Goal: Information Seeking & Learning: Learn about a topic

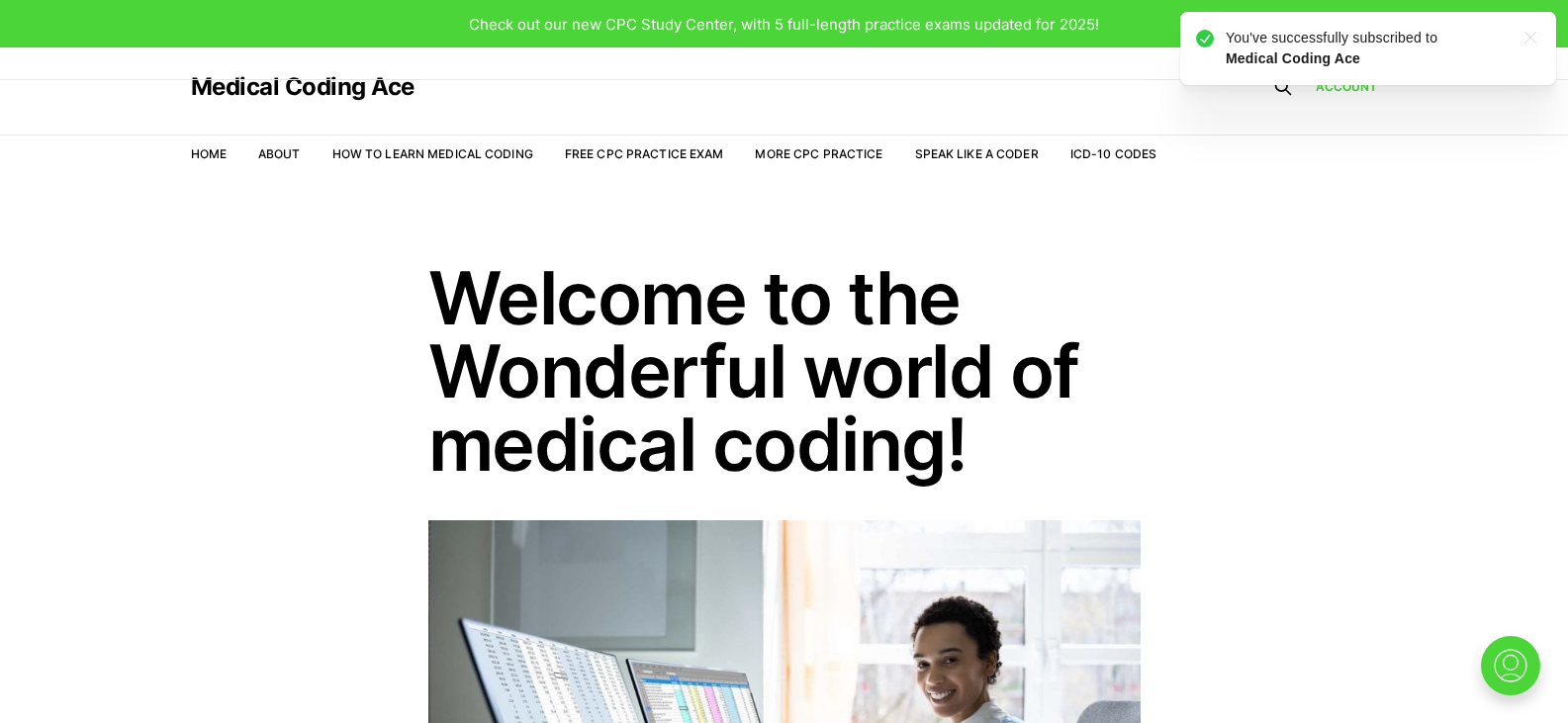
click at [690, 143] on nav "Home About How to Learn Medical Coding Free CPC Practice Exam More CPC Practice…" at bounding box center [674, 154] width 967 height 55
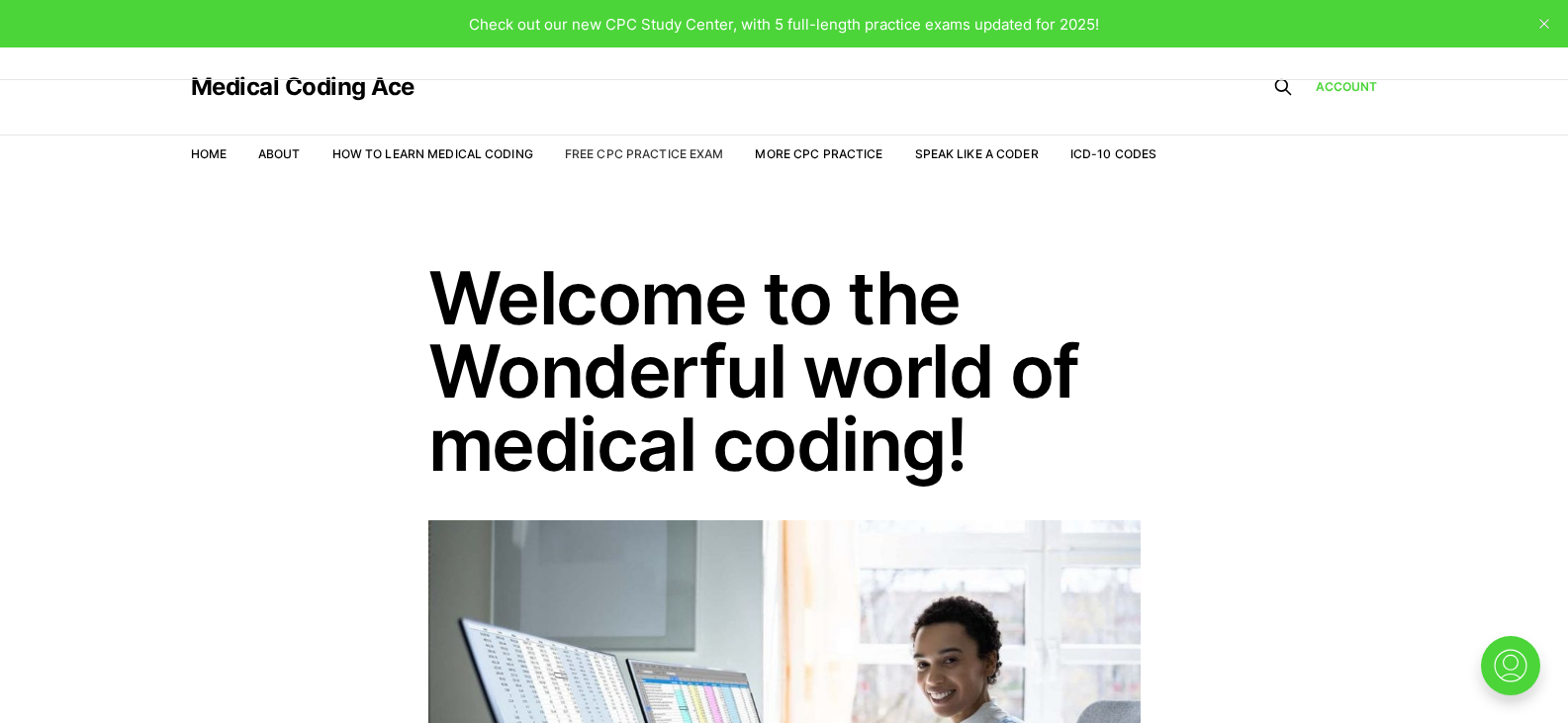
click at [693, 151] on link "Free CPC Practice Exam" at bounding box center [644, 153] width 159 height 15
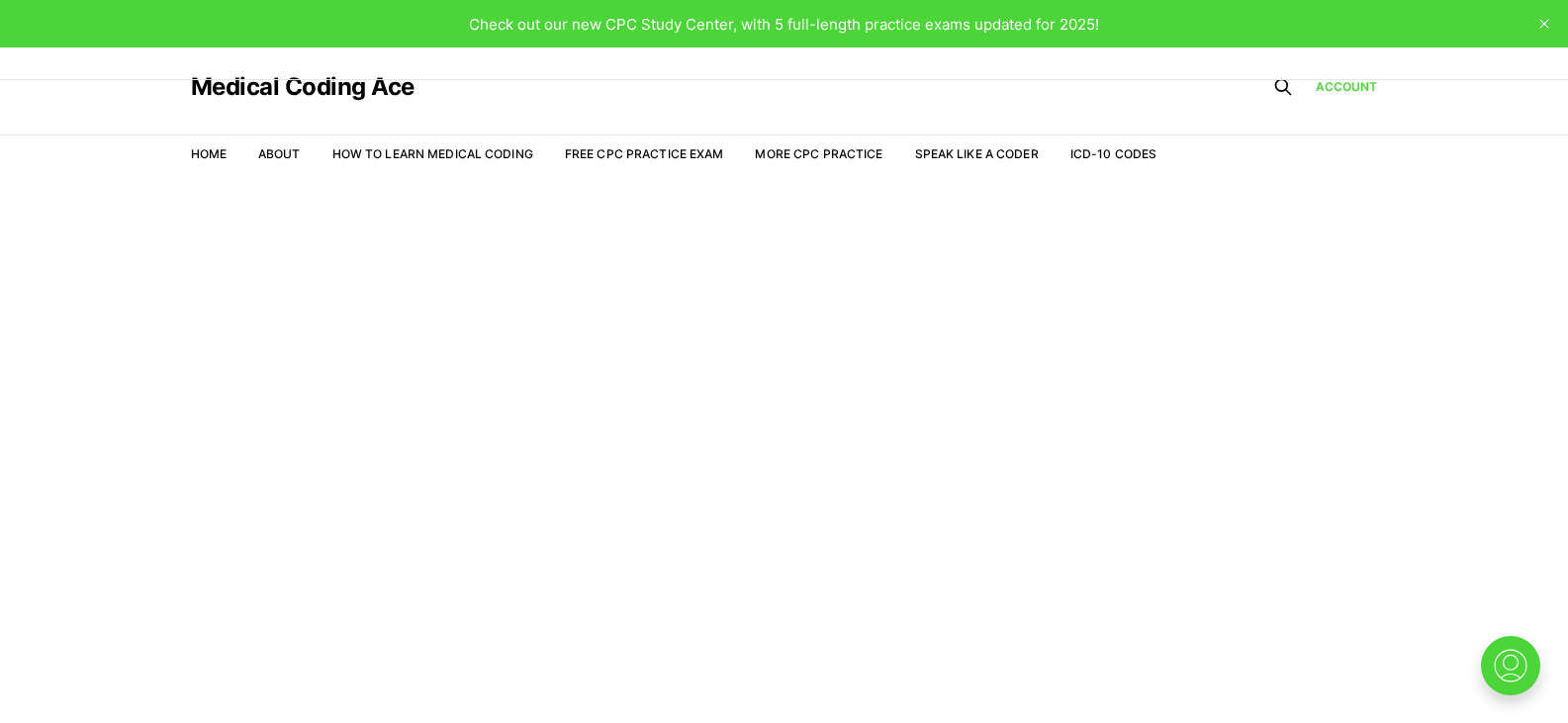
click at [693, 151] on link "Free CPC Practice Exam" at bounding box center [644, 153] width 159 height 15
click at [1353, 80] on link "Account" at bounding box center [1346, 87] width 62 height 18
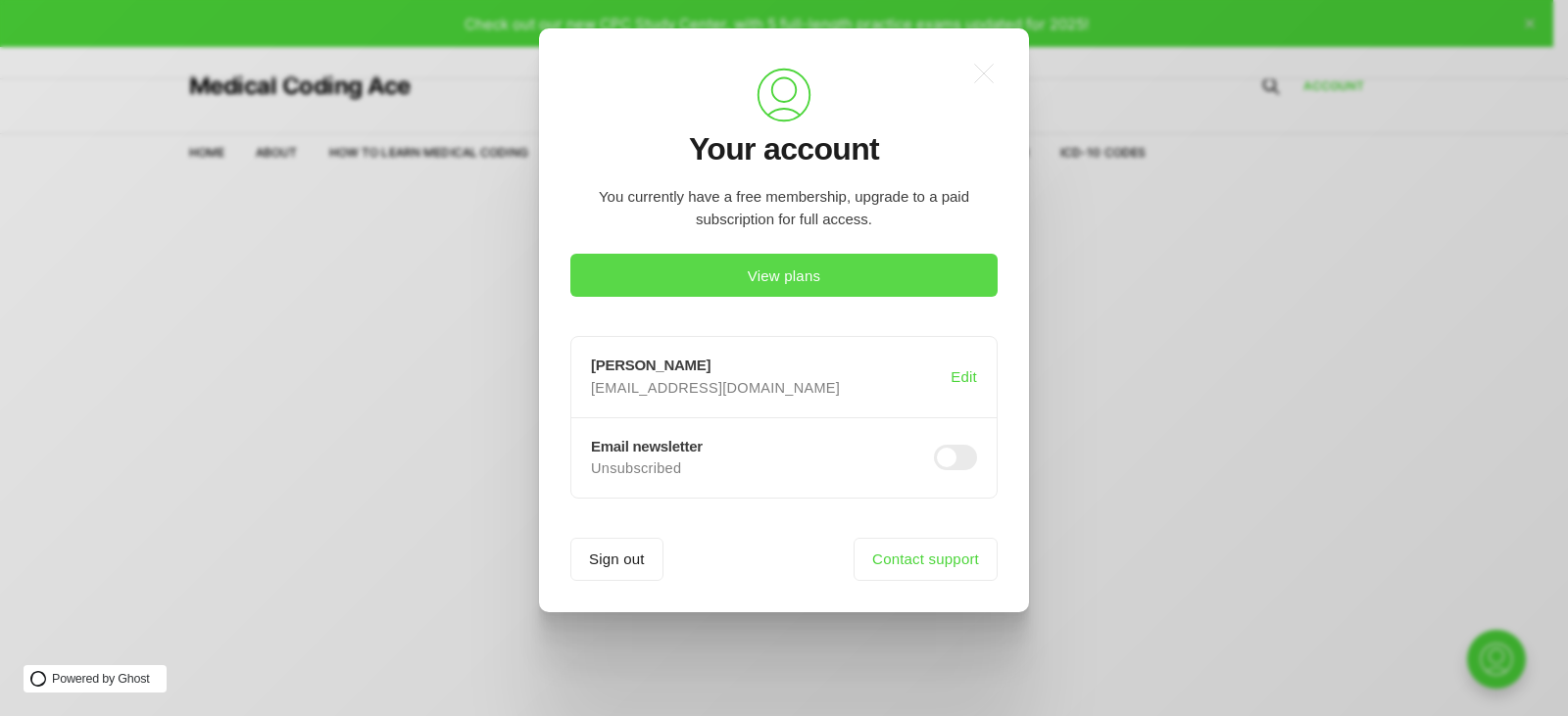
click at [756, 280] on button "View plans" at bounding box center [784, 275] width 427 height 43
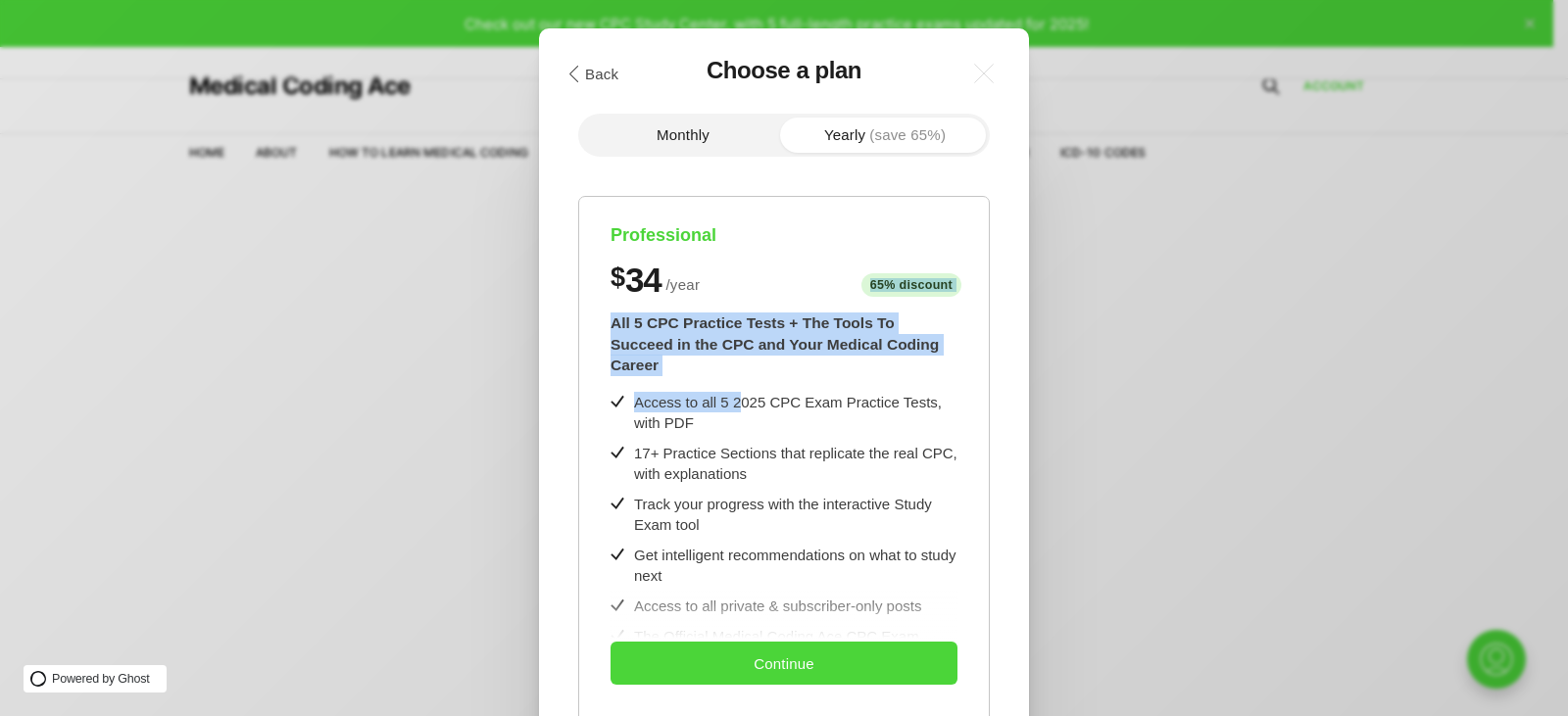
drag, startPoint x: 739, startPoint y: 389, endPoint x: 731, endPoint y: 281, distance: 108.3
click at [731, 281] on div "Professional $ 34 / year 65% discount $8/month All 5 CPC Practice Tests + The T…" at bounding box center [784, 605] width 412 height 820
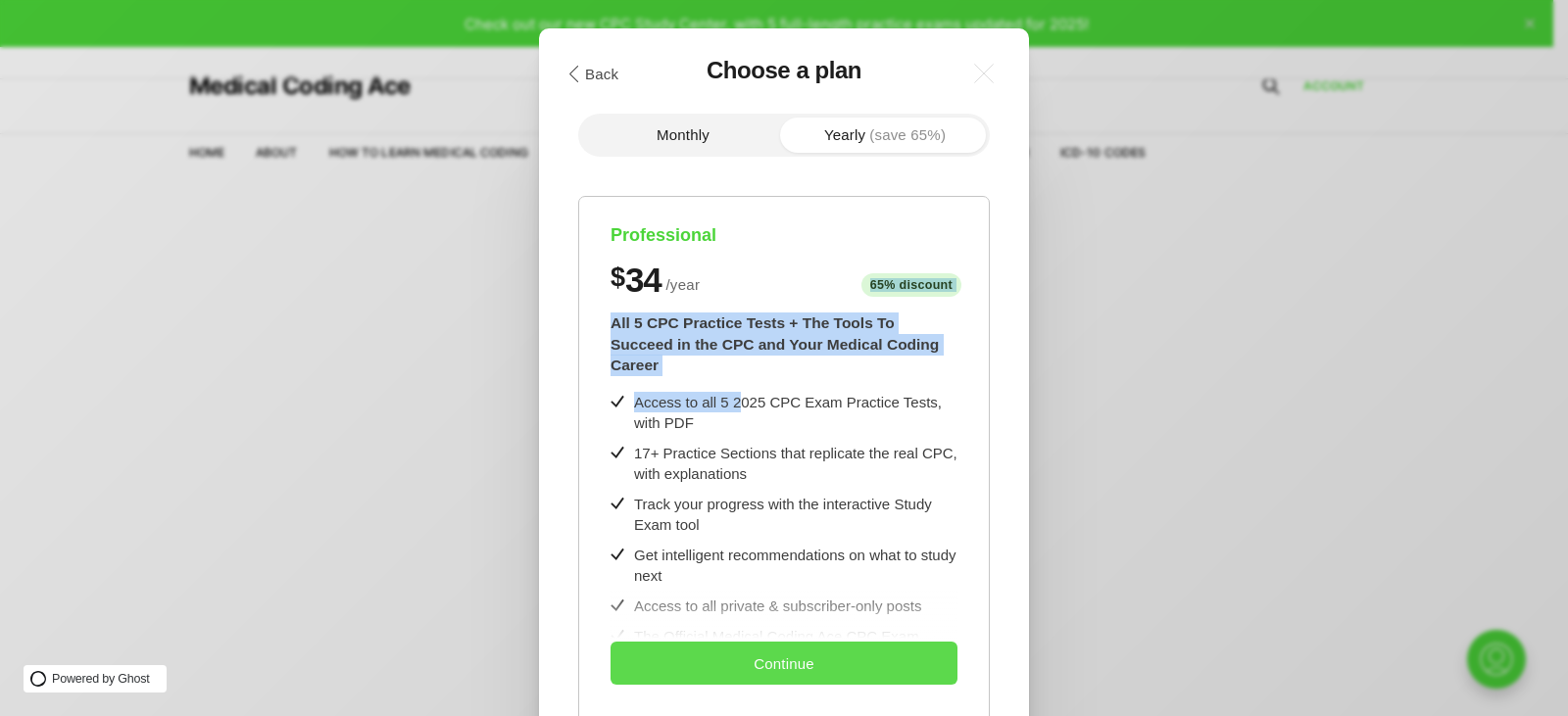
click at [821, 656] on button "Continue" at bounding box center [784, 663] width 347 height 43
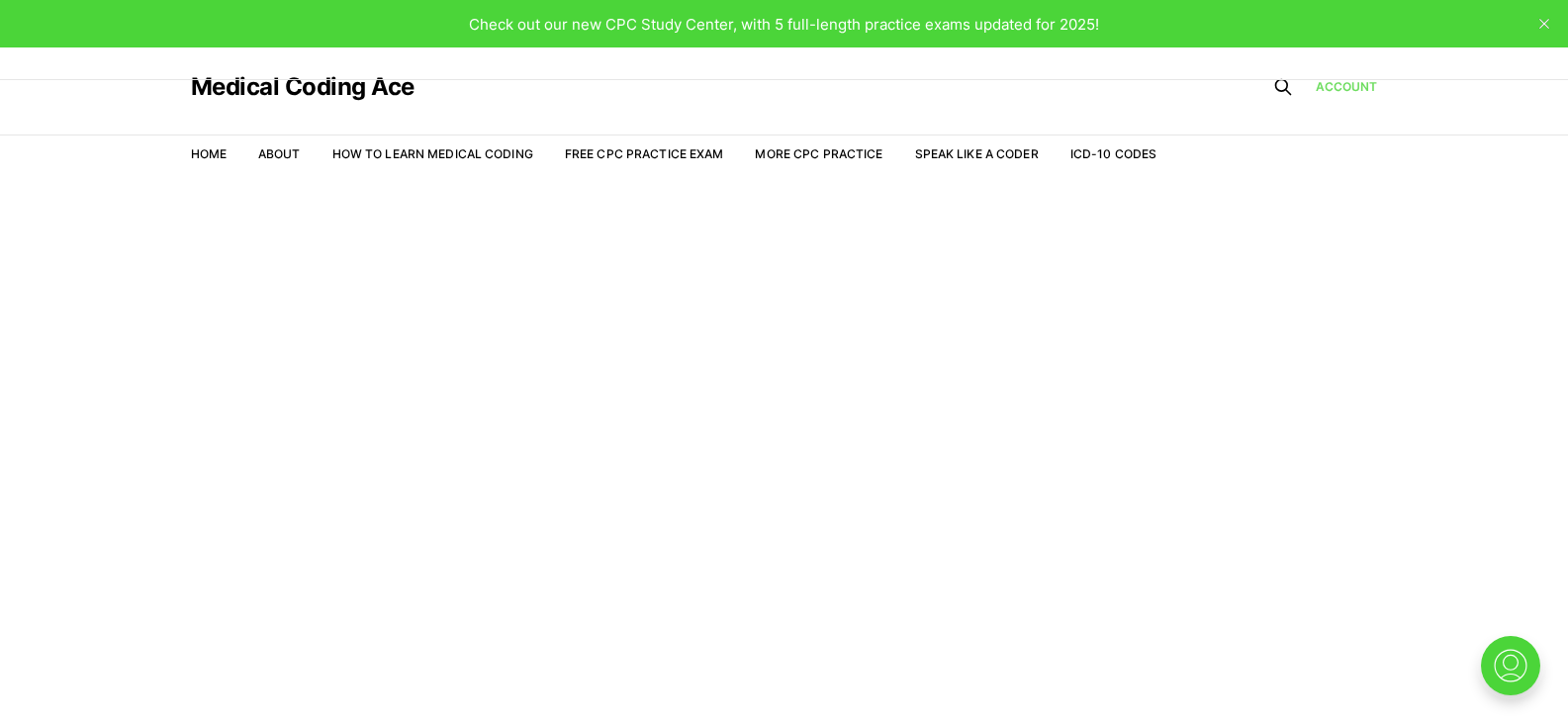
click at [1348, 86] on link "Account" at bounding box center [1346, 87] width 62 height 18
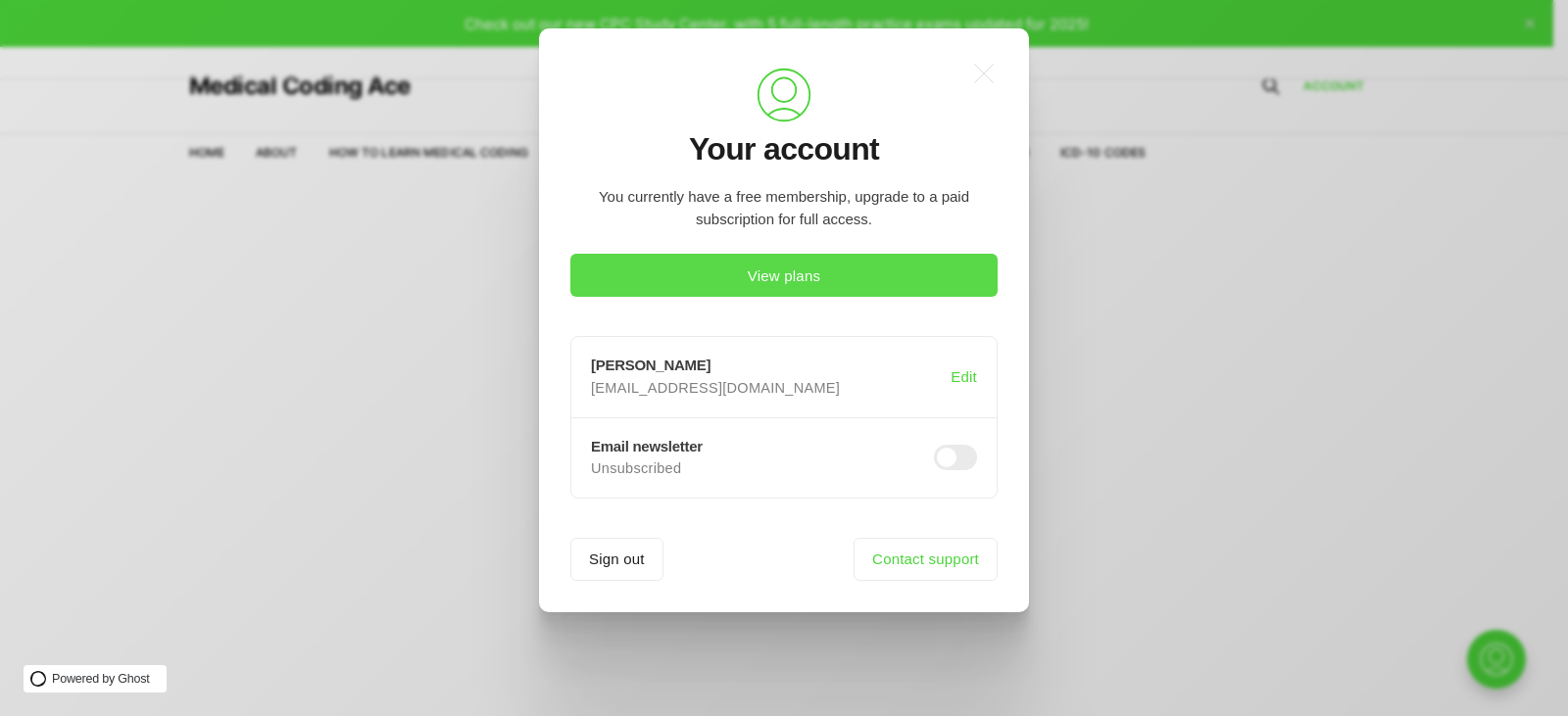
click at [924, 287] on button "View plans" at bounding box center [784, 275] width 427 height 43
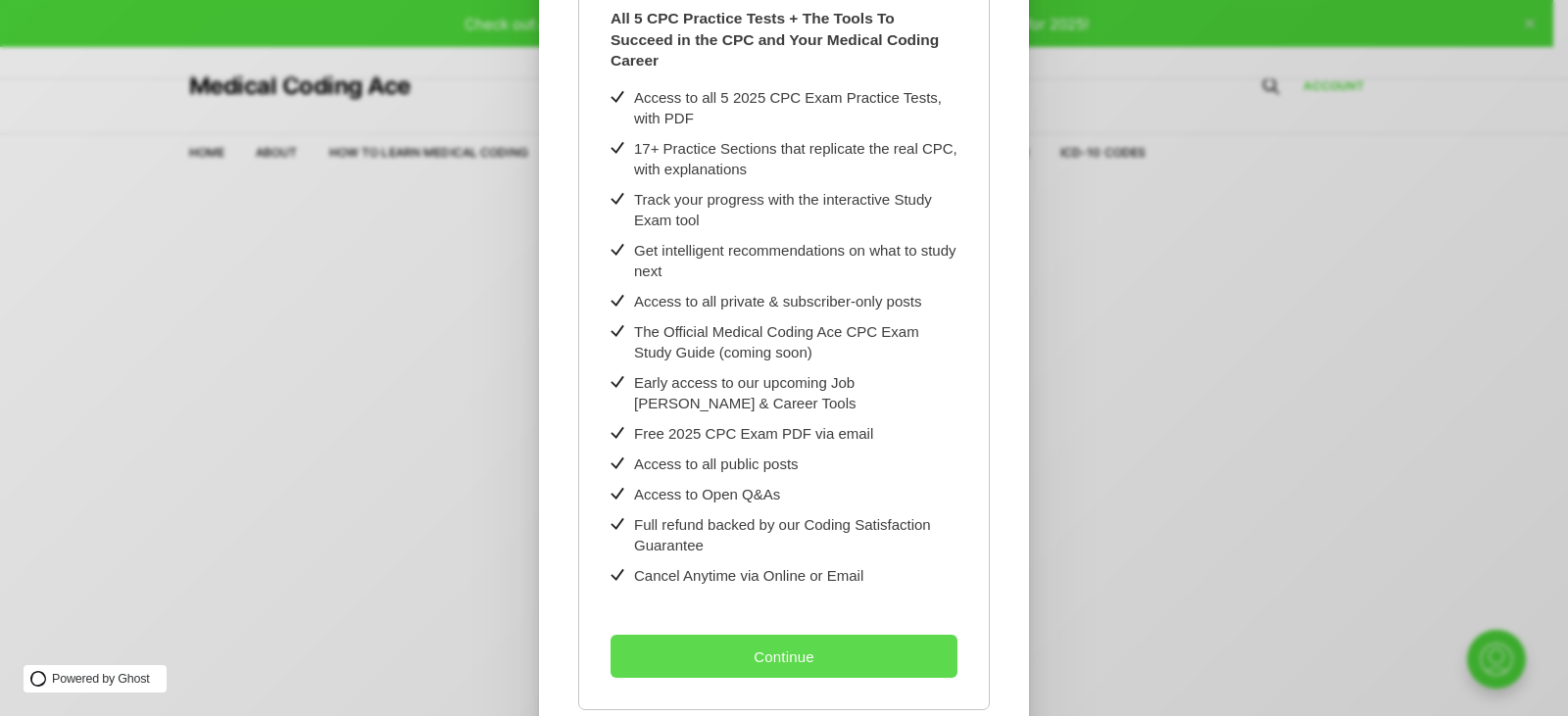
scroll to position [237, 0]
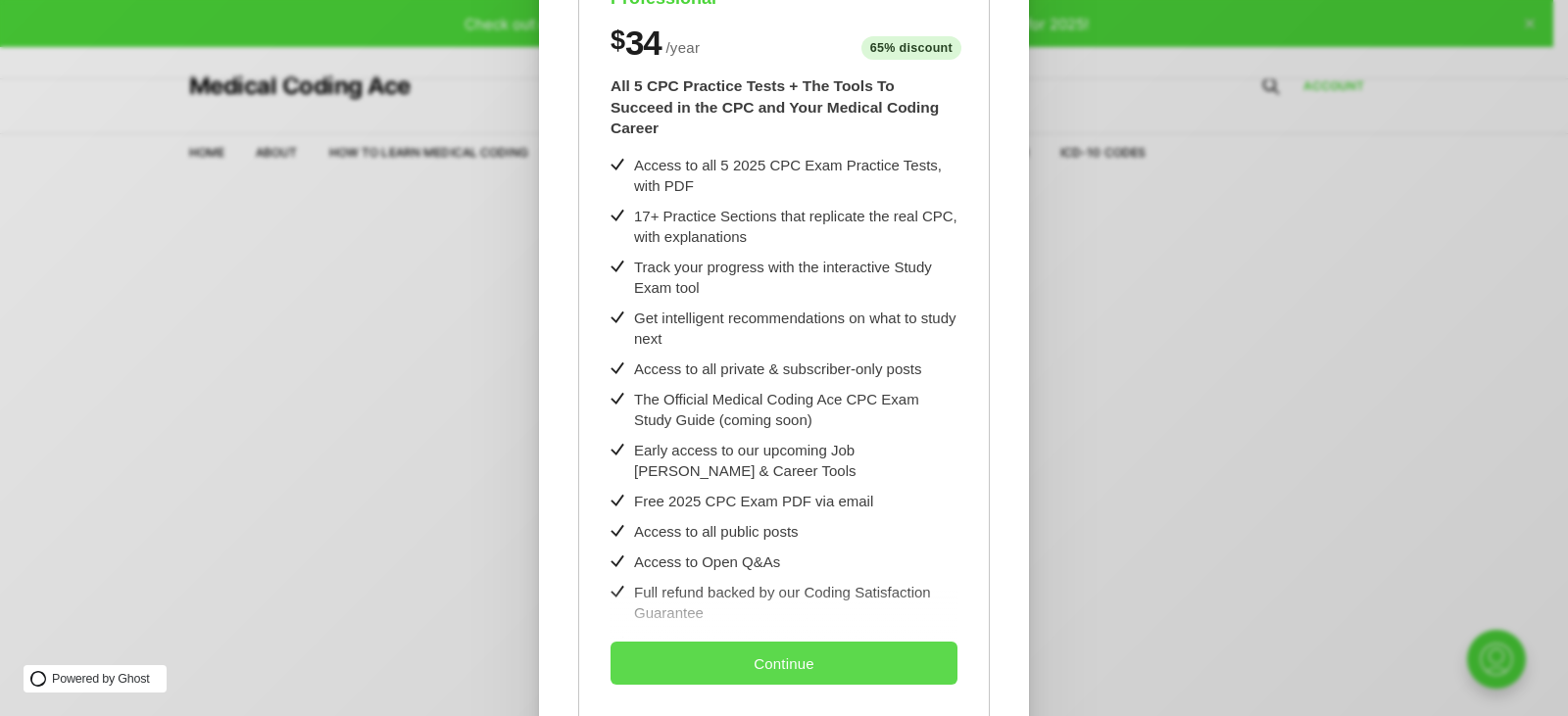
click at [814, 668] on button "Continue" at bounding box center [784, 663] width 347 height 43
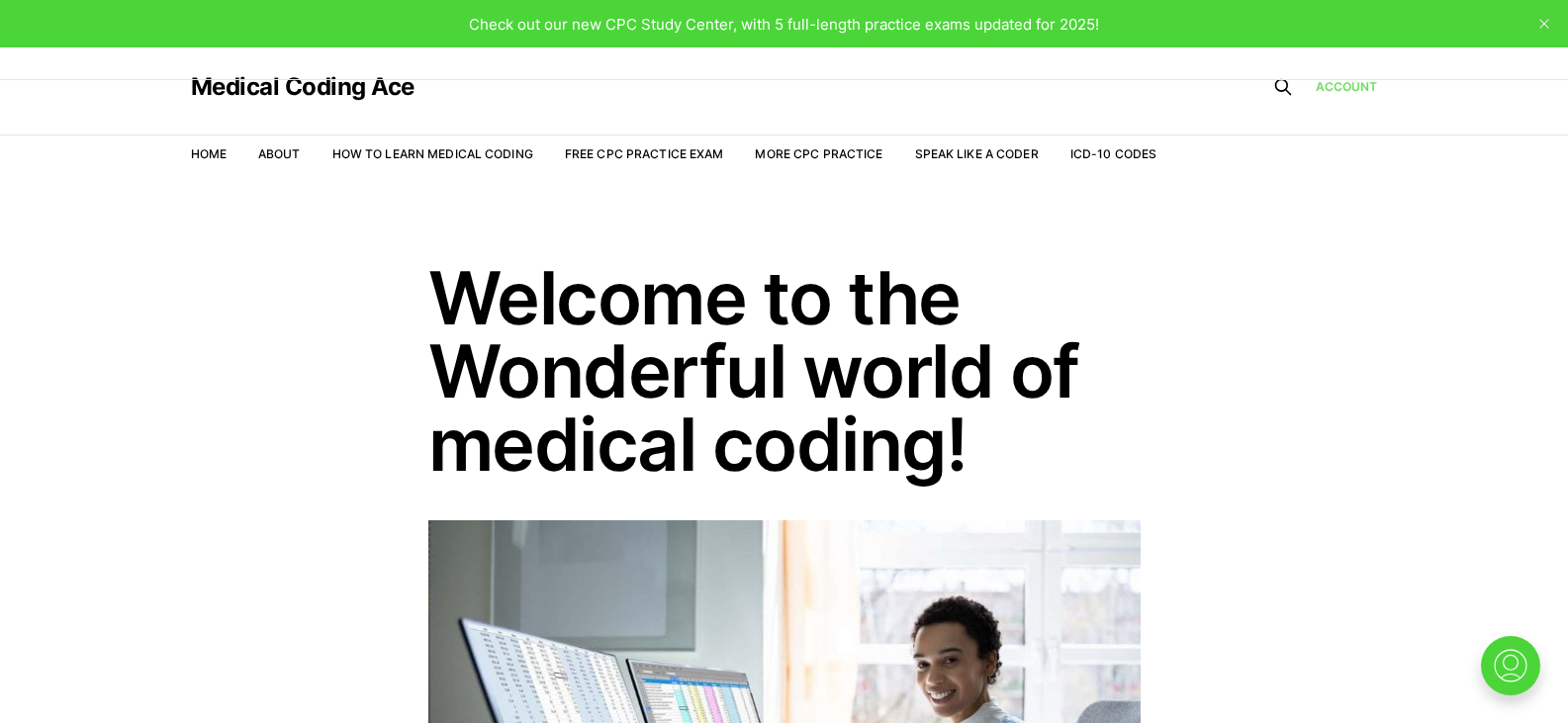
click at [1325, 86] on link "Account" at bounding box center [1346, 86] width 62 height 19
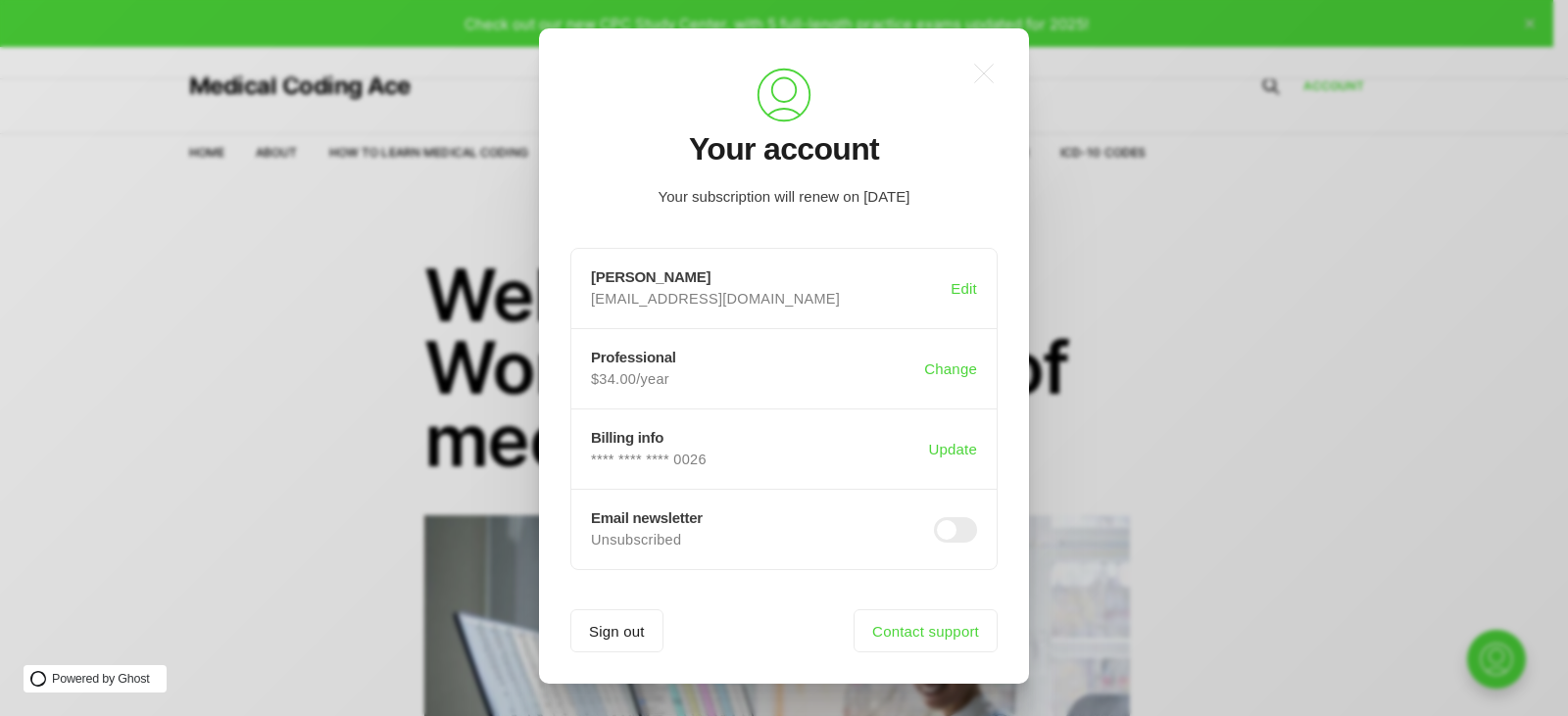
click at [1219, 372] on div ".a{fill:none;stroke:currentColor;stroke-linecap:round;stroke-linejoin:round;str…" at bounding box center [799, 358] width 1597 height 716
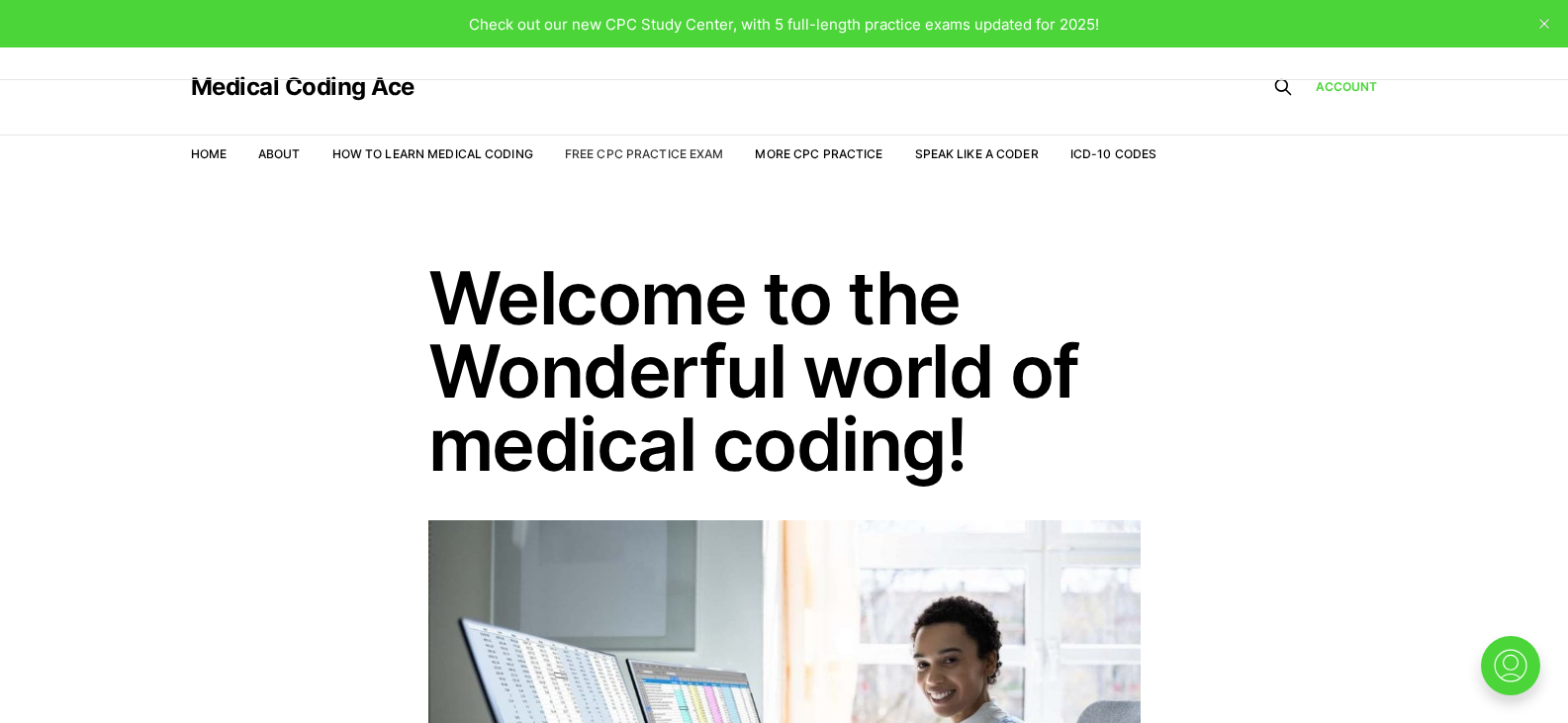
click at [640, 158] on link "Free CPC Practice Exam" at bounding box center [644, 153] width 159 height 15
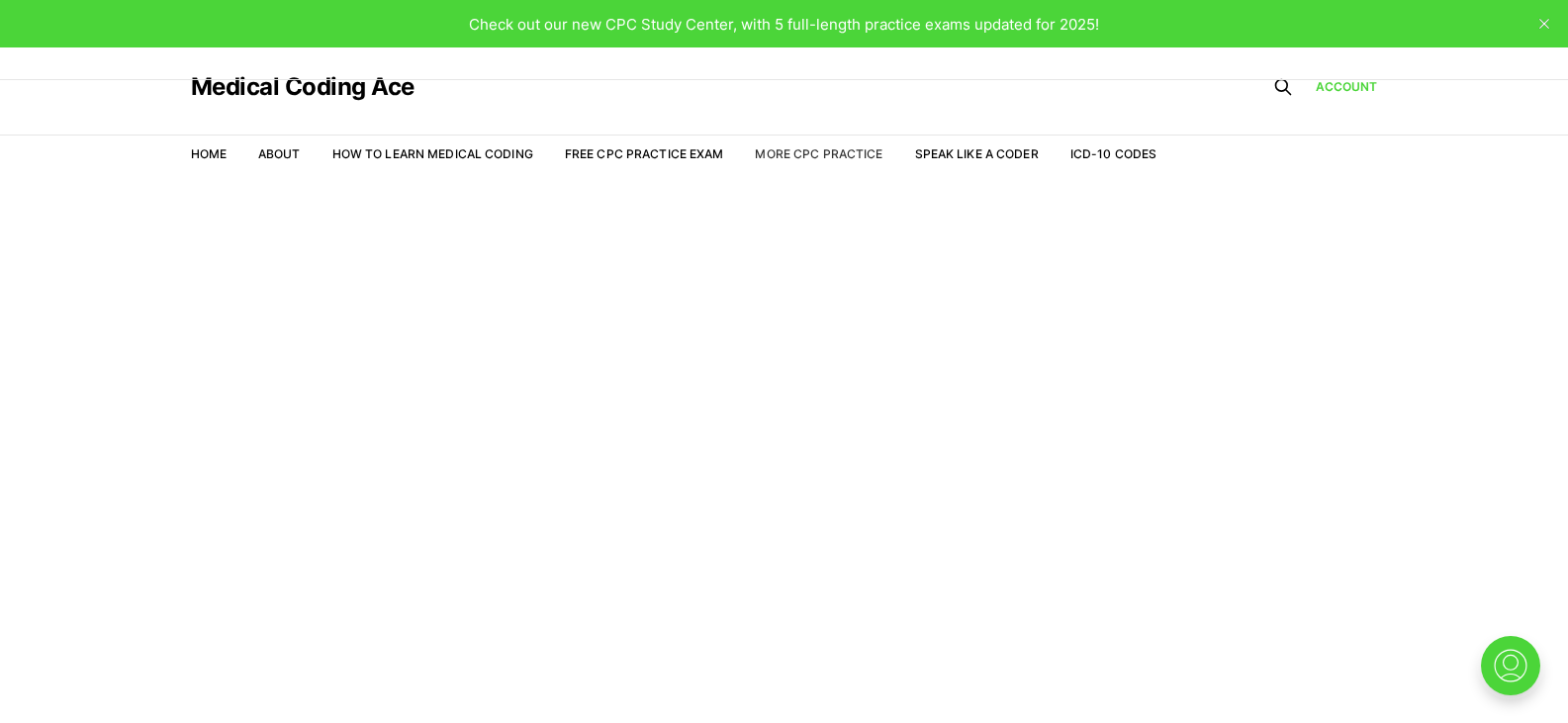
click at [830, 154] on link "More CPC Practice" at bounding box center [818, 153] width 128 height 15
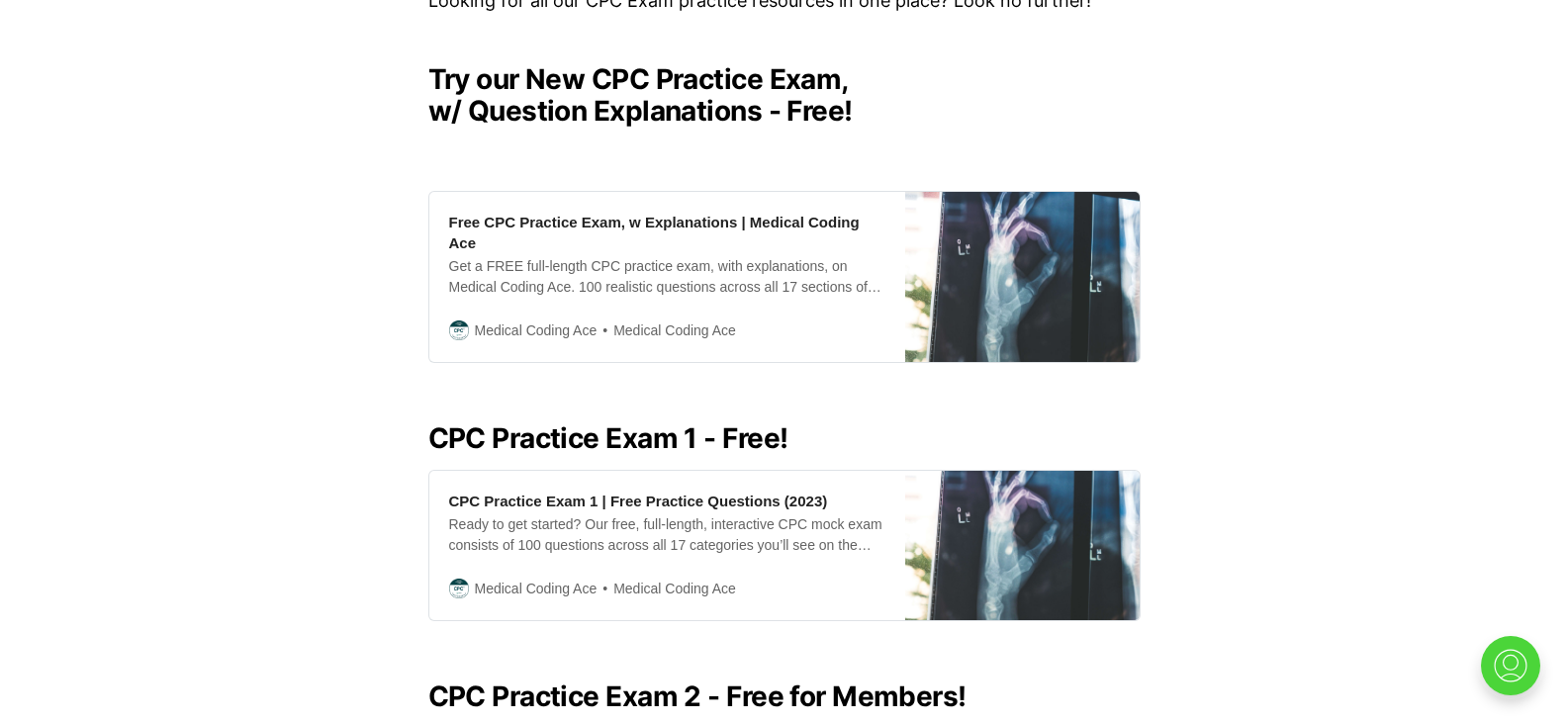
scroll to position [510, 0]
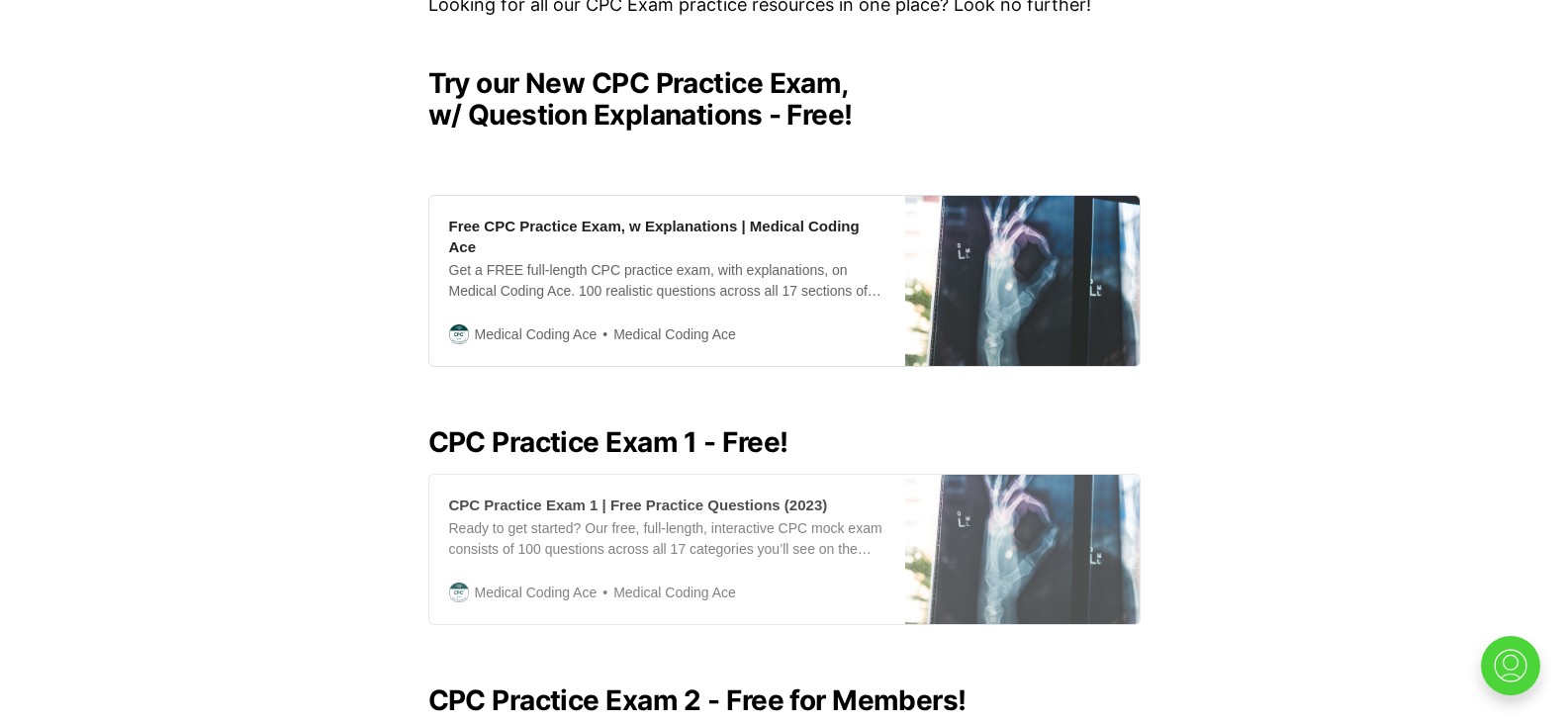
click at [695, 495] on div "CPC Practice Exam 1 | Free Practice Questions (2023)" at bounding box center [638, 504] width 379 height 21
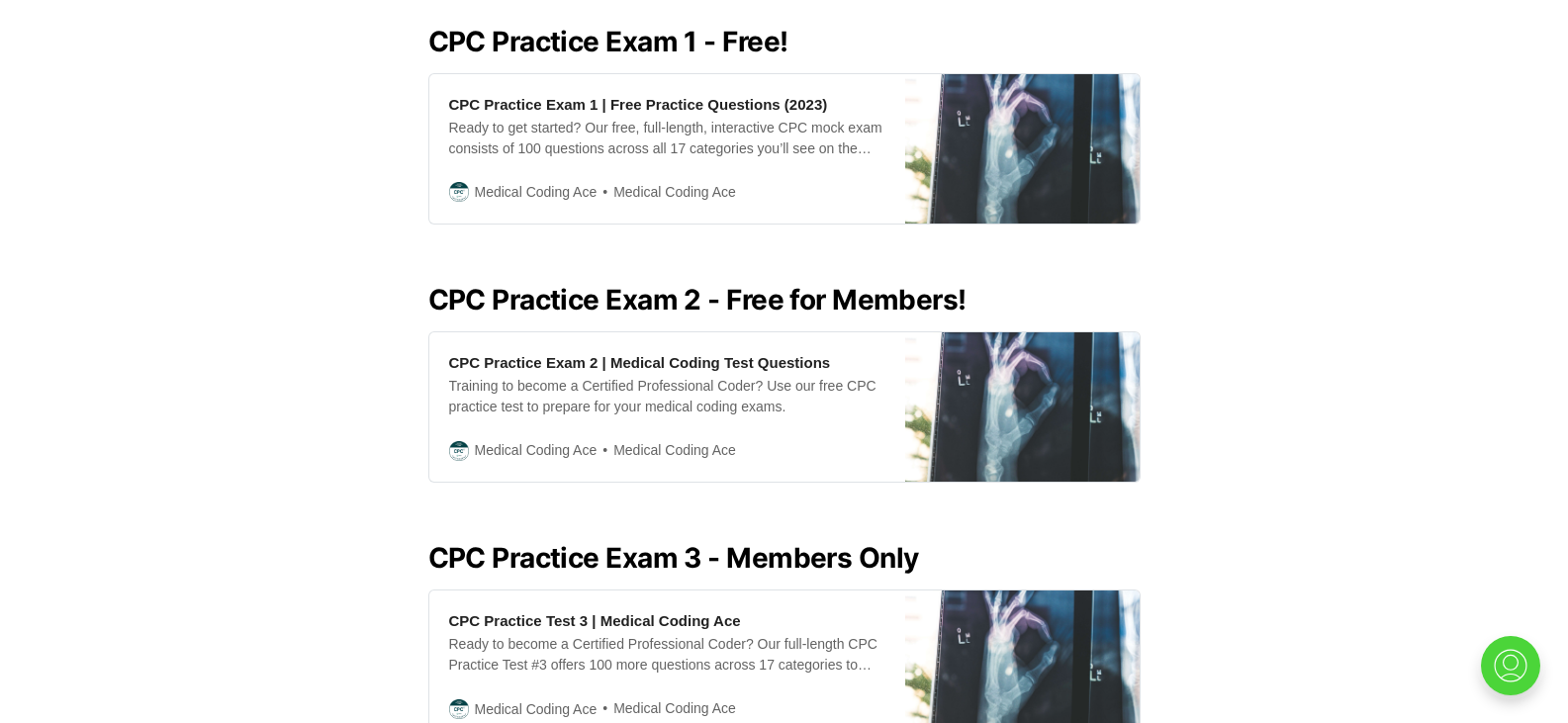
scroll to position [920, 0]
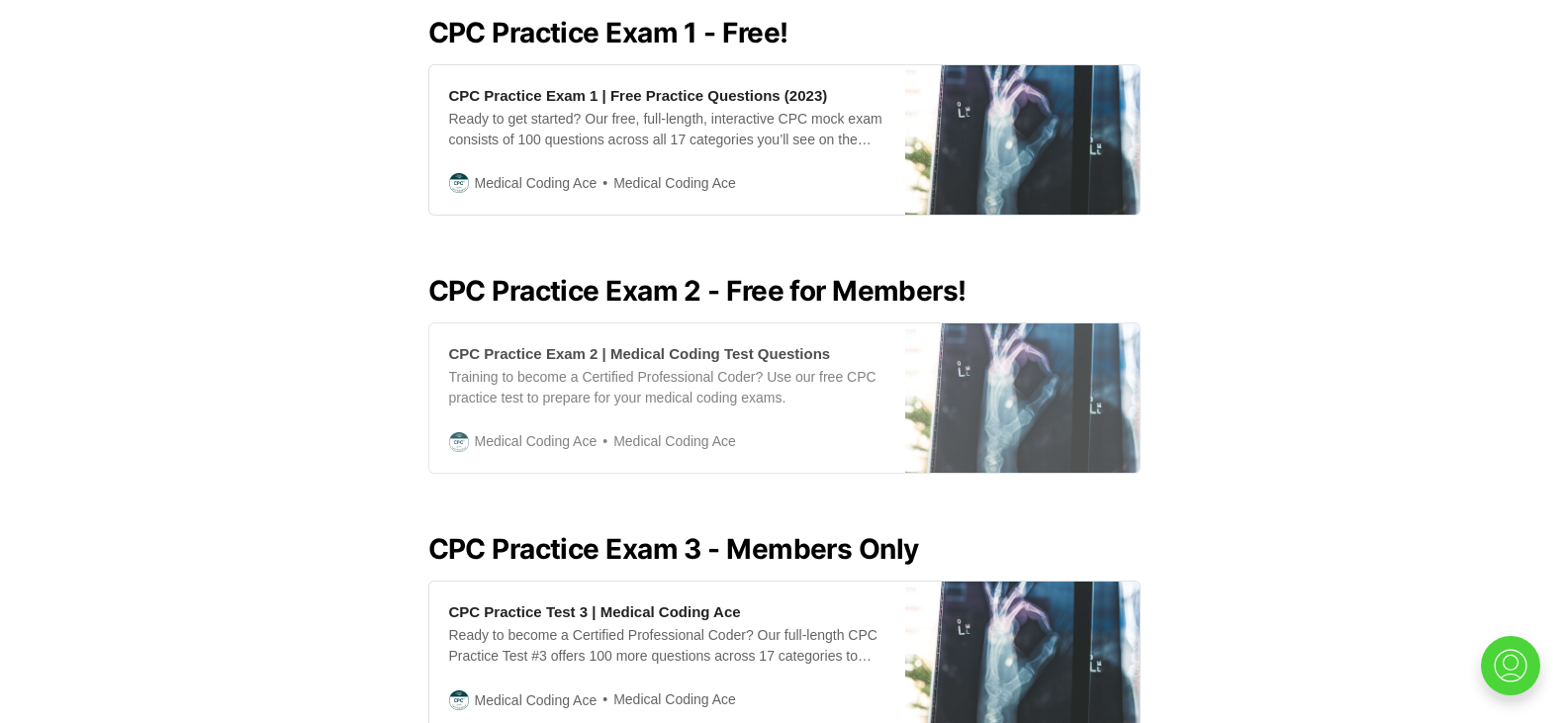
click at [714, 343] on div "CPC Practice Exam 2 | Medical Coding Test Questions" at bounding box center [640, 353] width 382 height 21
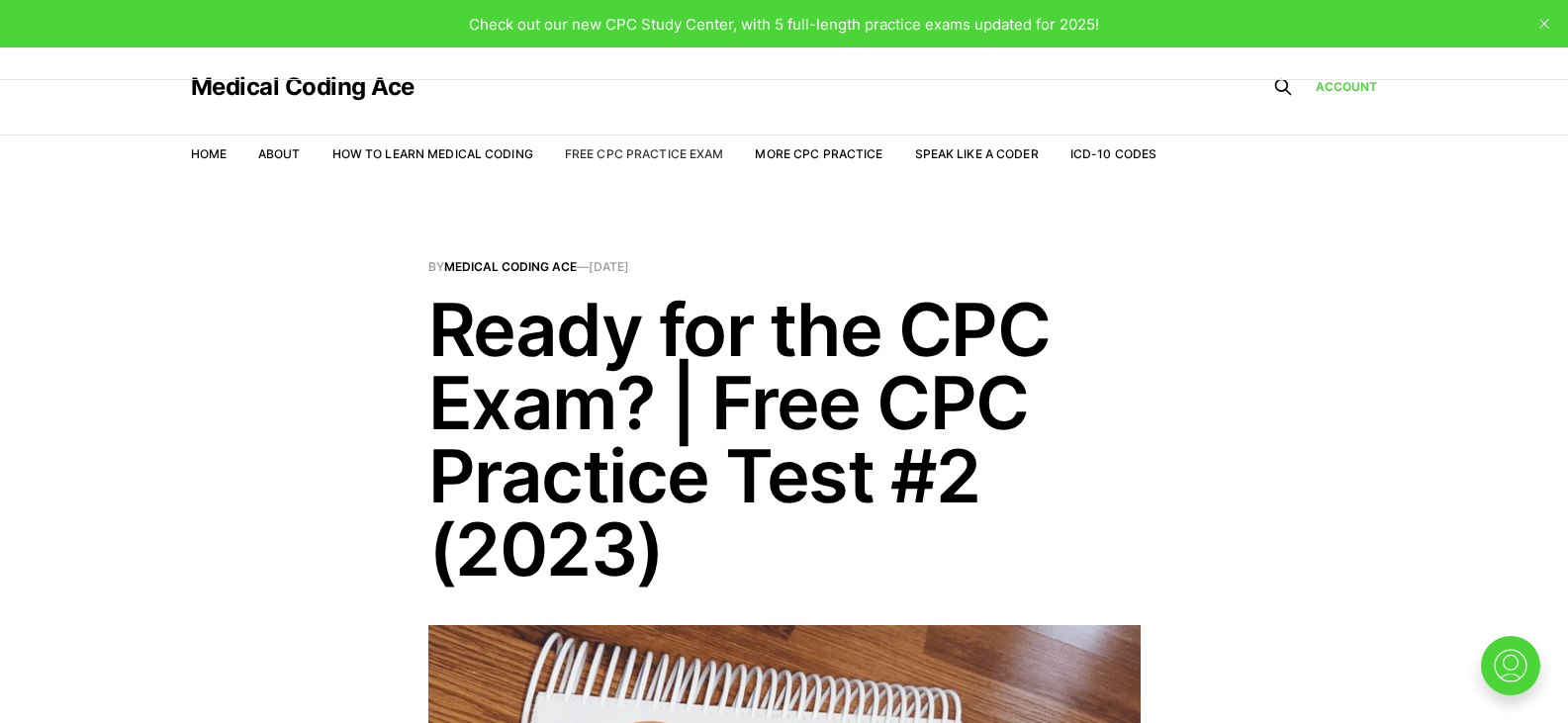
click at [611, 148] on link "Free CPC Practice Exam" at bounding box center [644, 153] width 159 height 15
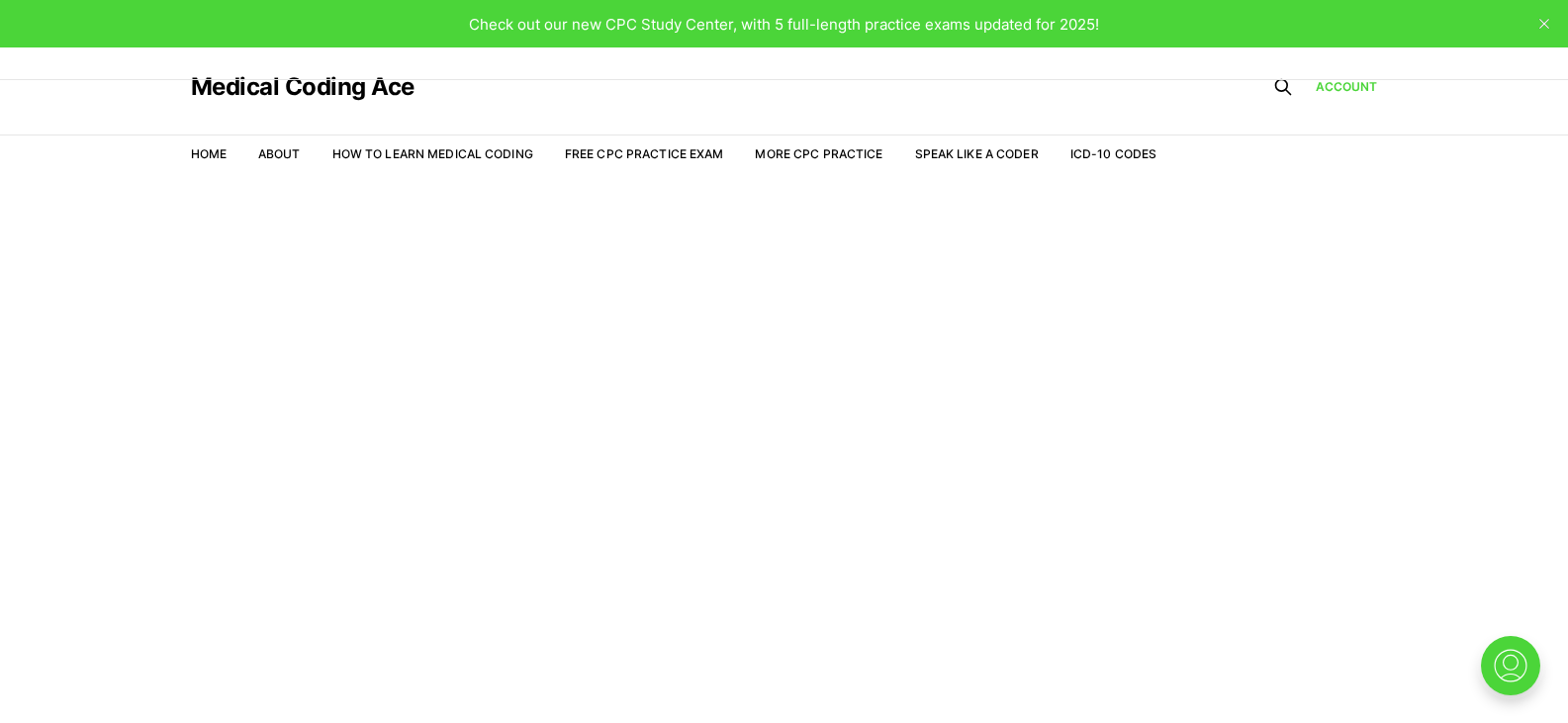
click at [836, 161] on li "More CPC Practice" at bounding box center [818, 154] width 128 height 18
click at [216, 155] on link "Home" at bounding box center [209, 153] width 36 height 15
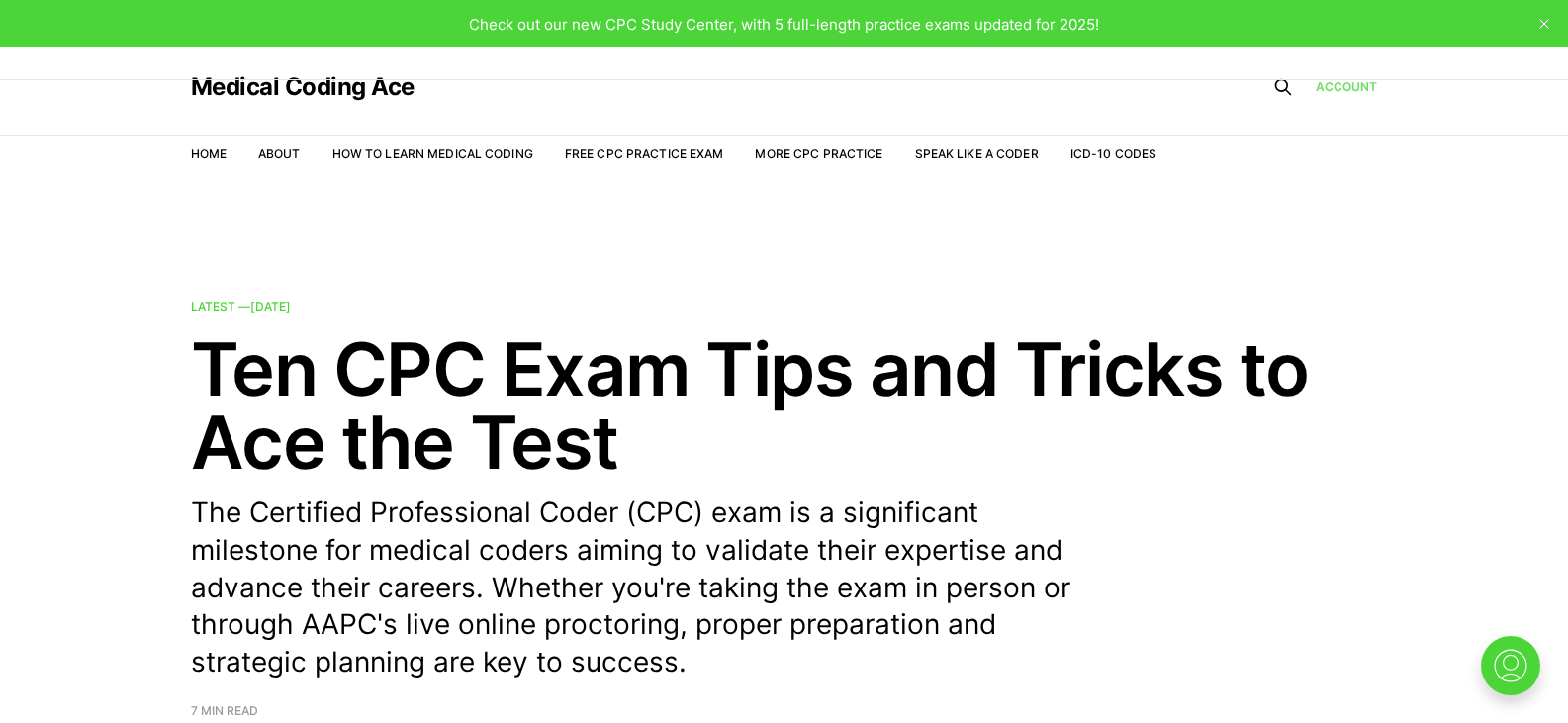
click at [1362, 90] on link "Account" at bounding box center [1346, 86] width 62 height 19
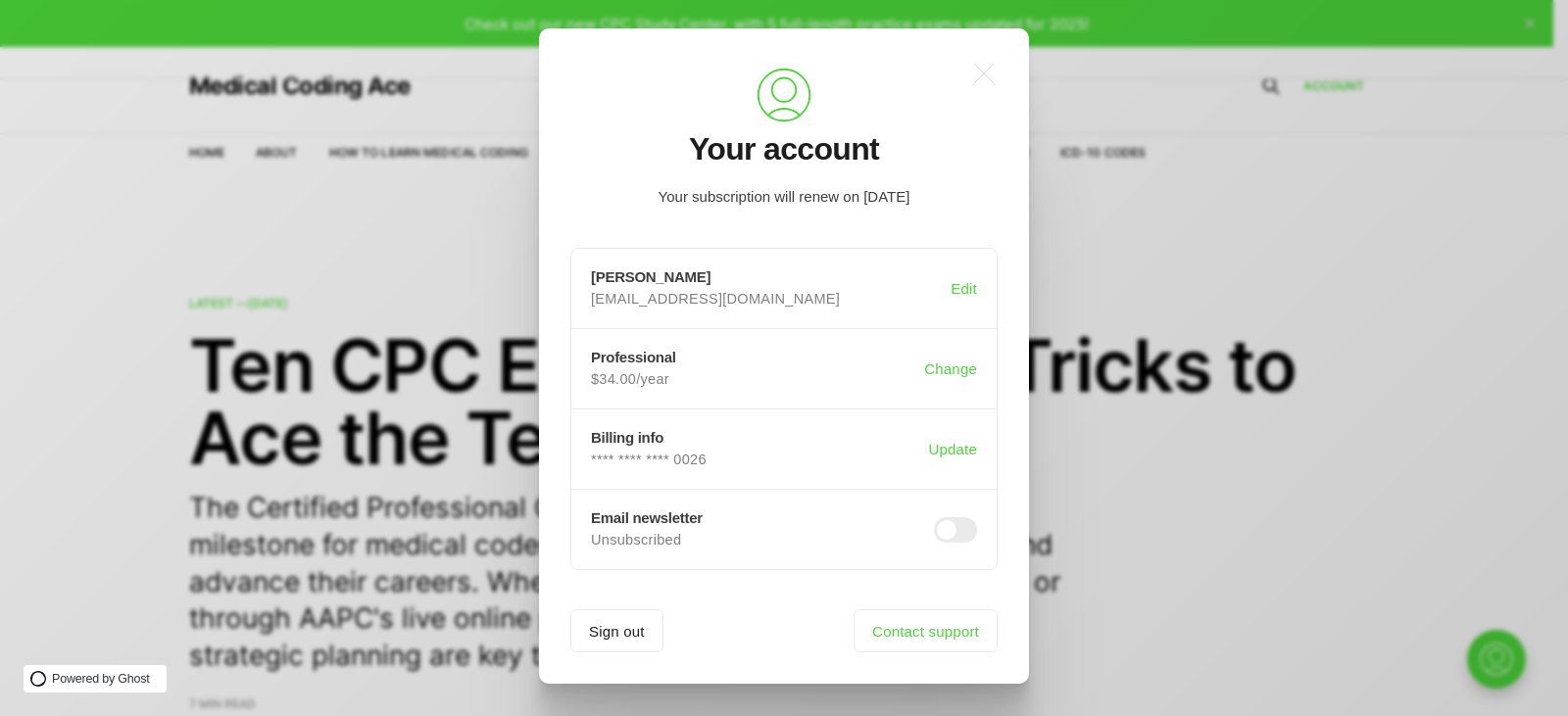
click at [1338, 229] on div ".a{fill:none;stroke:currentColor;stroke-linecap:round;stroke-linejoin:round;str…" at bounding box center [799, 358] width 1597 height 716
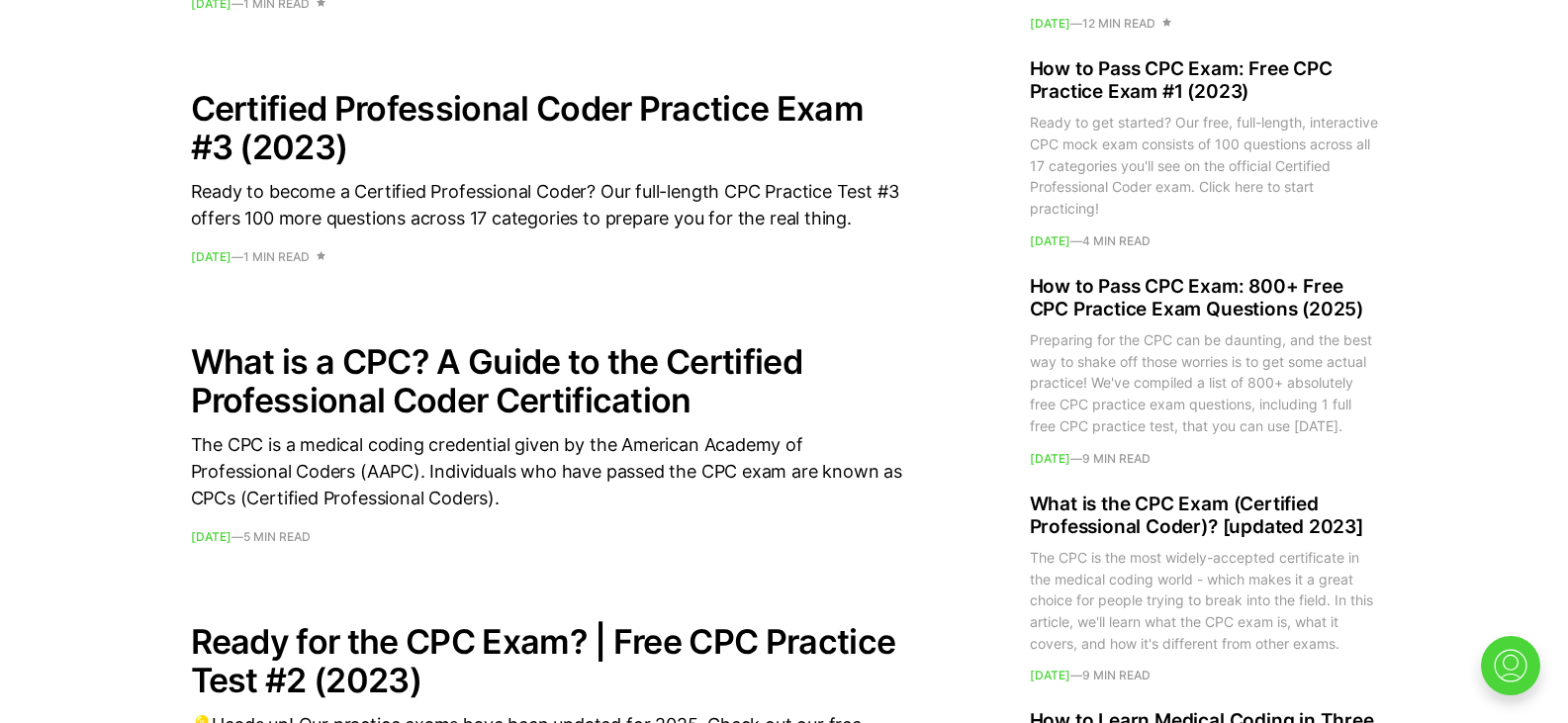
scroll to position [2178, 0]
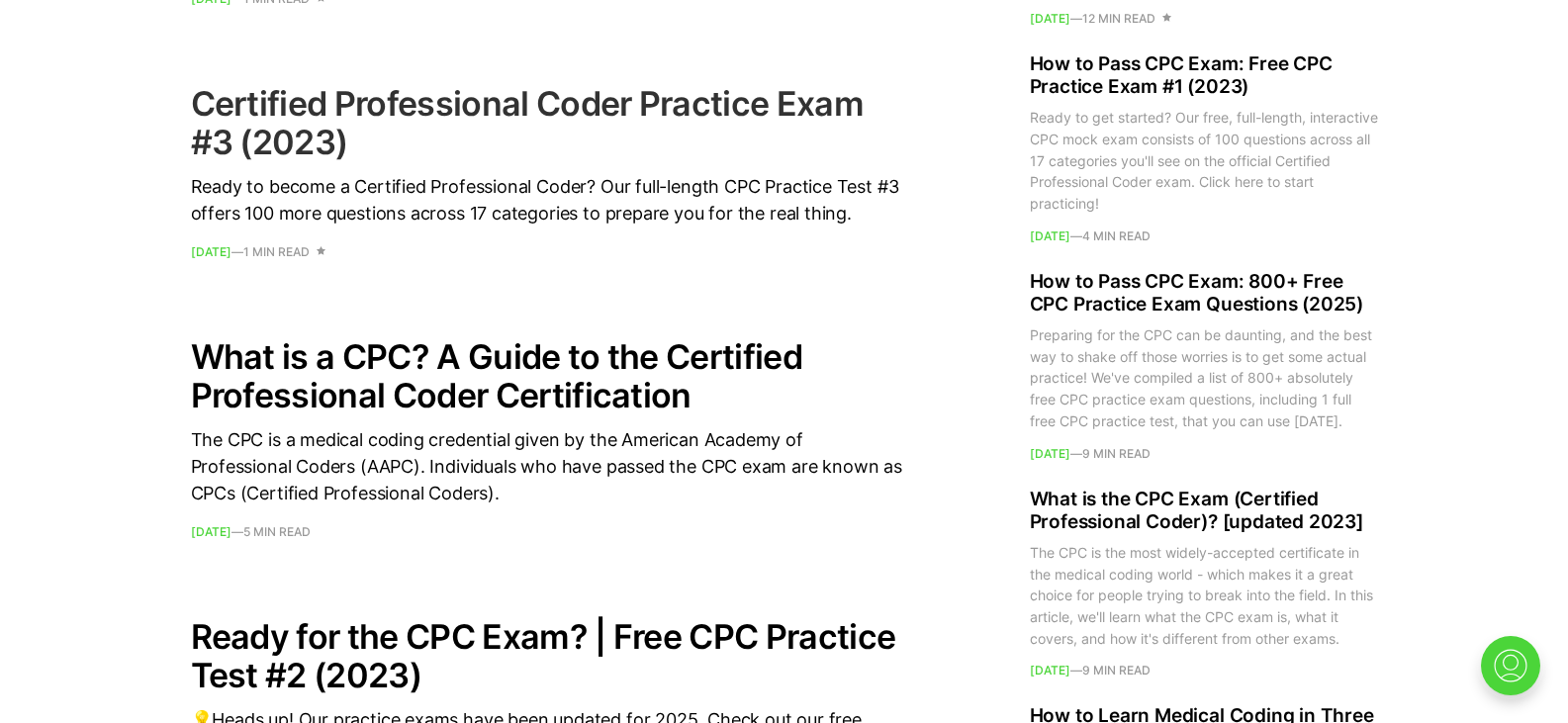
click at [801, 112] on h2 "Certified Professional Coder Practice Exam #3 (2023)" at bounding box center [547, 123] width 712 height 77
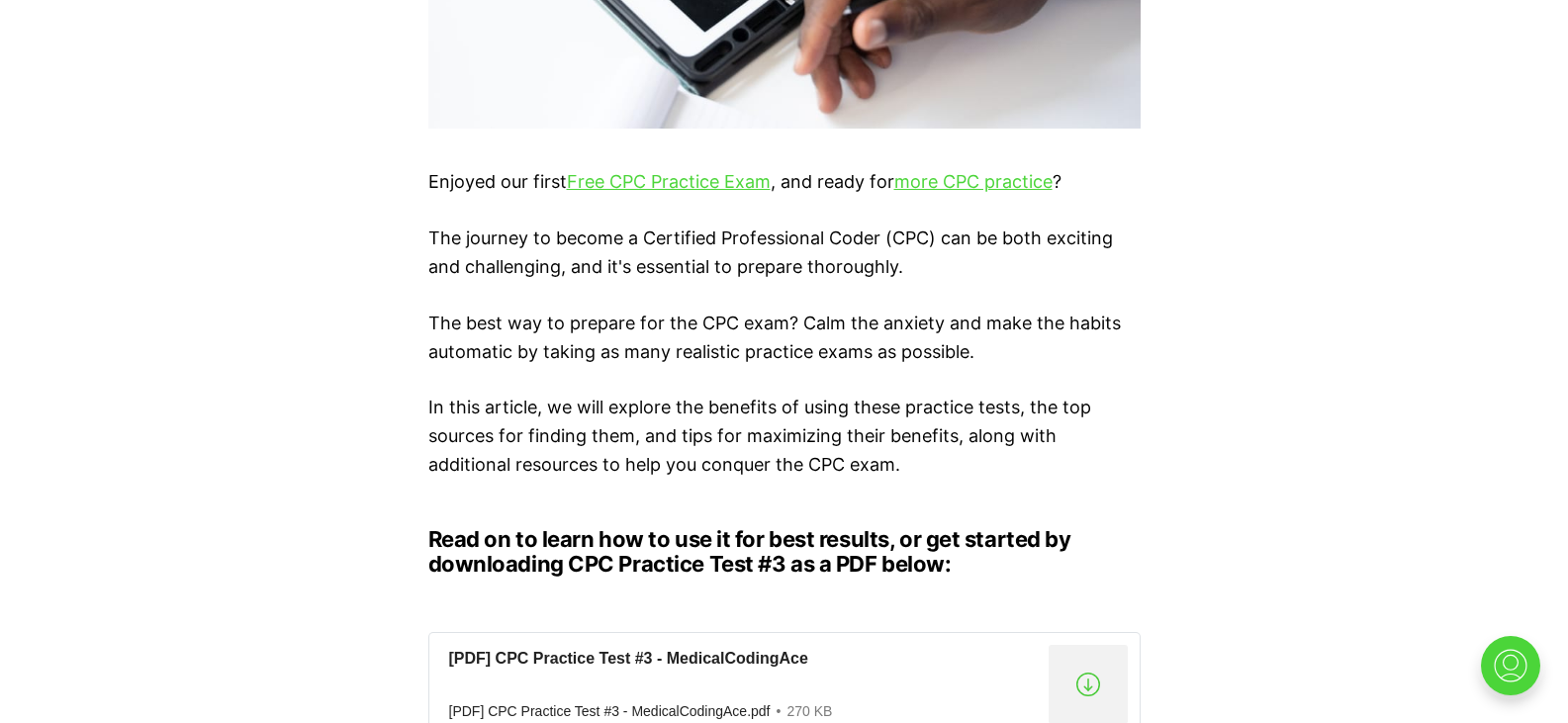
scroll to position [1141, 0]
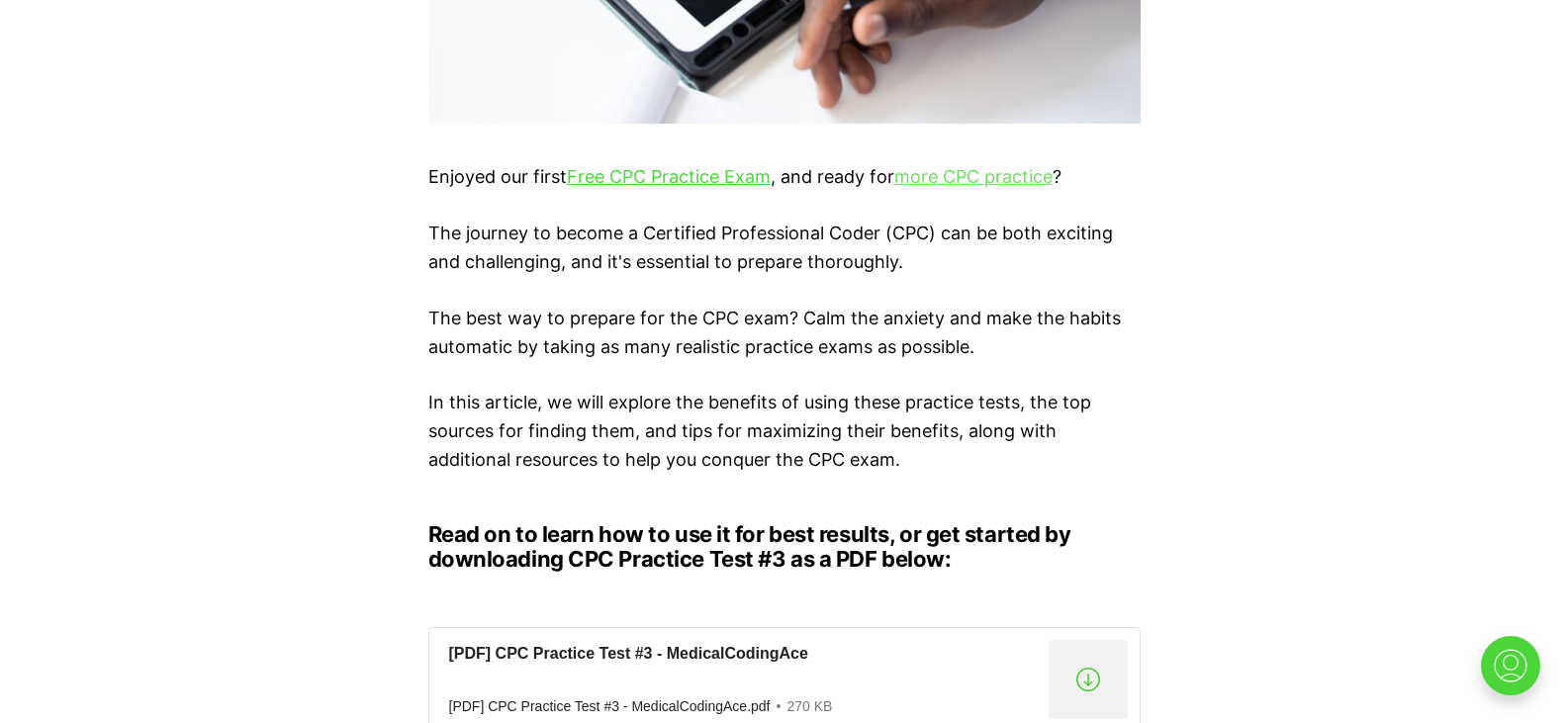
click at [952, 179] on link "more CPC practice" at bounding box center [973, 176] width 158 height 21
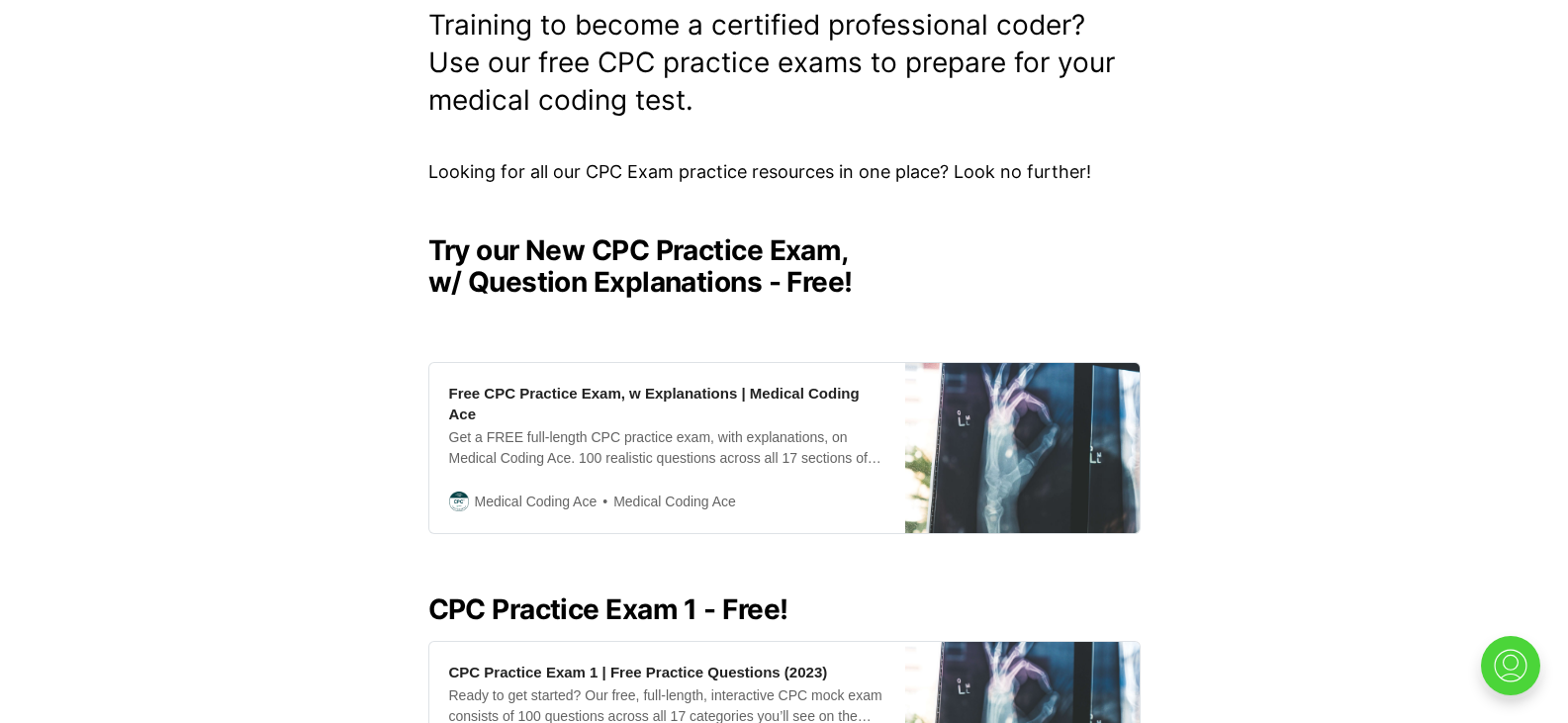
scroll to position [347, 0]
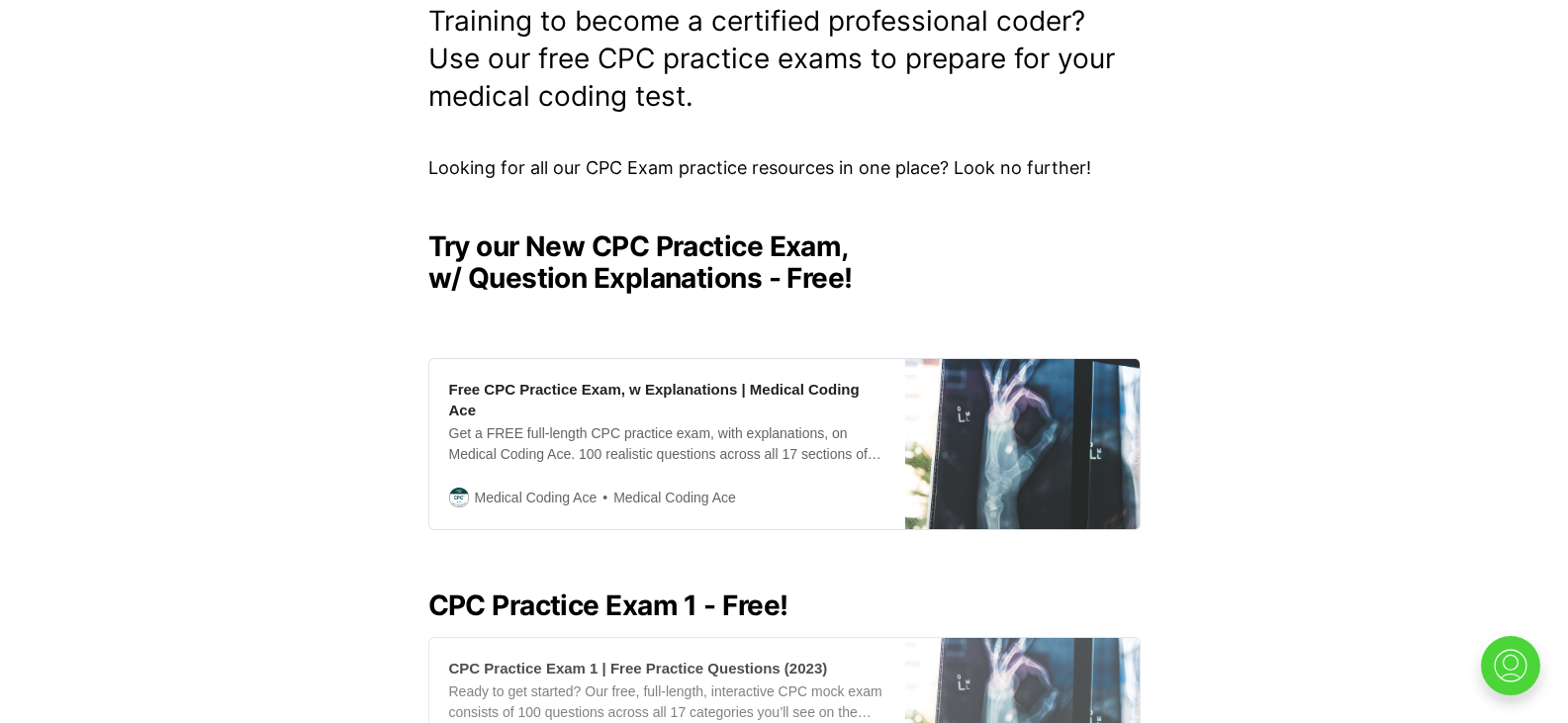
click at [573, 638] on div "CPC Practice Exam 1 | Free Practice Questions (2023) Ready to get started? Our …" at bounding box center [667, 712] width 476 height 149
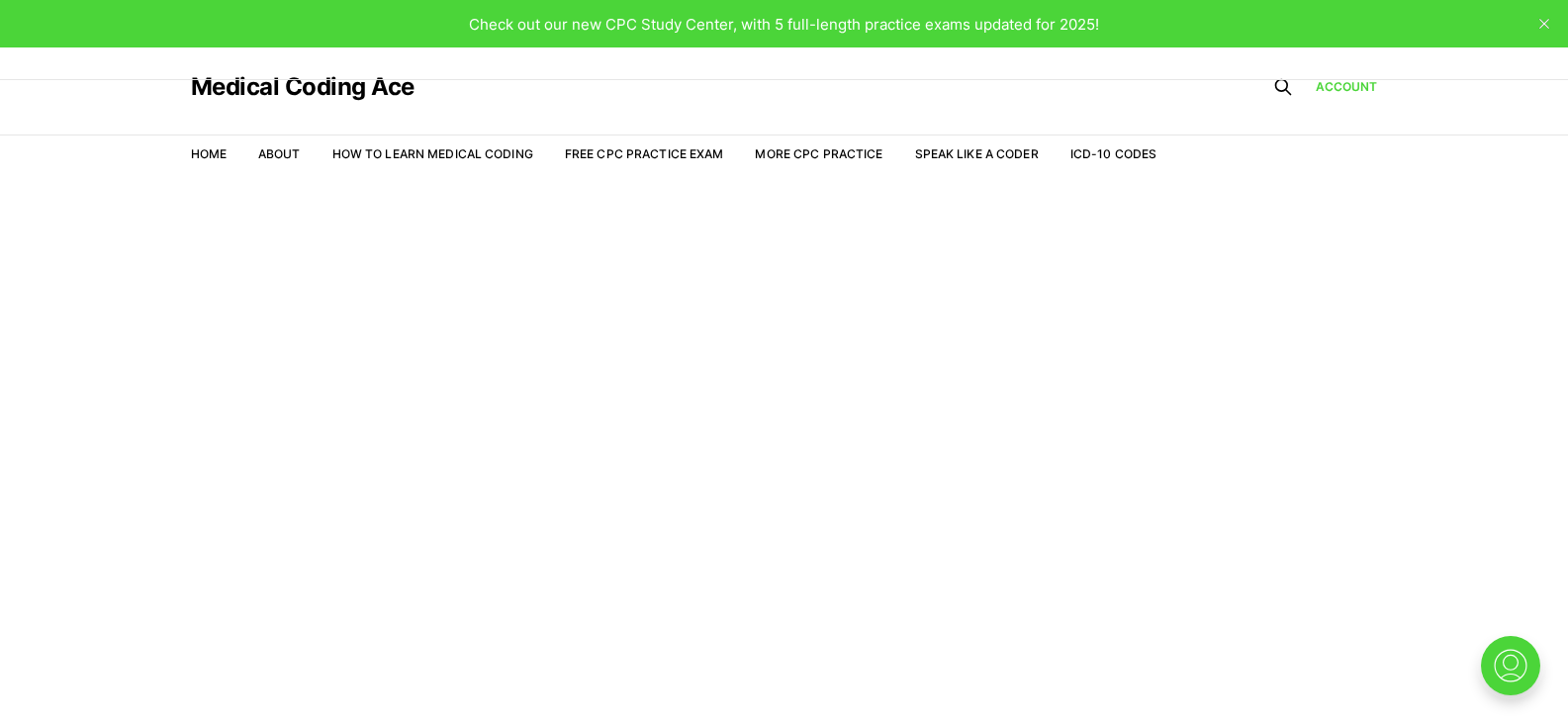
click at [697, 25] on span "Check out our new CPC Study Center, with 5 full-length practice exams updated f…" at bounding box center [784, 24] width 630 height 19
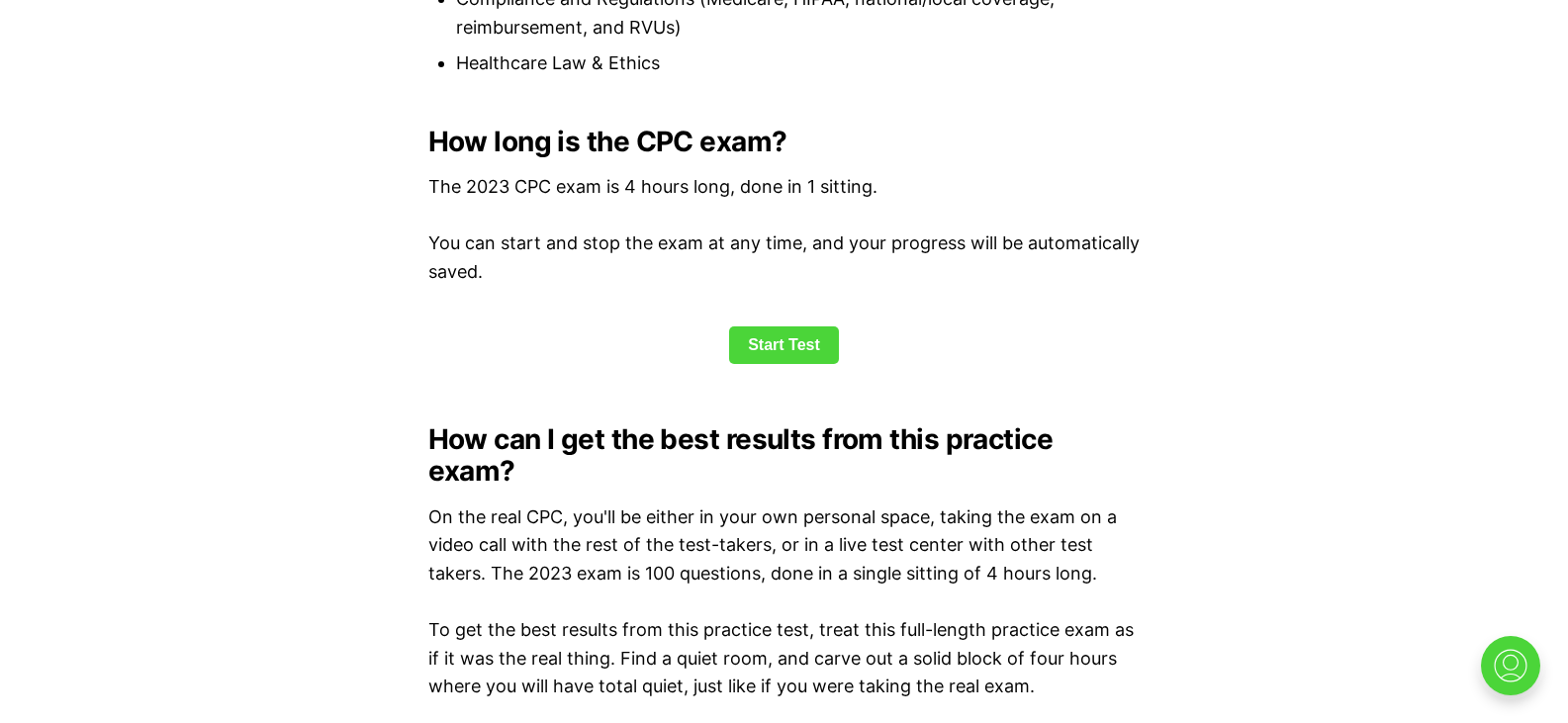
scroll to position [2613, 0]
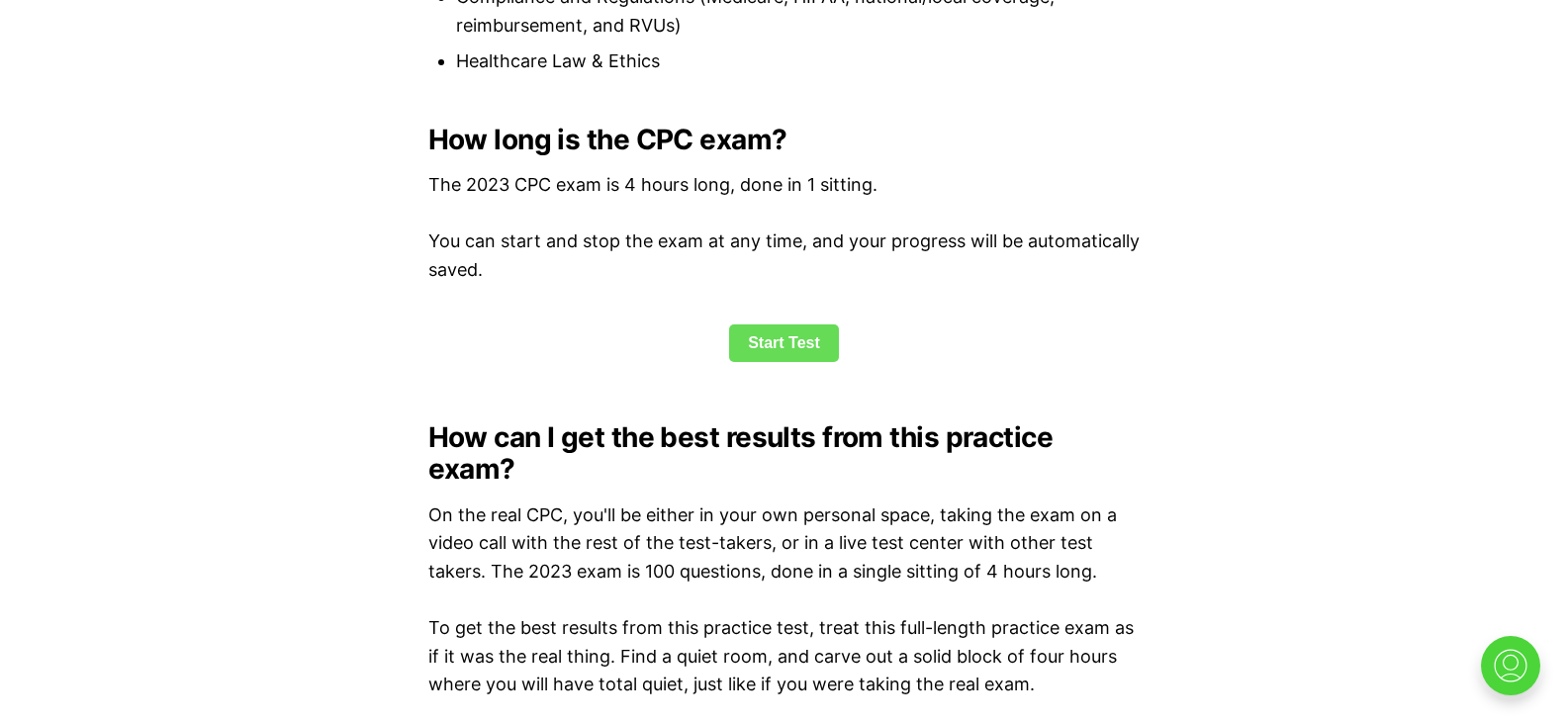
click at [778, 358] on link "Start Test" at bounding box center [784, 343] width 110 height 38
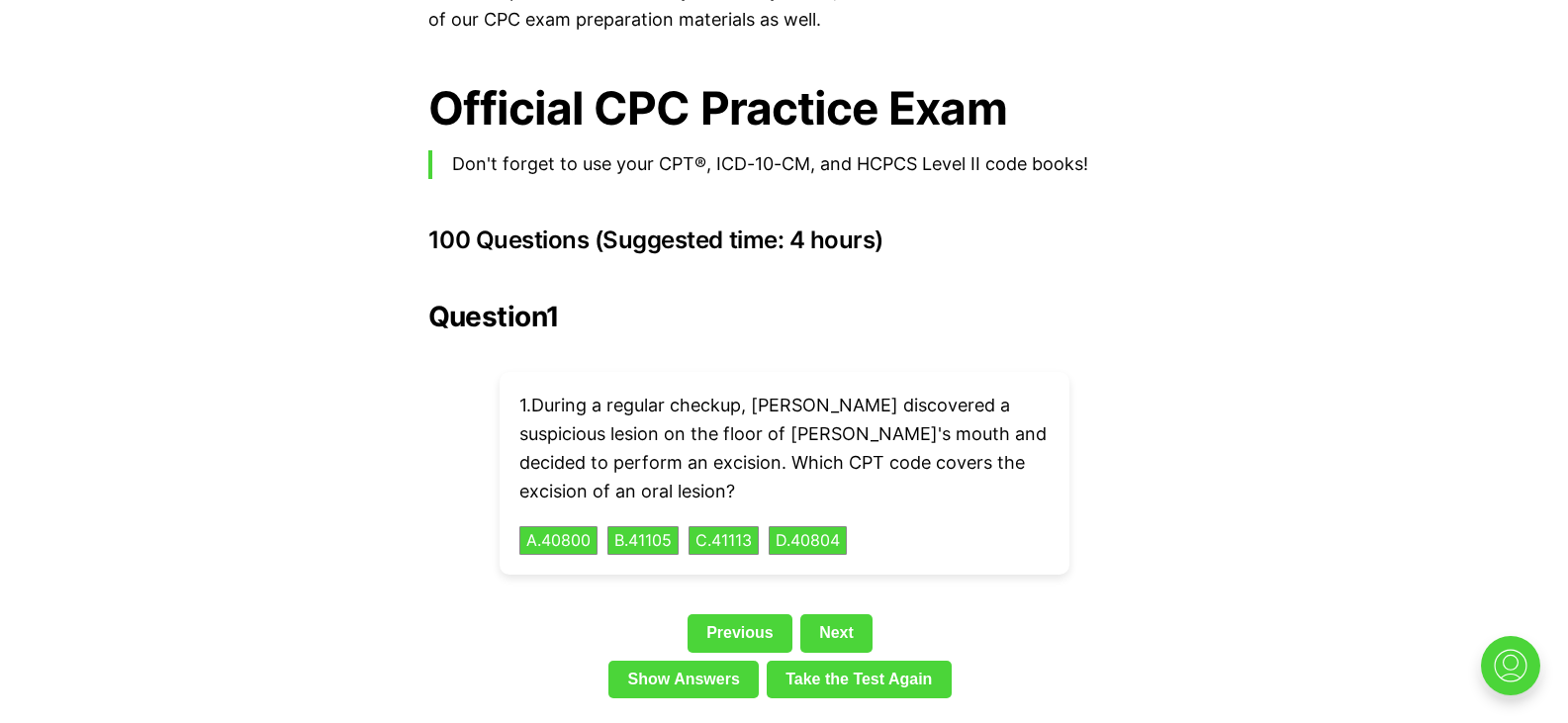
scroll to position [4272, 0]
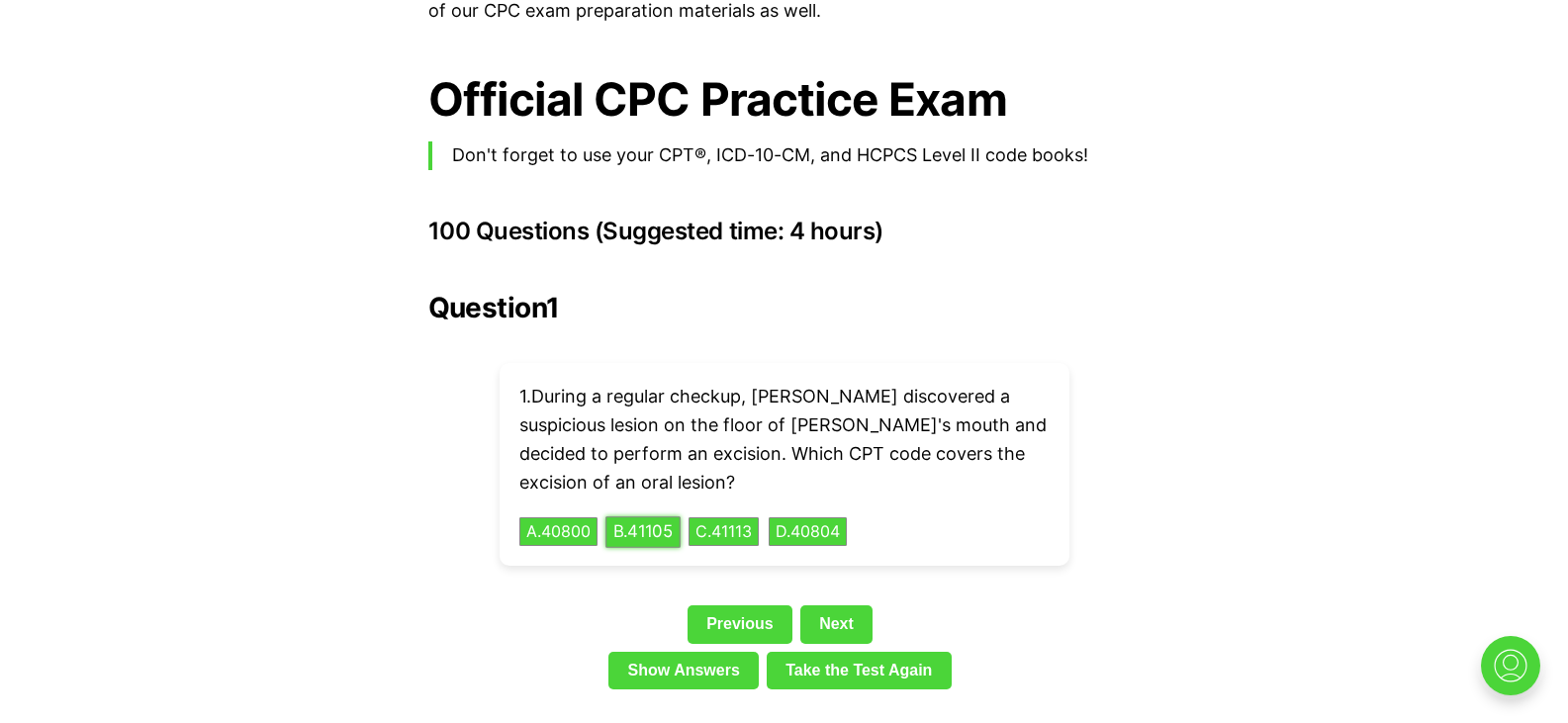
click at [642, 516] on button "B . 41105" at bounding box center [643, 531] width 75 height 31
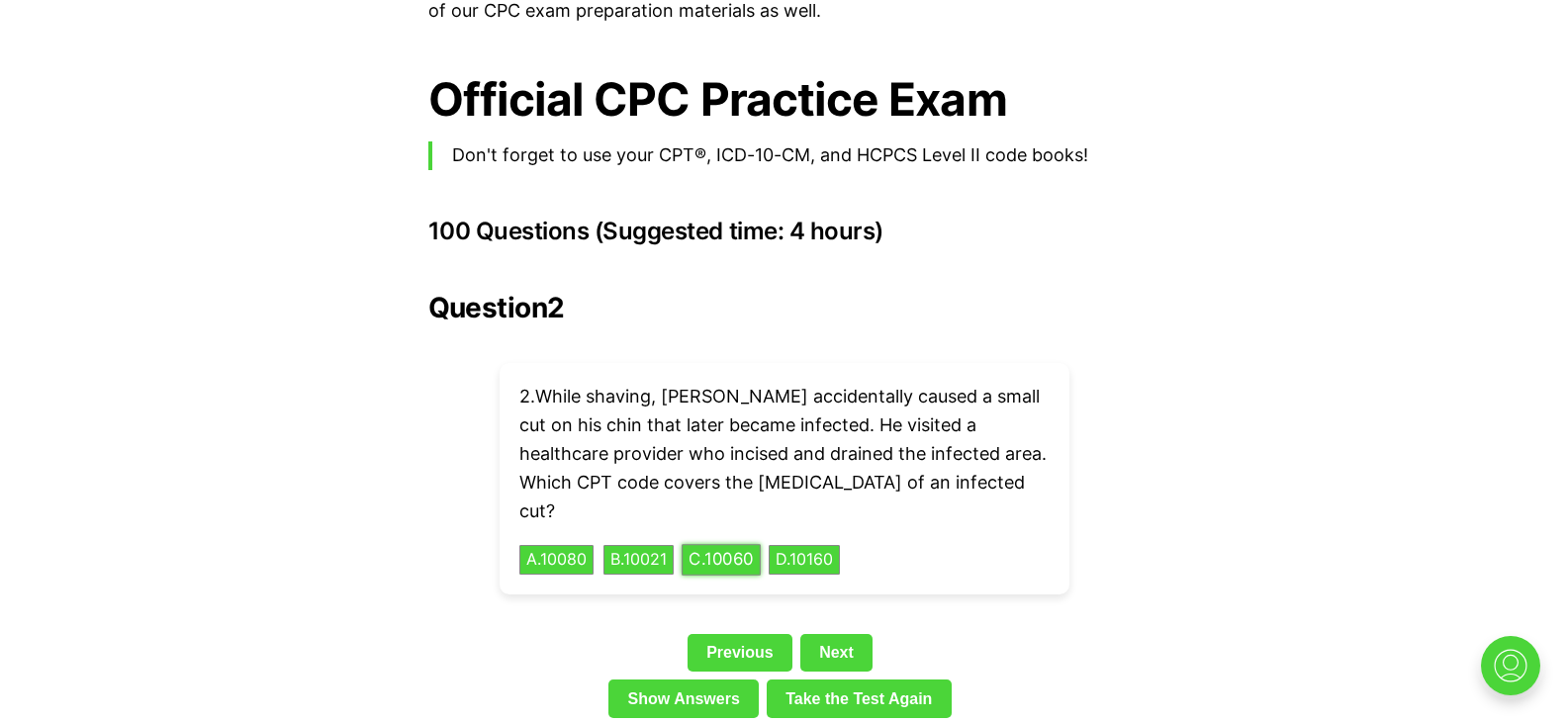
click at [738, 545] on button "C . 10060" at bounding box center [721, 560] width 79 height 31
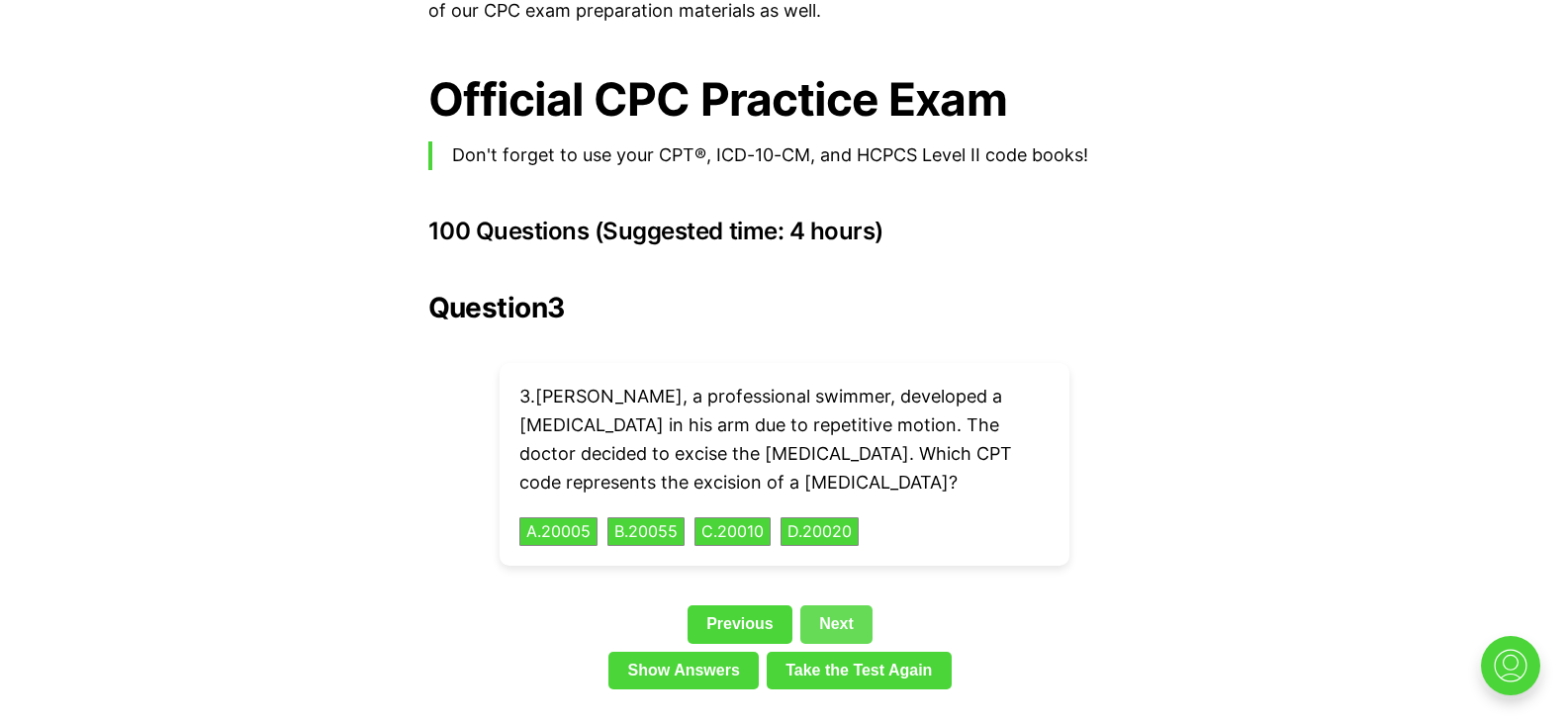
click at [828, 605] on link "Next" at bounding box center [836, 624] width 72 height 38
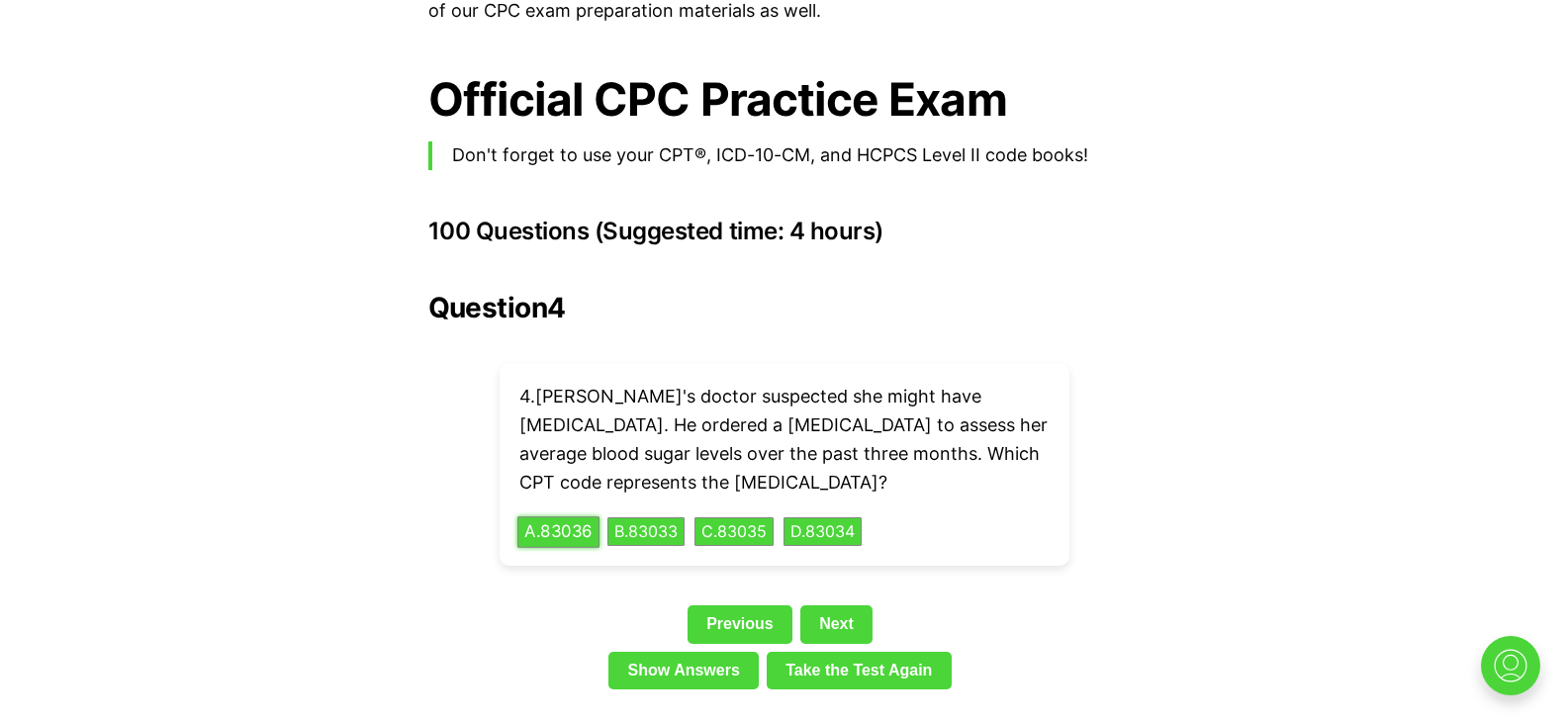
click at [580, 516] on button "A . 83036" at bounding box center [558, 531] width 82 height 31
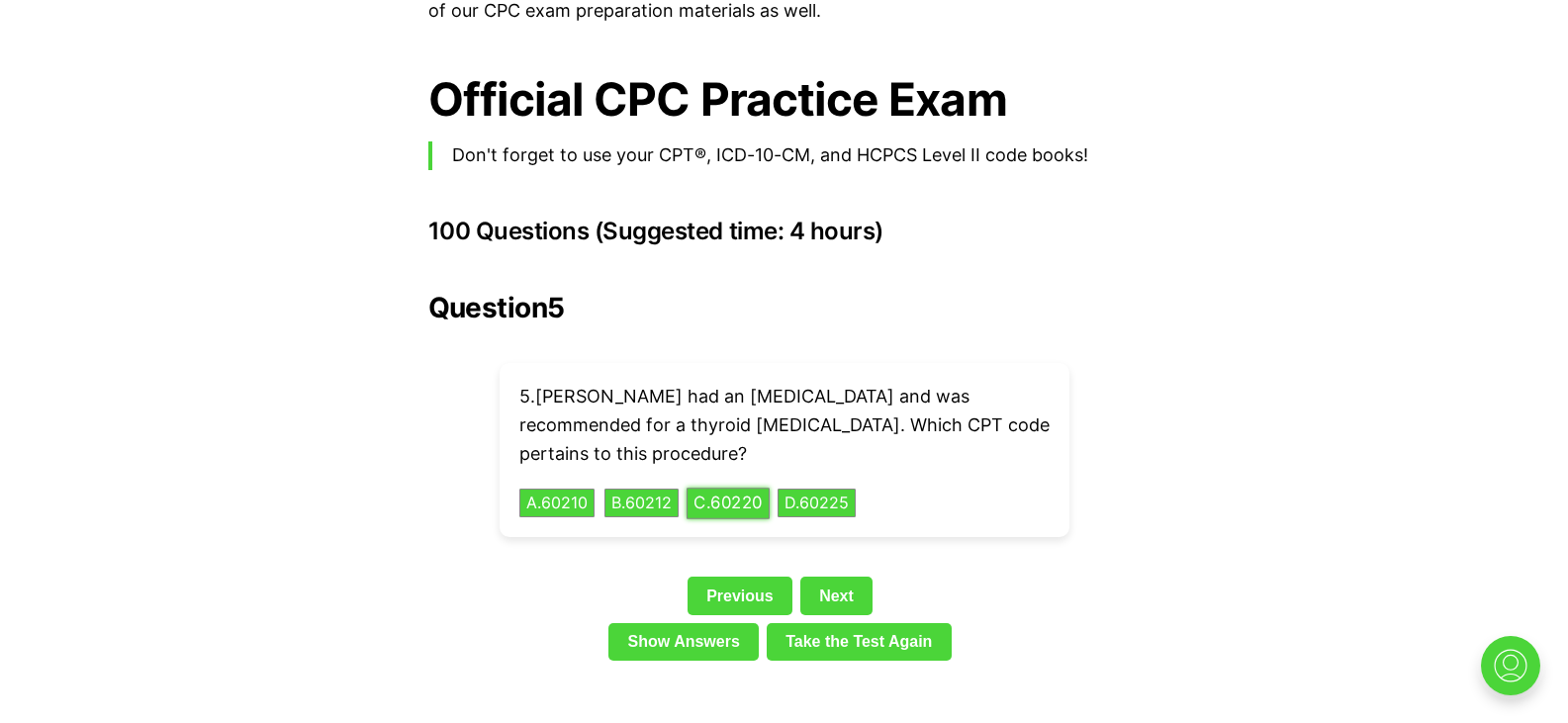
click at [741, 488] on button "C . 60220" at bounding box center [728, 502] width 83 height 31
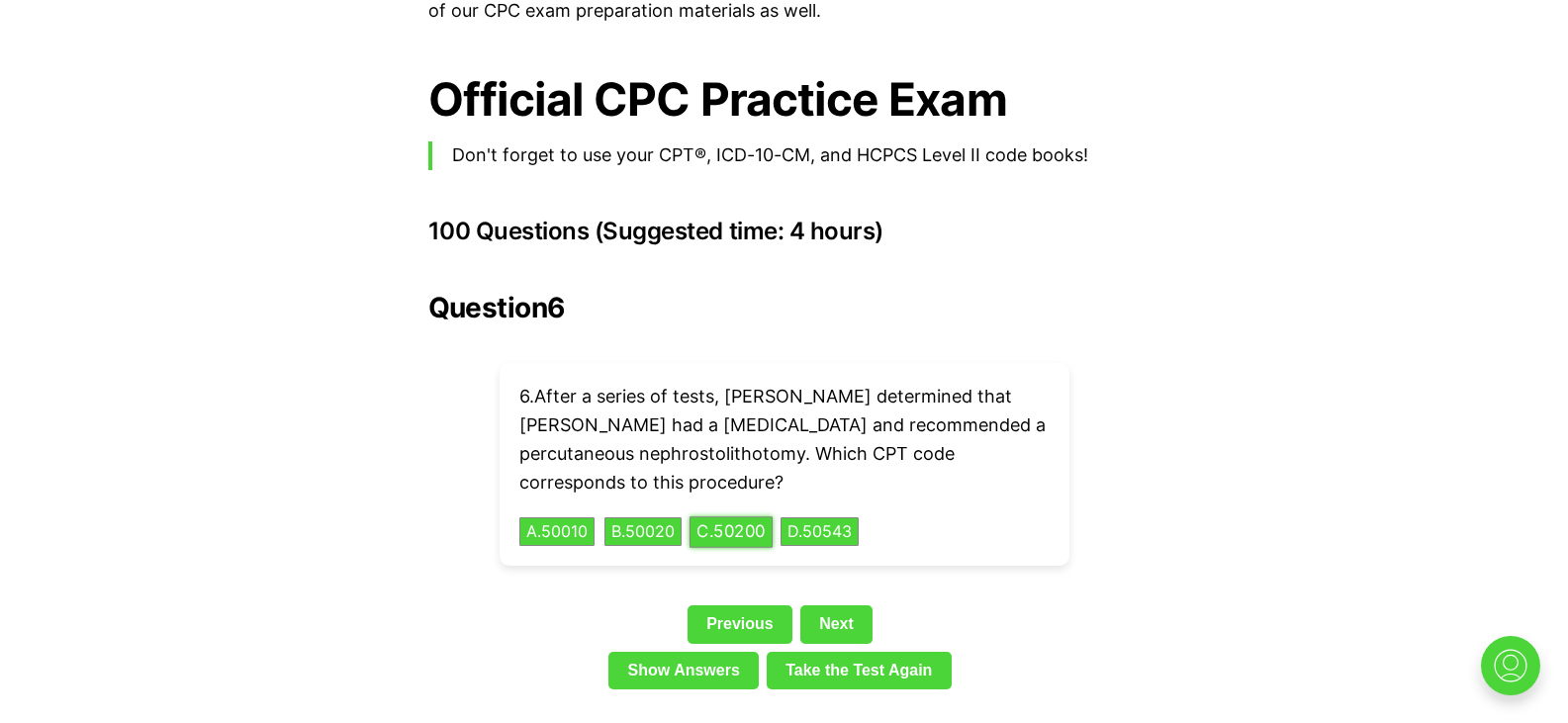
click at [757, 516] on button "C . 50200" at bounding box center [731, 531] width 83 height 31
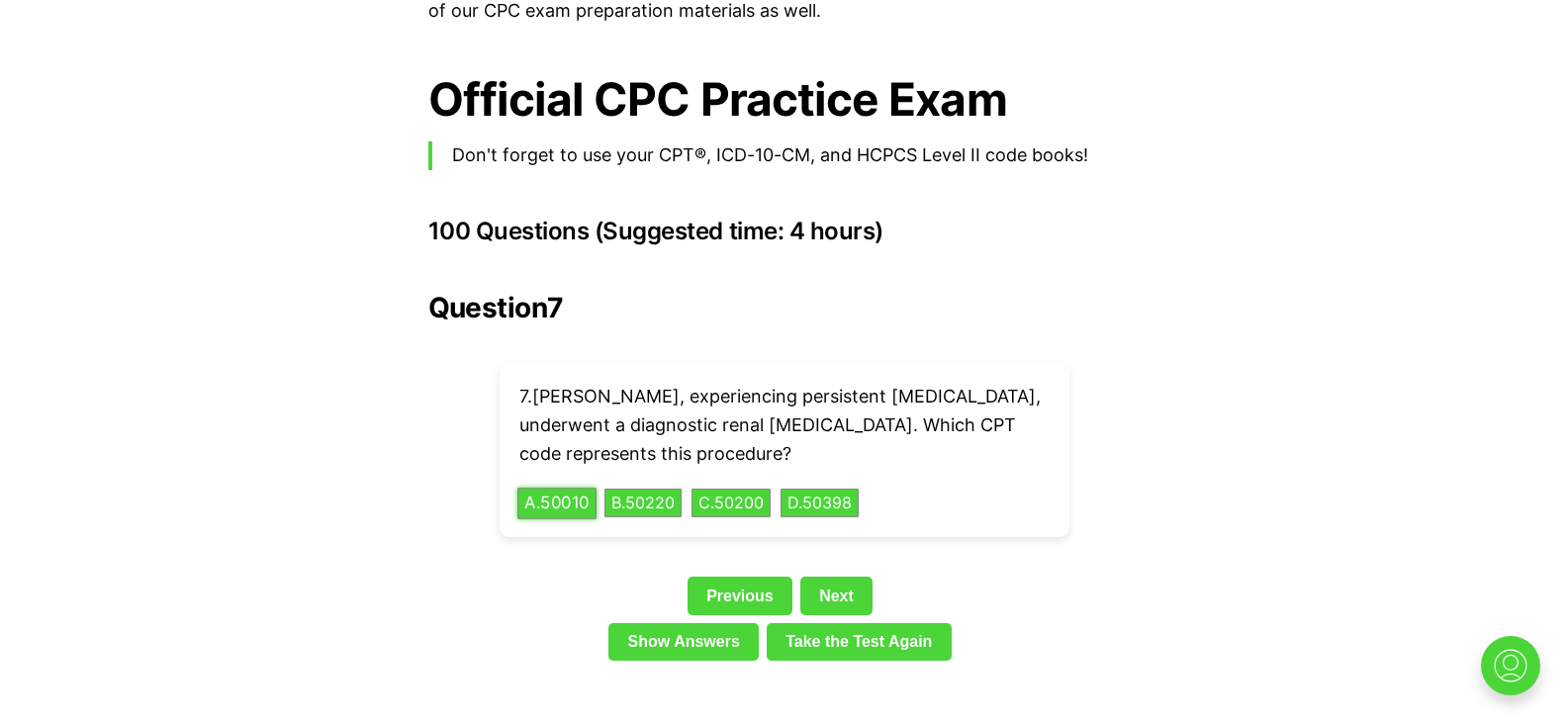
click at [569, 488] on button "A . 50010" at bounding box center [557, 502] width 79 height 31
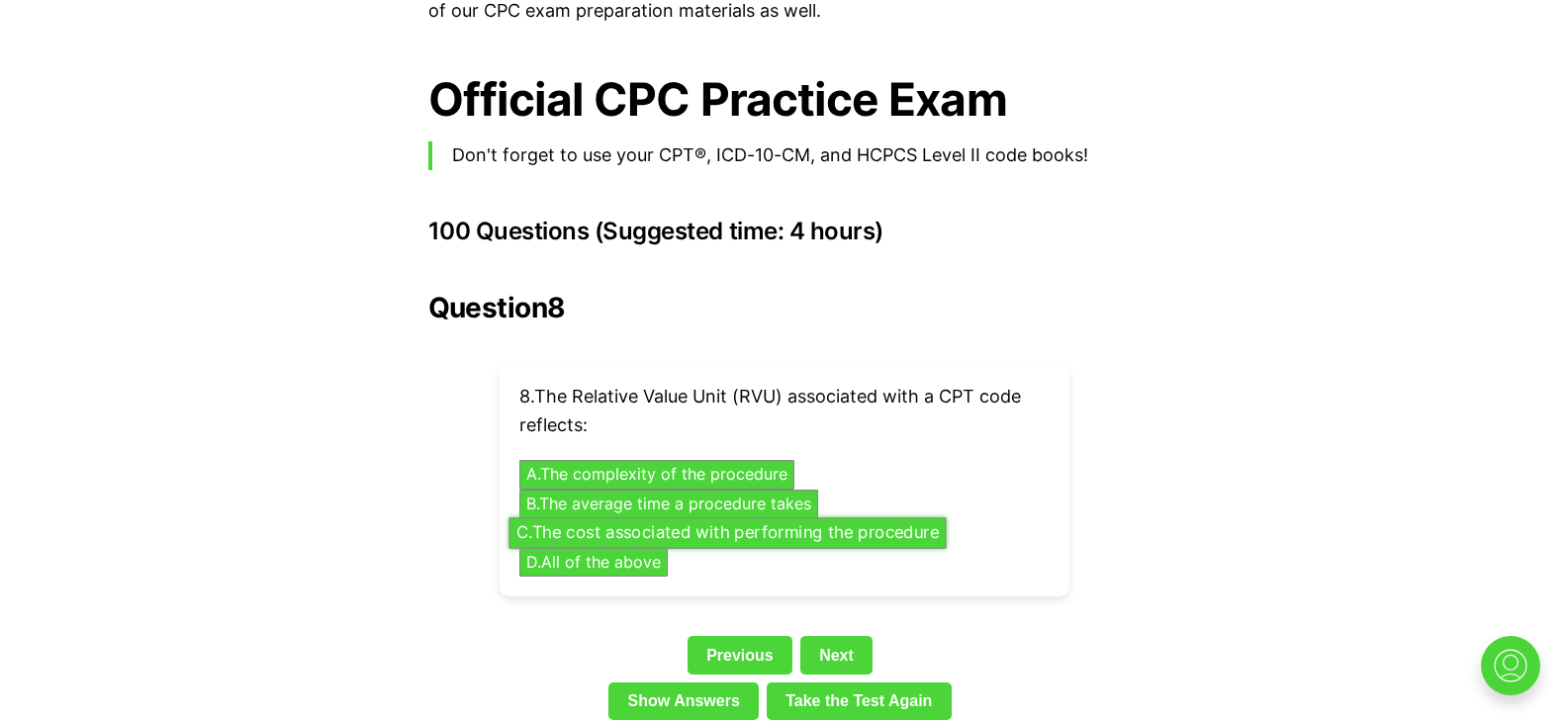
click at [575, 517] on button "C . The cost associated with performing the procedure" at bounding box center [727, 532] width 437 height 31
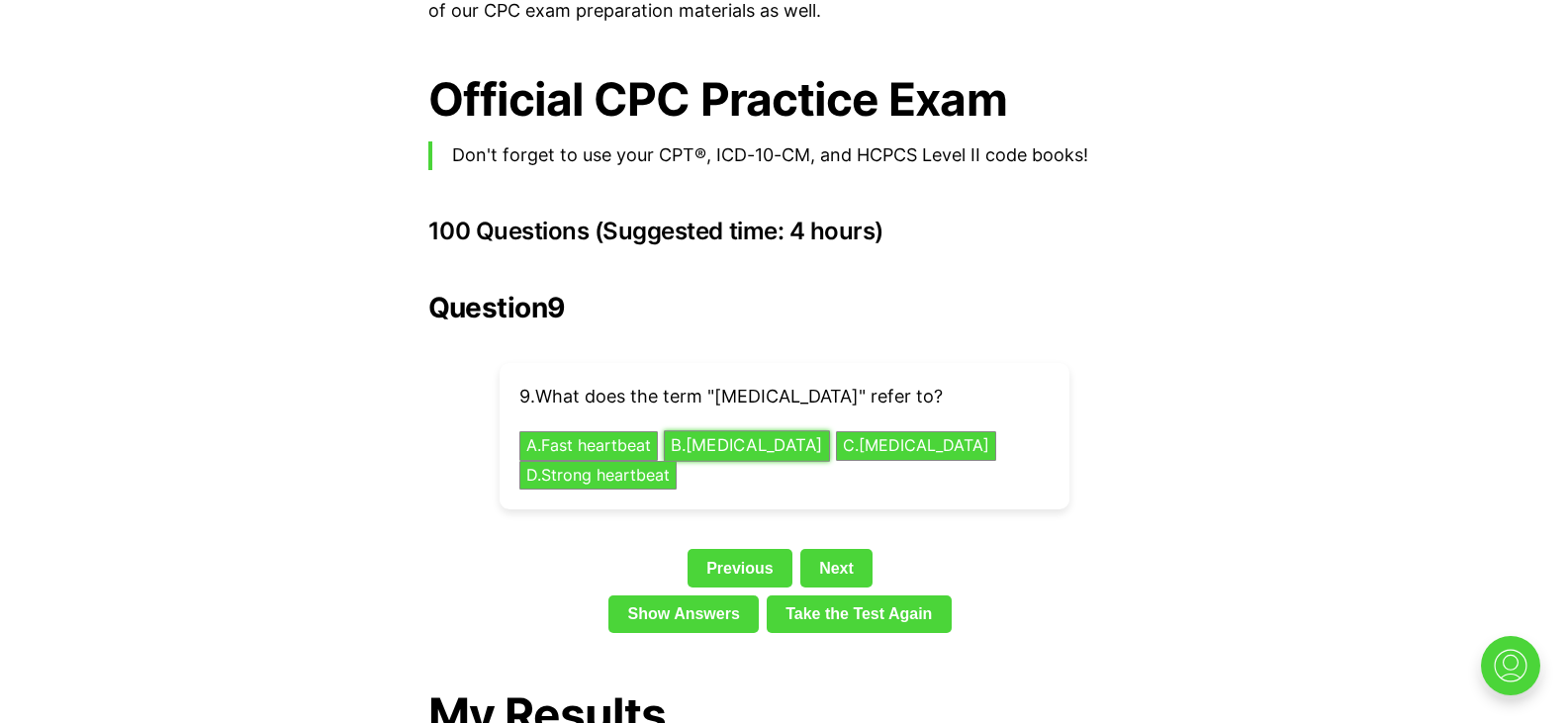
click at [748, 428] on div "9 . What does the term "[MEDICAL_DATA]" refer to? A . Fast heartbeat B . [MEDIC…" at bounding box center [784, 436] width 570 height 146
click at [753, 431] on button "B . Slow heartbeat" at bounding box center [747, 446] width 166 height 31
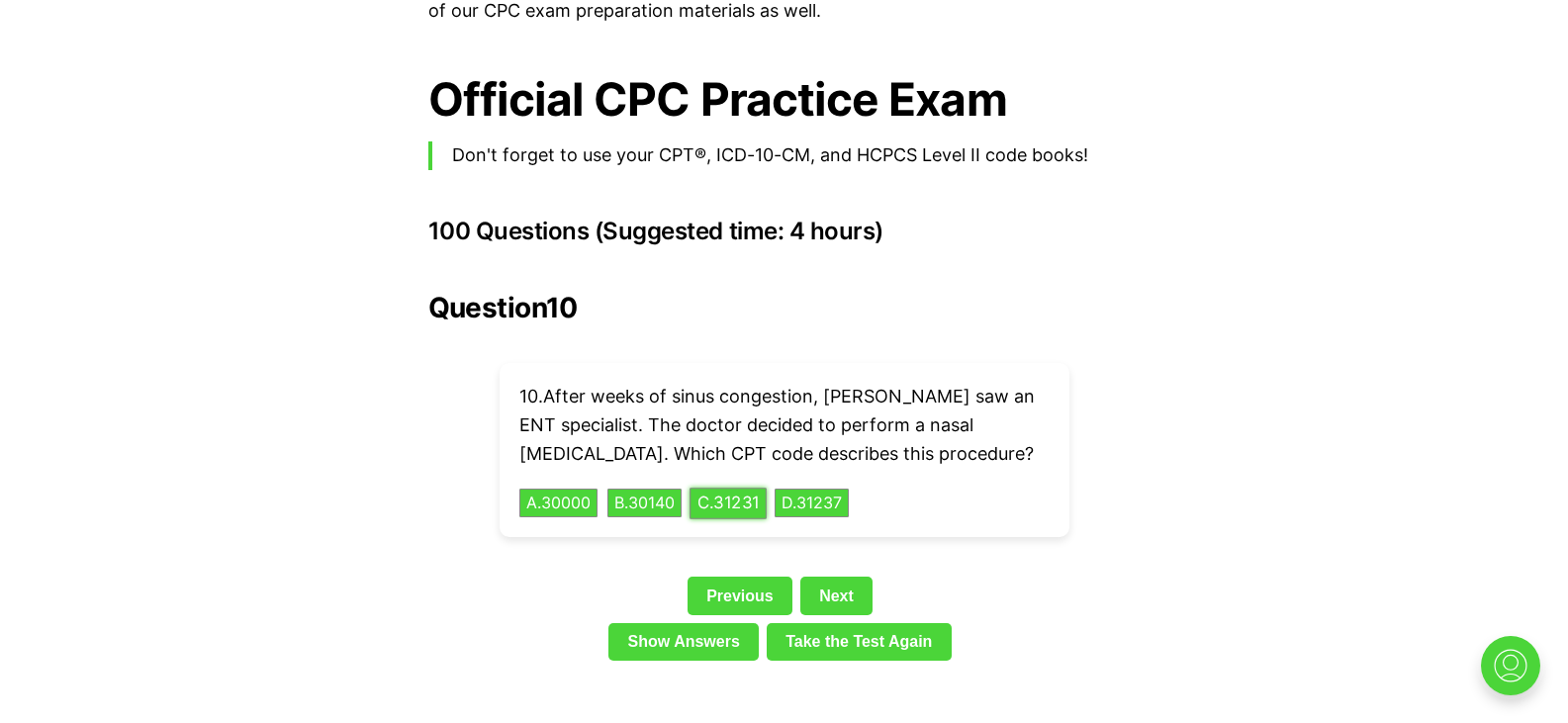
click at [727, 488] on button "C . 31231" at bounding box center [728, 502] width 77 height 31
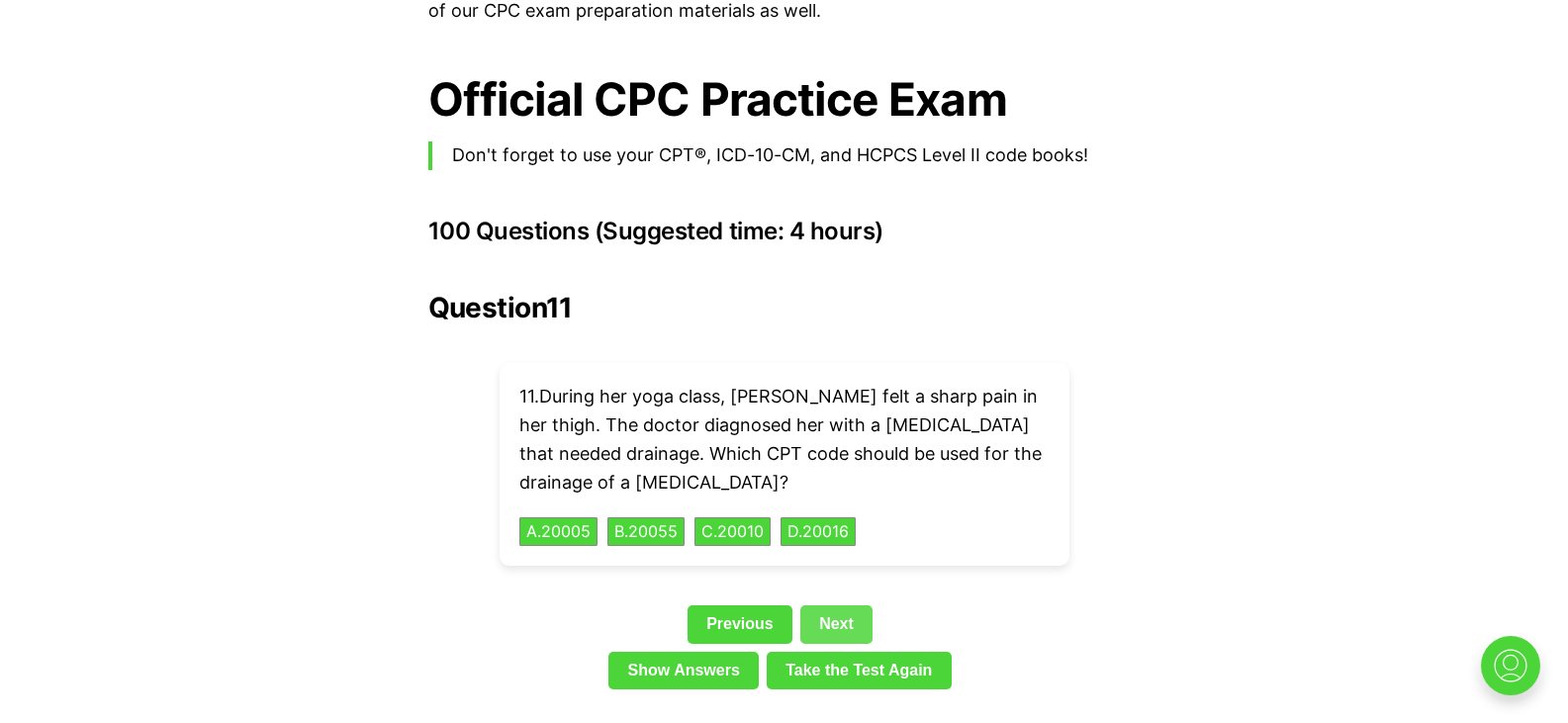
click at [831, 605] on link "Next" at bounding box center [836, 624] width 72 height 38
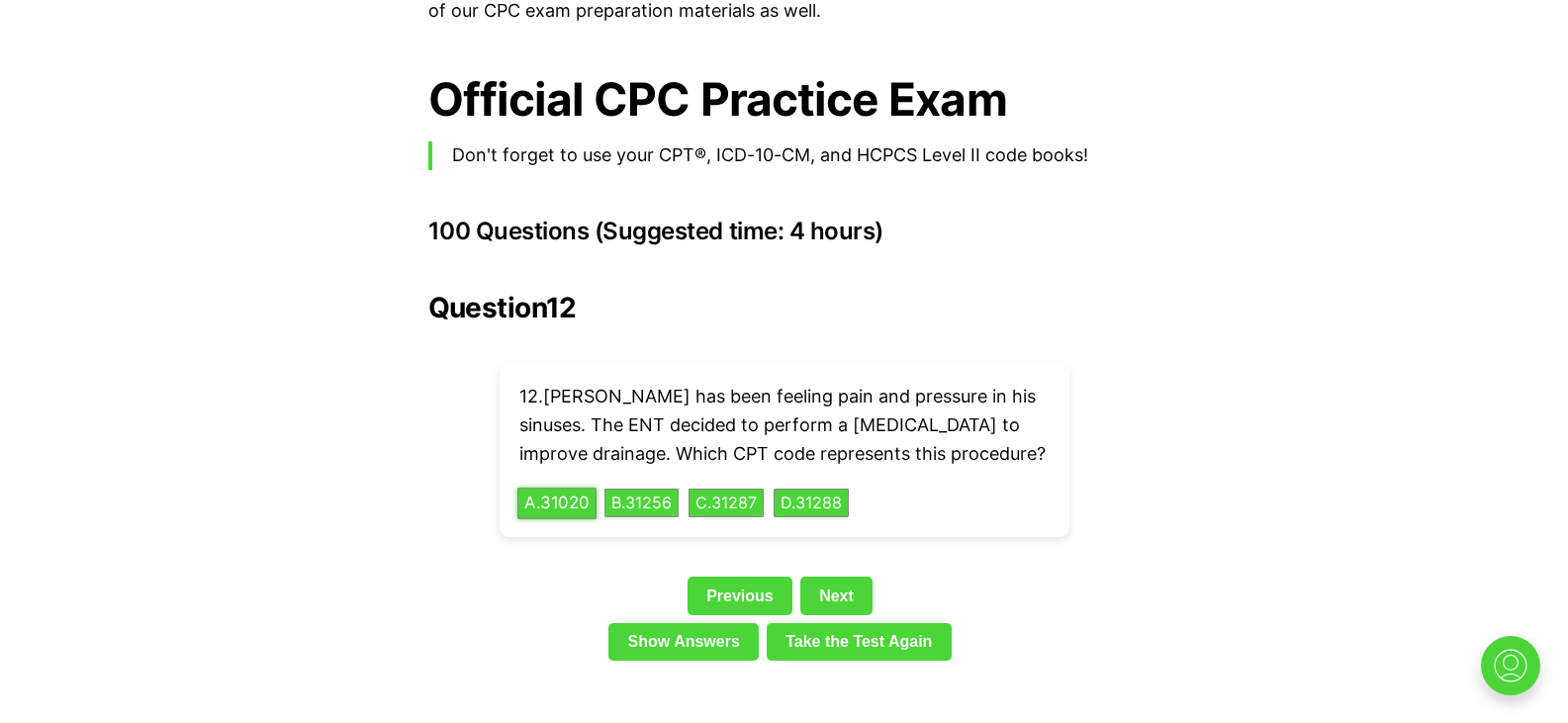
click at [557, 488] on button "A . 31020" at bounding box center [557, 502] width 79 height 31
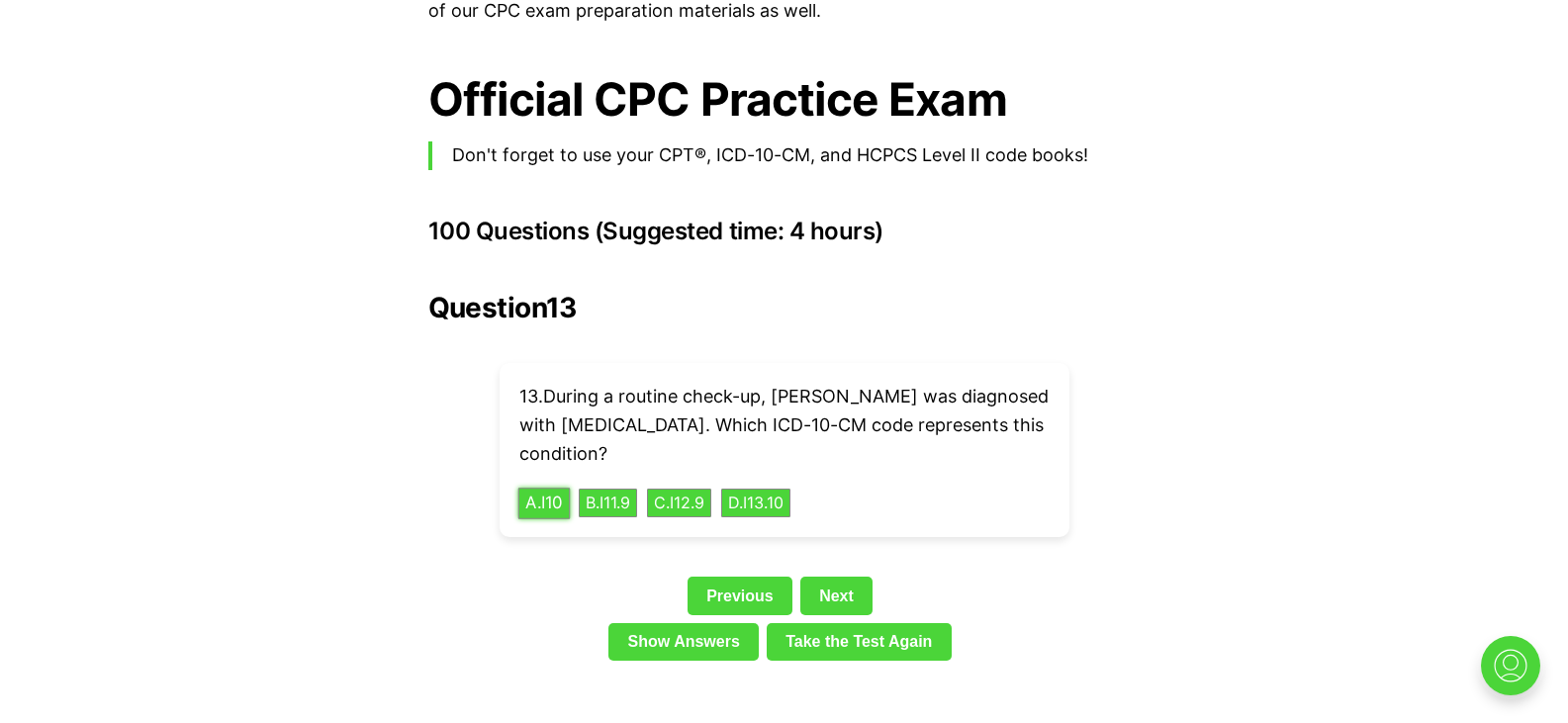
click at [538, 488] on button "A . I10" at bounding box center [543, 502] width 52 height 31
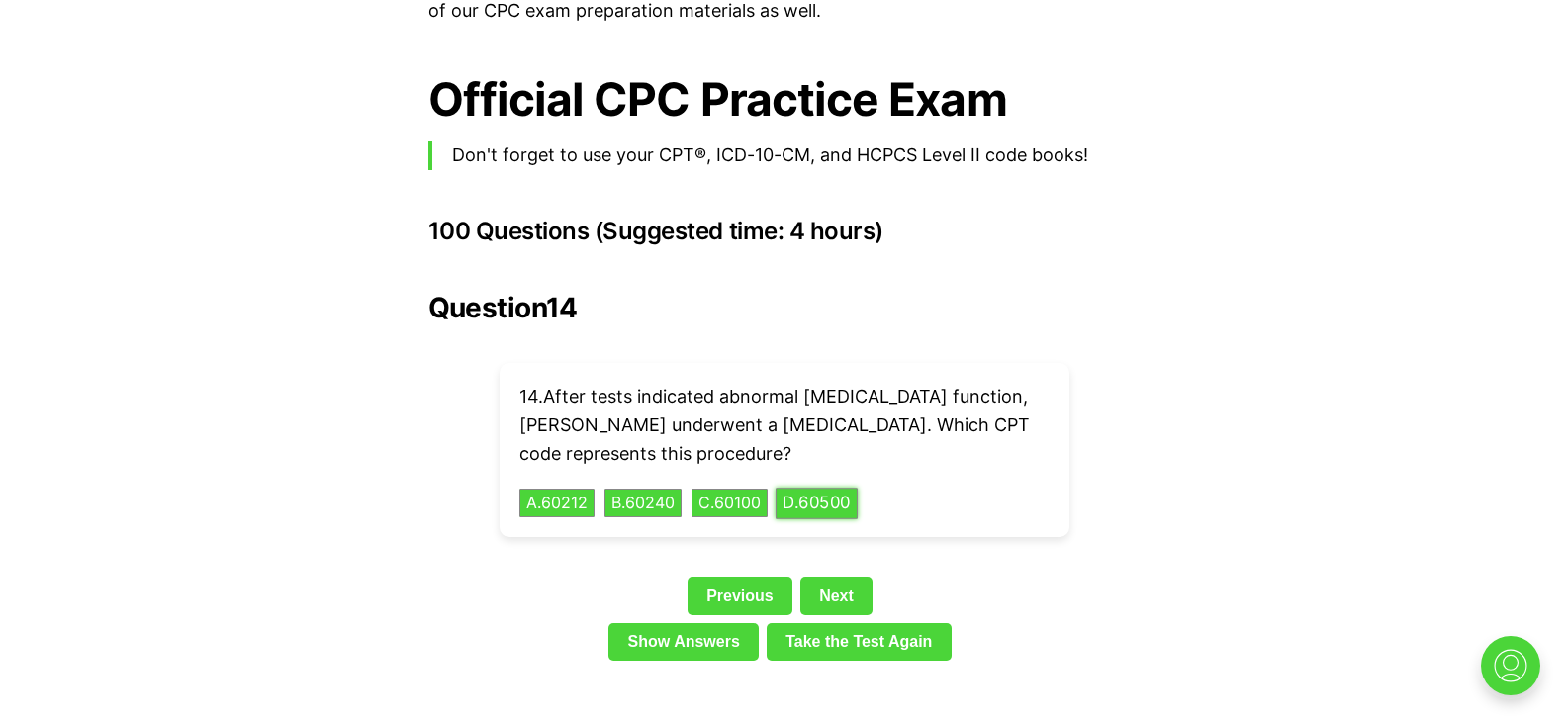
click at [856, 488] on button "D . 60500" at bounding box center [816, 502] width 82 height 31
click at [559, 488] on button "A . K0001" at bounding box center [557, 502] width 79 height 31
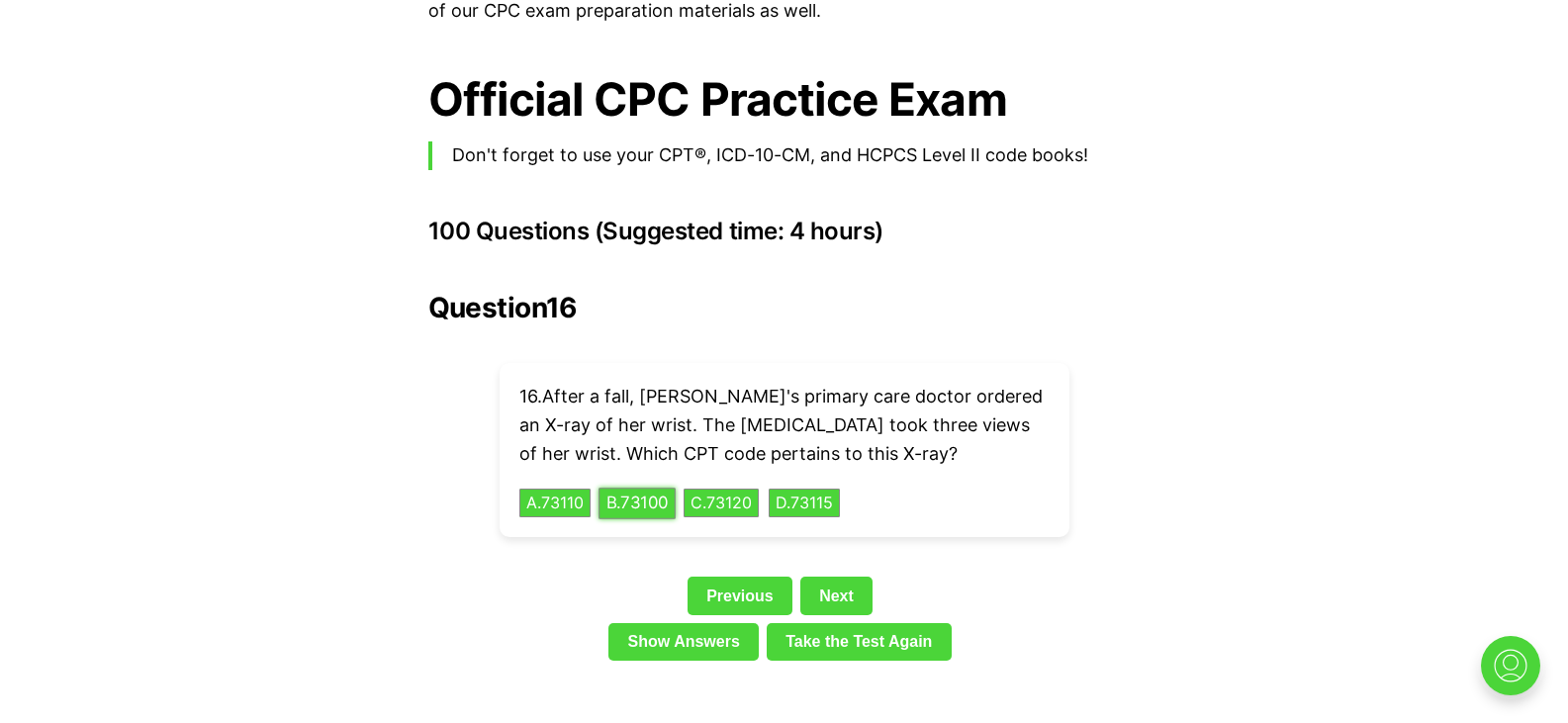
click at [638, 488] on button "B . 73100" at bounding box center [637, 502] width 77 height 31
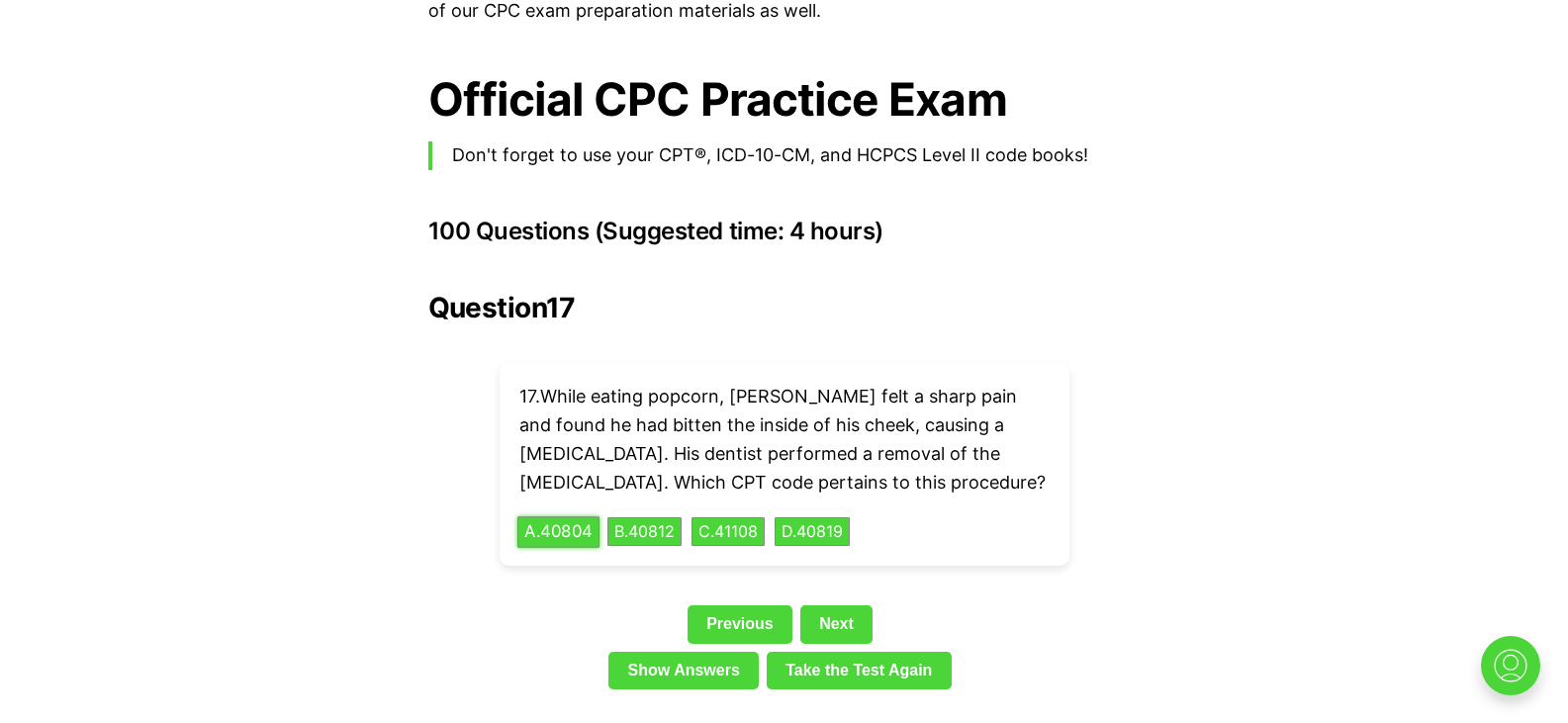
click at [577, 516] on button "A . 40804" at bounding box center [558, 531] width 82 height 31
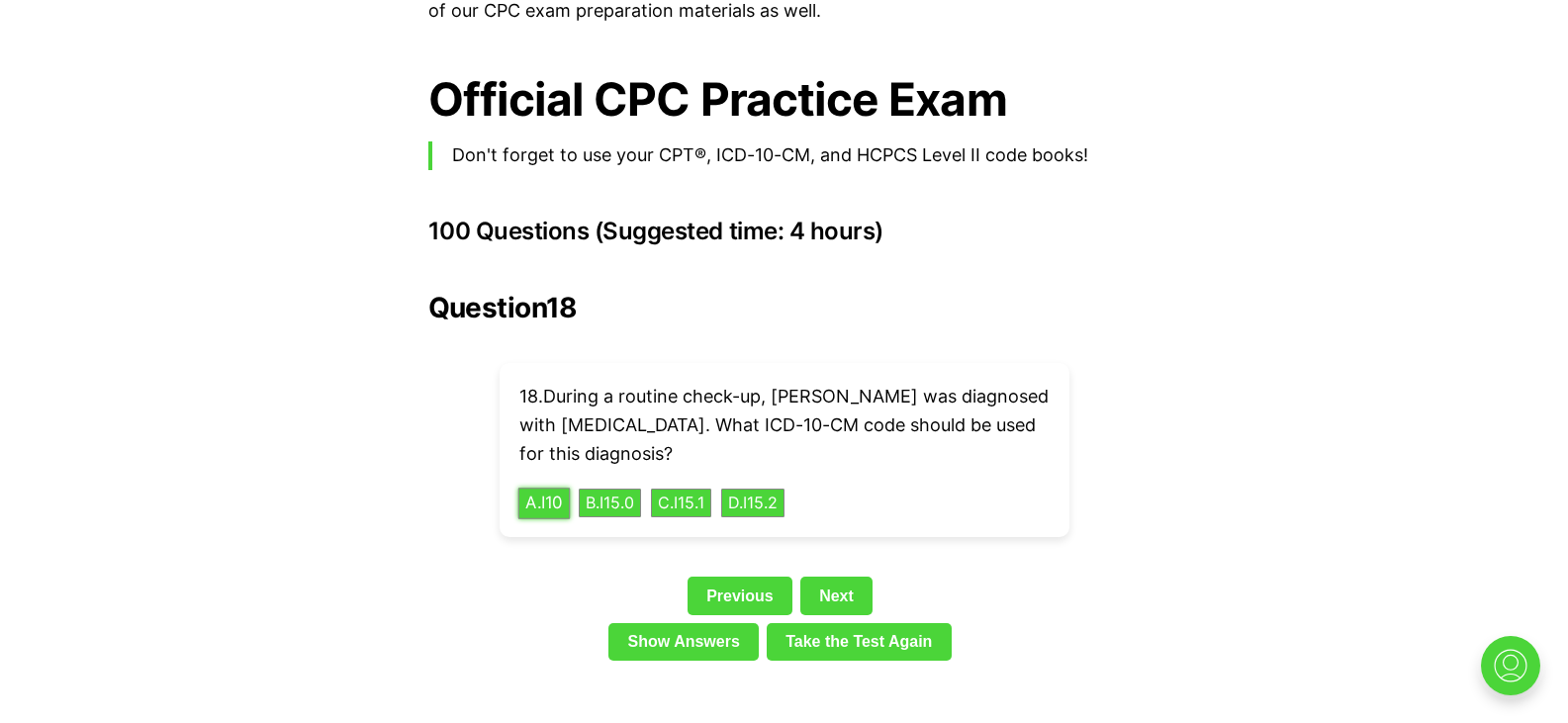
click at [553, 488] on button "A . I10" at bounding box center [543, 502] width 52 height 31
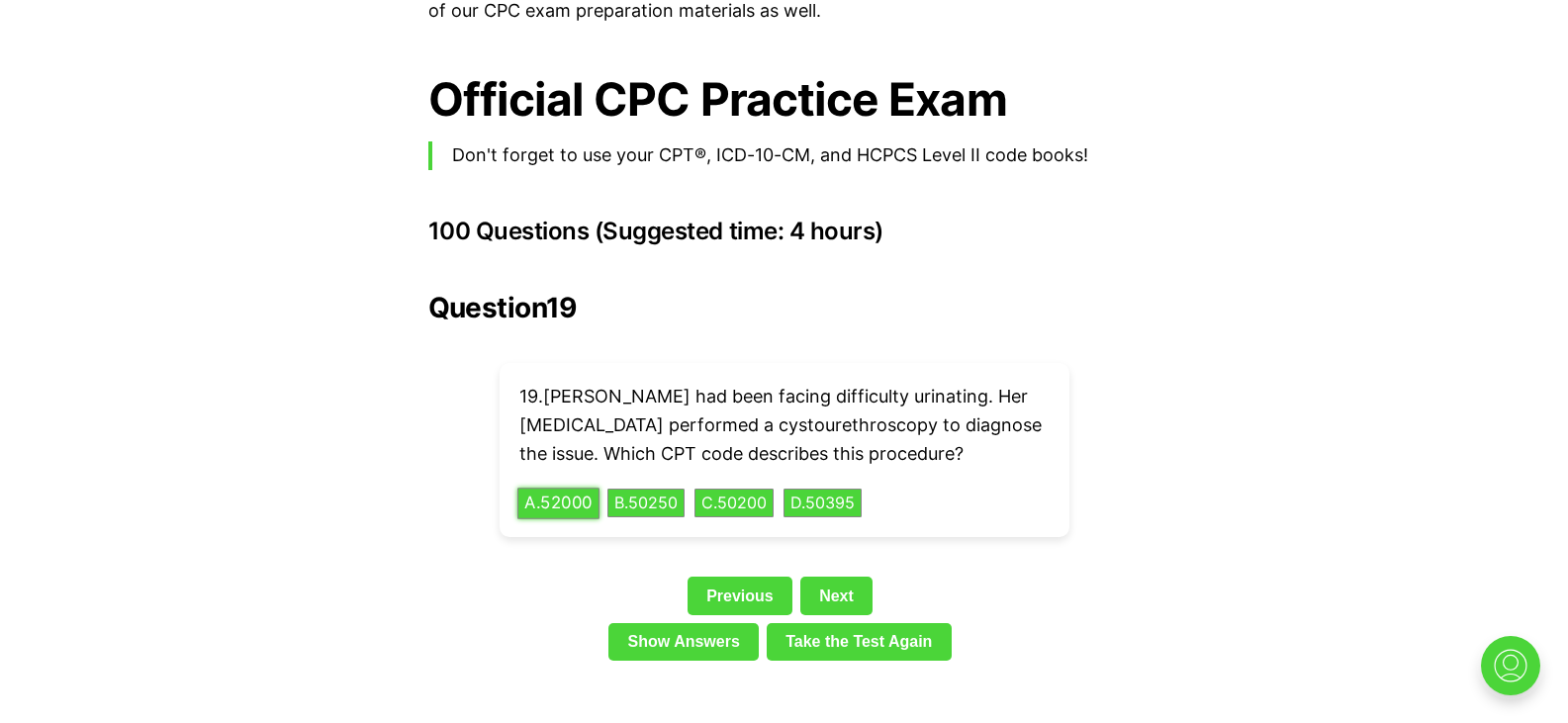
click at [543, 488] on button "A . 52000" at bounding box center [558, 502] width 82 height 31
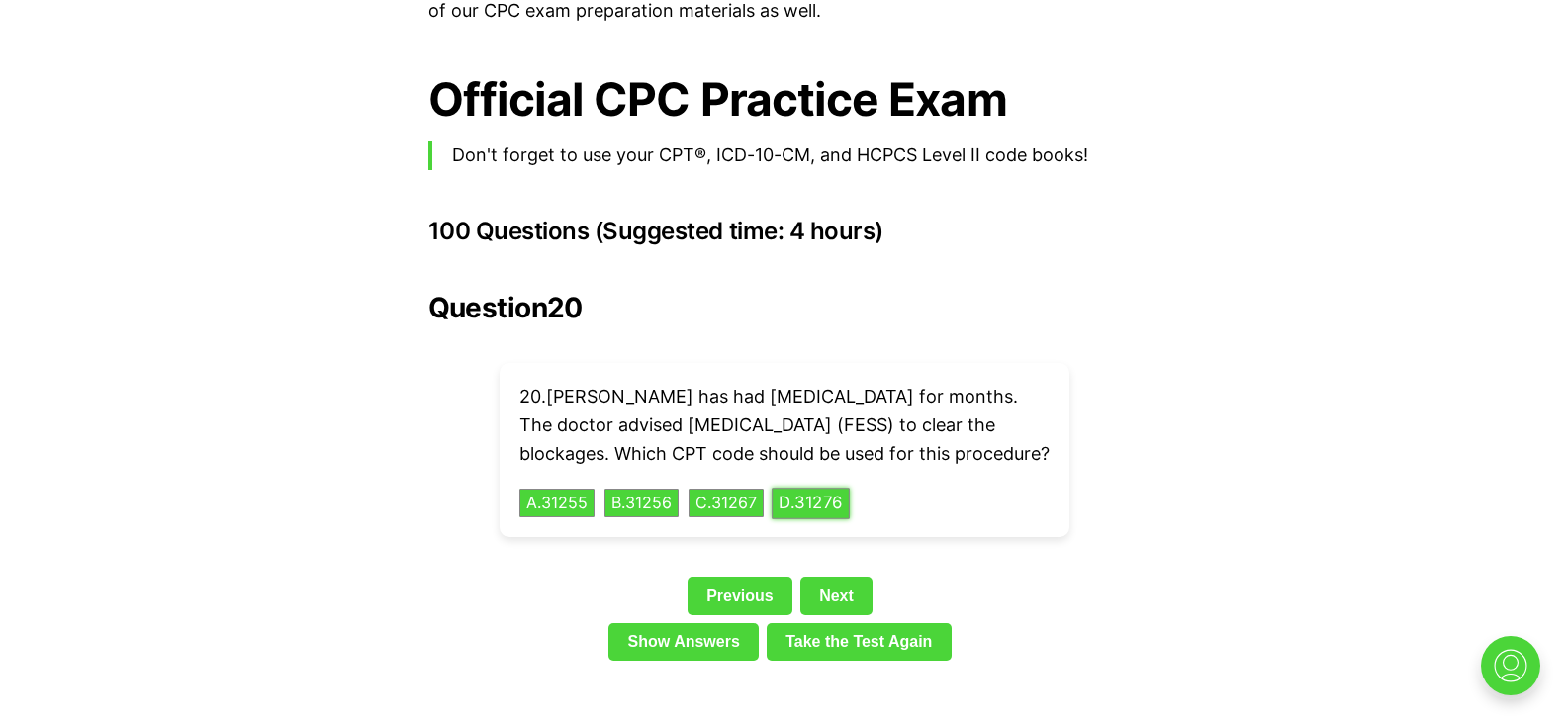
click at [831, 510] on button "D . 31276" at bounding box center [810, 502] width 78 height 31
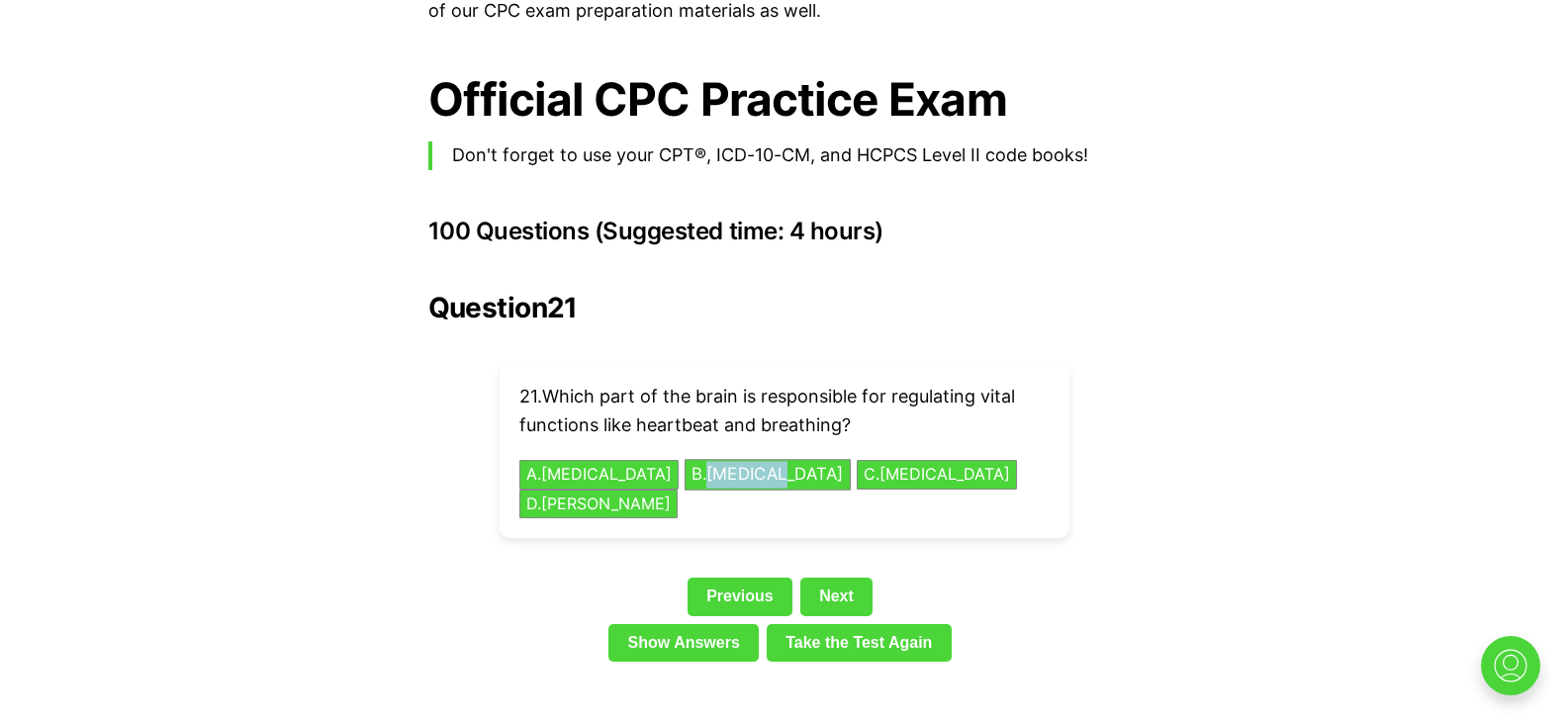
drag, startPoint x: 674, startPoint y: 458, endPoint x: 739, endPoint y: 437, distance: 68.3
click at [739, 437] on div "21 . Which part of the brain is responsible for regulating vital functions like…" at bounding box center [784, 450] width 570 height 175
click at [739, 459] on button "B . Medulla Oblongata" at bounding box center [768, 474] width 166 height 31
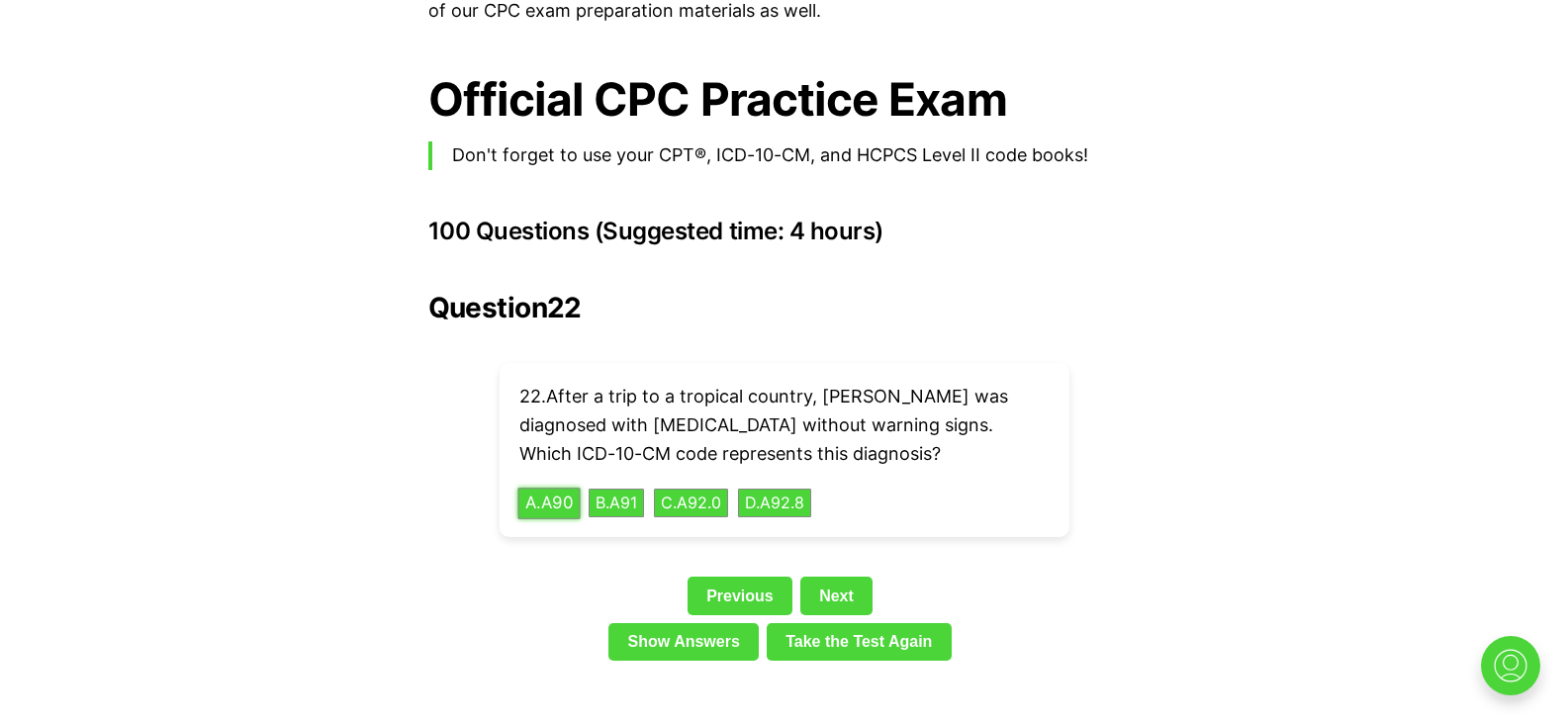
click at [545, 488] on button "A . A90" at bounding box center [548, 502] width 62 height 31
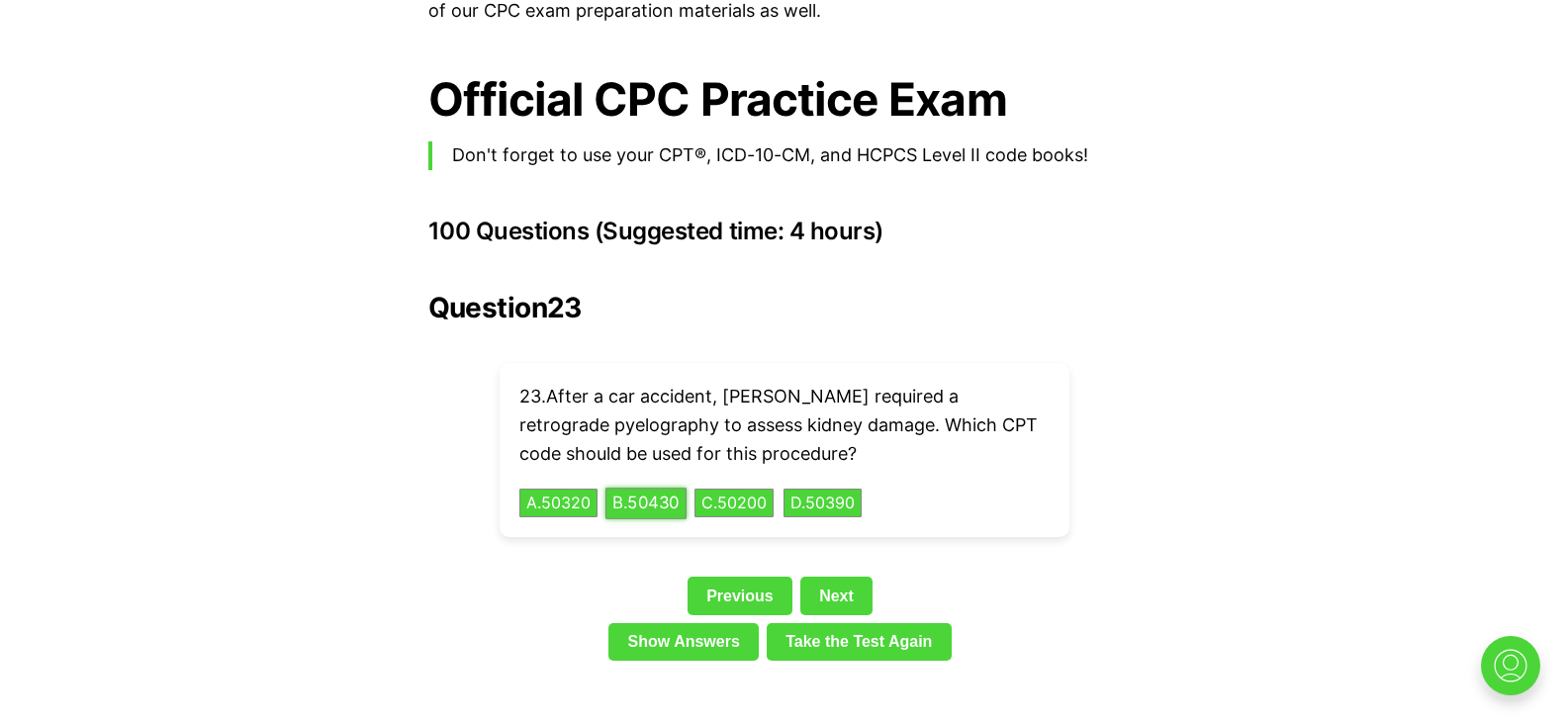
click at [650, 488] on button "B . 50430" at bounding box center [646, 502] width 81 height 31
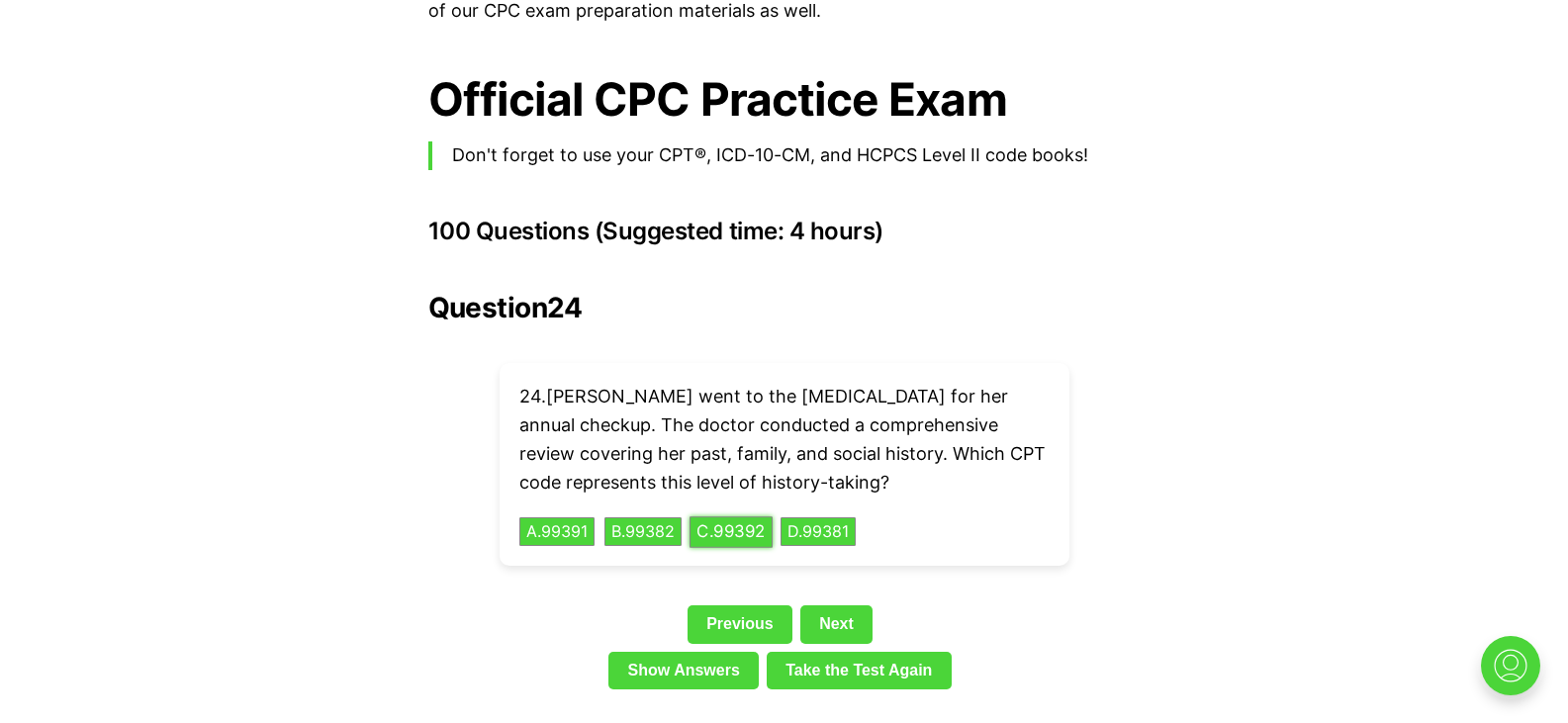
click at [740, 516] on button "C . 99392" at bounding box center [731, 531] width 83 height 31
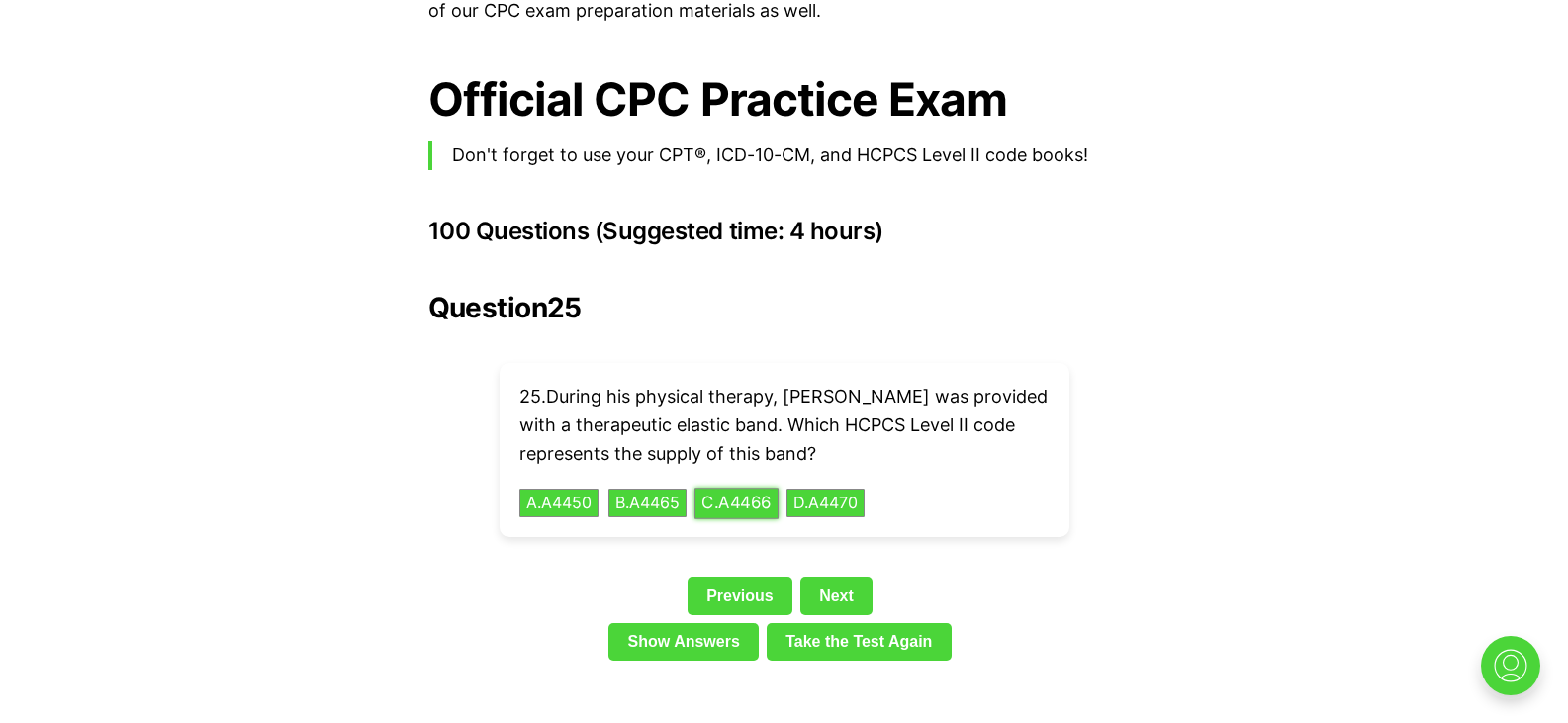
click at [758, 488] on button "C . A4466" at bounding box center [735, 502] width 84 height 31
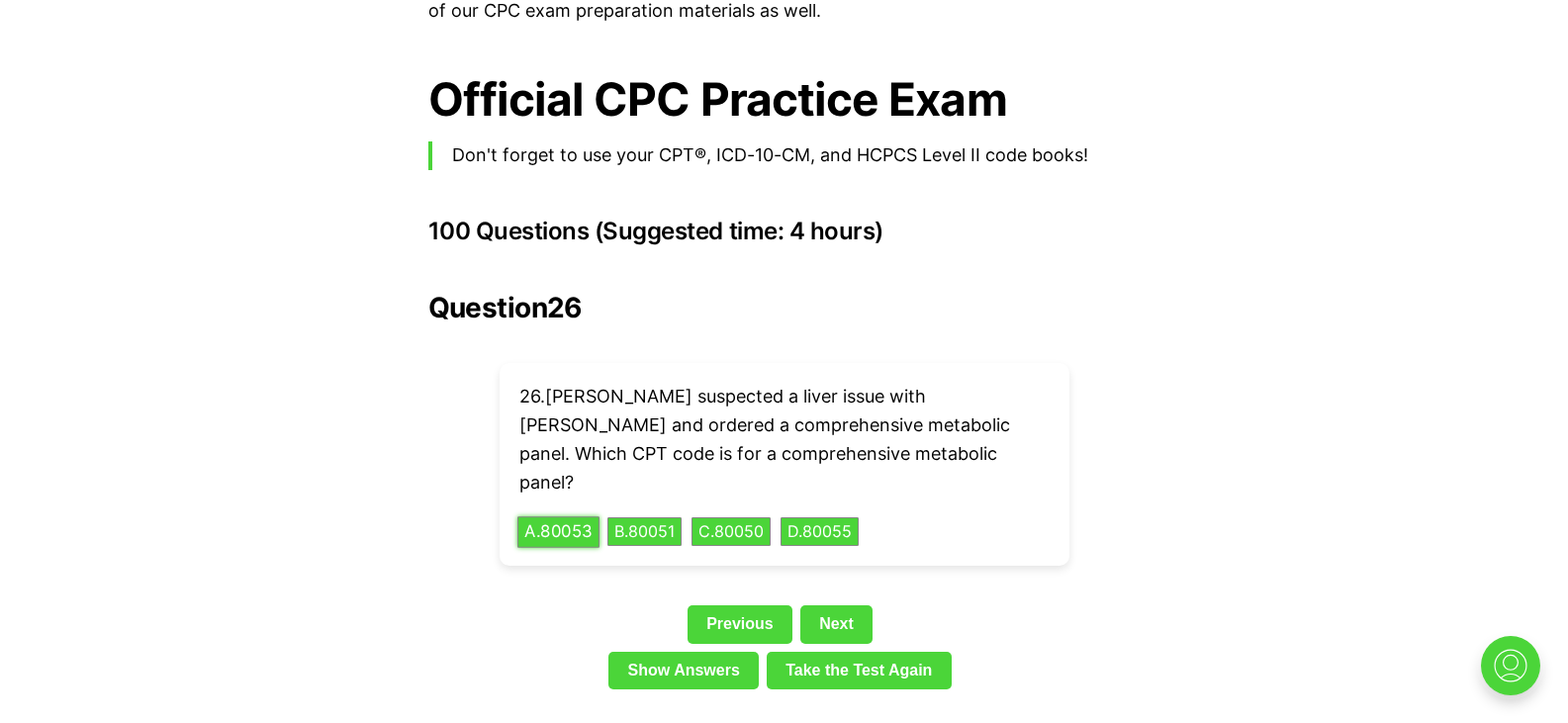
click at [577, 516] on button "A . 80053" at bounding box center [558, 531] width 82 height 31
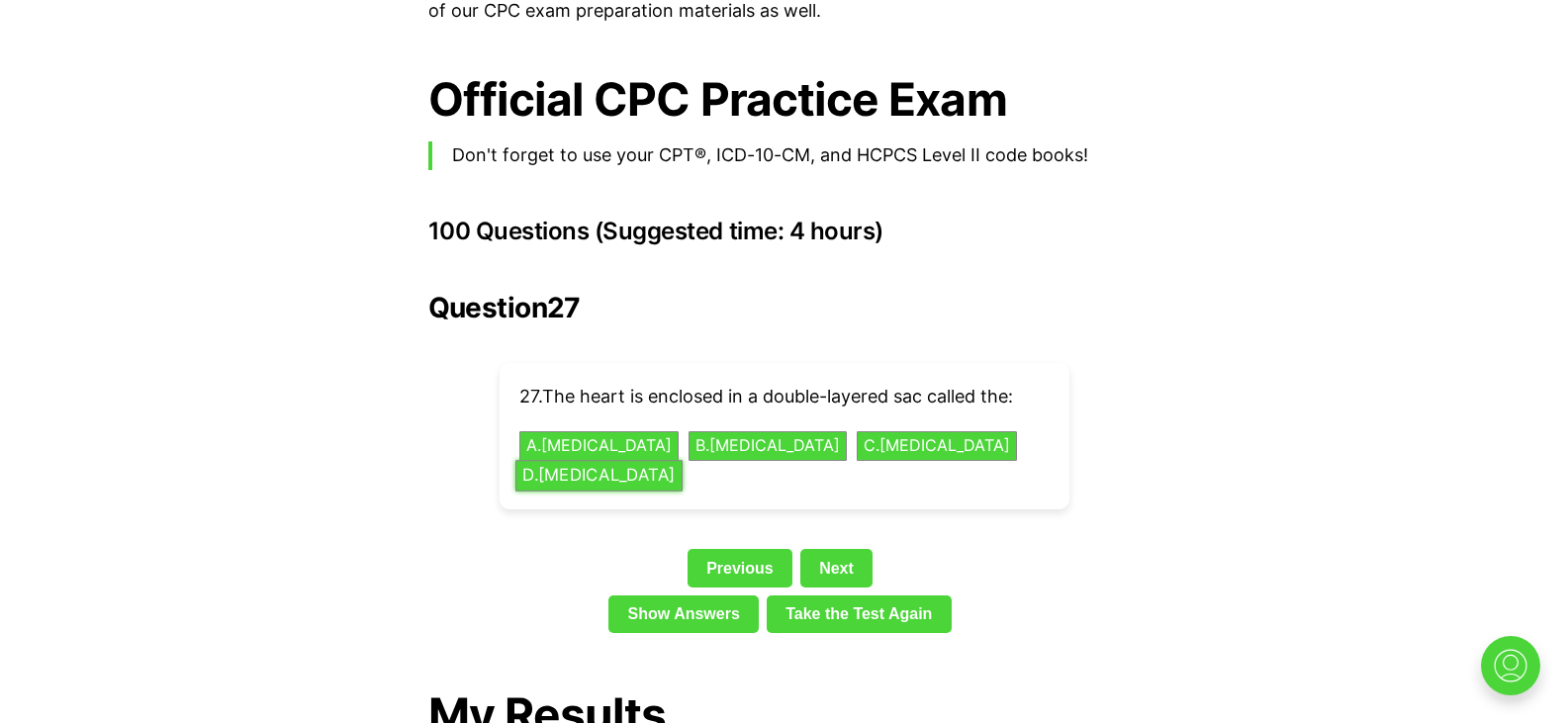
click at [541, 460] on button "D . Epicardium" at bounding box center [598, 475] width 167 height 31
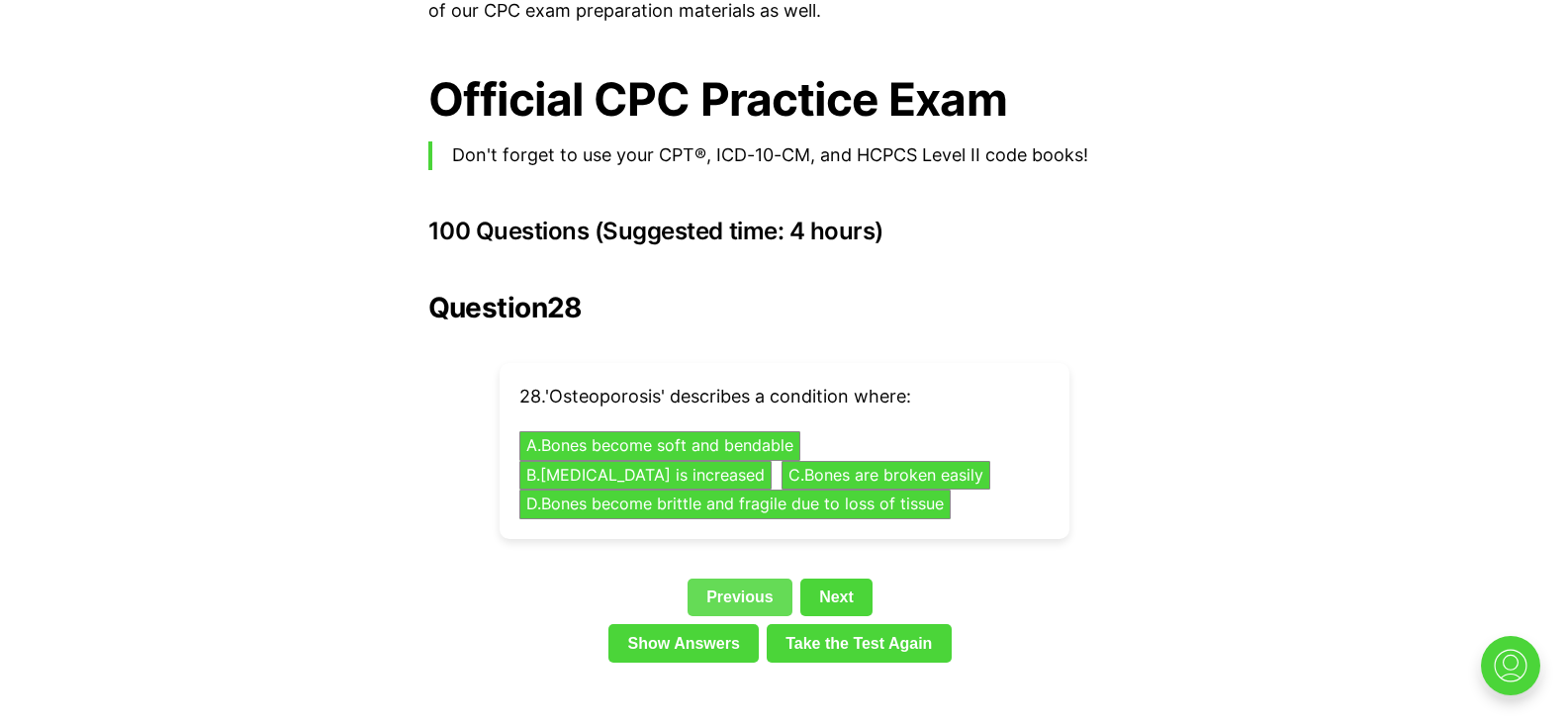
click at [725, 579] on link "Previous" at bounding box center [740, 597] width 105 height 38
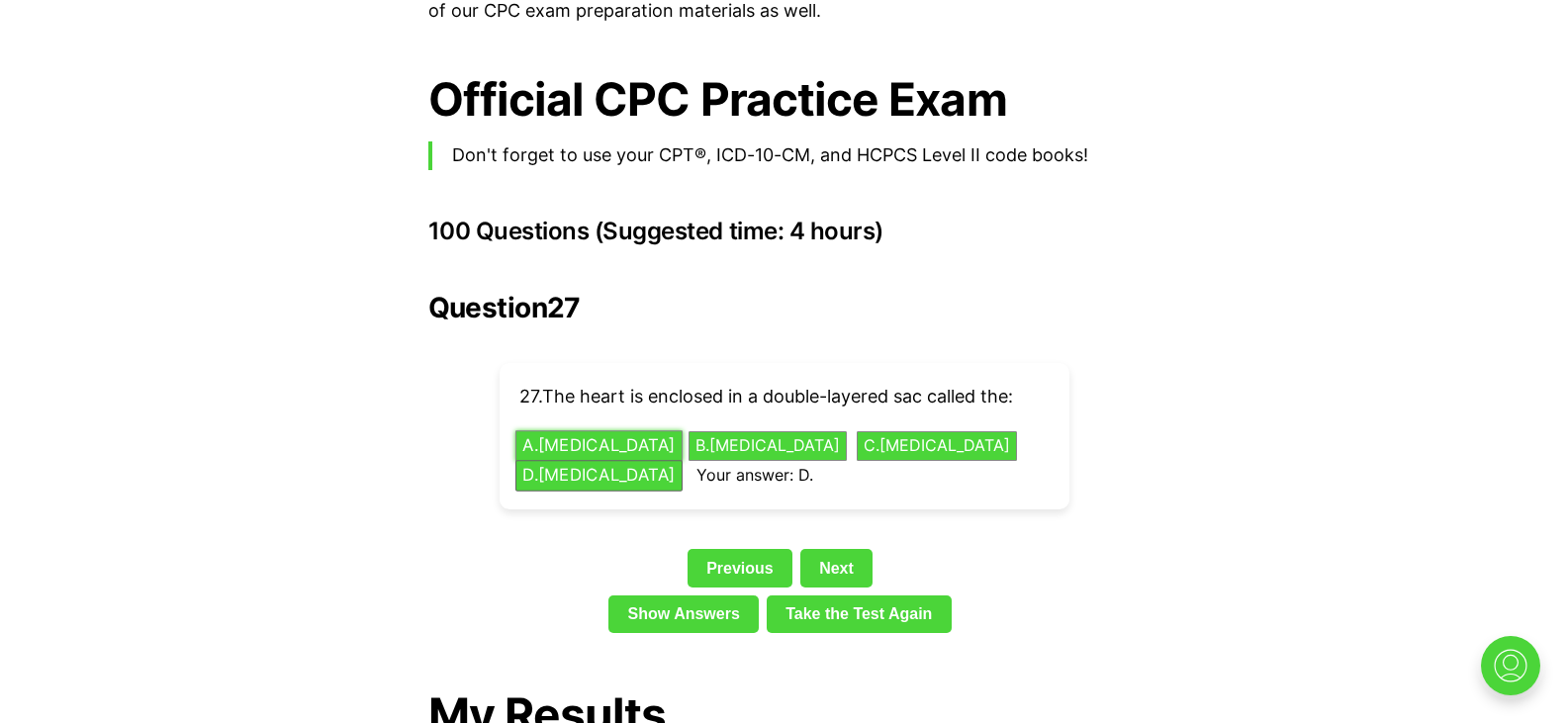
click at [559, 431] on button "A . Pericardium" at bounding box center [598, 446] width 167 height 31
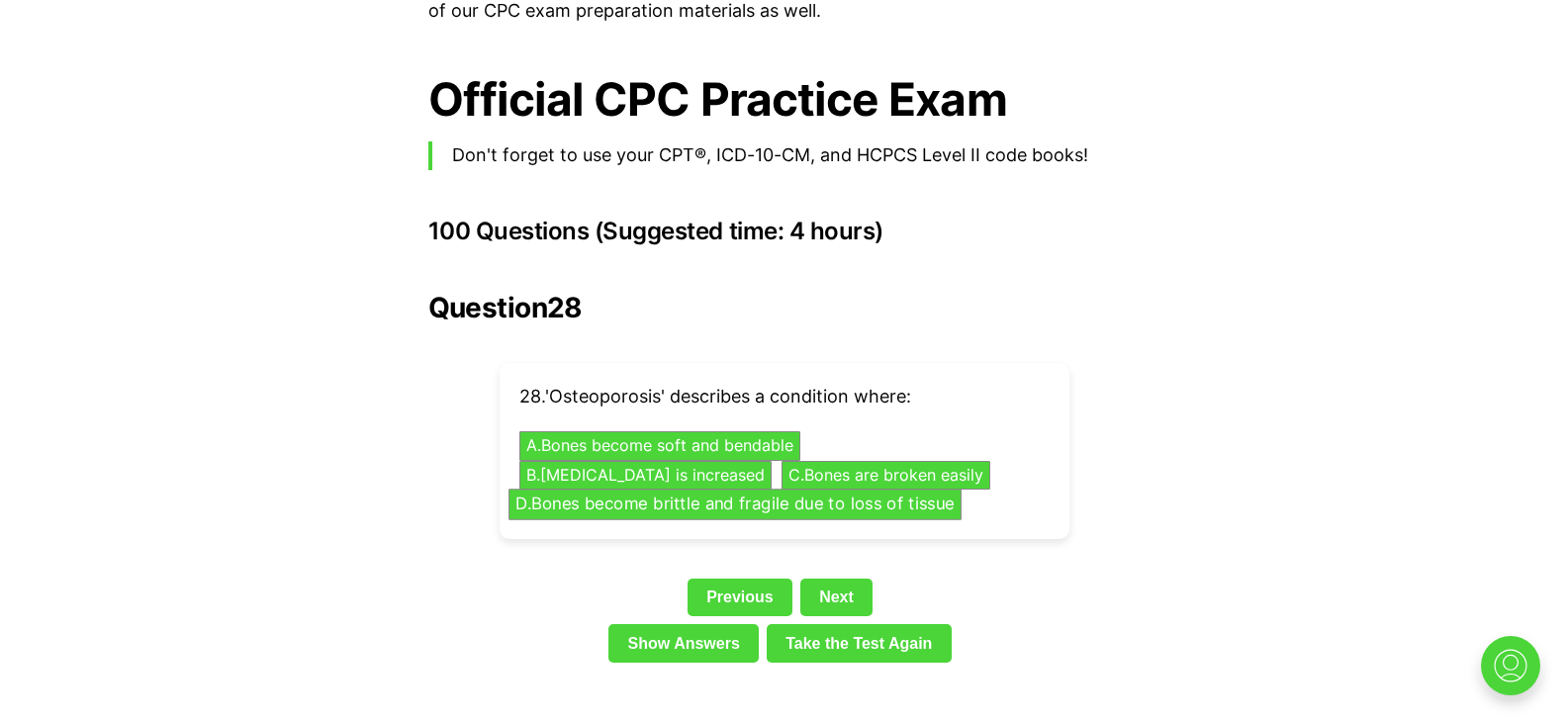
click at [541, 490] on button "D . Bones become brittle and fragile due to loss of tissue" at bounding box center [735, 504] width 453 height 31
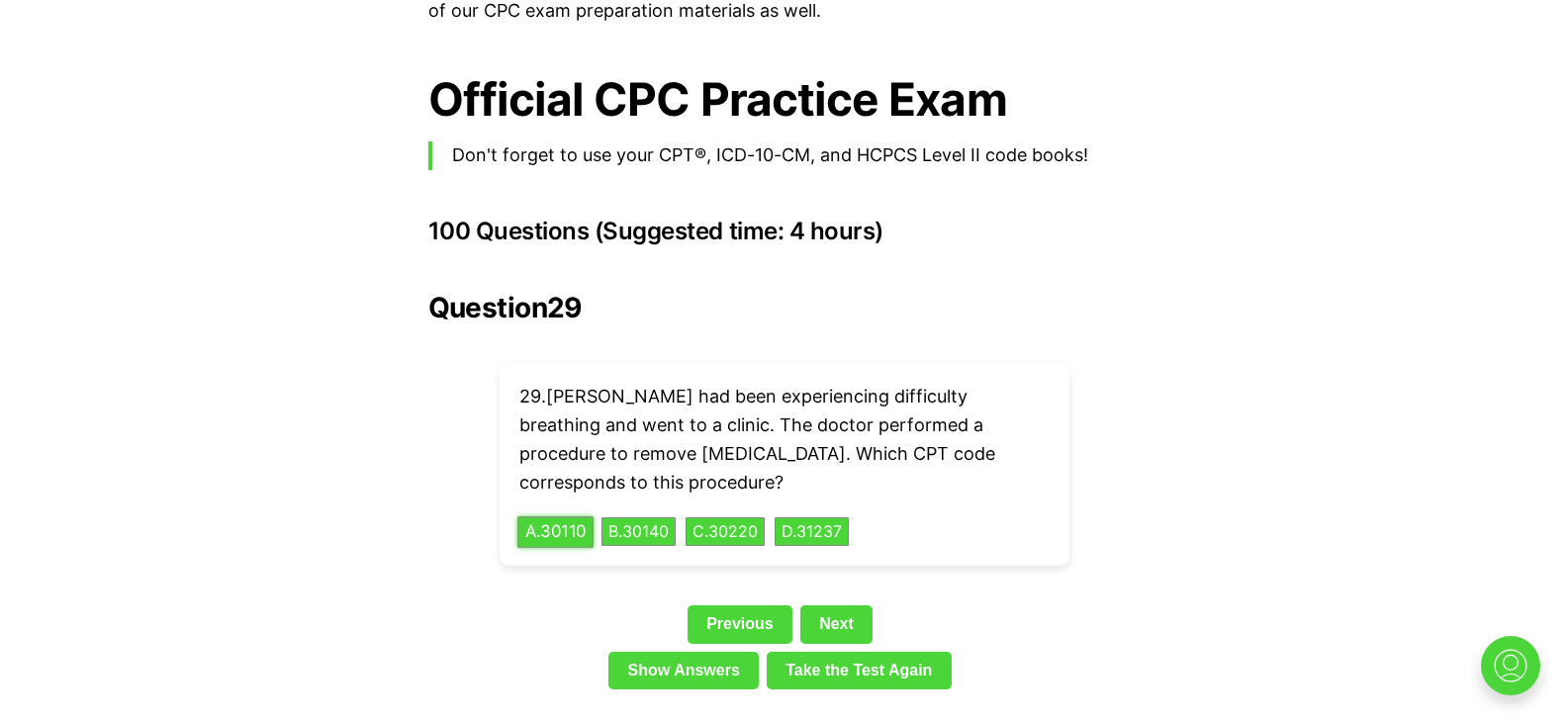
click at [551, 516] on button "A . 30110" at bounding box center [555, 531] width 76 height 31
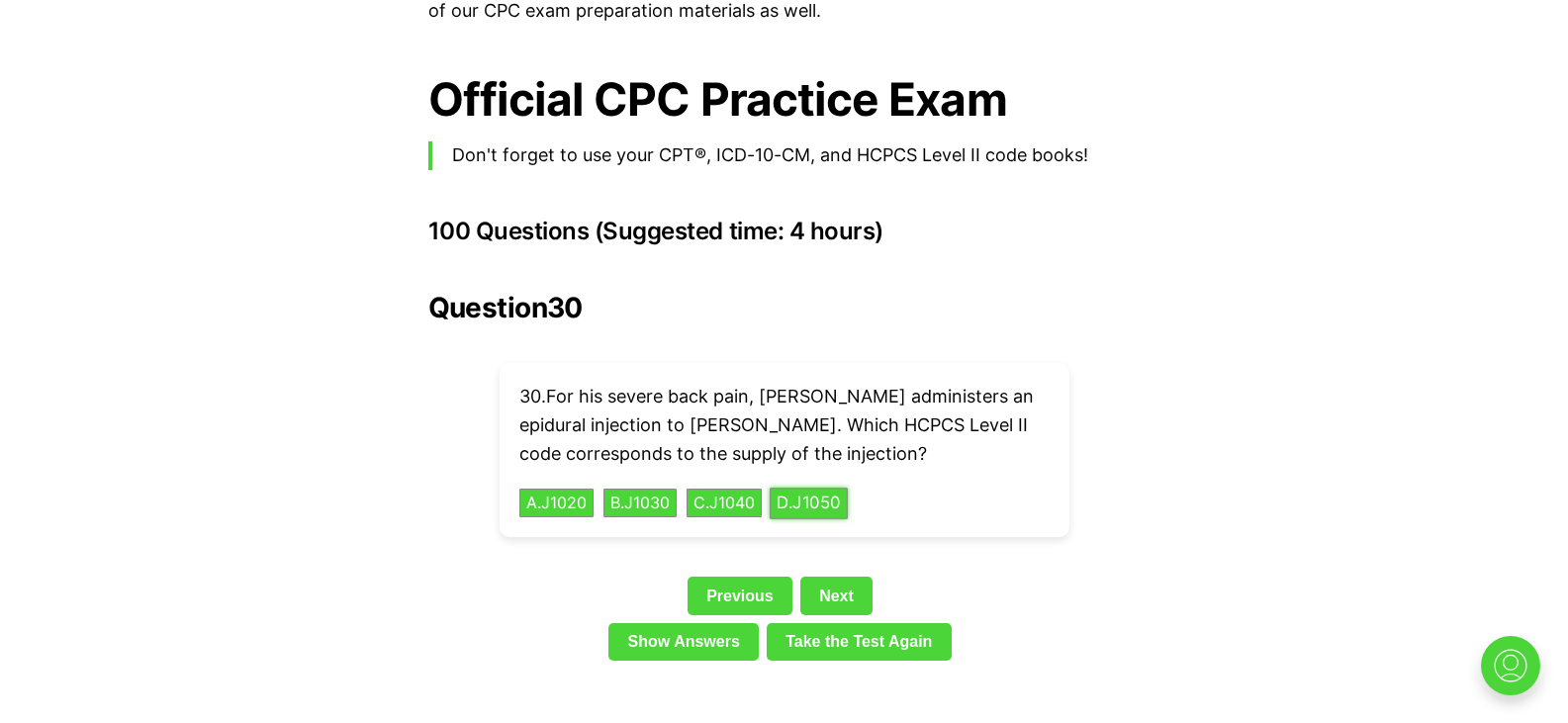
click at [836, 488] on button "D . J1050" at bounding box center [808, 502] width 78 height 31
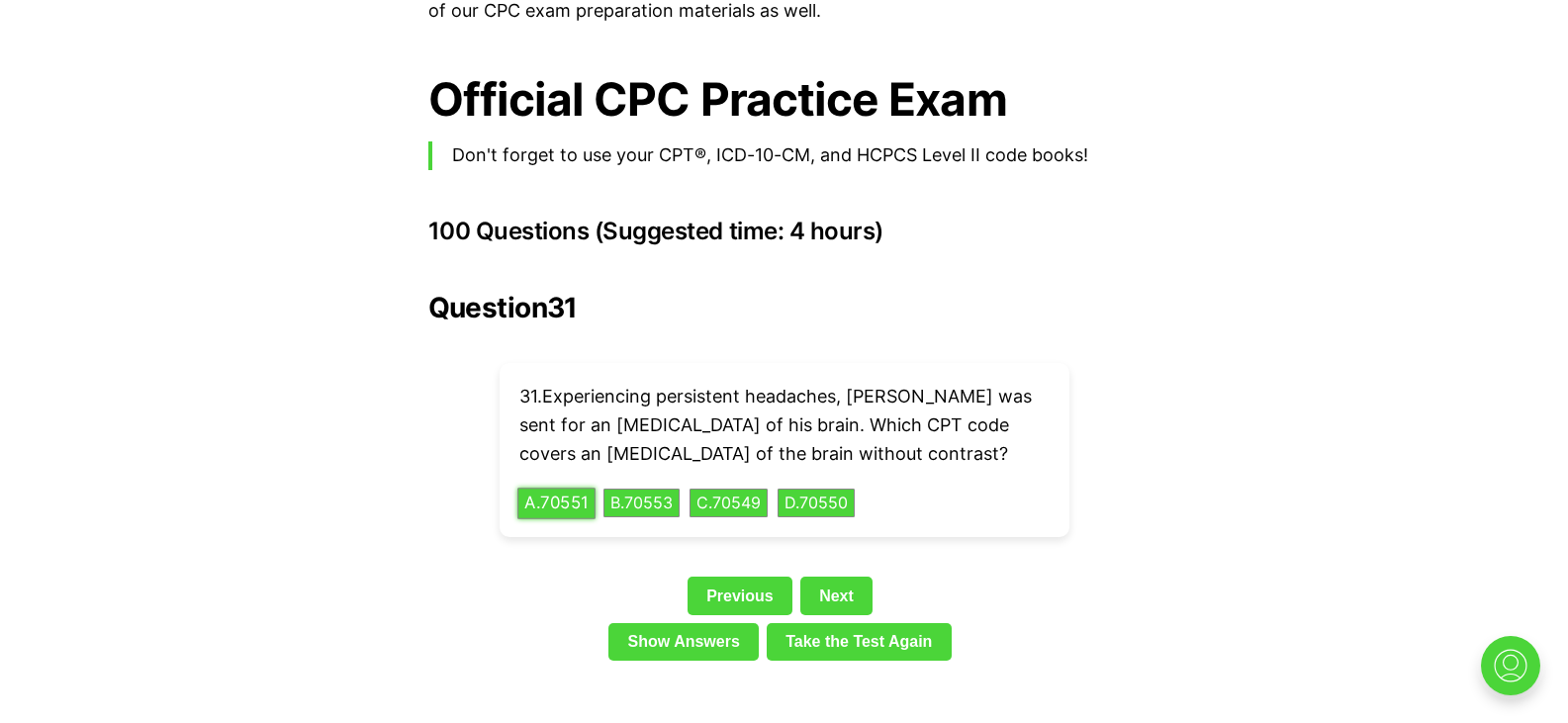
click at [566, 488] on button "A . 70551" at bounding box center [556, 502] width 78 height 31
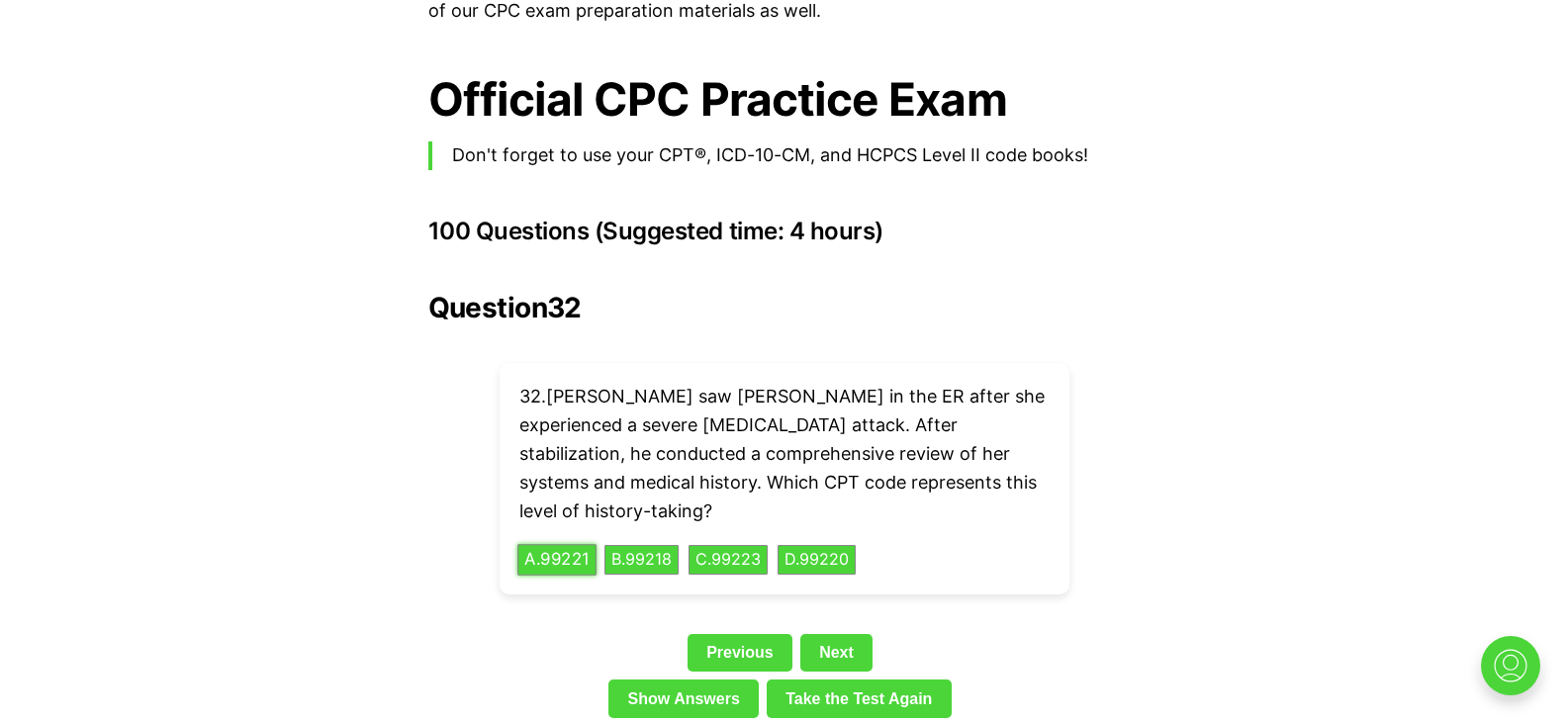
click at [566, 545] on button "A . 99221" at bounding box center [557, 560] width 79 height 31
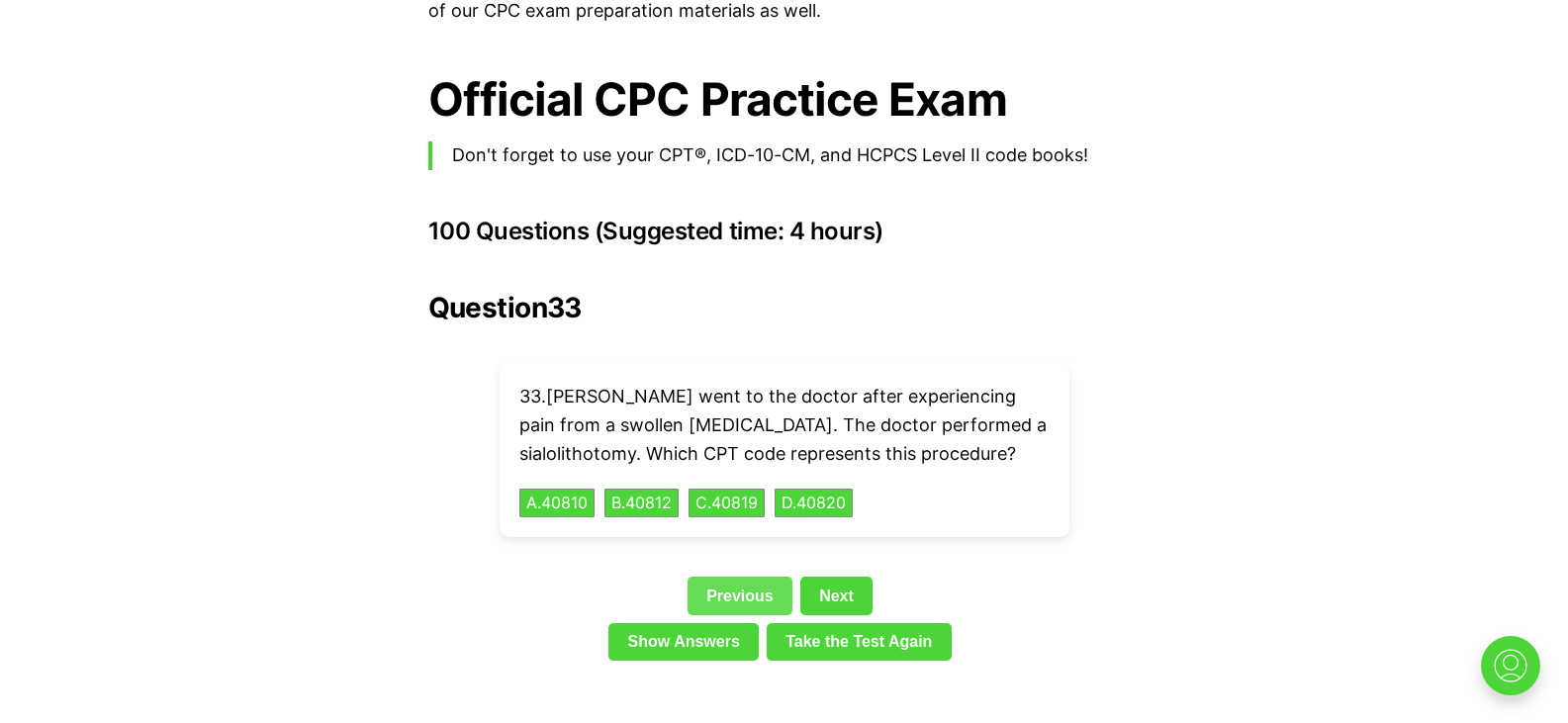
click at [722, 577] on link "Previous" at bounding box center [740, 595] width 105 height 38
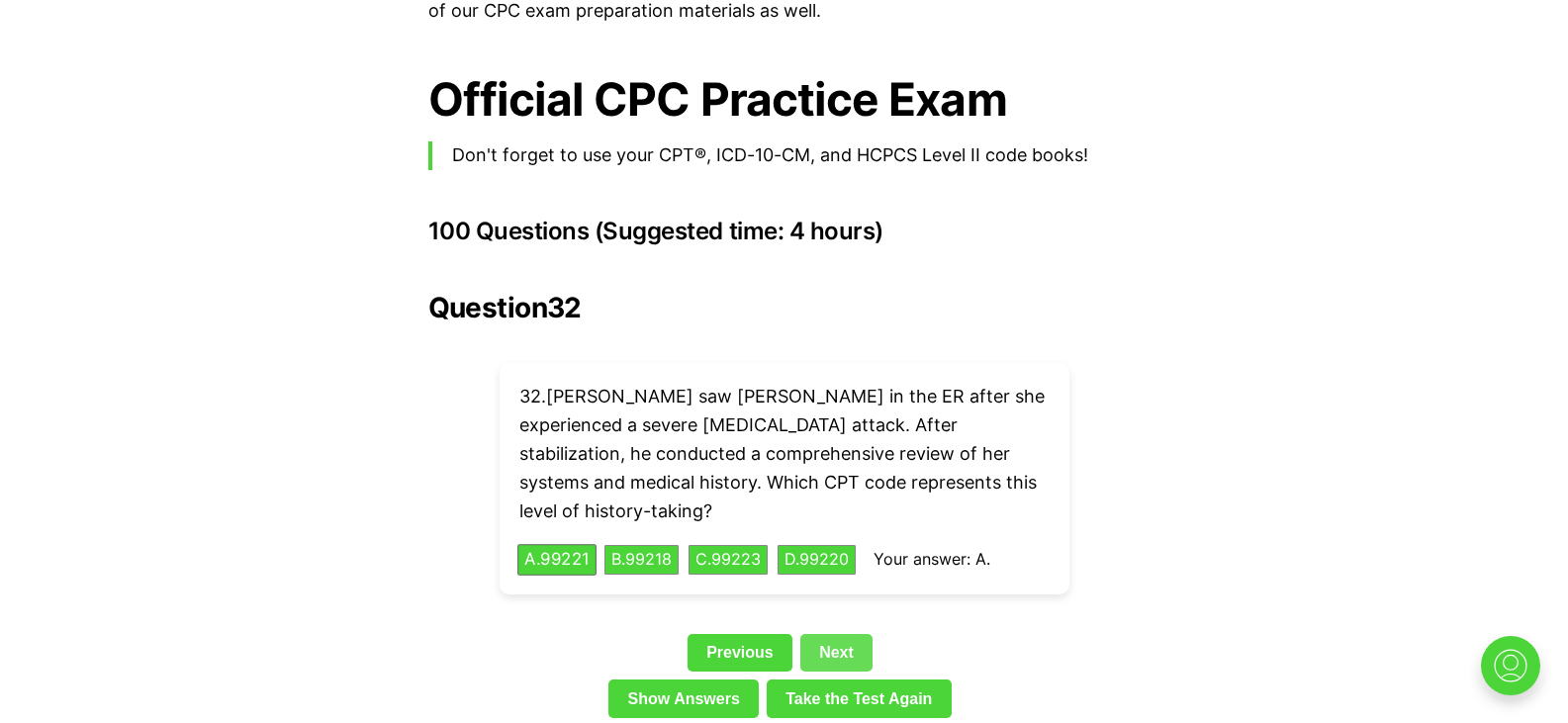
click at [833, 634] on link "Next" at bounding box center [836, 653] width 72 height 38
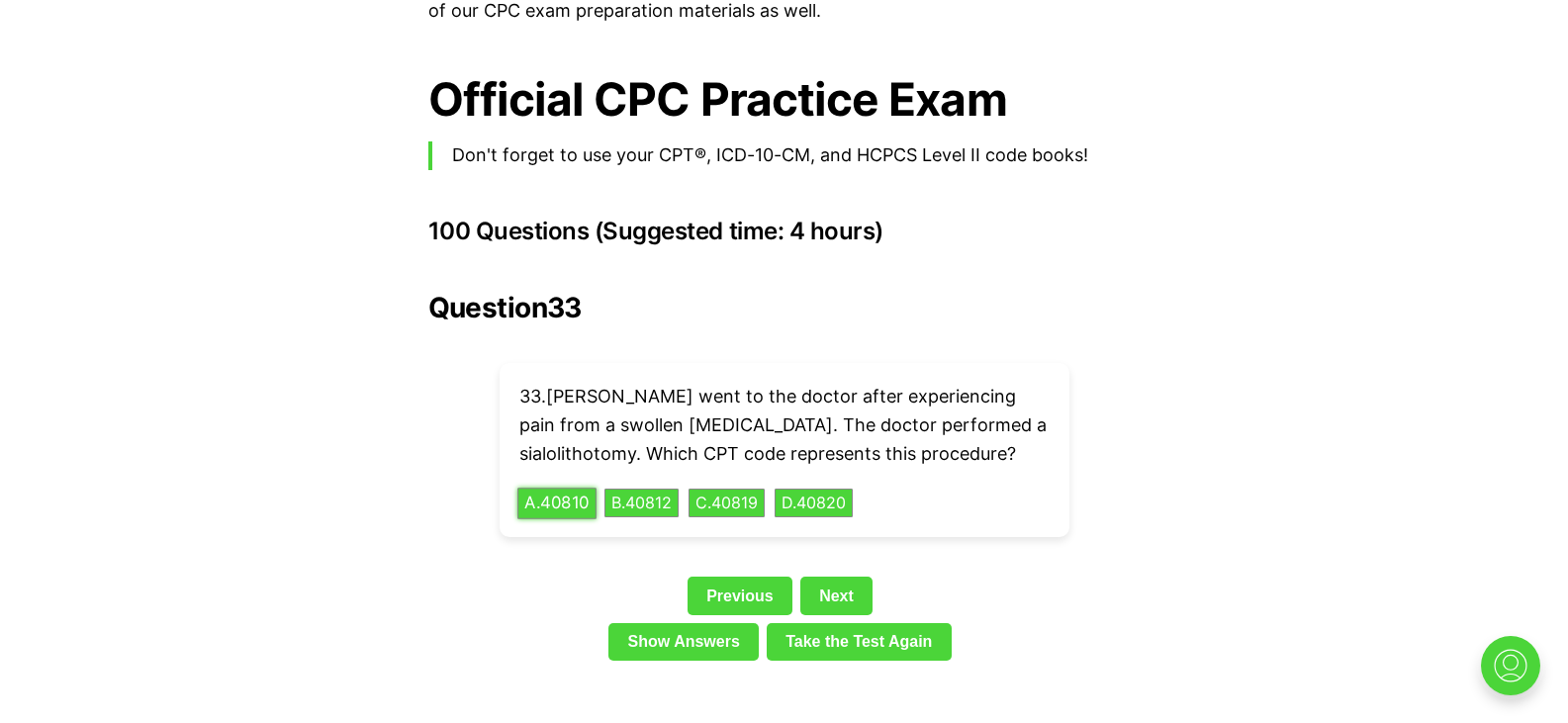
click at [580, 488] on button "A . 40810" at bounding box center [557, 502] width 79 height 31
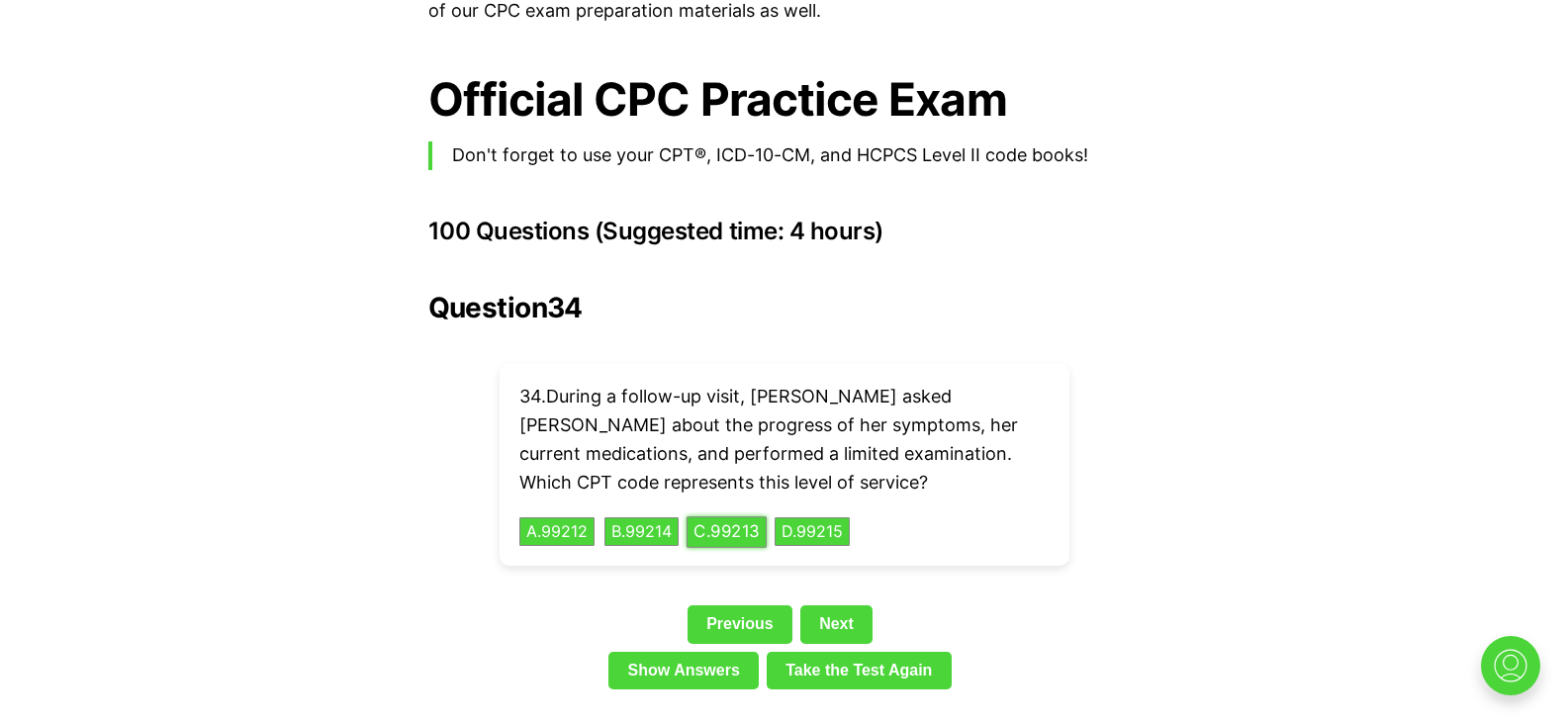
click at [725, 516] on button "C . 99213" at bounding box center [726, 531] width 80 height 31
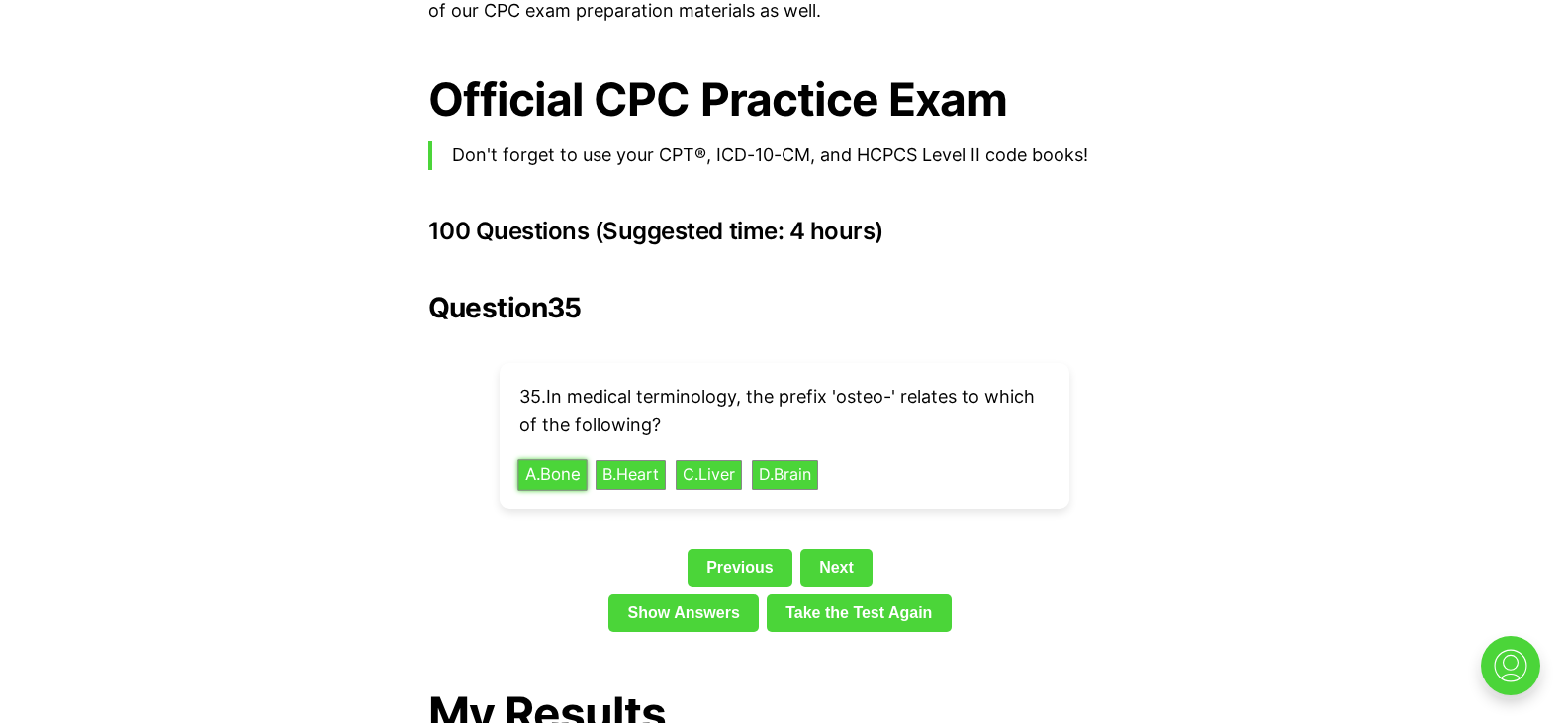
click at [570, 459] on button "A . Bone" at bounding box center [552, 474] width 69 height 31
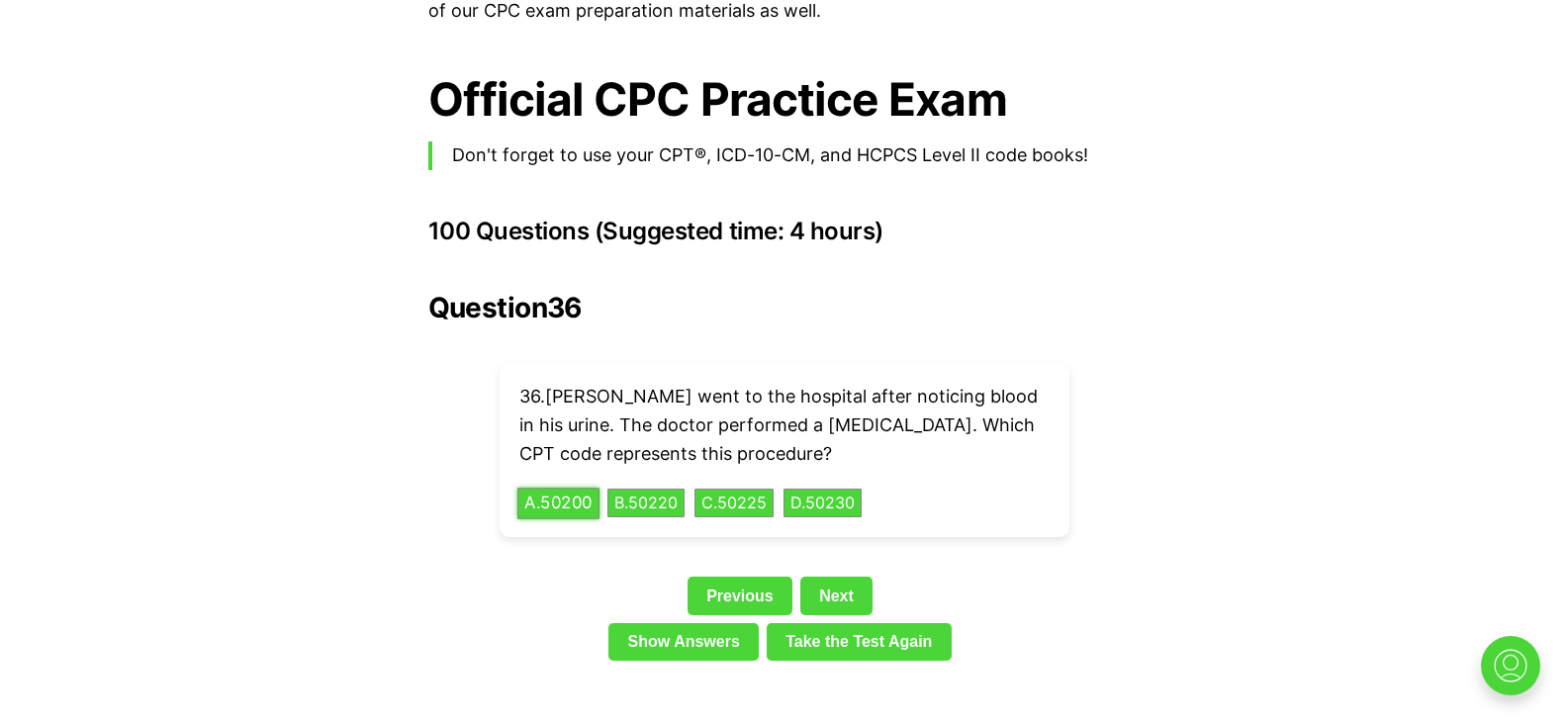
click at [564, 488] on button "A . 50200" at bounding box center [558, 502] width 82 height 31
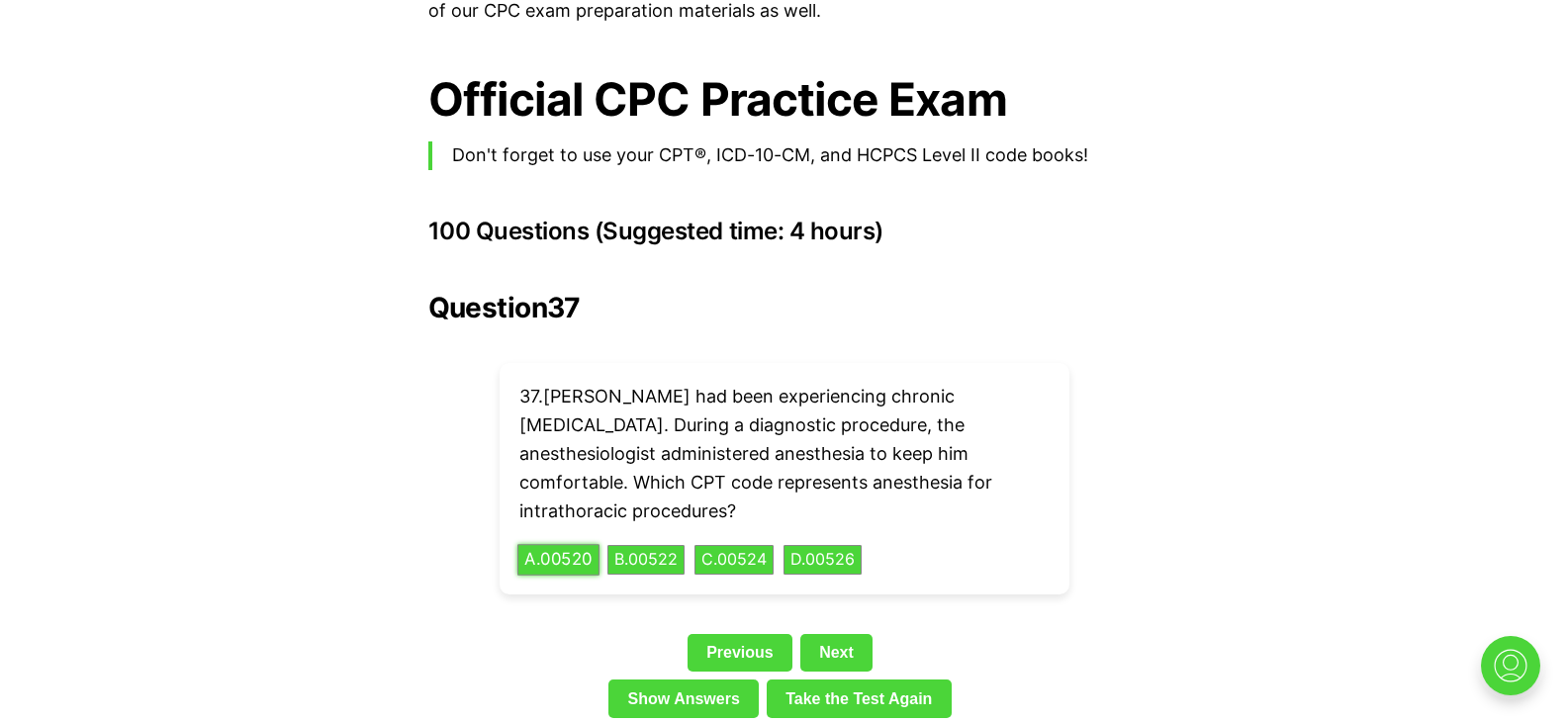
click at [592, 545] on button "A . 00520" at bounding box center [558, 560] width 82 height 31
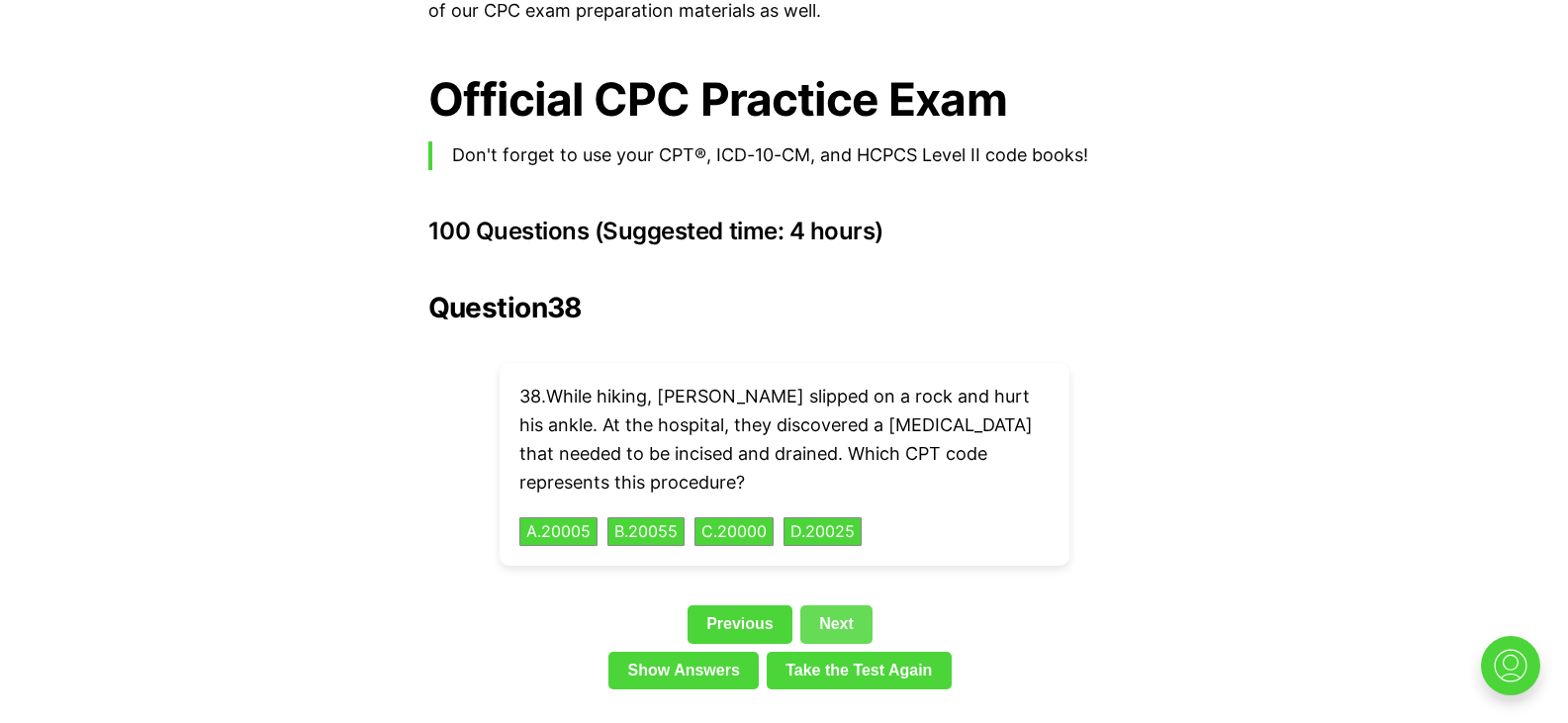
click at [845, 605] on link "Next" at bounding box center [836, 624] width 72 height 38
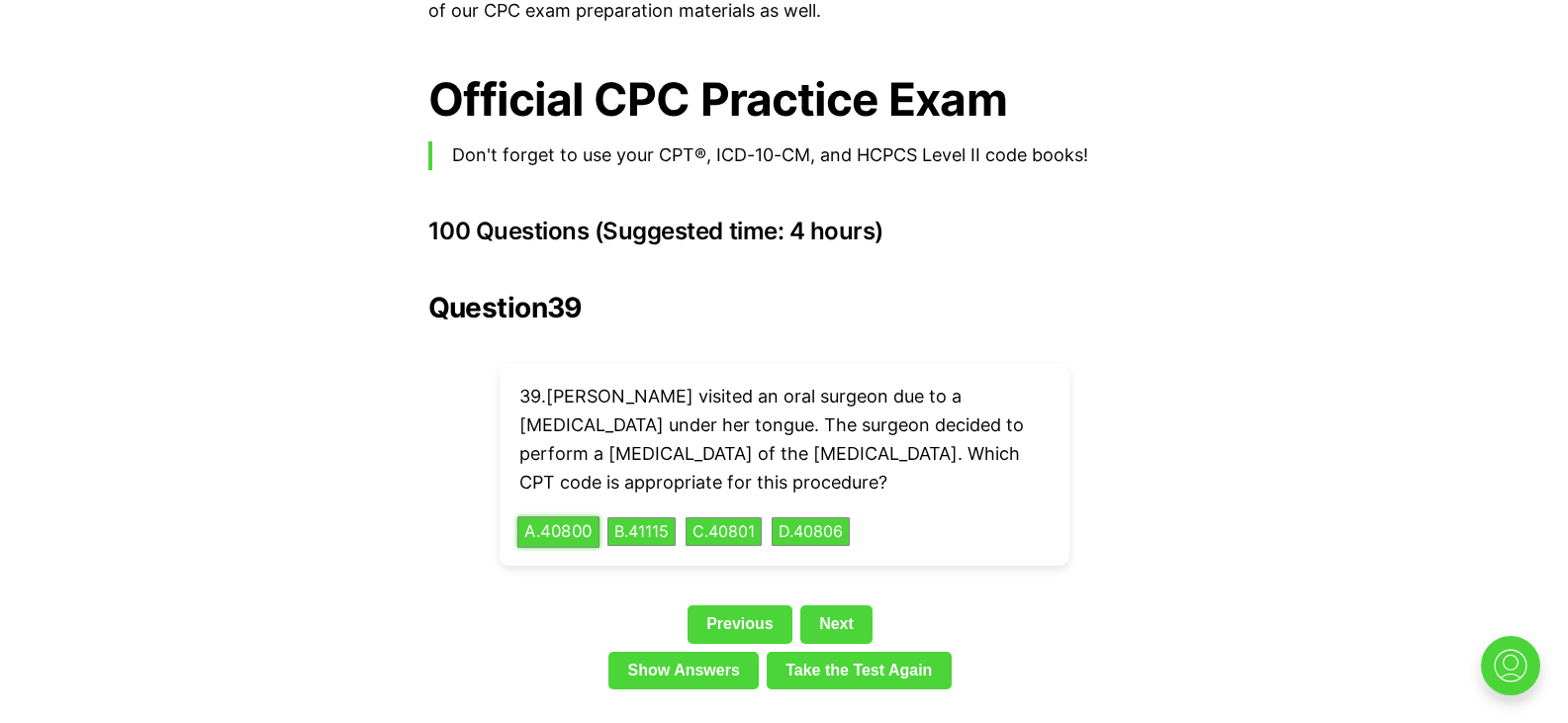
click at [564, 516] on button "A . 40800" at bounding box center [558, 531] width 82 height 31
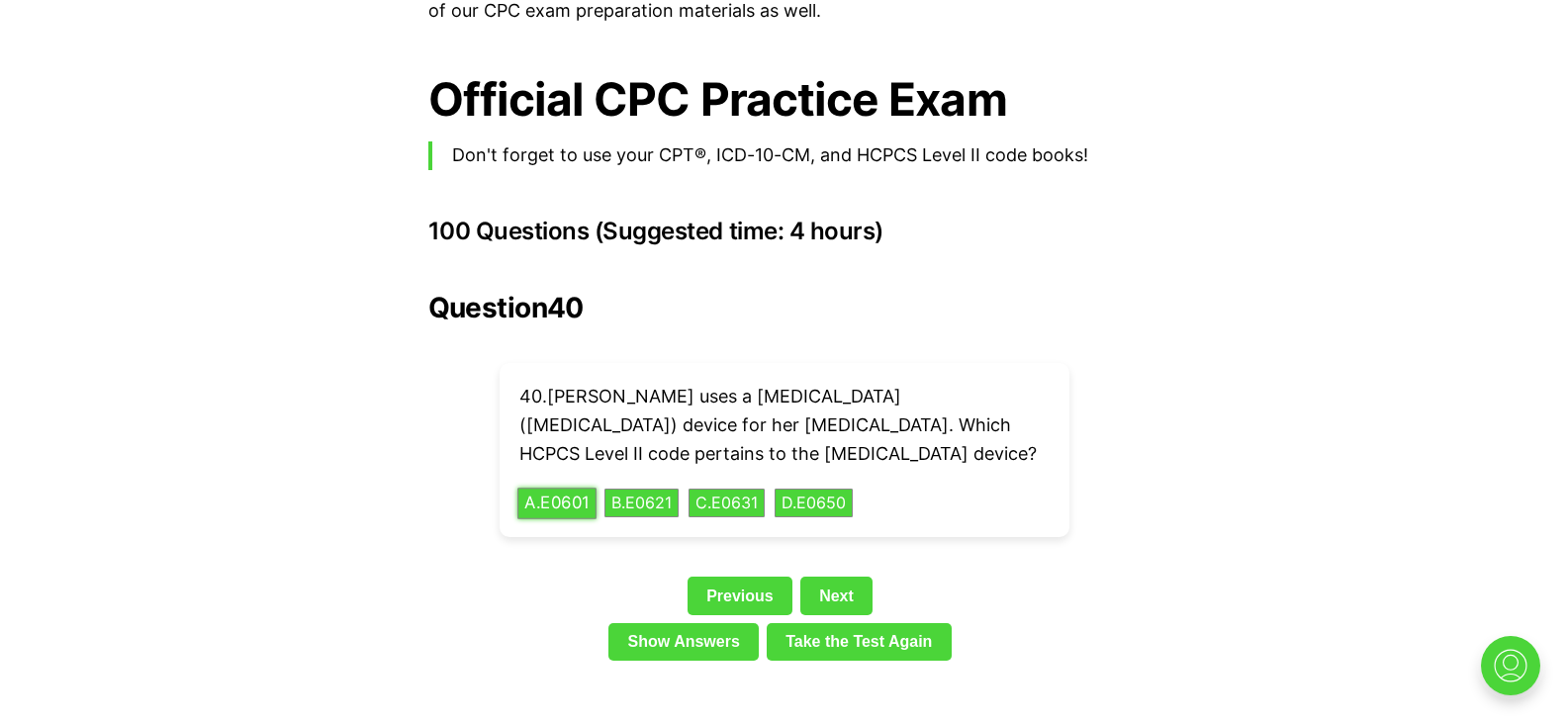
click at [564, 488] on button "A . E0601" at bounding box center [557, 502] width 79 height 31
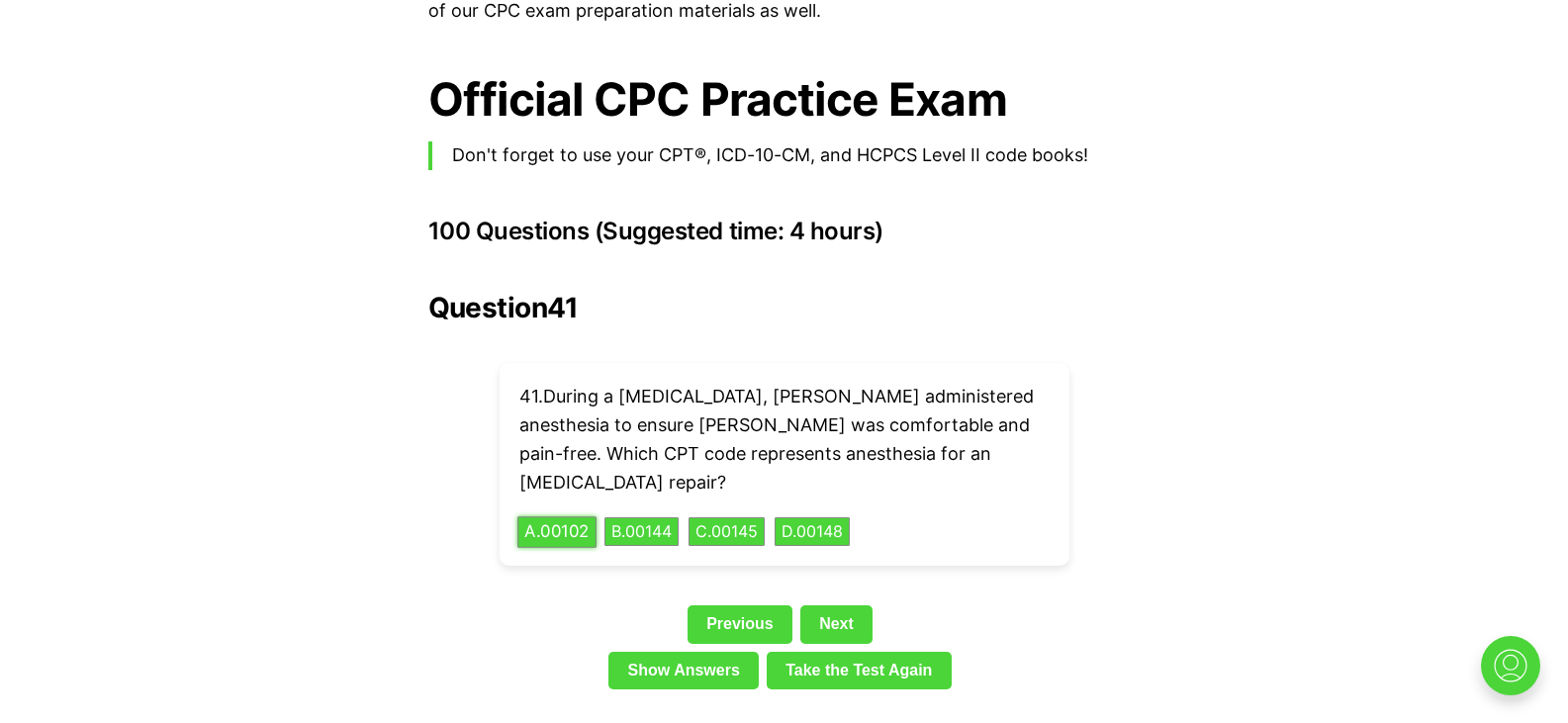
click at [560, 516] on button "A . 00102" at bounding box center [557, 531] width 79 height 31
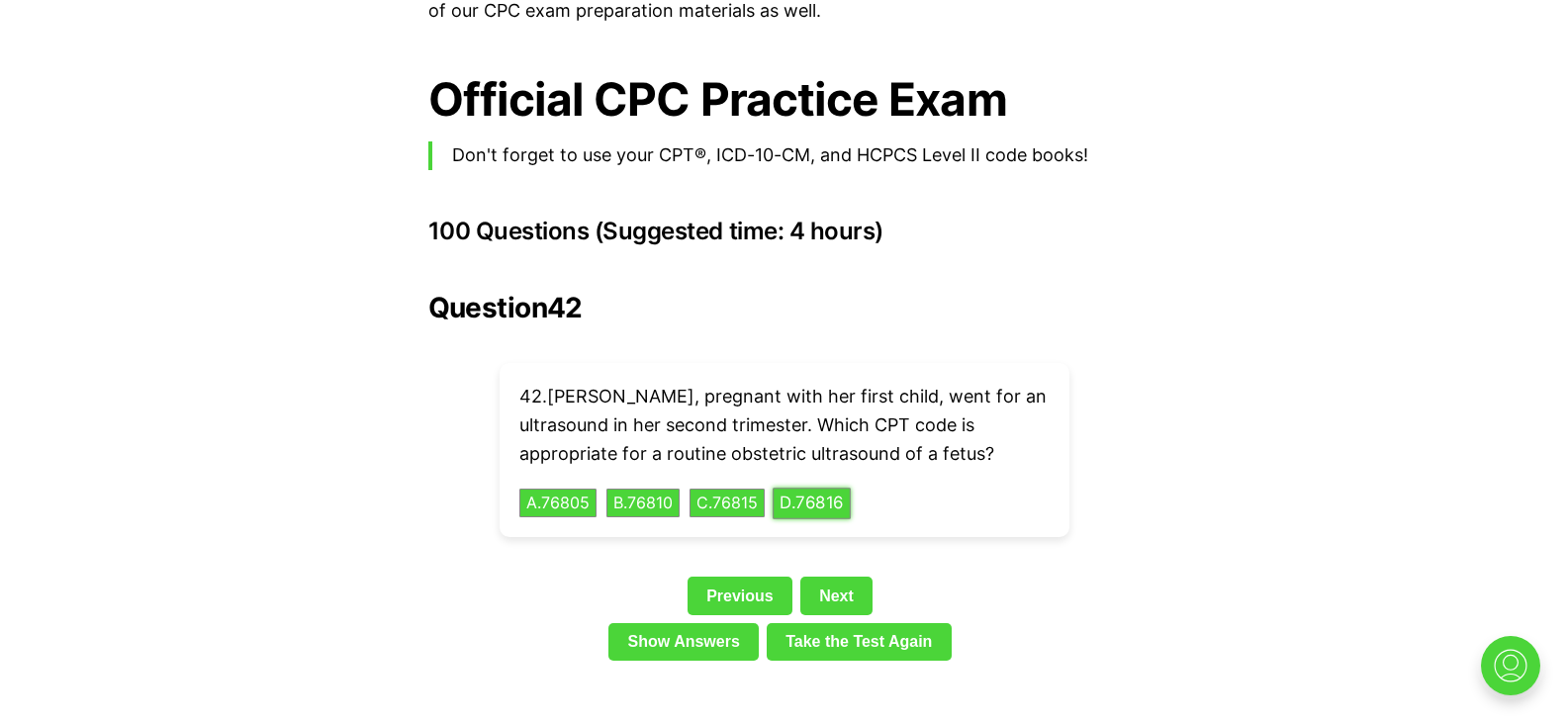
click at [803, 488] on button "D . 76816" at bounding box center [811, 502] width 78 height 31
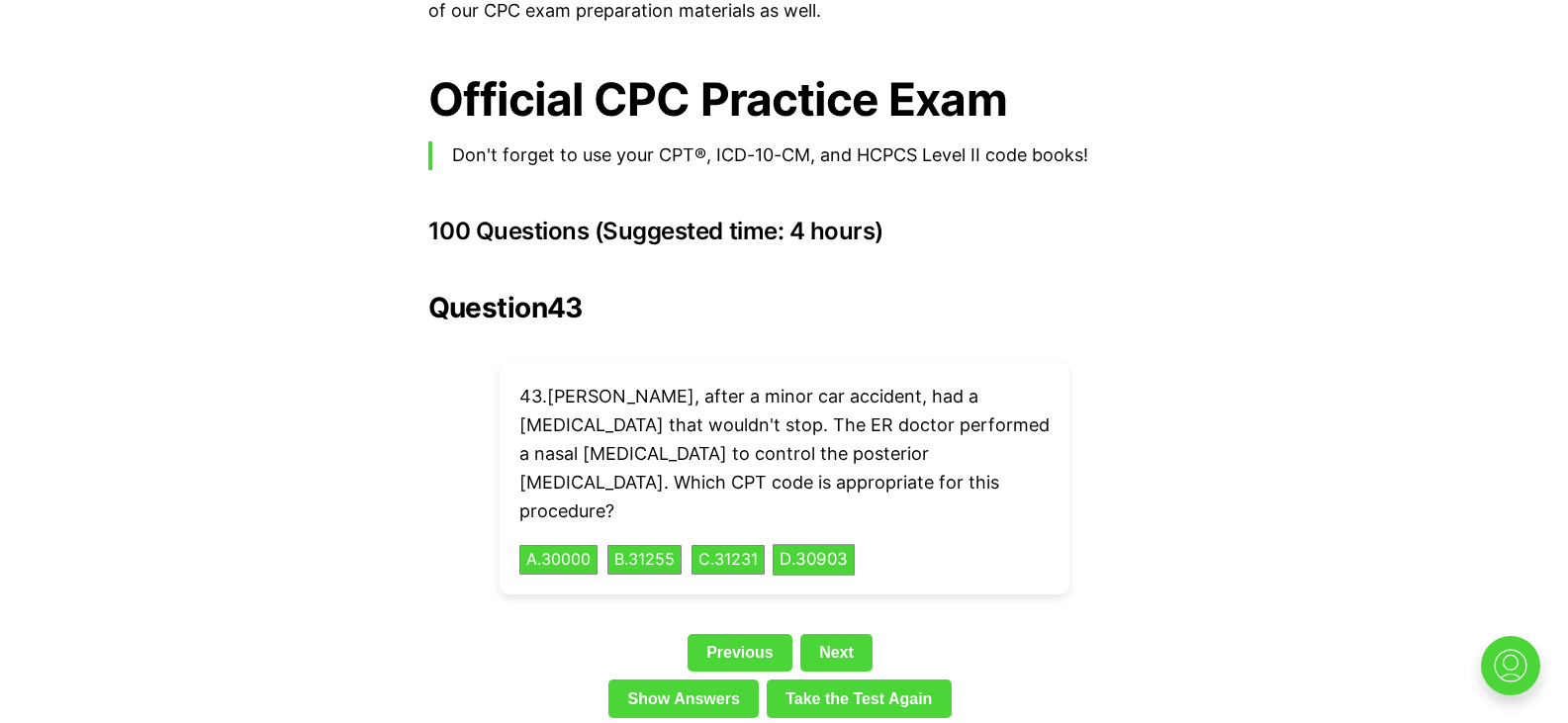
click at [803, 468] on div "43 . Sophie, after a minor car accident, had a nosebleed that wouldn't stop. Th…" at bounding box center [784, 479] width 570 height 231
click at [820, 545] on button "D . 30903" at bounding box center [813, 560] width 82 height 31
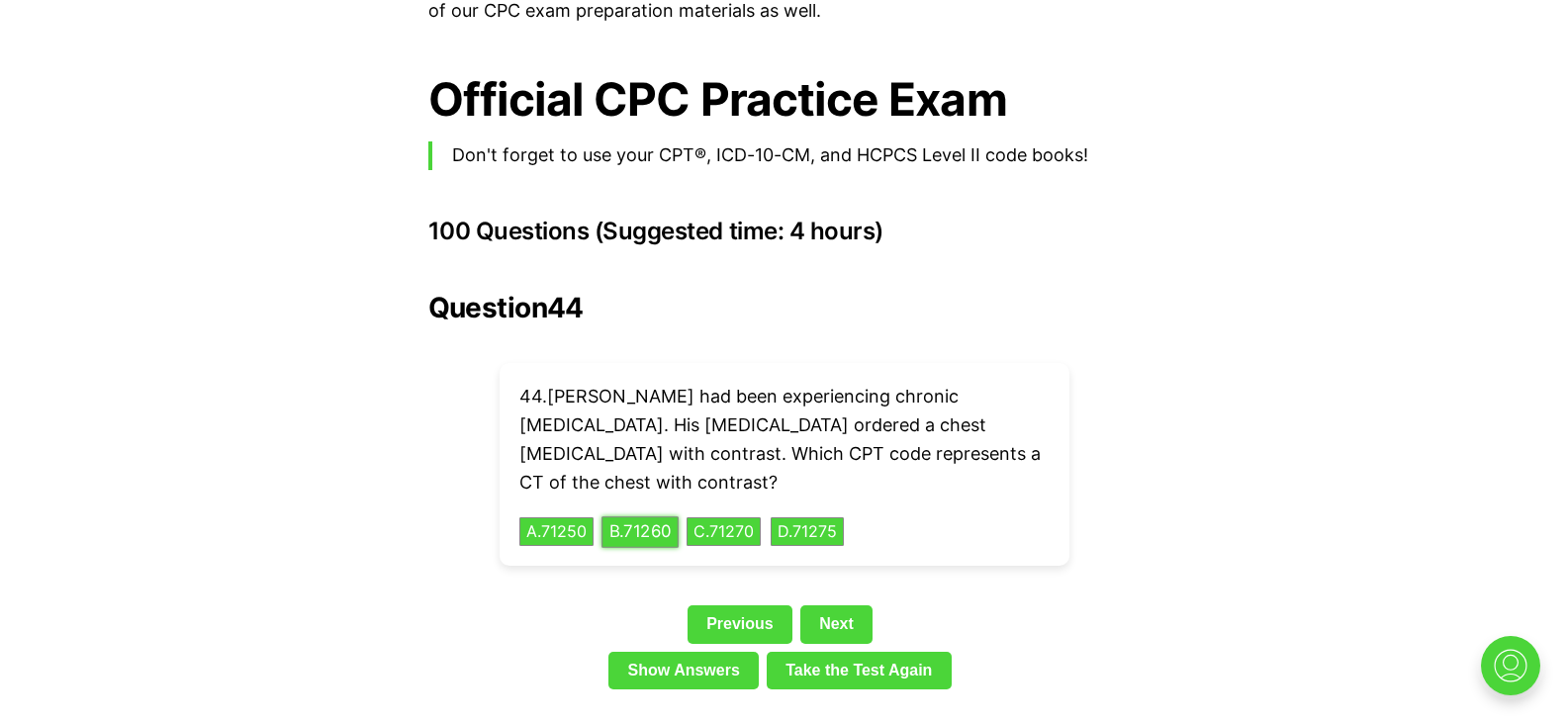
click at [654, 516] on button "B . 71260" at bounding box center [640, 531] width 77 height 31
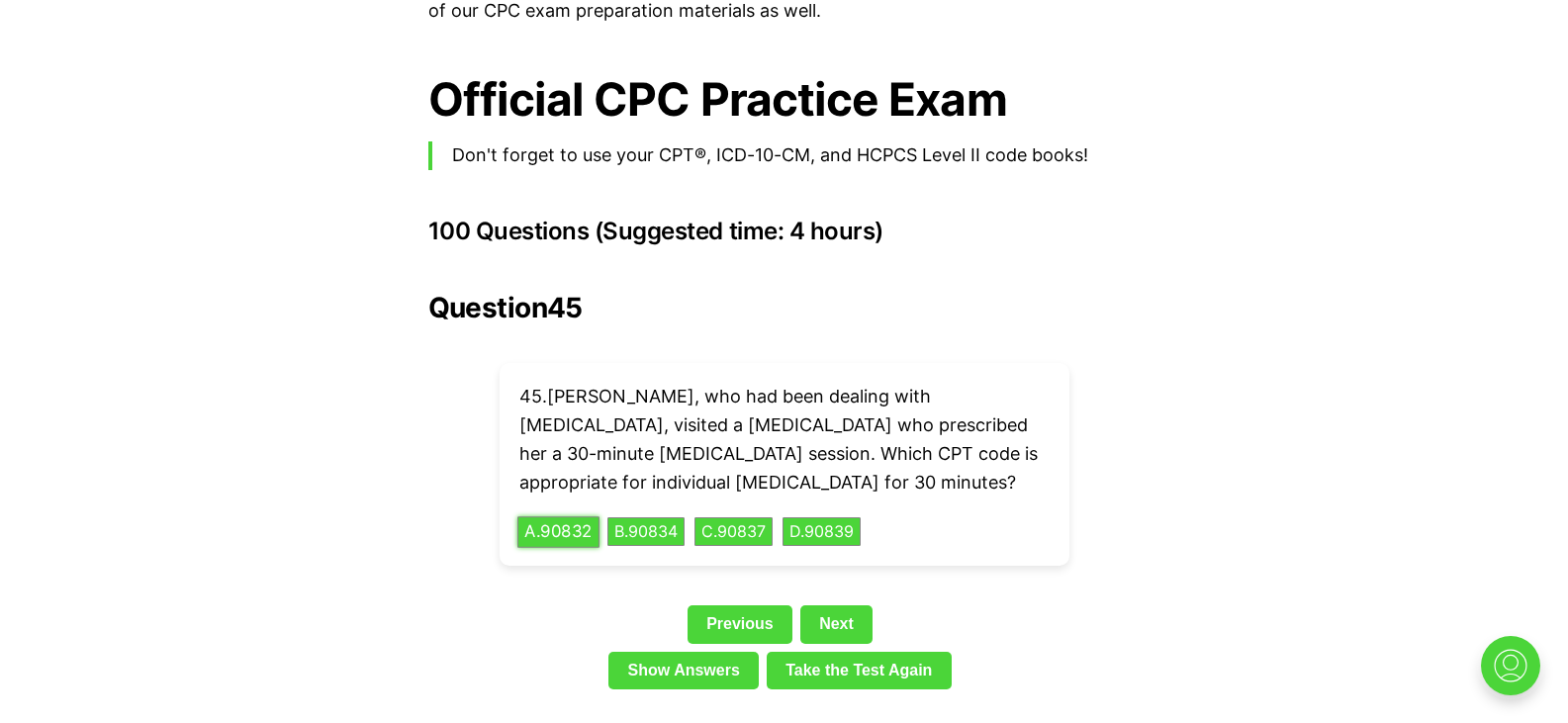
click at [570, 516] on button "A . 90832" at bounding box center [558, 531] width 82 height 31
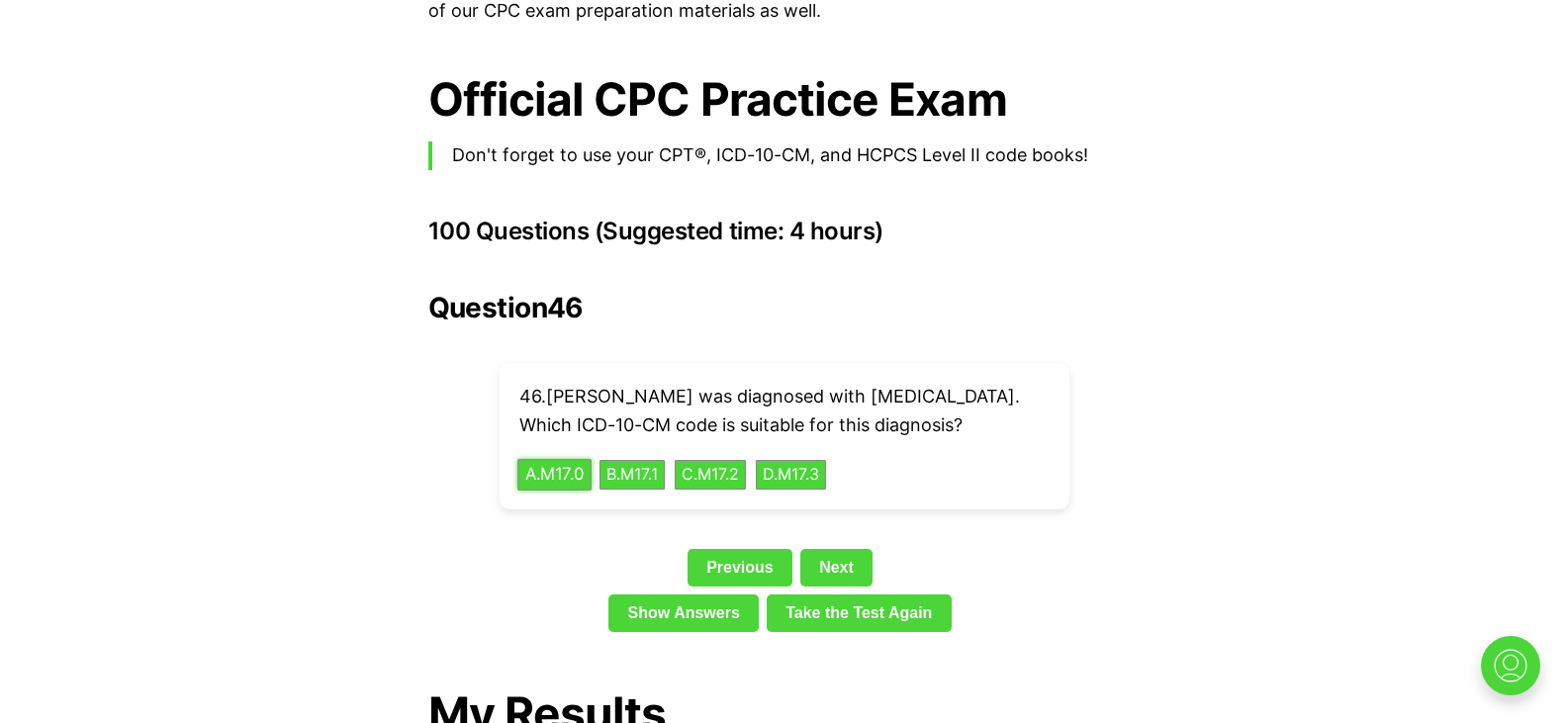
click at [575, 459] on button "A . M17.0" at bounding box center [554, 474] width 74 height 31
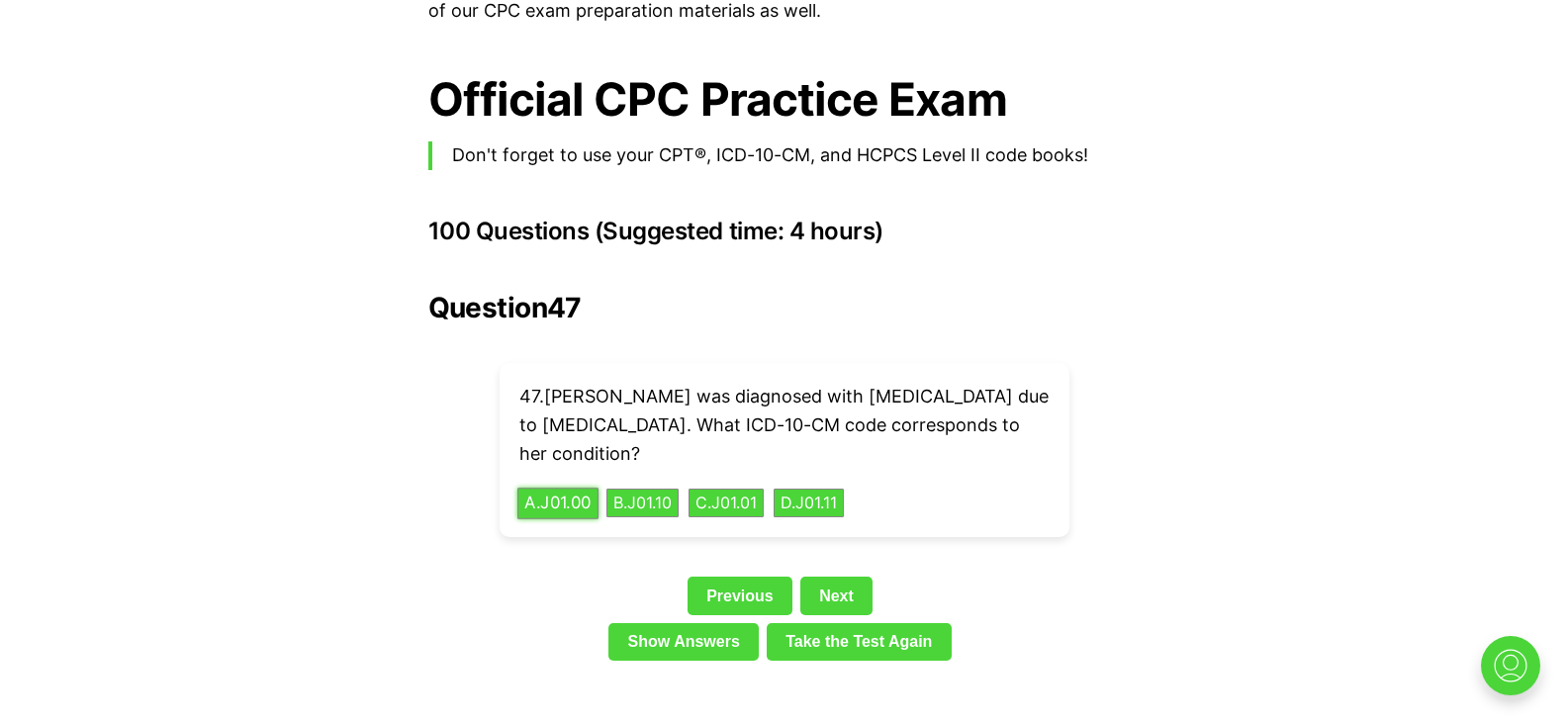
click at [579, 488] on button "A . J01.00" at bounding box center [558, 502] width 81 height 31
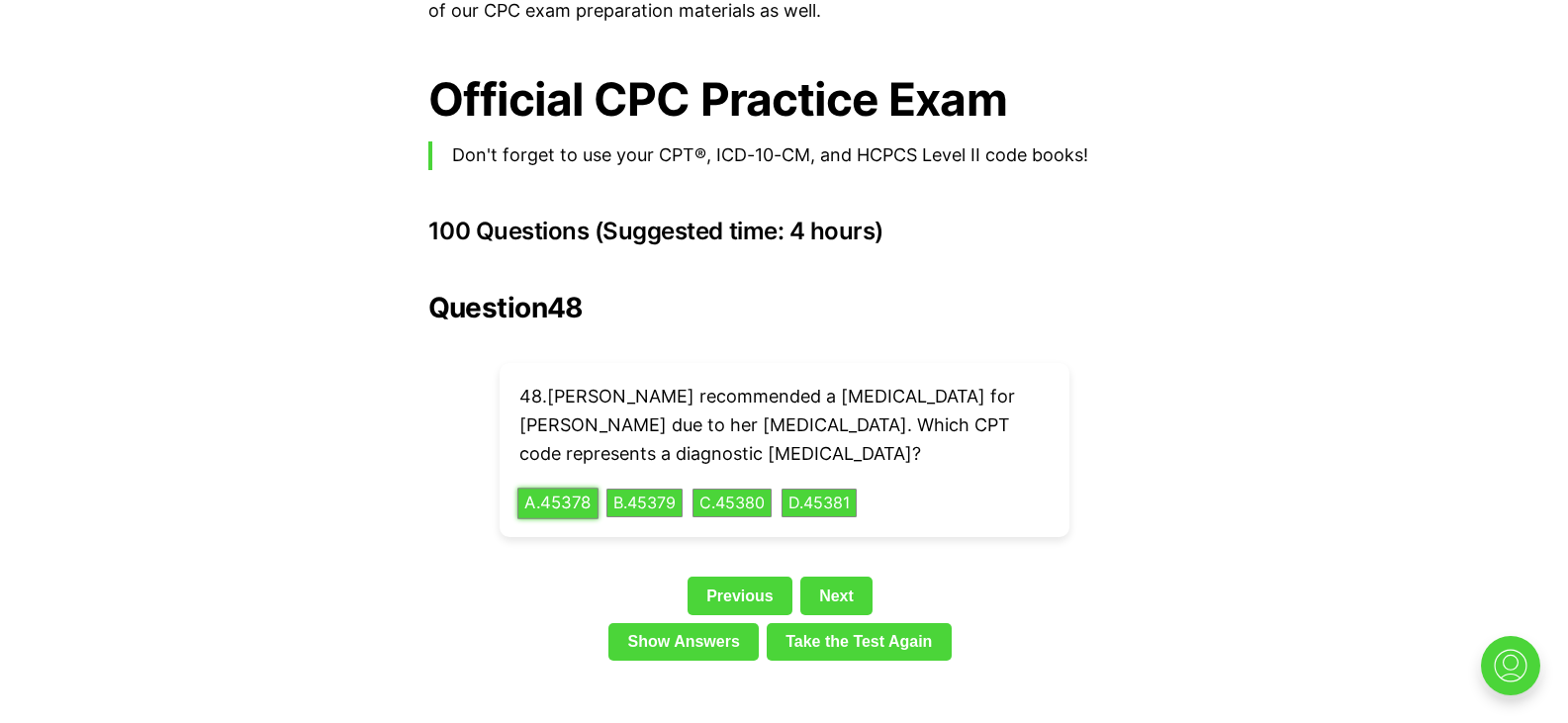
click at [573, 488] on button "A . 45378" at bounding box center [558, 502] width 81 height 31
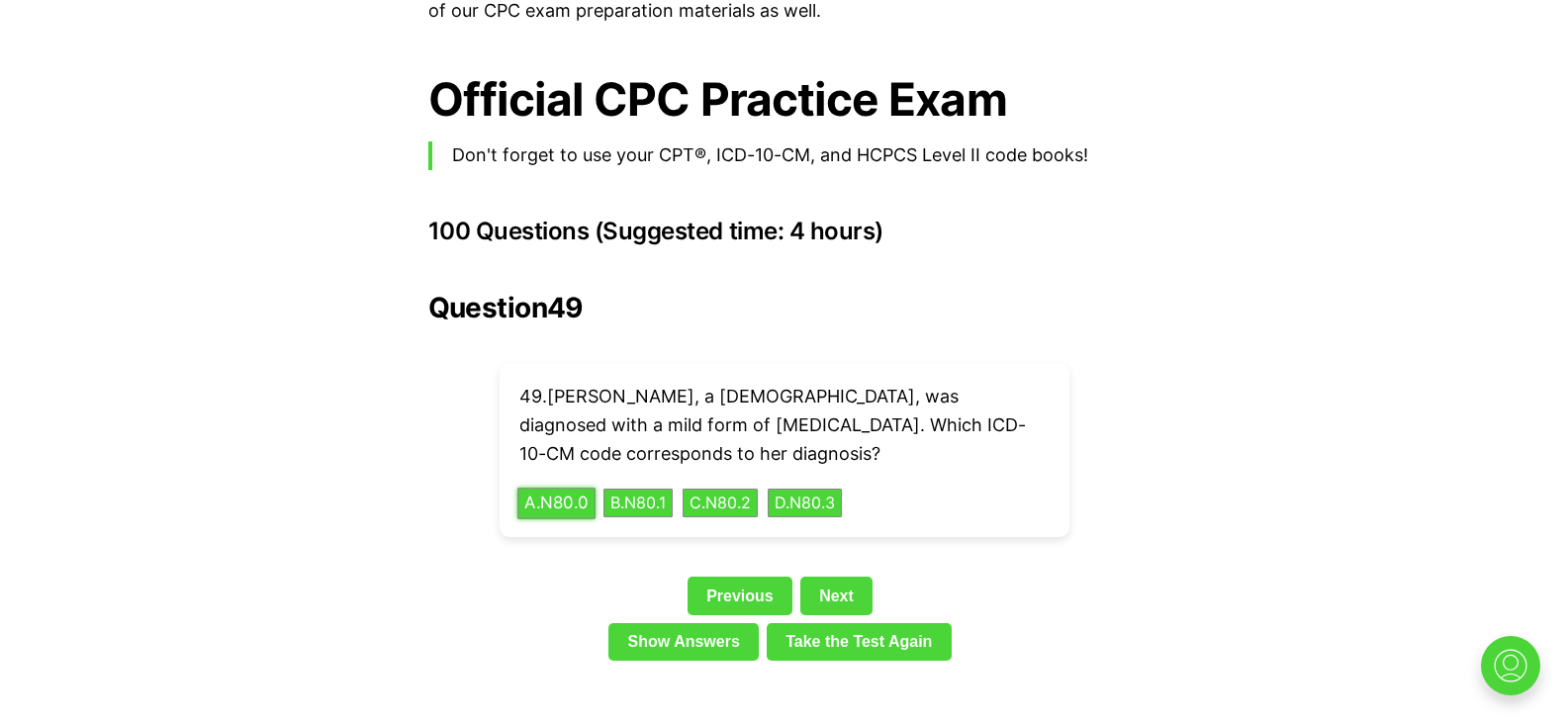
click at [562, 488] on button "A . N80.0" at bounding box center [556, 502] width 78 height 31
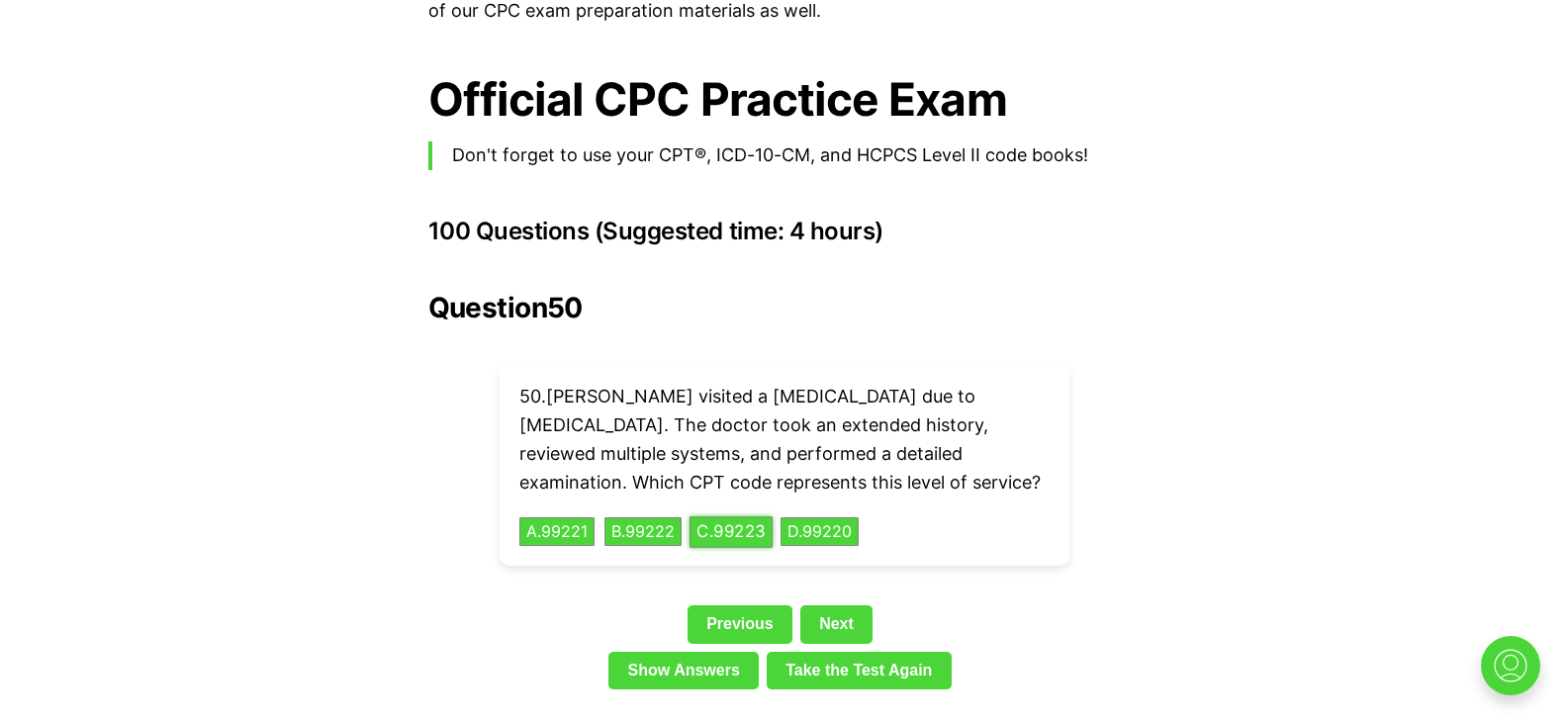
click at [724, 516] on button "C . 99223" at bounding box center [731, 531] width 83 height 31
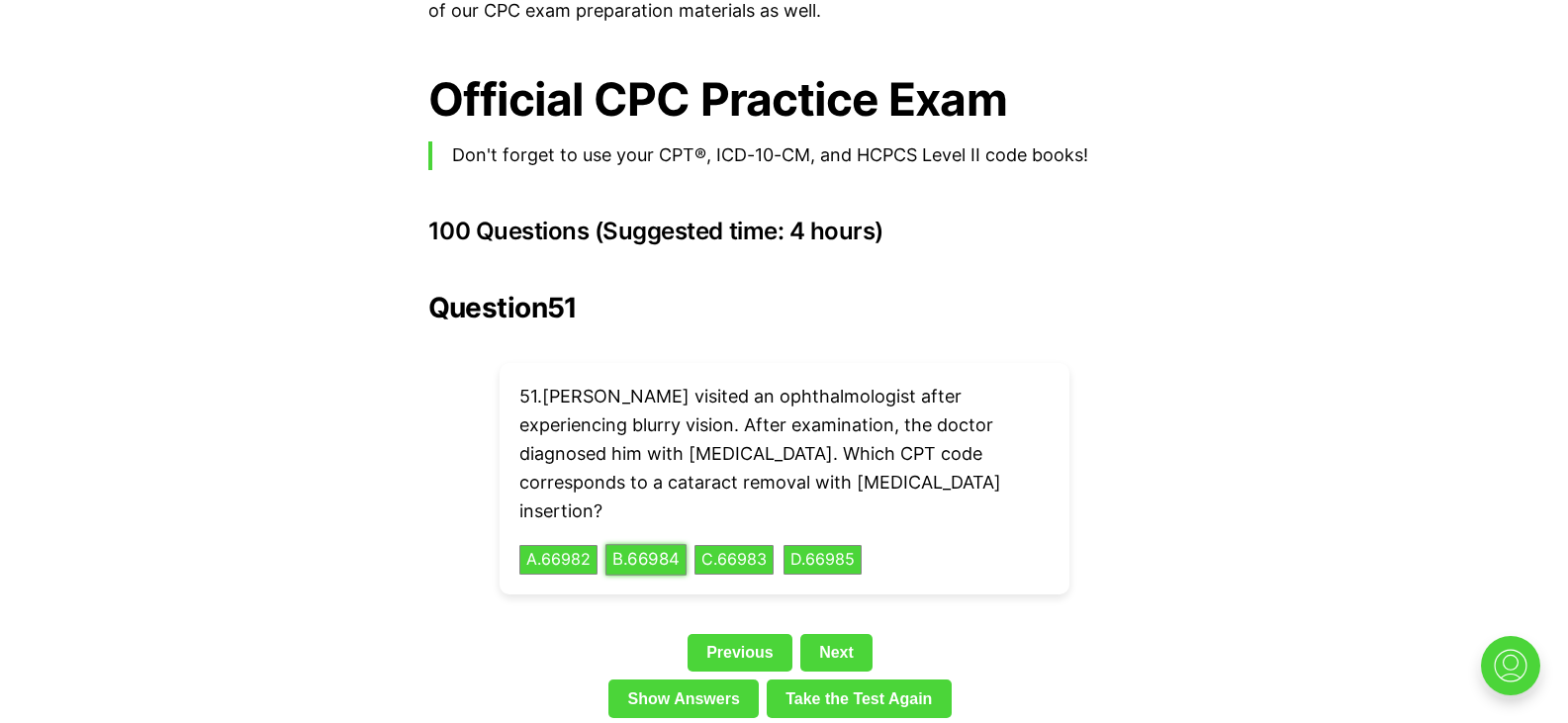
click at [657, 545] on button "B . 66984" at bounding box center [646, 560] width 81 height 31
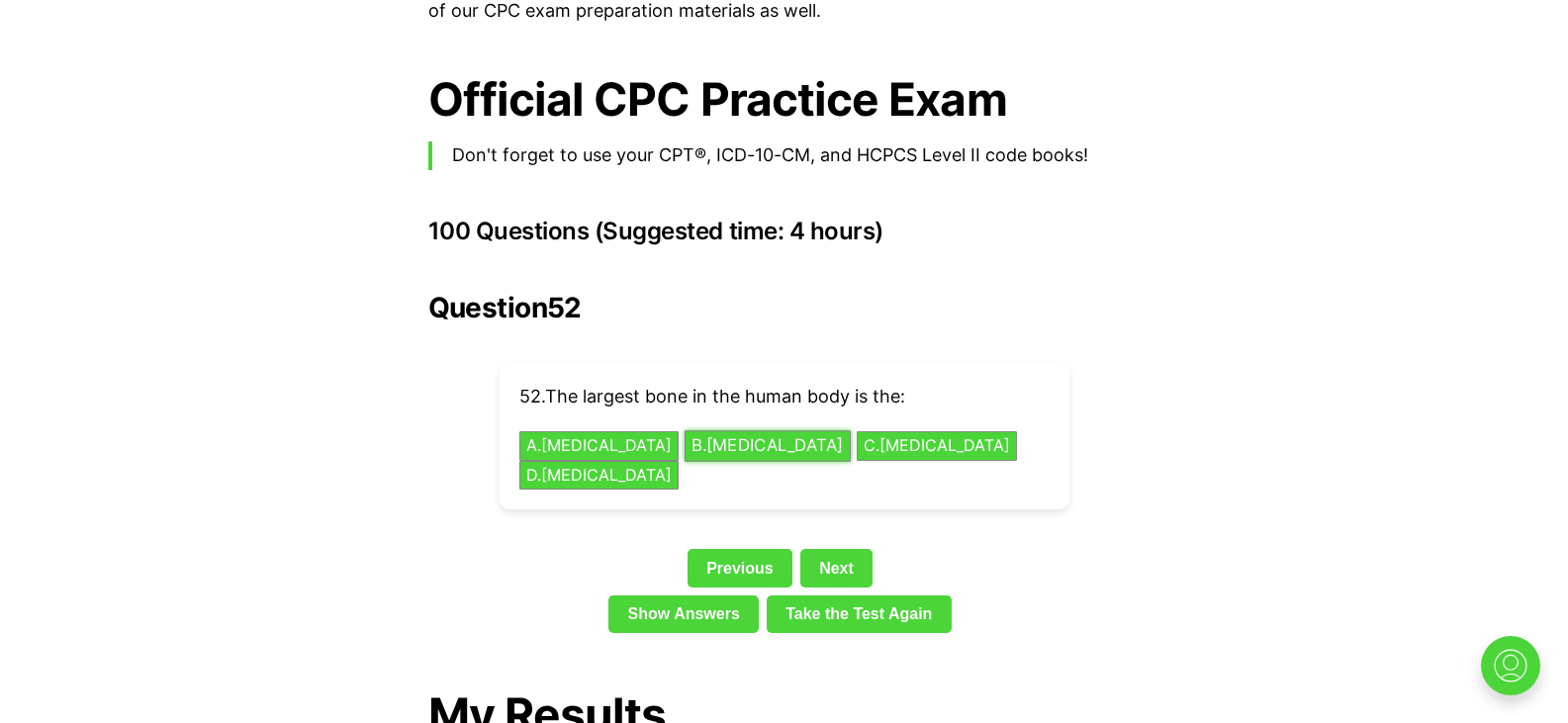
click at [685, 431] on button "B . Femur" at bounding box center [768, 446] width 166 height 31
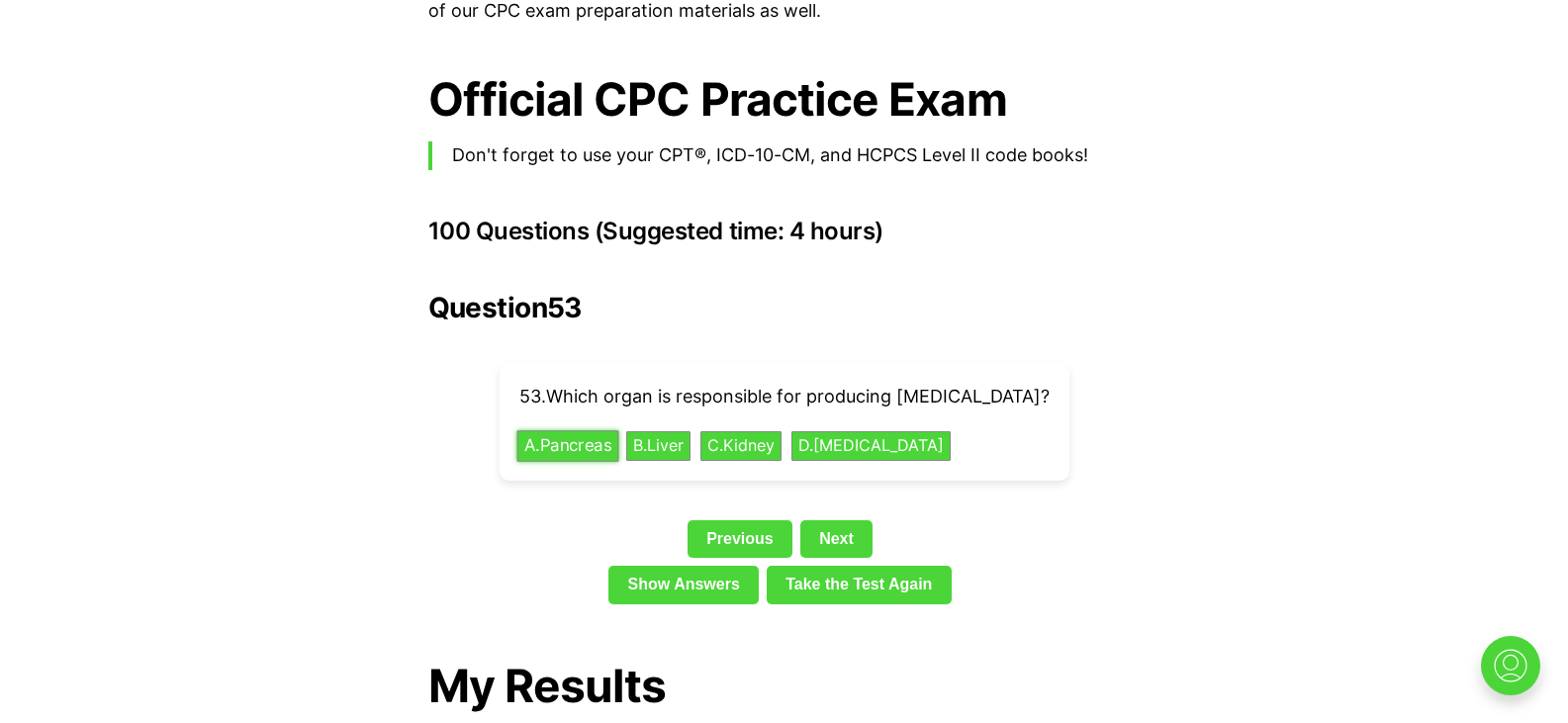
click at [589, 431] on button "A . Pancreas" at bounding box center [567, 446] width 102 height 31
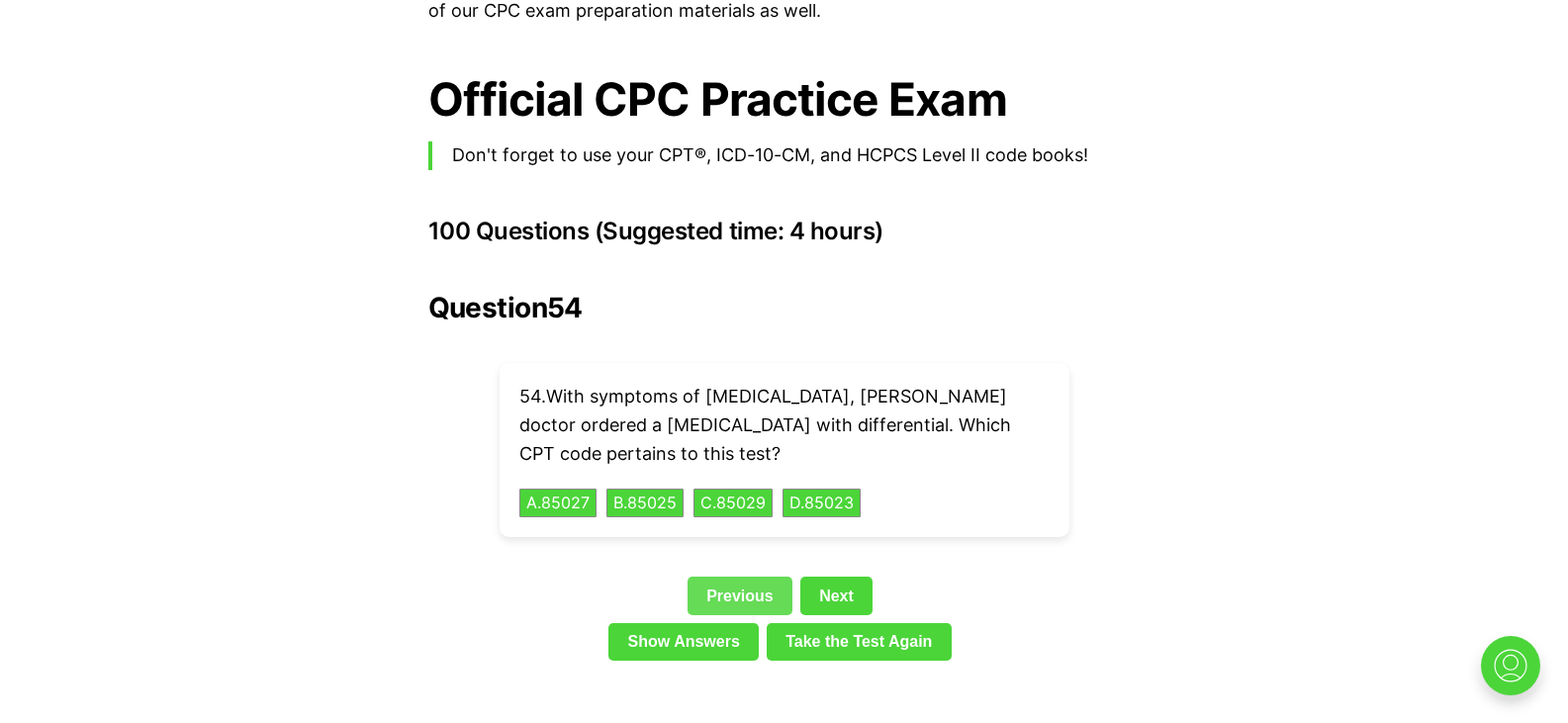
click at [723, 577] on link "Previous" at bounding box center [740, 595] width 105 height 38
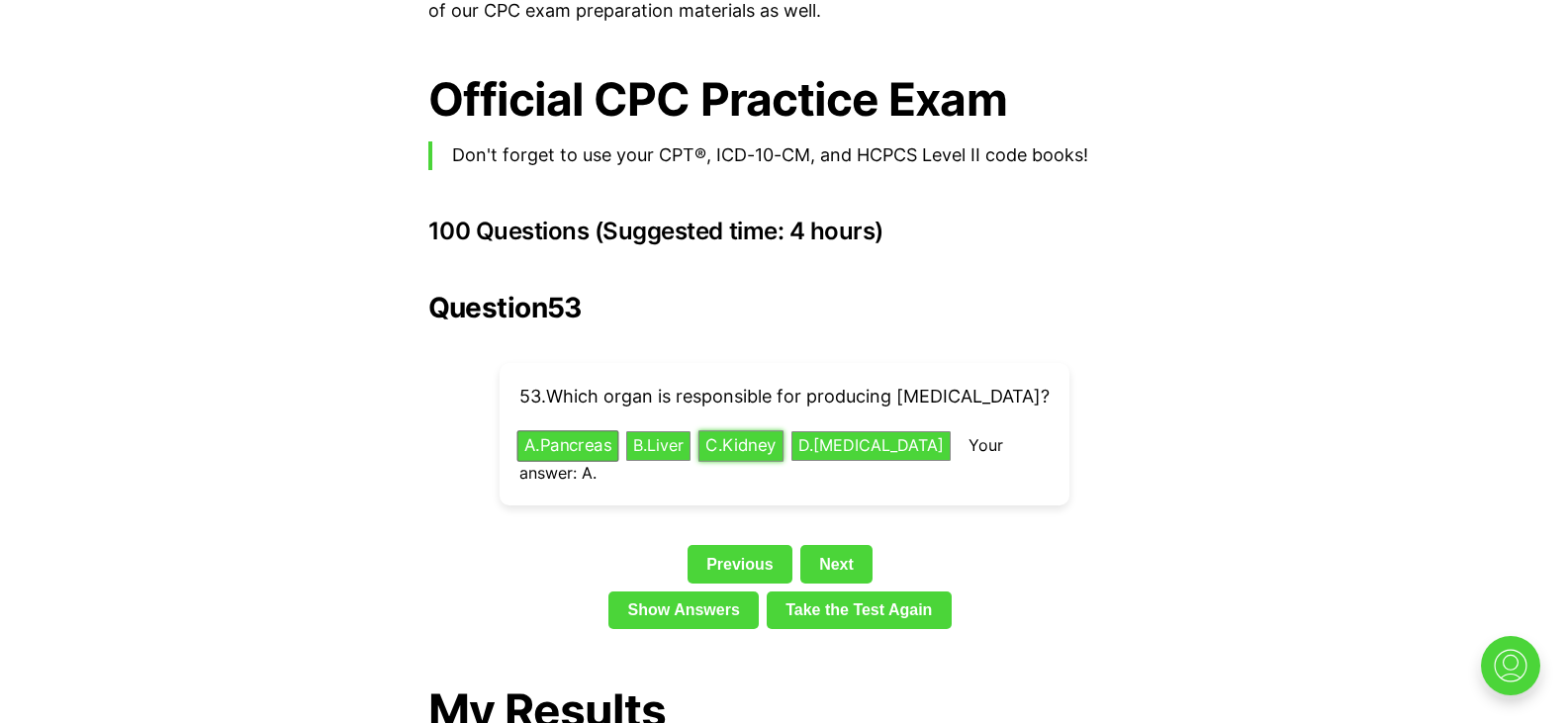
click at [783, 431] on button "C . Kidney" at bounding box center [740, 446] width 85 height 31
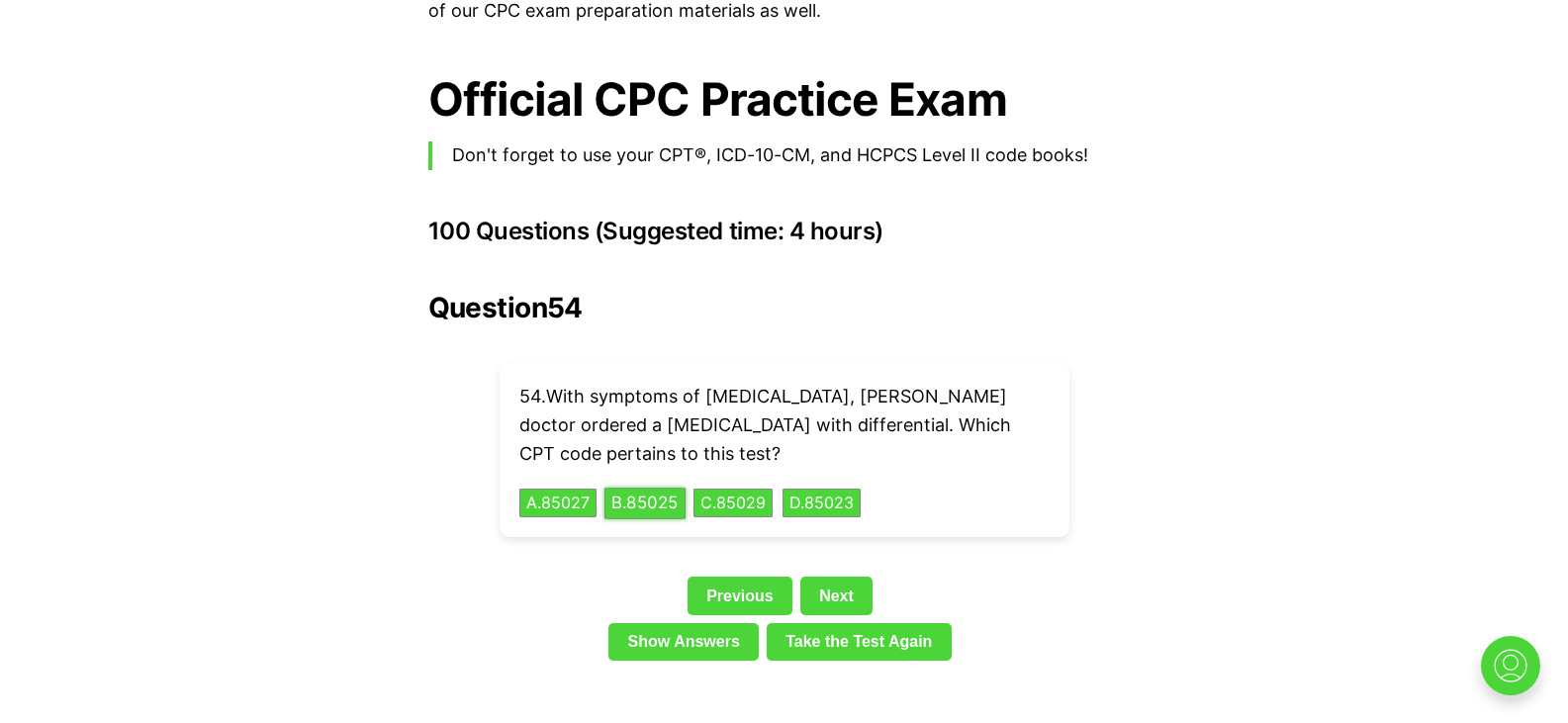
click at [658, 488] on button "B . 85025" at bounding box center [645, 502] width 81 height 31
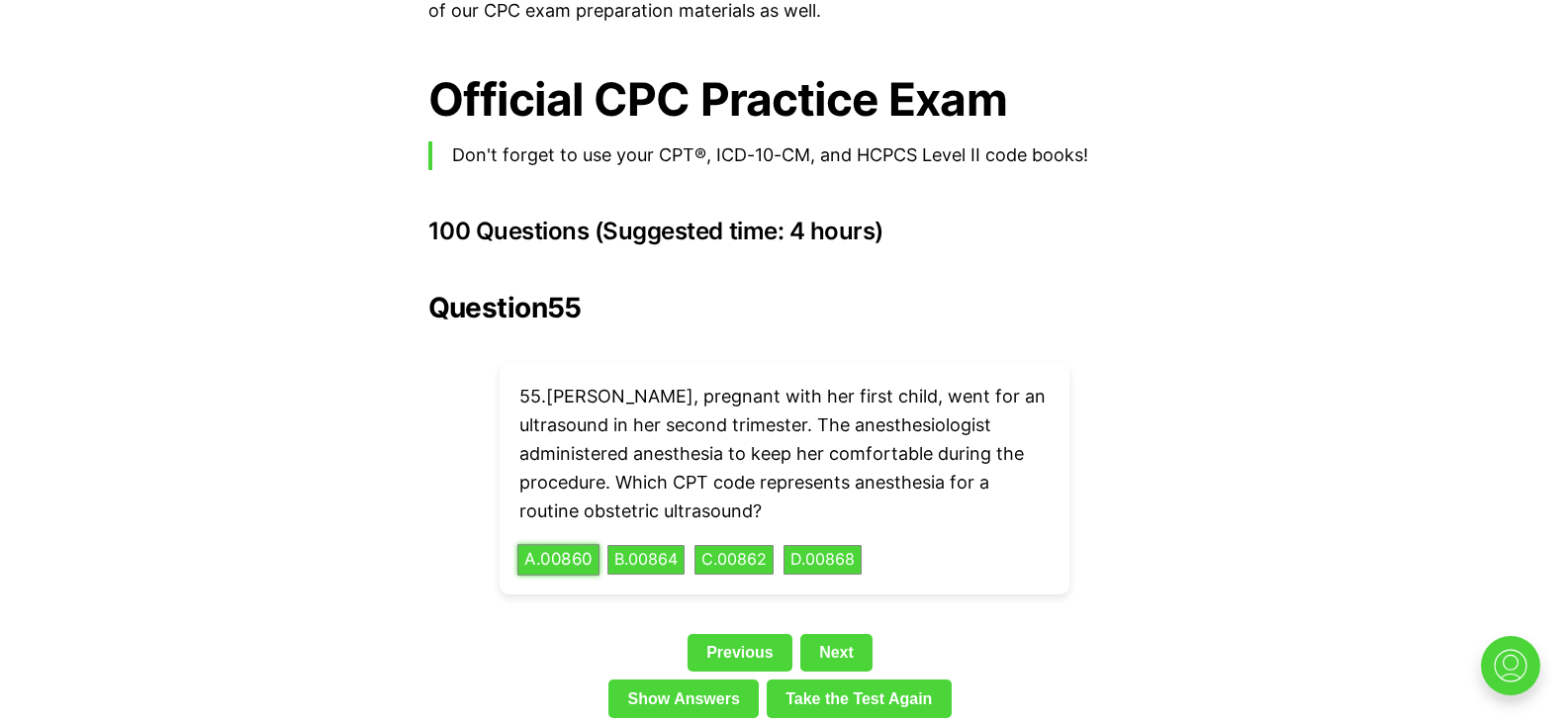
click at [582, 545] on button "A . 00860" at bounding box center [558, 560] width 82 height 31
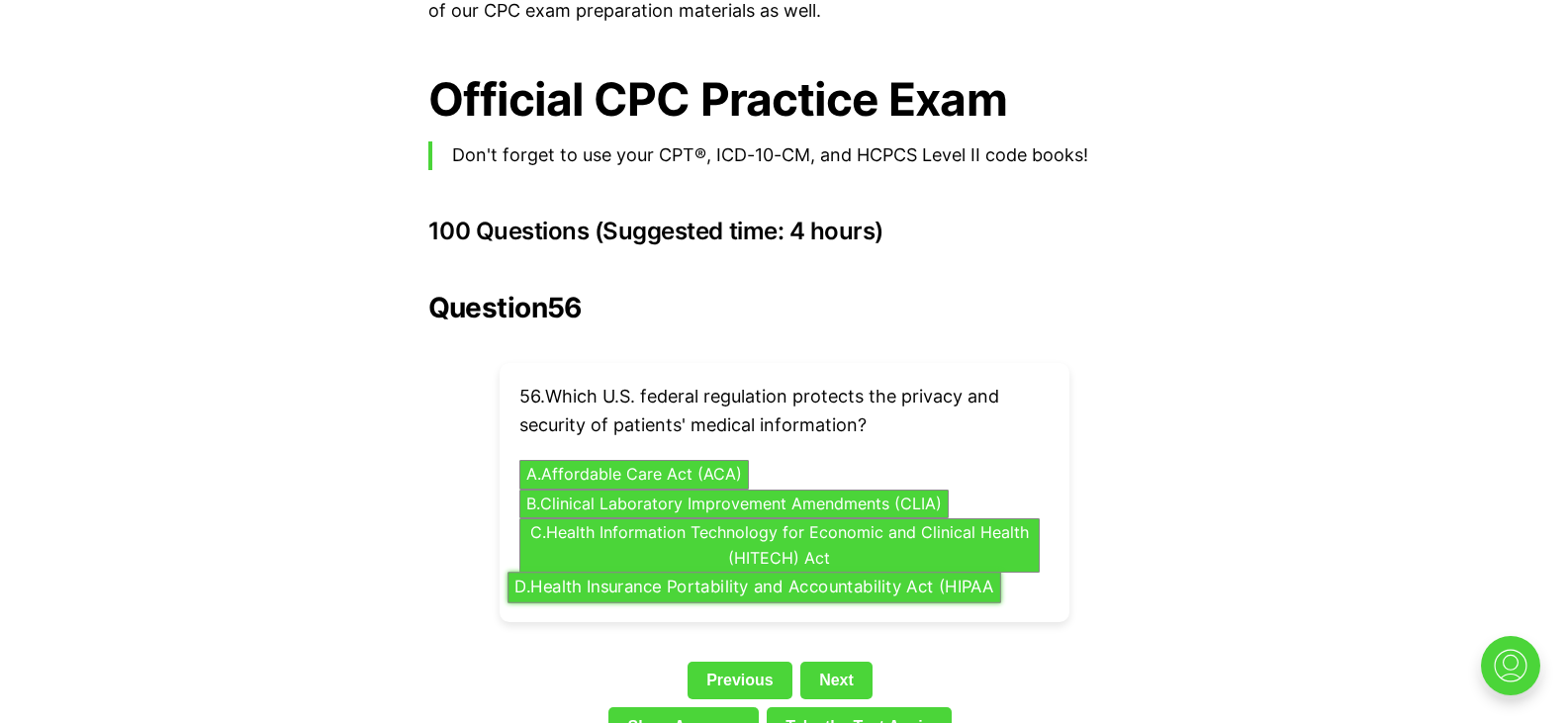
click at [714, 573] on button "D . Health Insurance Portability and Accountability Act (HIPAA" at bounding box center [754, 587] width 494 height 31
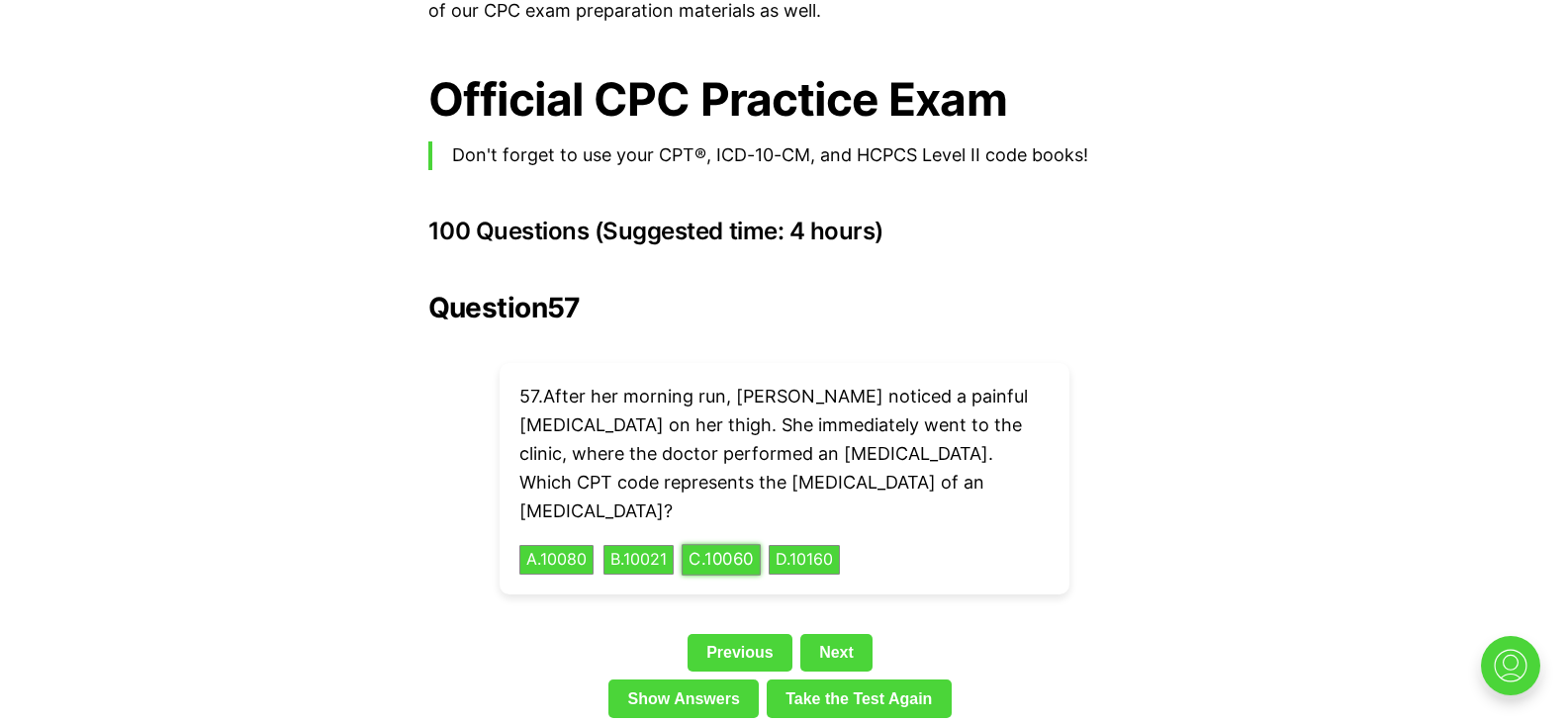
click at [737, 545] on button "C . 10060" at bounding box center [721, 560] width 79 height 31
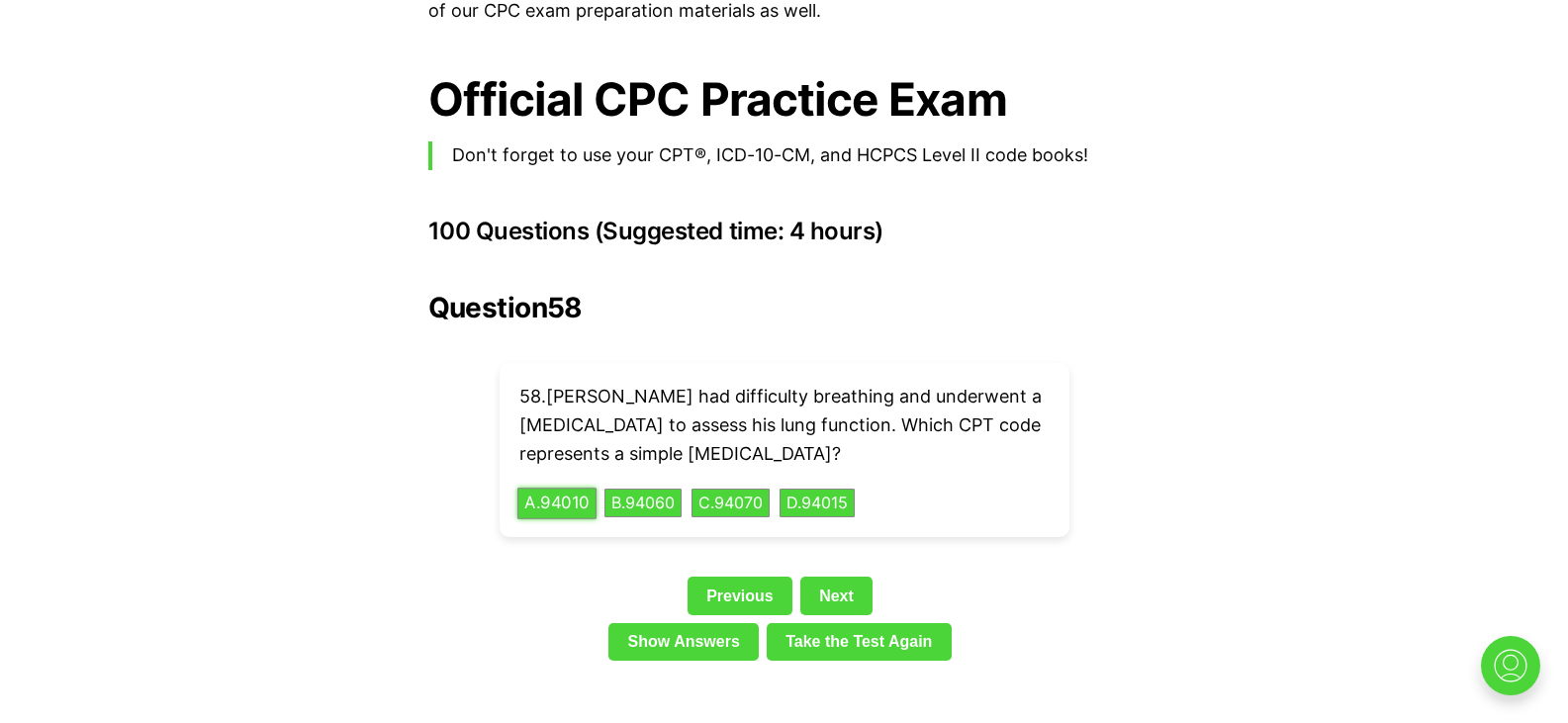
click at [560, 488] on button "A . 94010" at bounding box center [557, 502] width 79 height 31
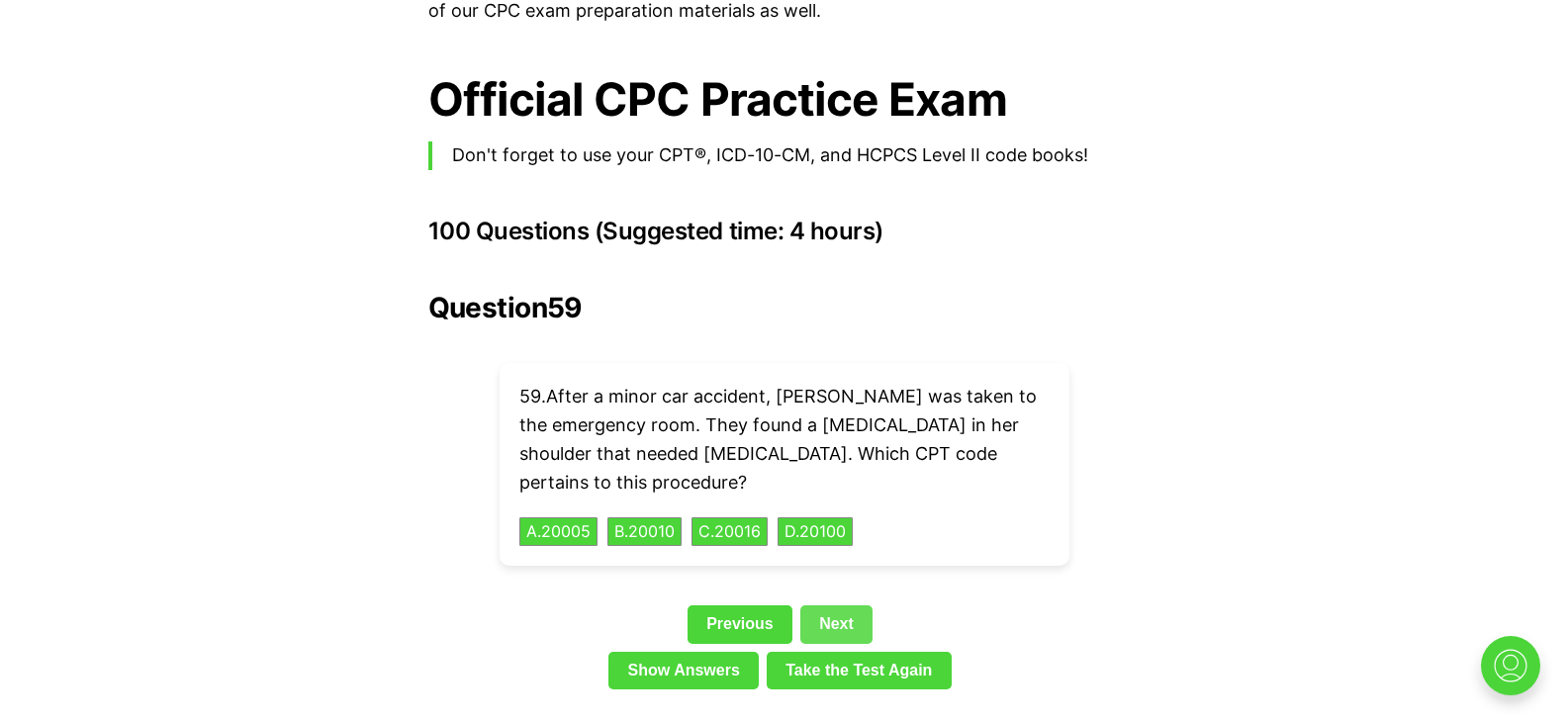
click at [840, 605] on link "Next" at bounding box center [836, 624] width 72 height 38
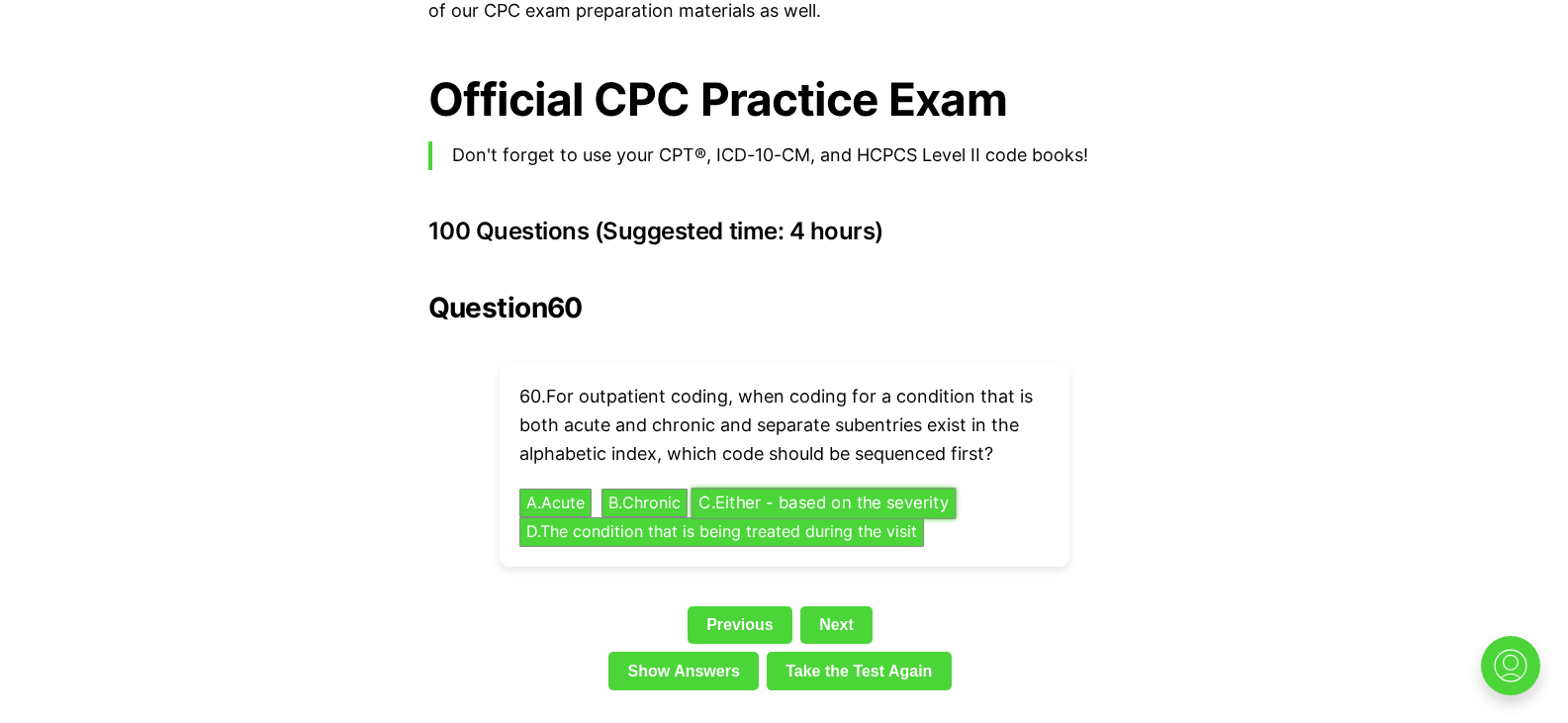
click at [829, 488] on button "C . Either - based on the severity" at bounding box center [823, 502] width 265 height 31
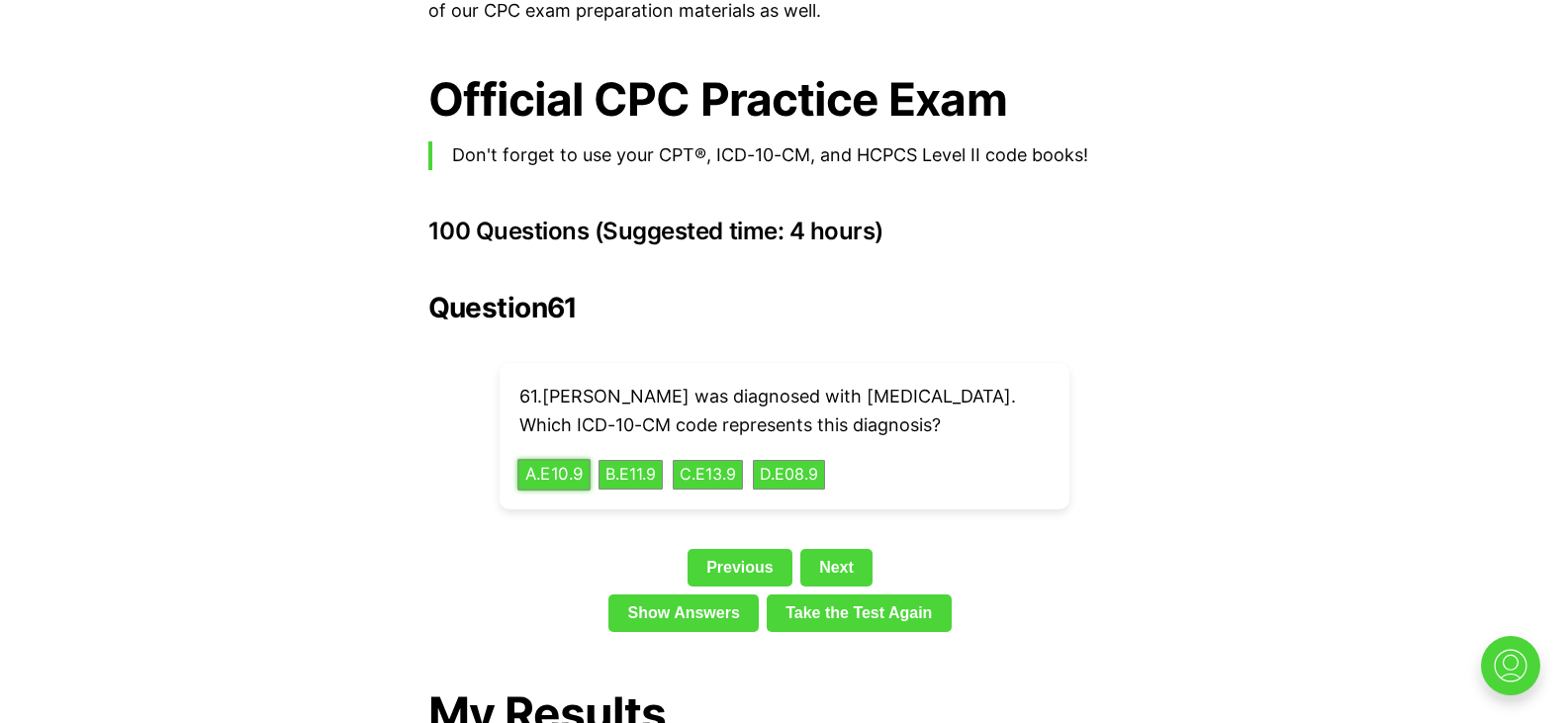
click at [531, 467] on button "A . E10.9" at bounding box center [554, 474] width 73 height 31
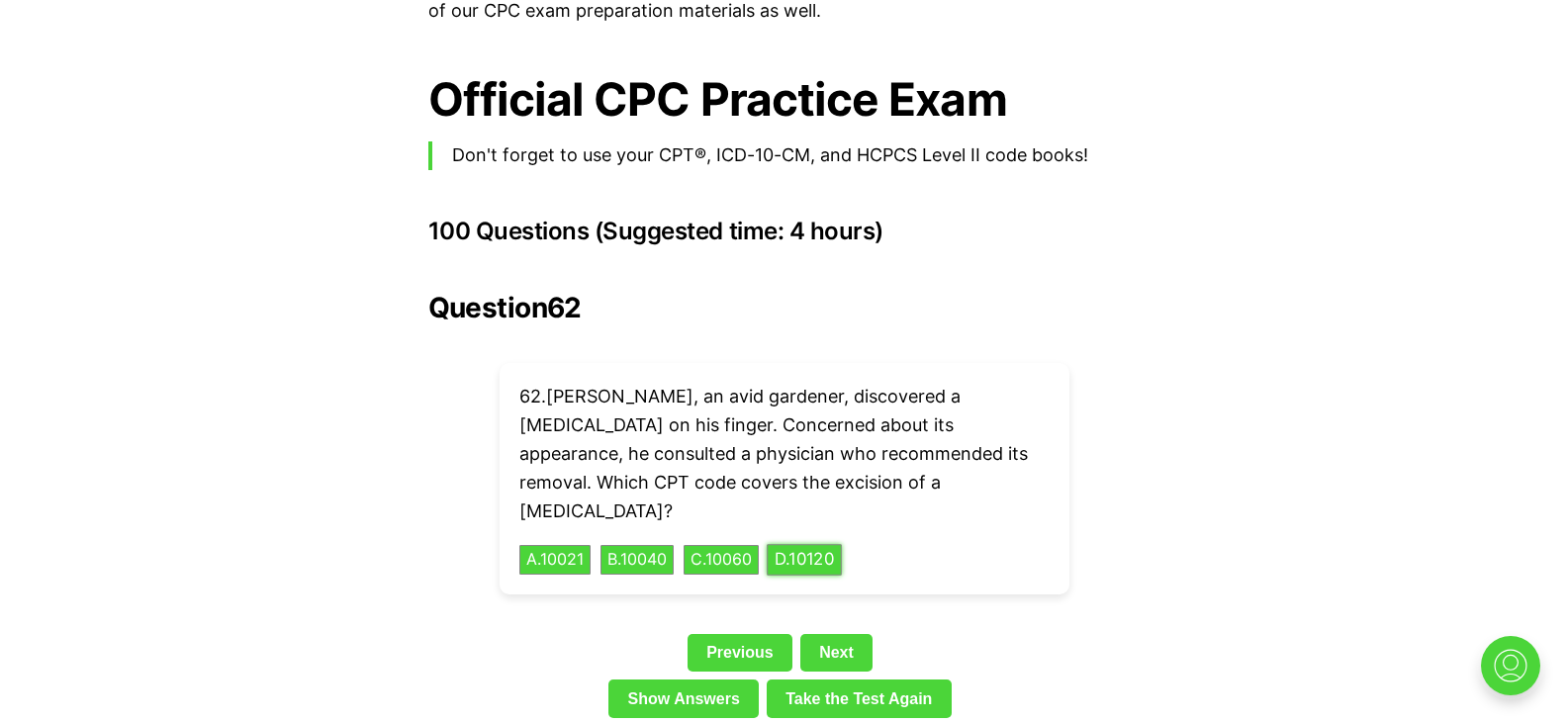
click at [824, 545] on button "D . 10120" at bounding box center [804, 560] width 75 height 31
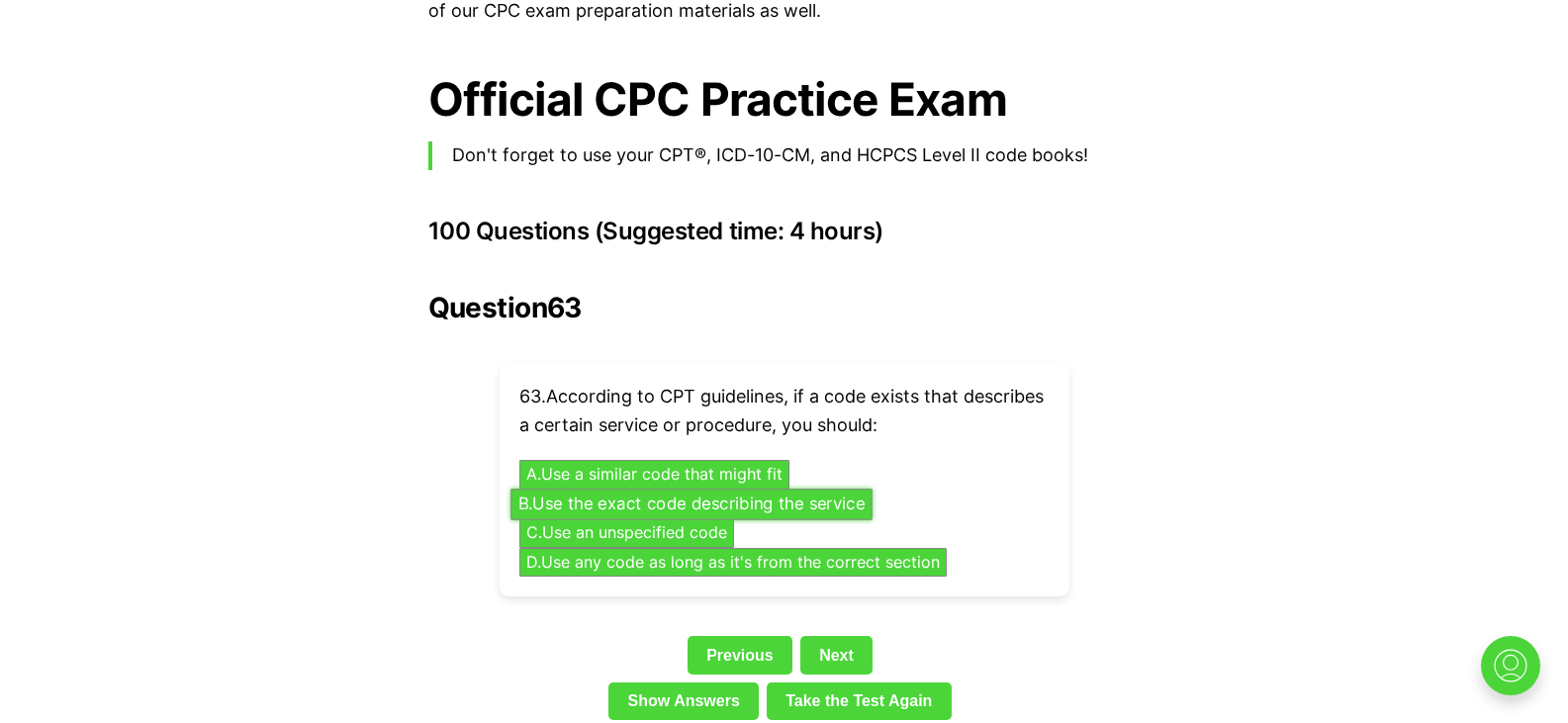
click at [669, 489] on button "B . Use the exact code describing the service" at bounding box center [691, 503] width 361 height 31
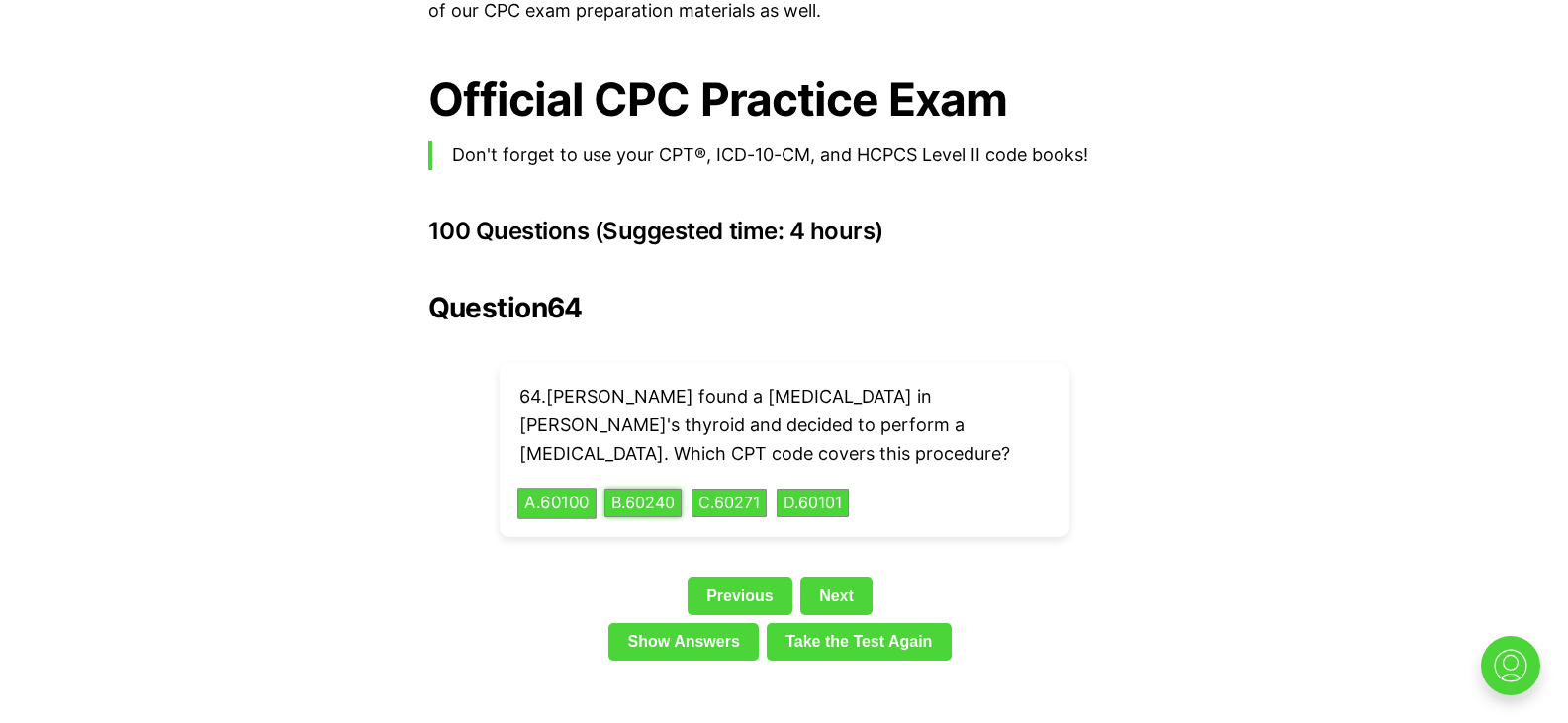
drag, startPoint x: 669, startPoint y: 474, endPoint x: 567, endPoint y: 463, distance: 102.6
click at [567, 463] on div "64 . Dr. Lewis found a nodule in Chloe's thyroid and decided to perform a core …" at bounding box center [784, 450] width 570 height 174
click at [567, 488] on button "A . 60100" at bounding box center [557, 502] width 79 height 31
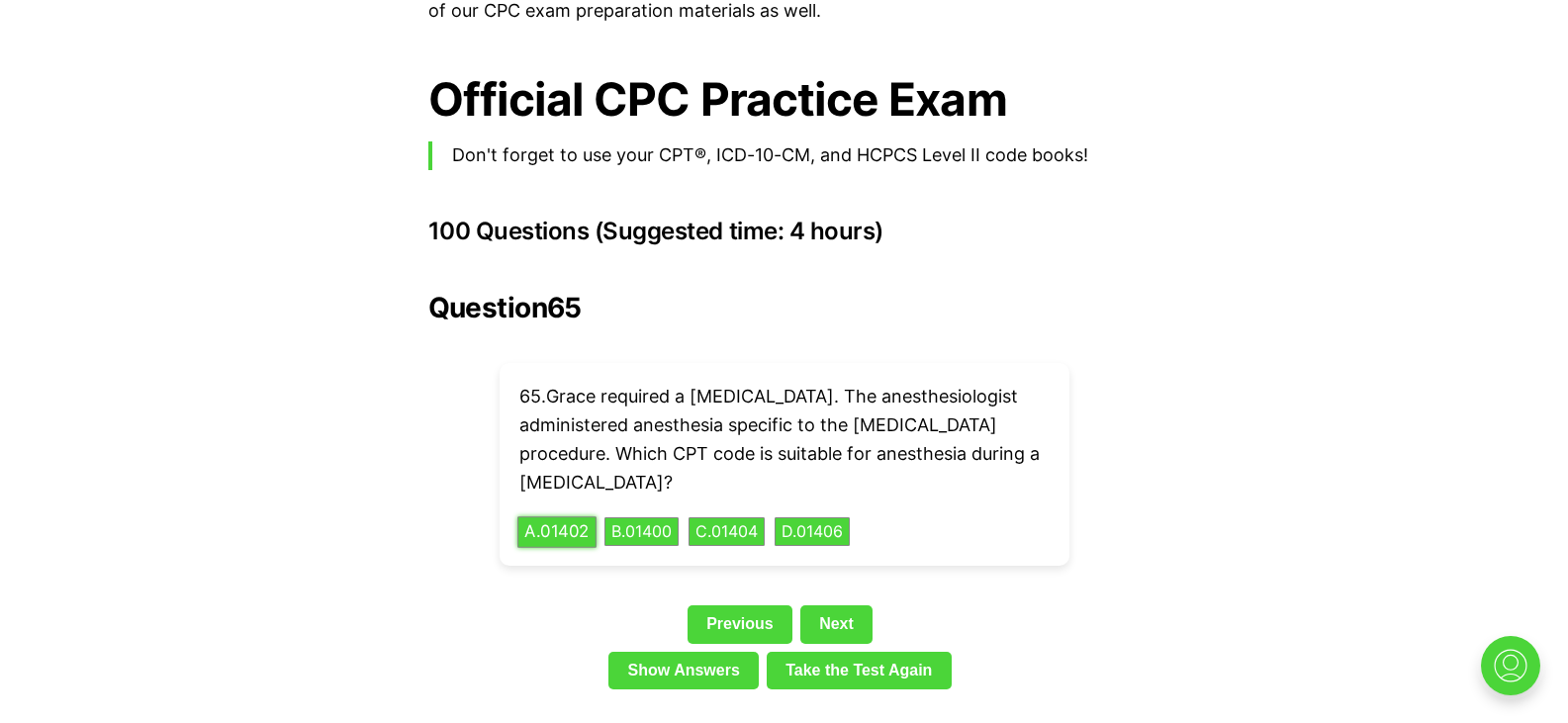
click at [542, 516] on button "A . 01402" at bounding box center [557, 531] width 79 height 31
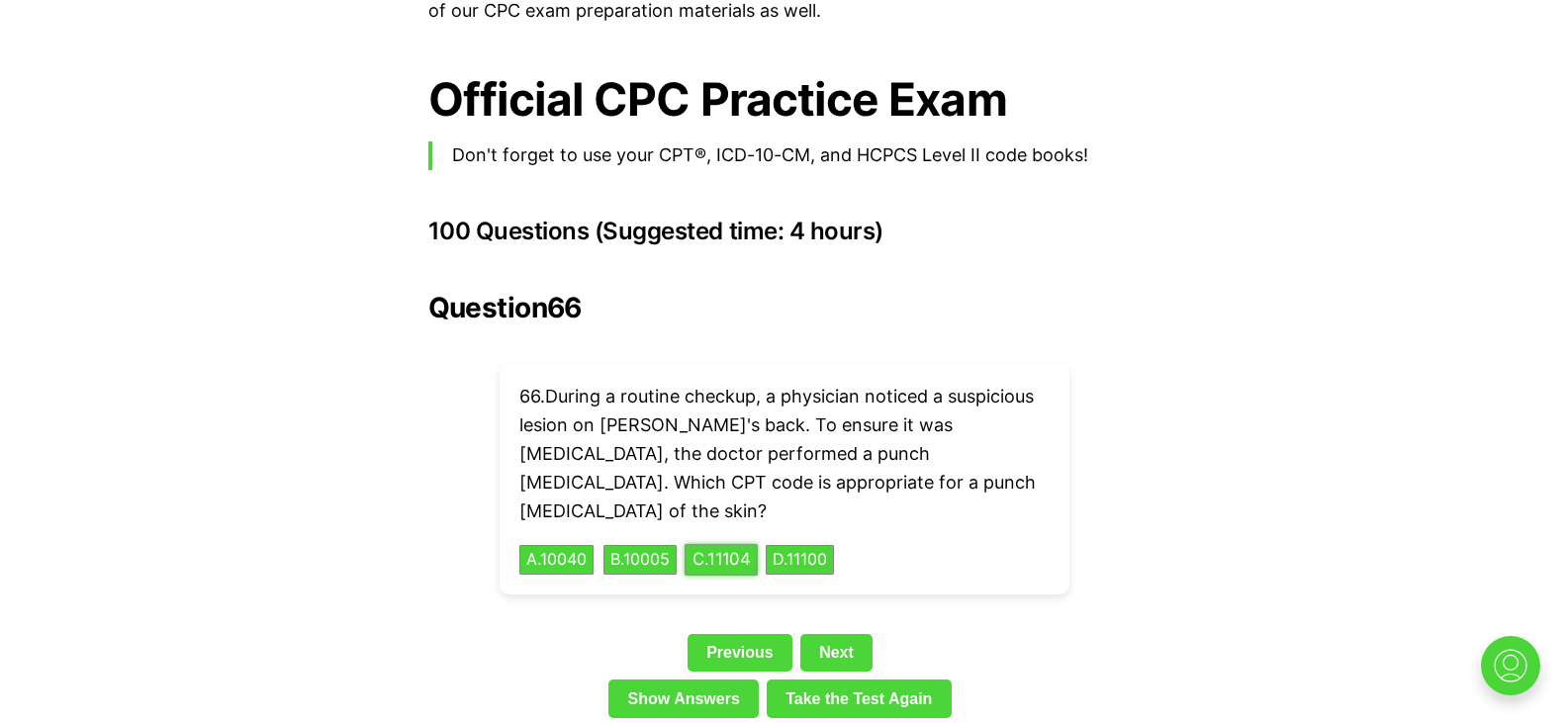
click at [741, 545] on button "C . 11104" at bounding box center [721, 560] width 73 height 31
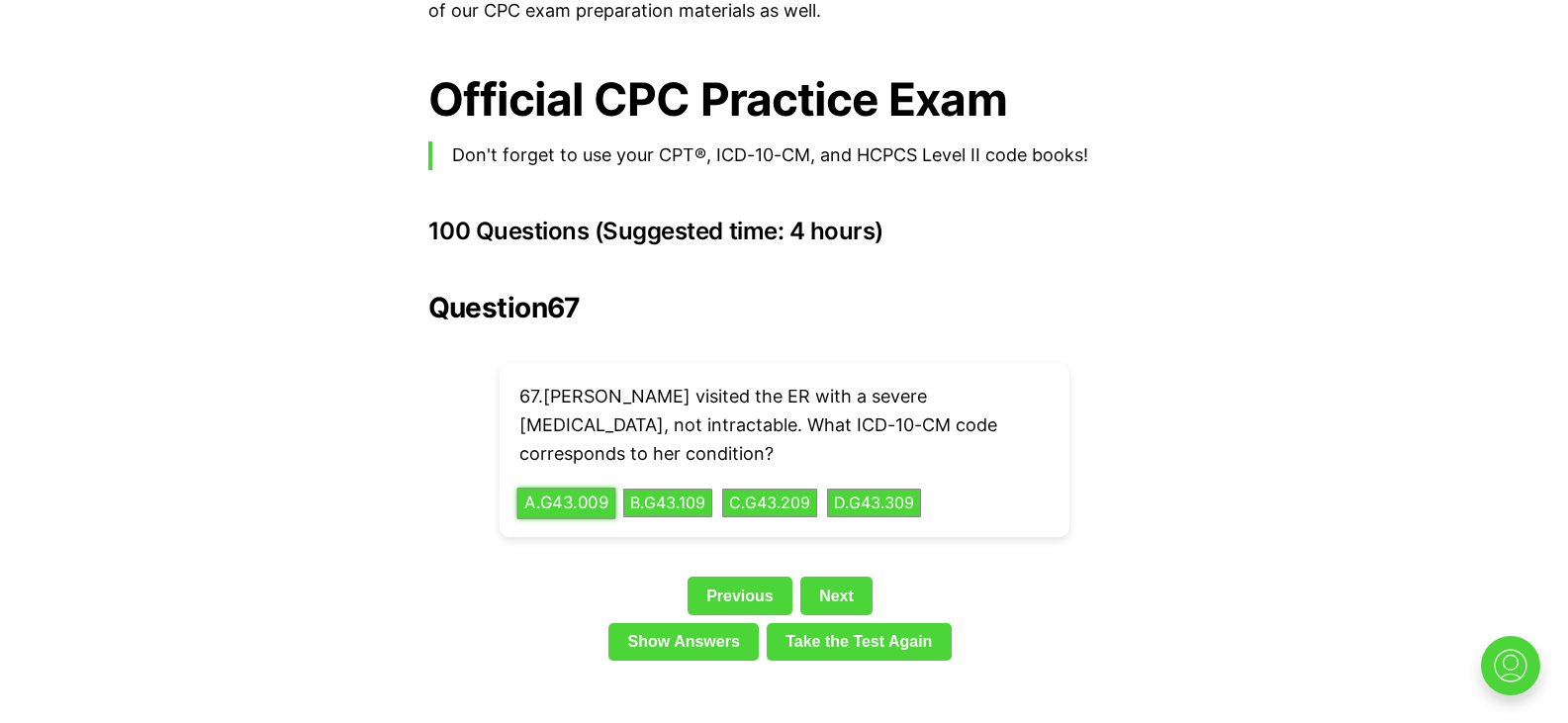
click at [551, 488] on button "A . G43.009" at bounding box center [566, 502] width 99 height 31
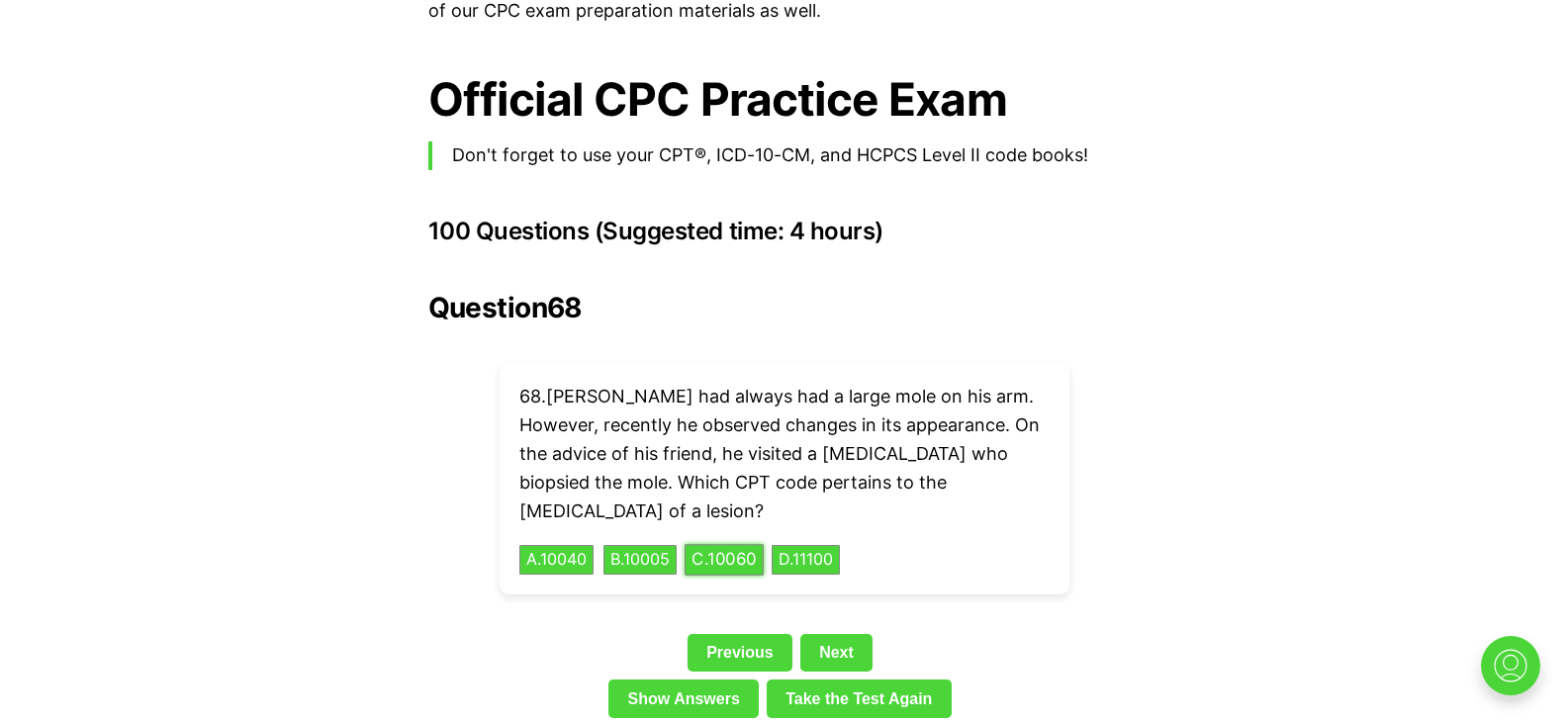
click at [733, 545] on button "C . 10060" at bounding box center [724, 560] width 79 height 31
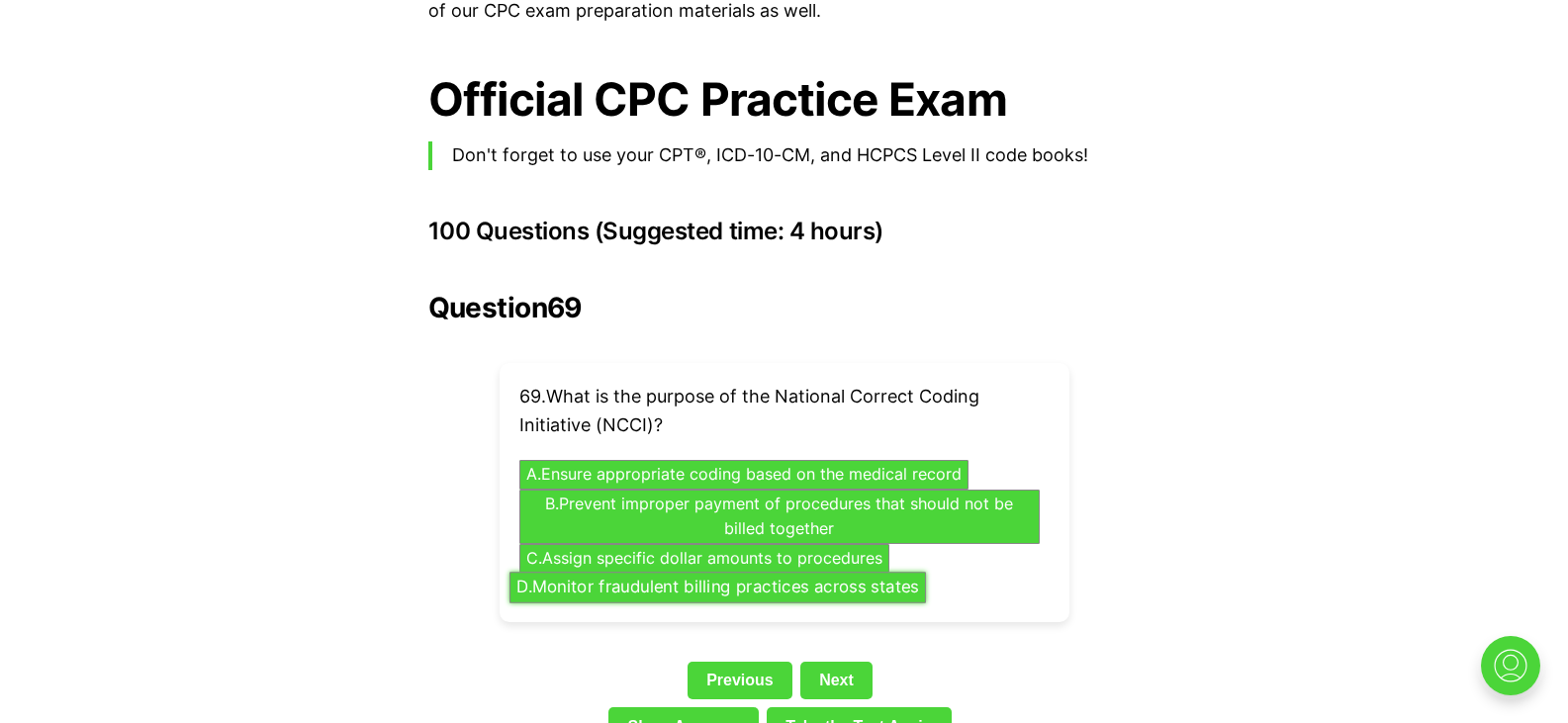
click at [603, 573] on button "D . Monitor fraudulent billing practices across states" at bounding box center [716, 587] width 416 height 31
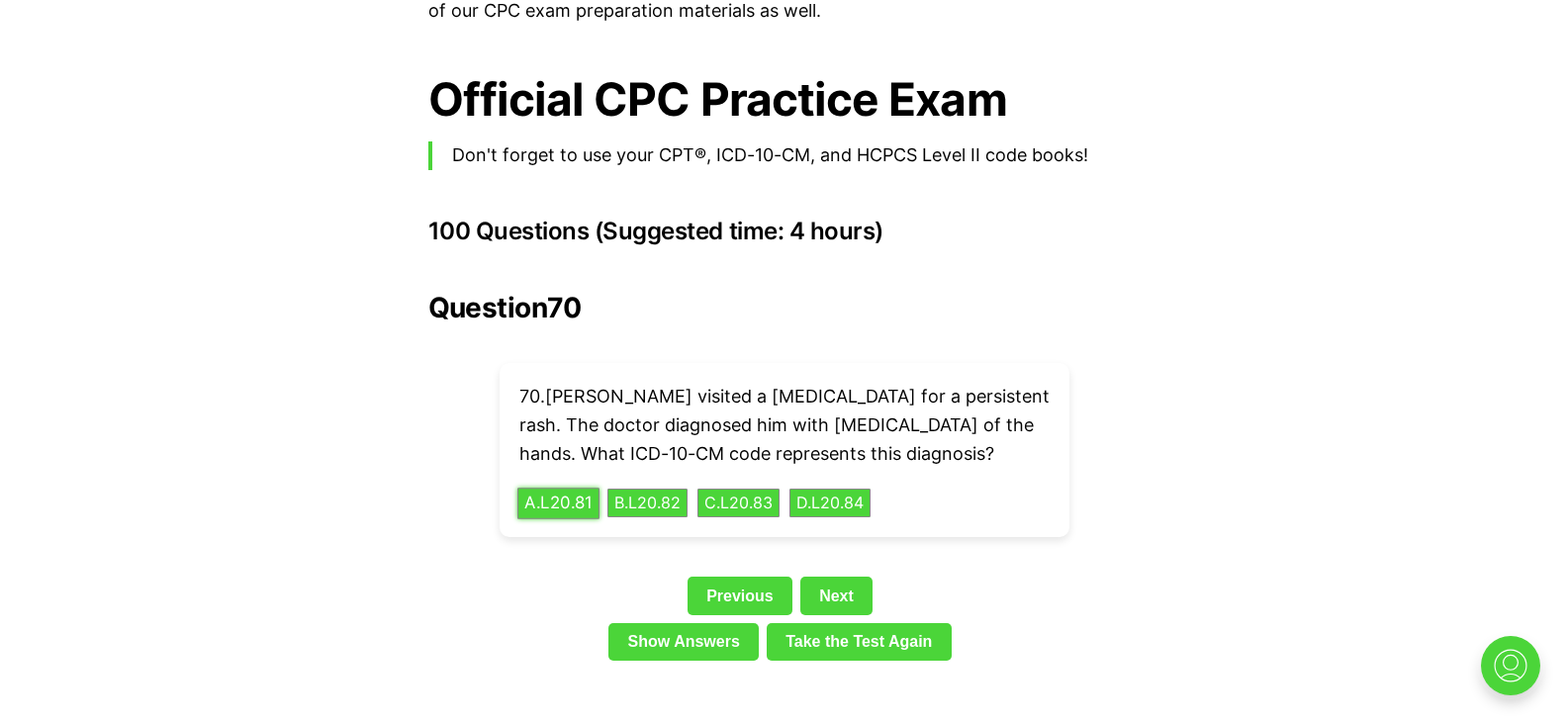
click at [559, 488] on button "A . L20.81" at bounding box center [558, 502] width 82 height 31
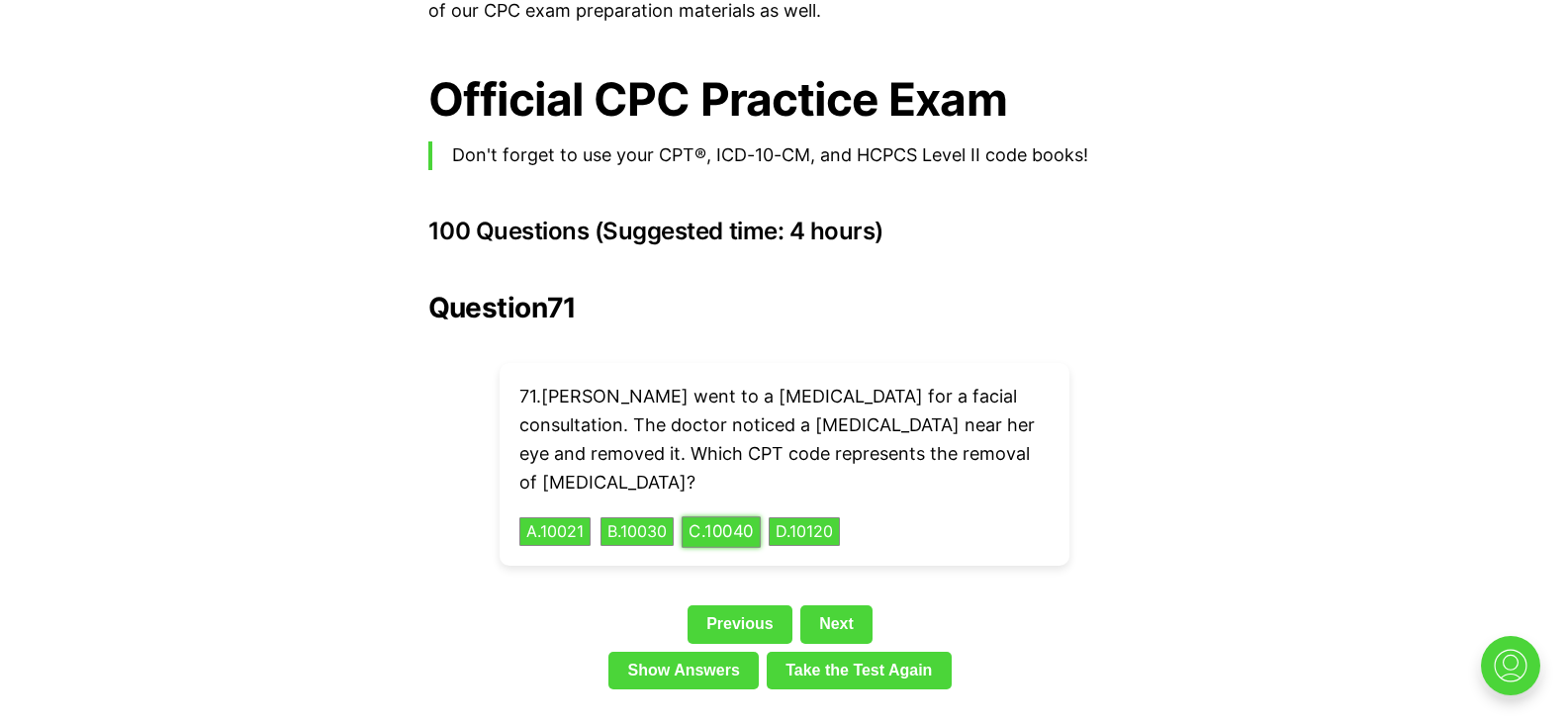
click at [761, 516] on button "C . 10040" at bounding box center [721, 531] width 79 height 31
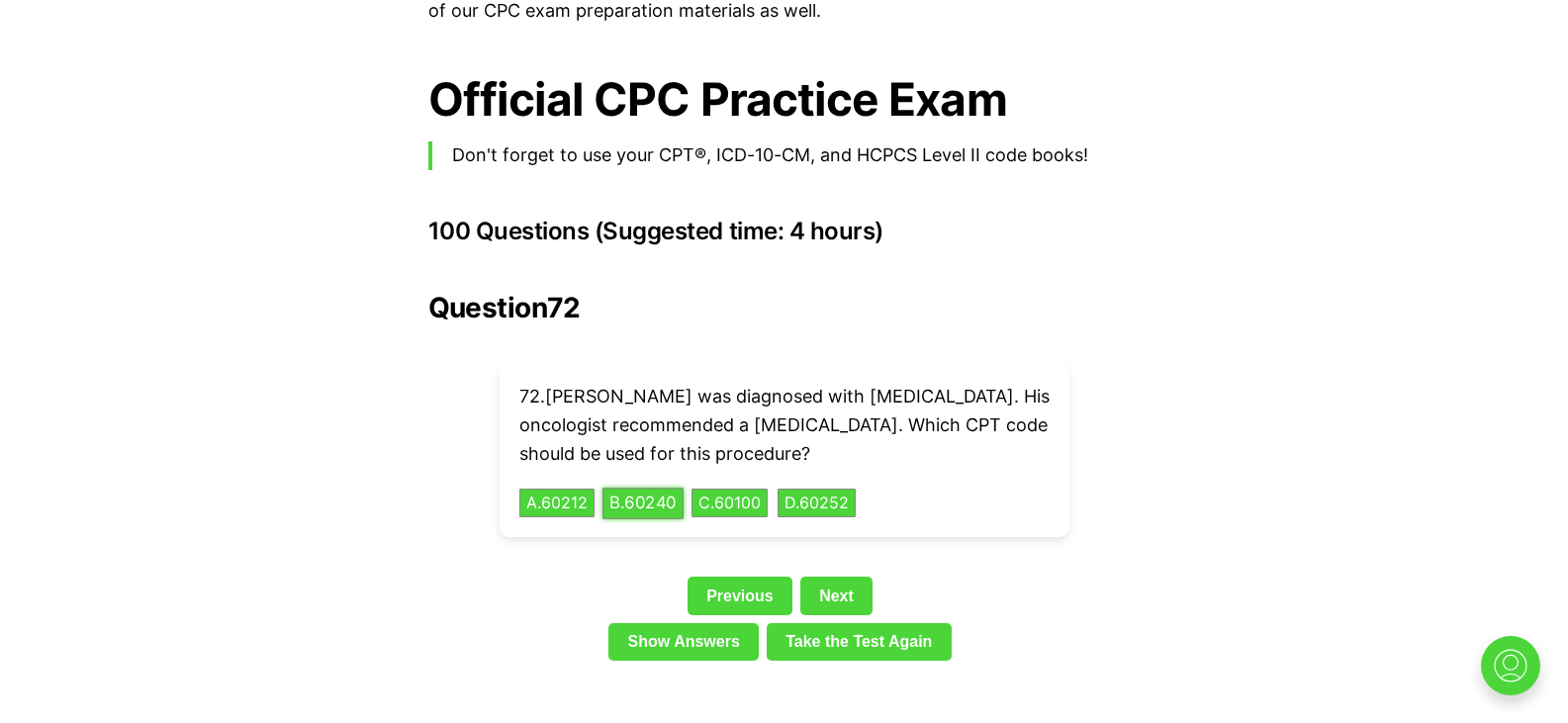
click at [642, 488] on button "B . 60240" at bounding box center [643, 502] width 81 height 31
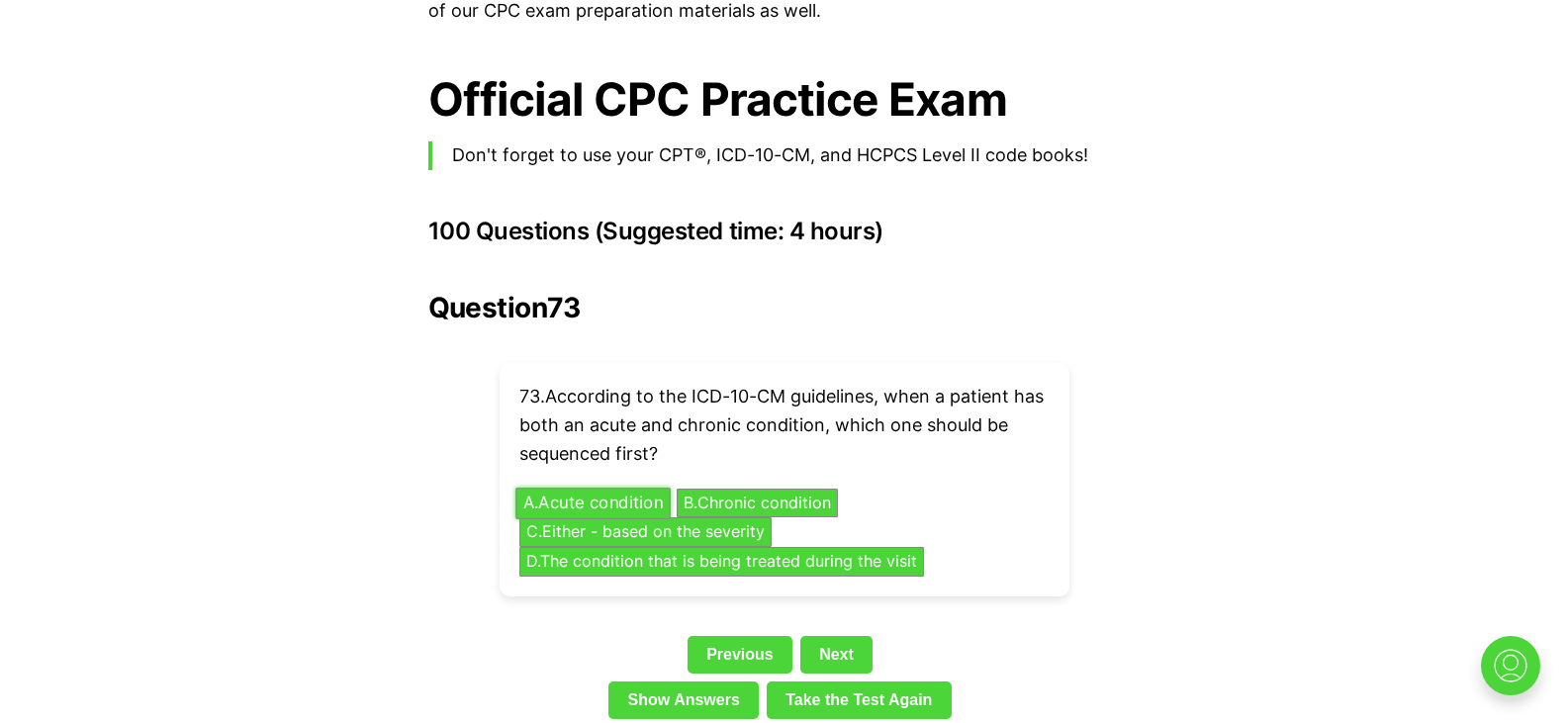
click at [648, 488] on button "A . Acute condition" at bounding box center [593, 502] width 154 height 31
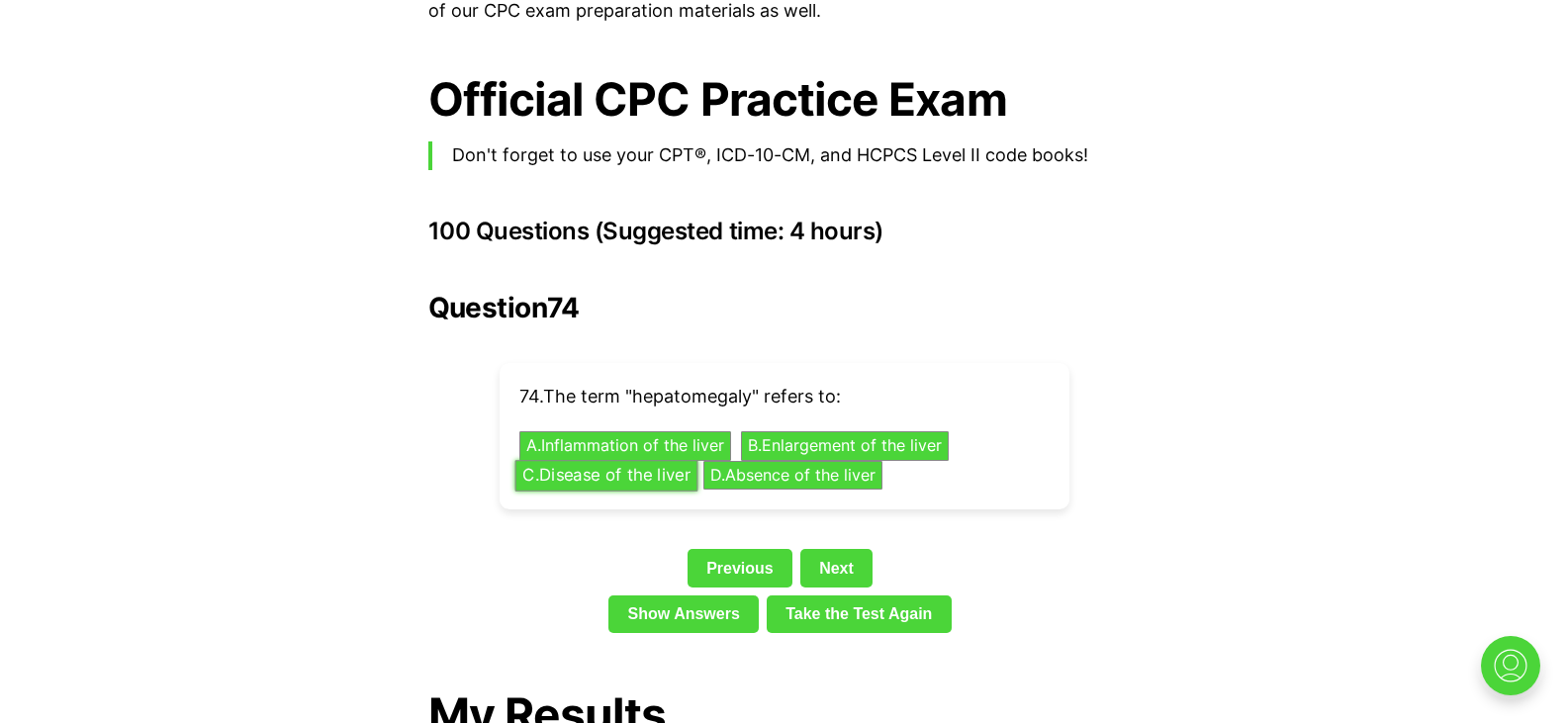
click at [613, 460] on button "C . Disease of the liver" at bounding box center [605, 475] width 183 height 31
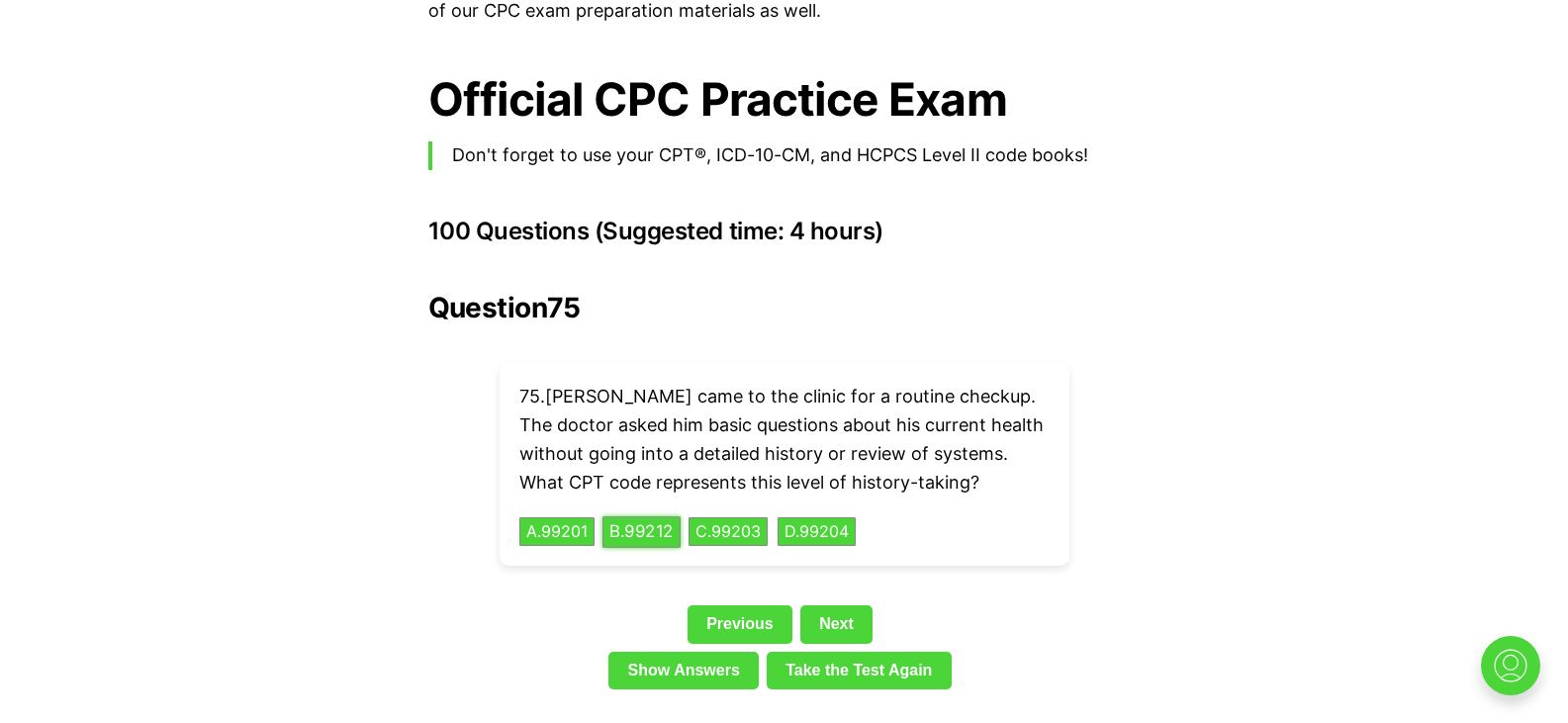
click at [678, 516] on button "B . 99212" at bounding box center [641, 531] width 78 height 31
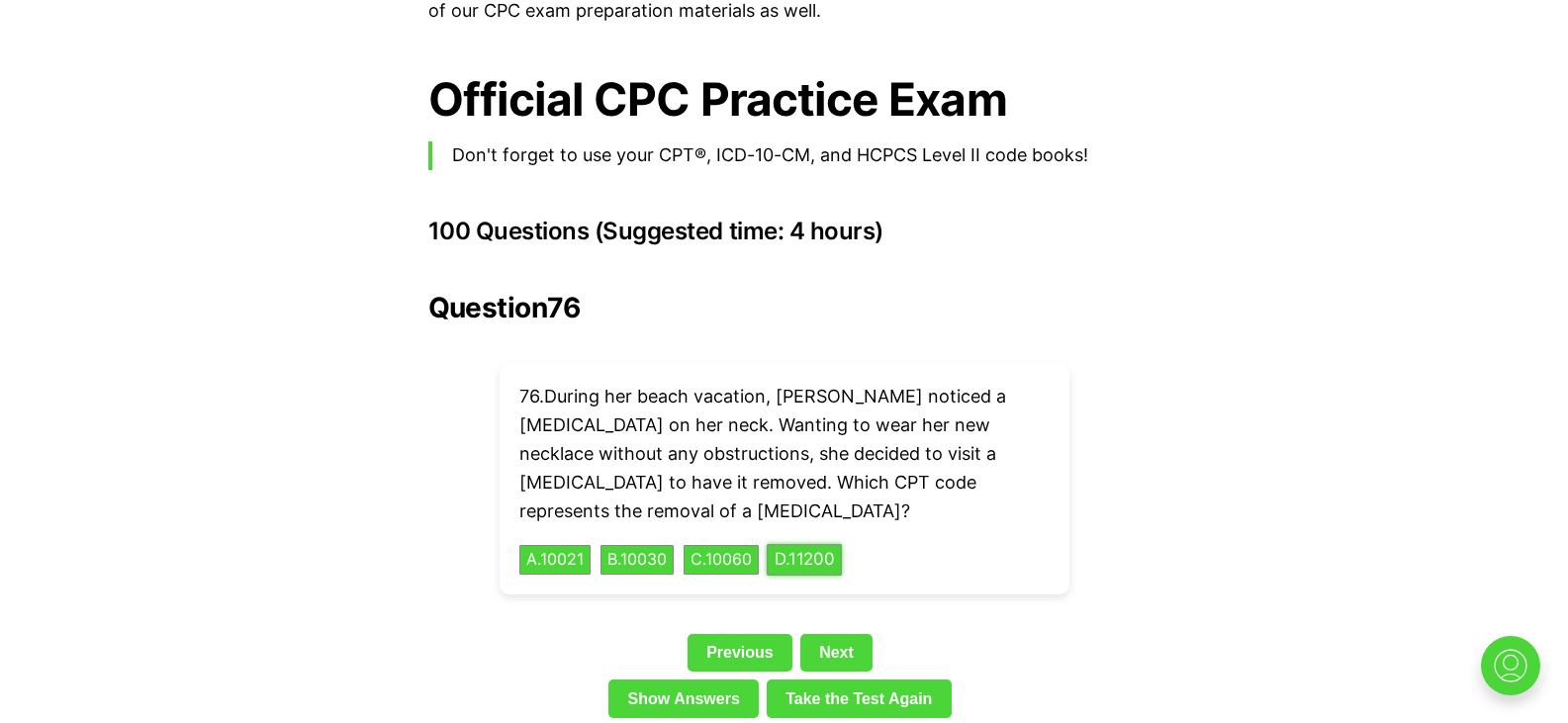
click at [836, 545] on button "D . 11200" at bounding box center [804, 560] width 75 height 31
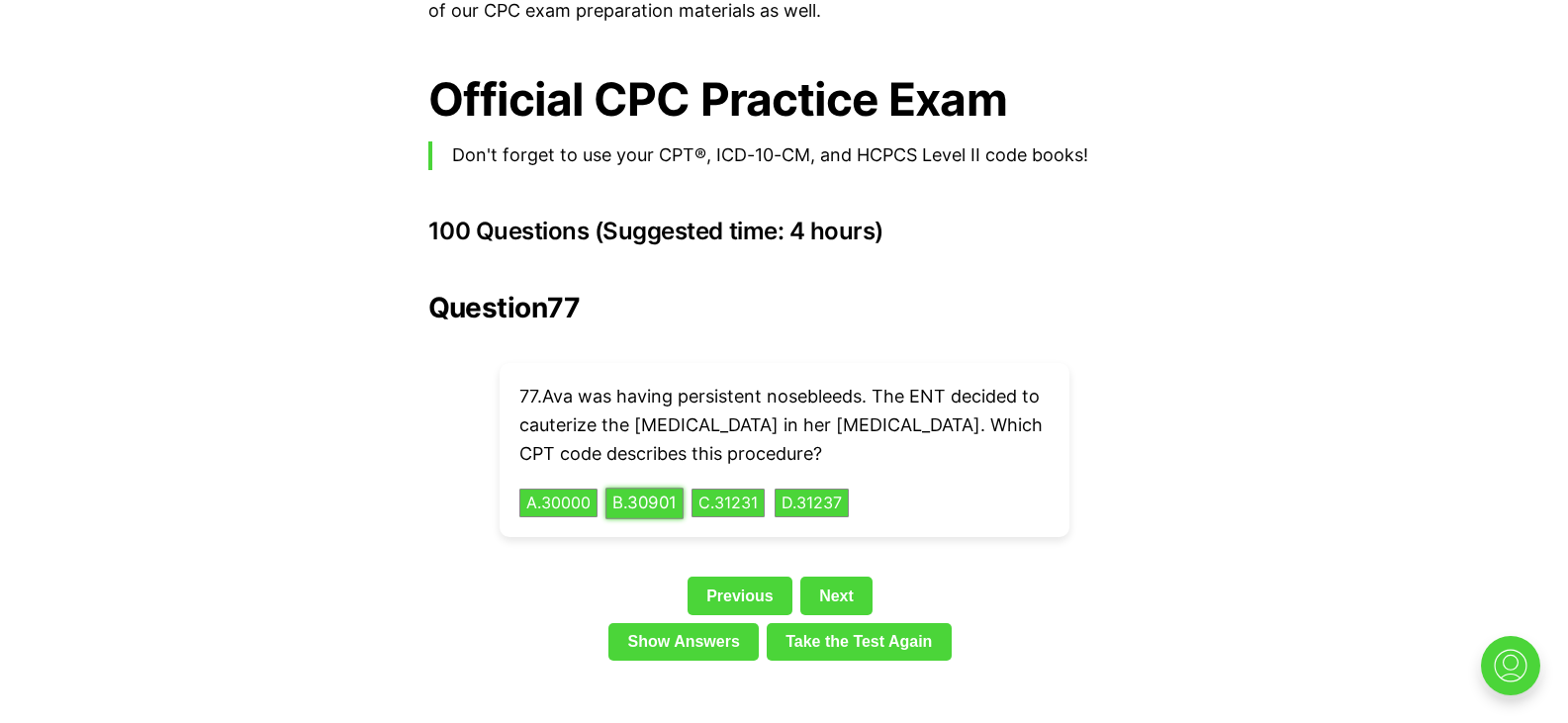
click at [667, 488] on button "B . 30901" at bounding box center [644, 502] width 78 height 31
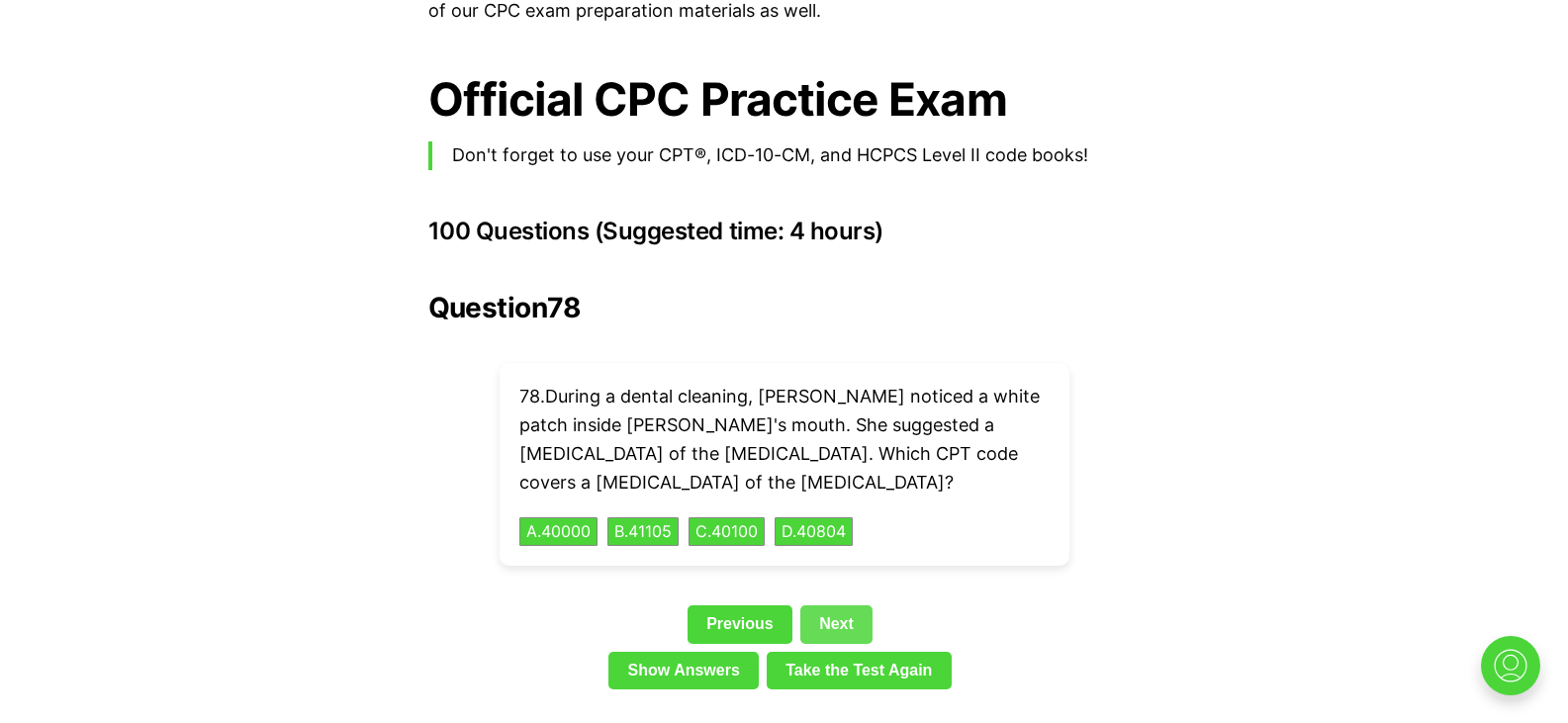
click at [845, 605] on link "Next" at bounding box center [836, 624] width 72 height 38
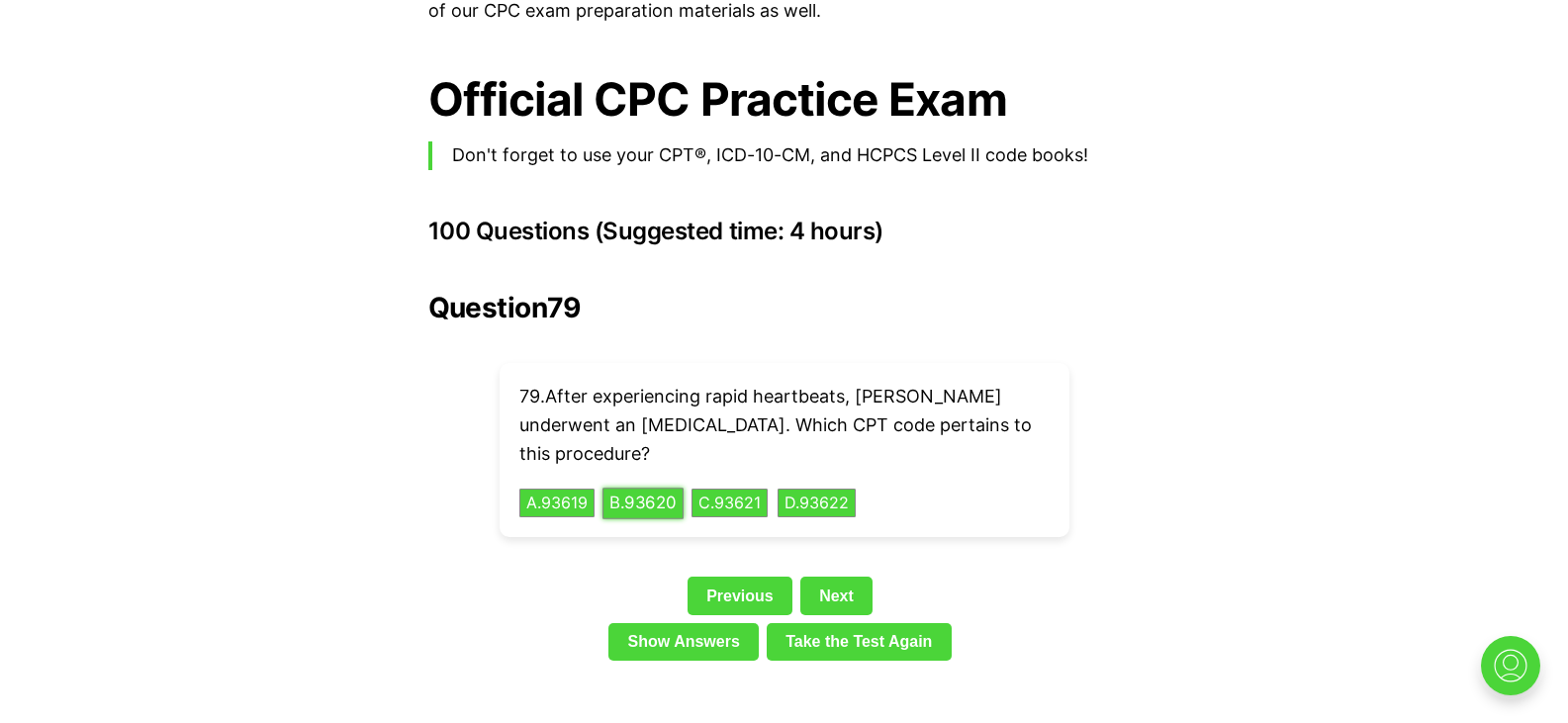
click at [634, 488] on button "B . 93620" at bounding box center [643, 502] width 81 height 31
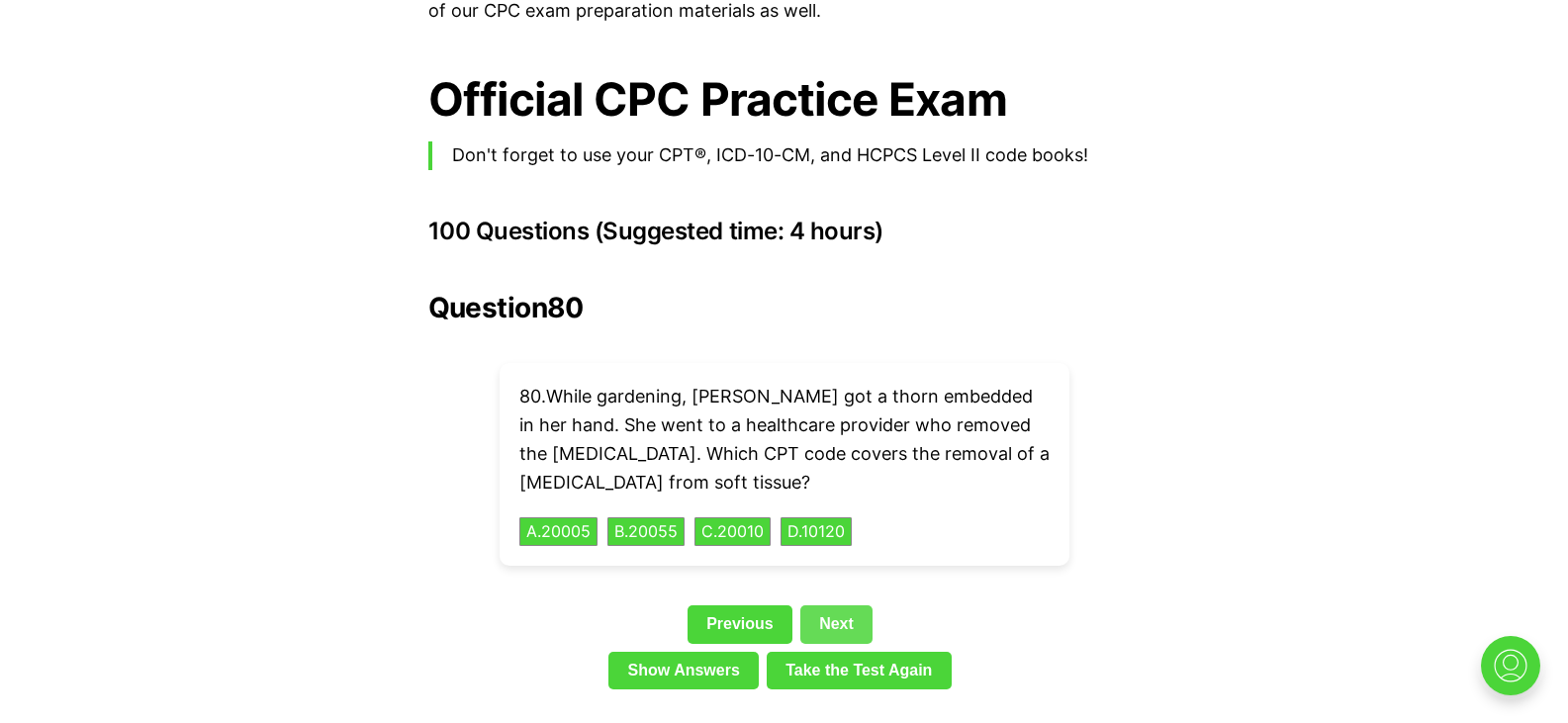
click at [814, 605] on link "Next" at bounding box center [836, 624] width 72 height 38
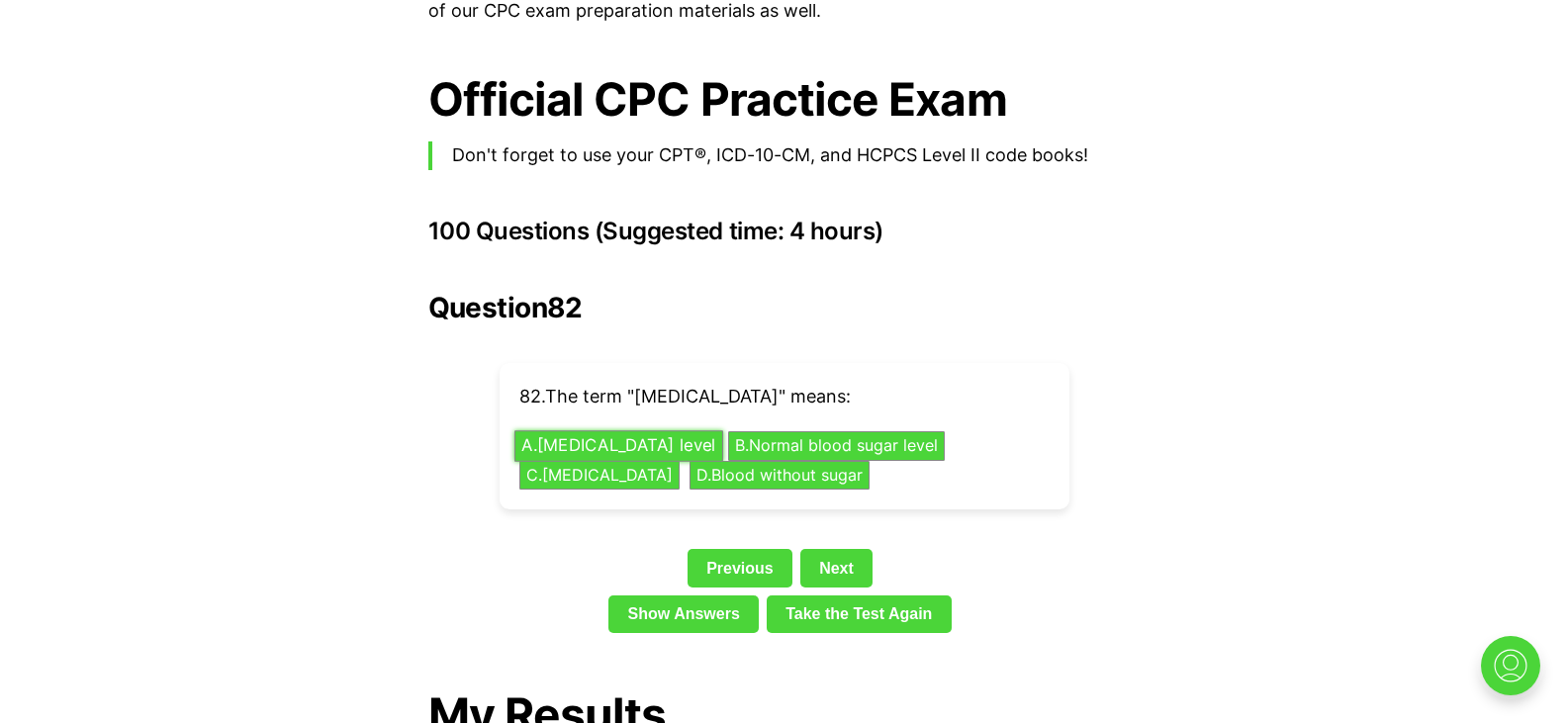
click at [681, 431] on button "A . Low blood sugar level" at bounding box center [617, 446] width 209 height 31
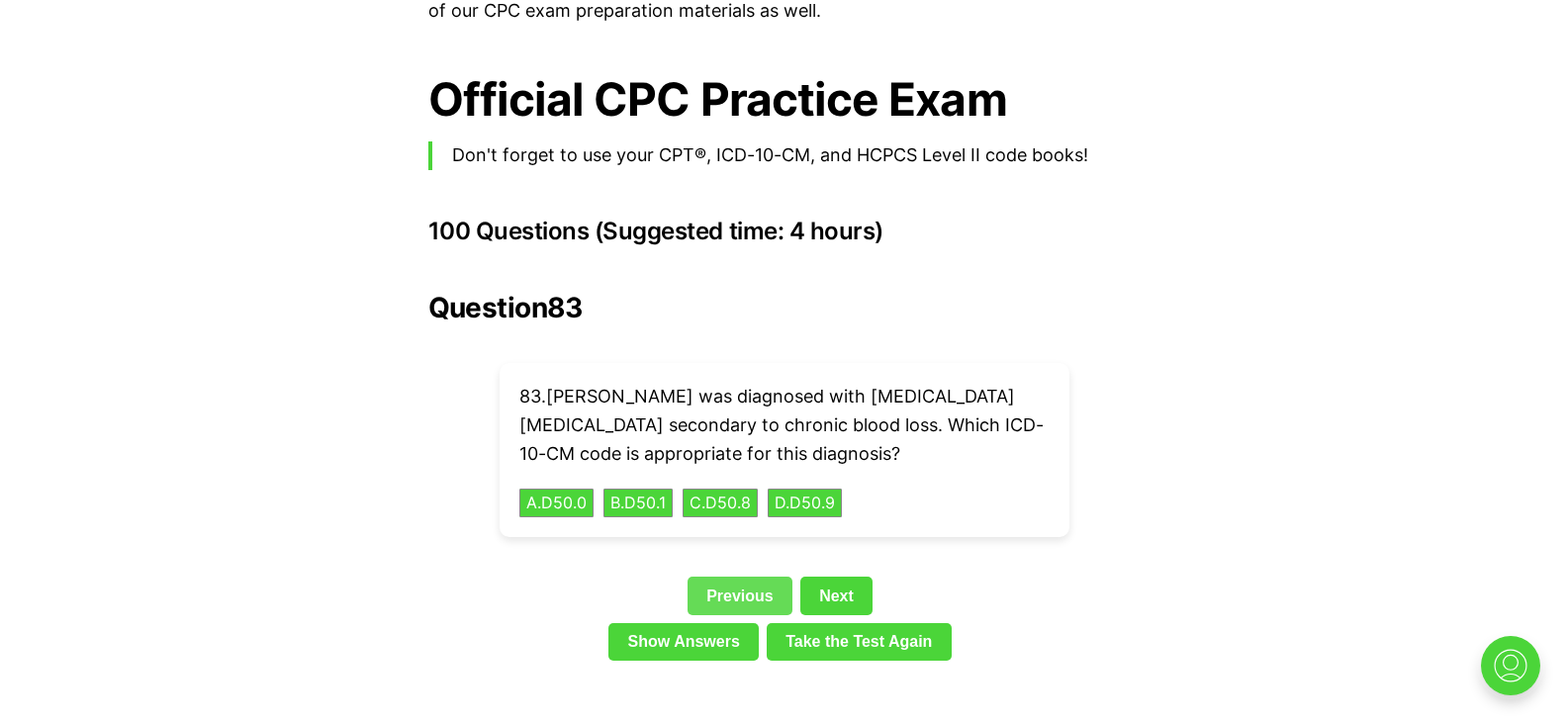
click at [704, 577] on link "Previous" at bounding box center [740, 595] width 105 height 38
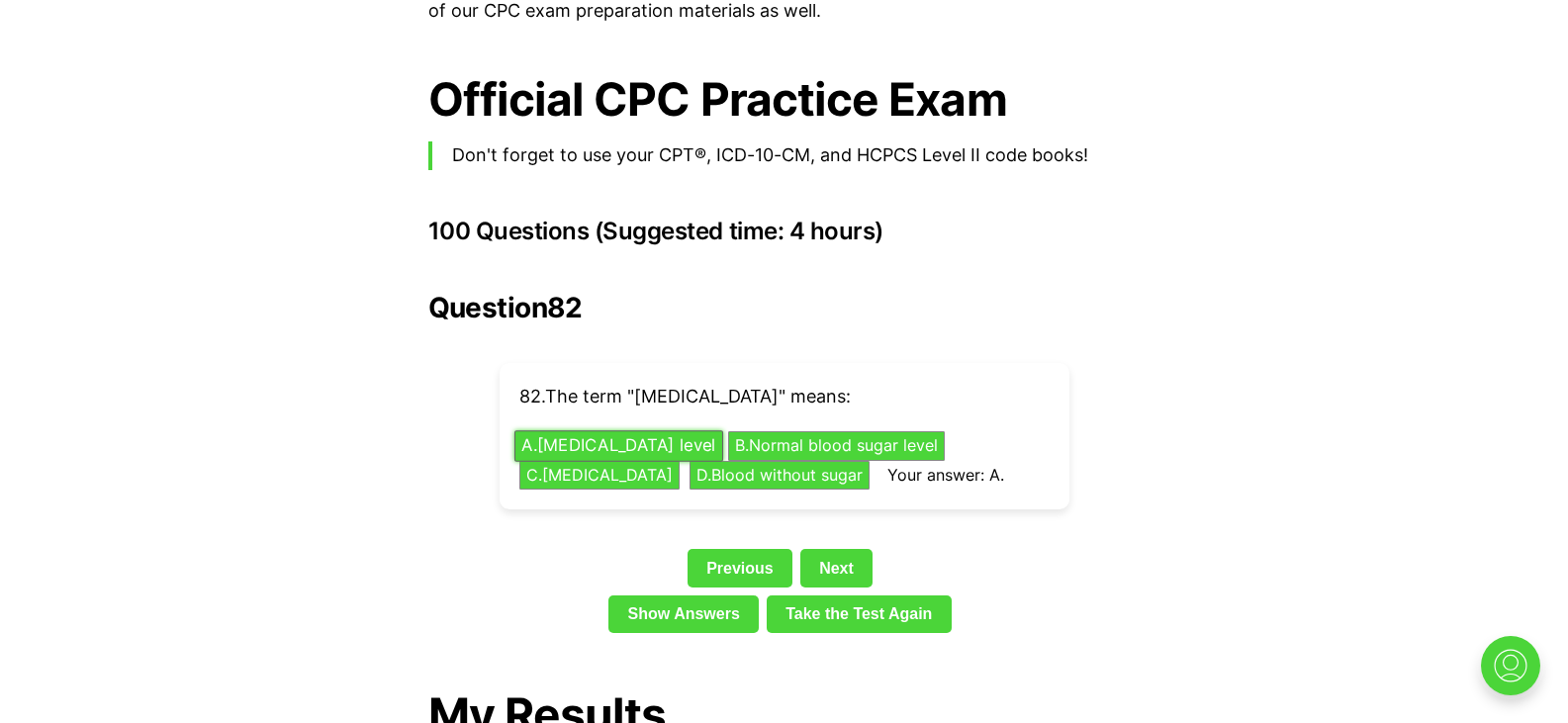
click at [624, 431] on button "A . Low blood sugar level" at bounding box center [617, 446] width 209 height 31
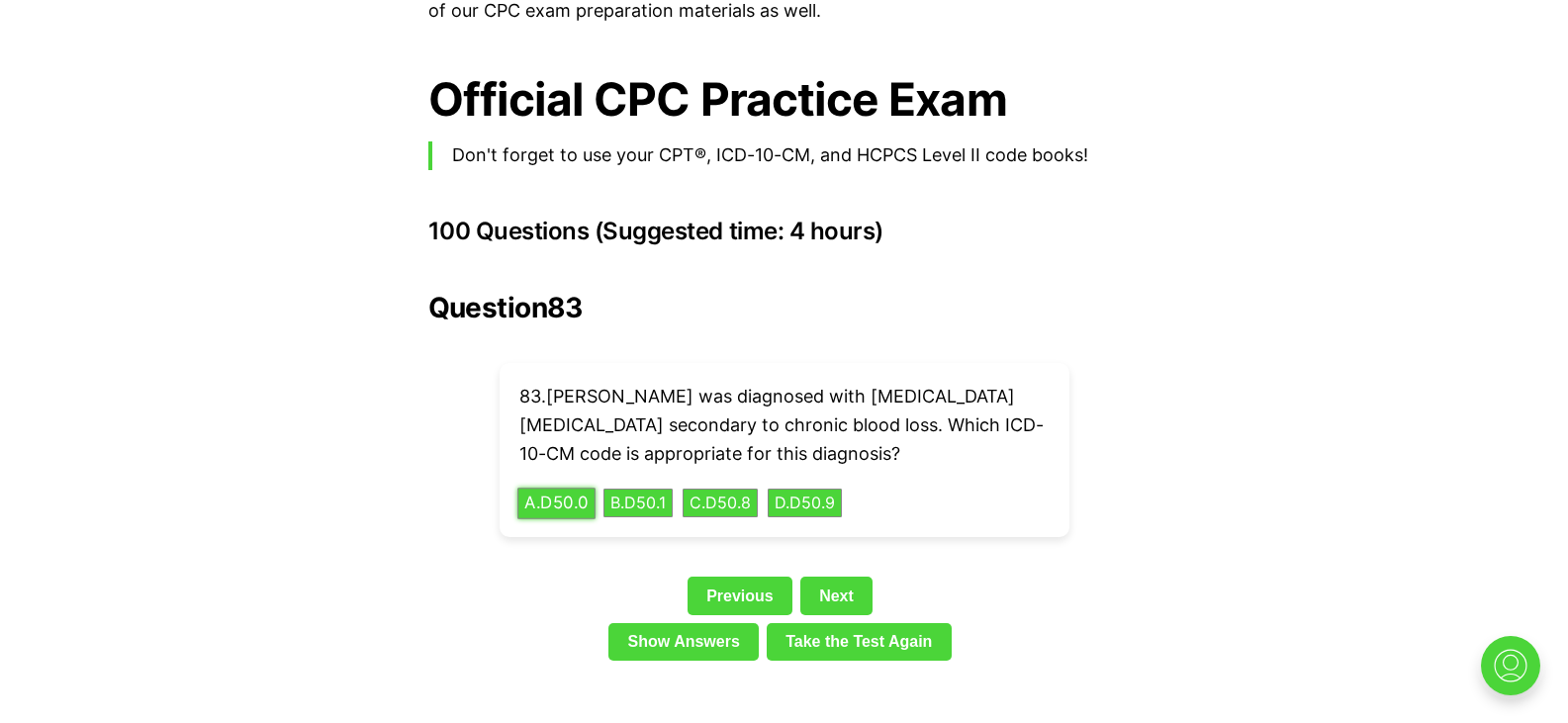
click at [566, 488] on button "A . D50.0" at bounding box center [556, 502] width 78 height 31
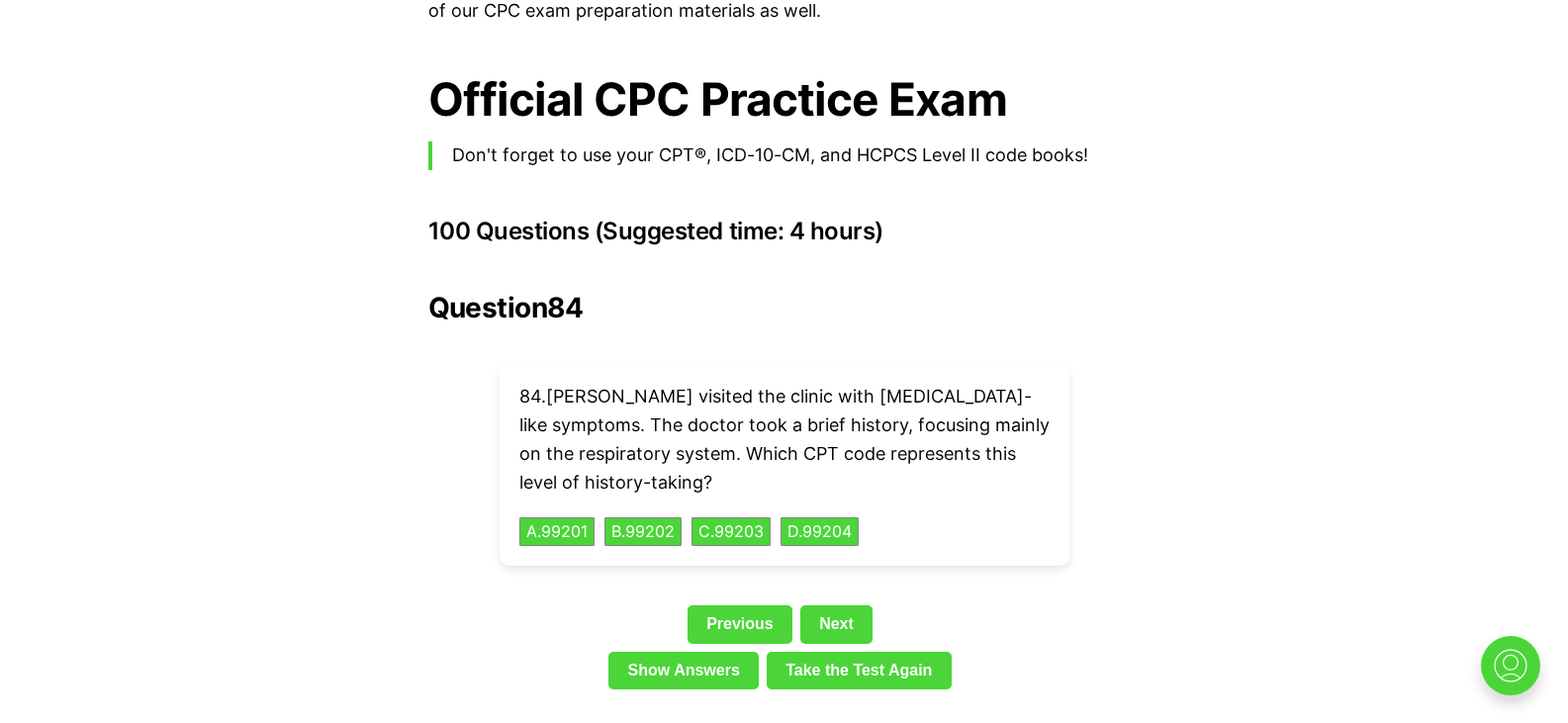
click at [811, 483] on div "84 . Nathan visited the clinic with flu-like symptoms. The doctor took a brief …" at bounding box center [784, 464] width 570 height 203
click at [819, 516] on button "D . 99204" at bounding box center [819, 531] width 82 height 31
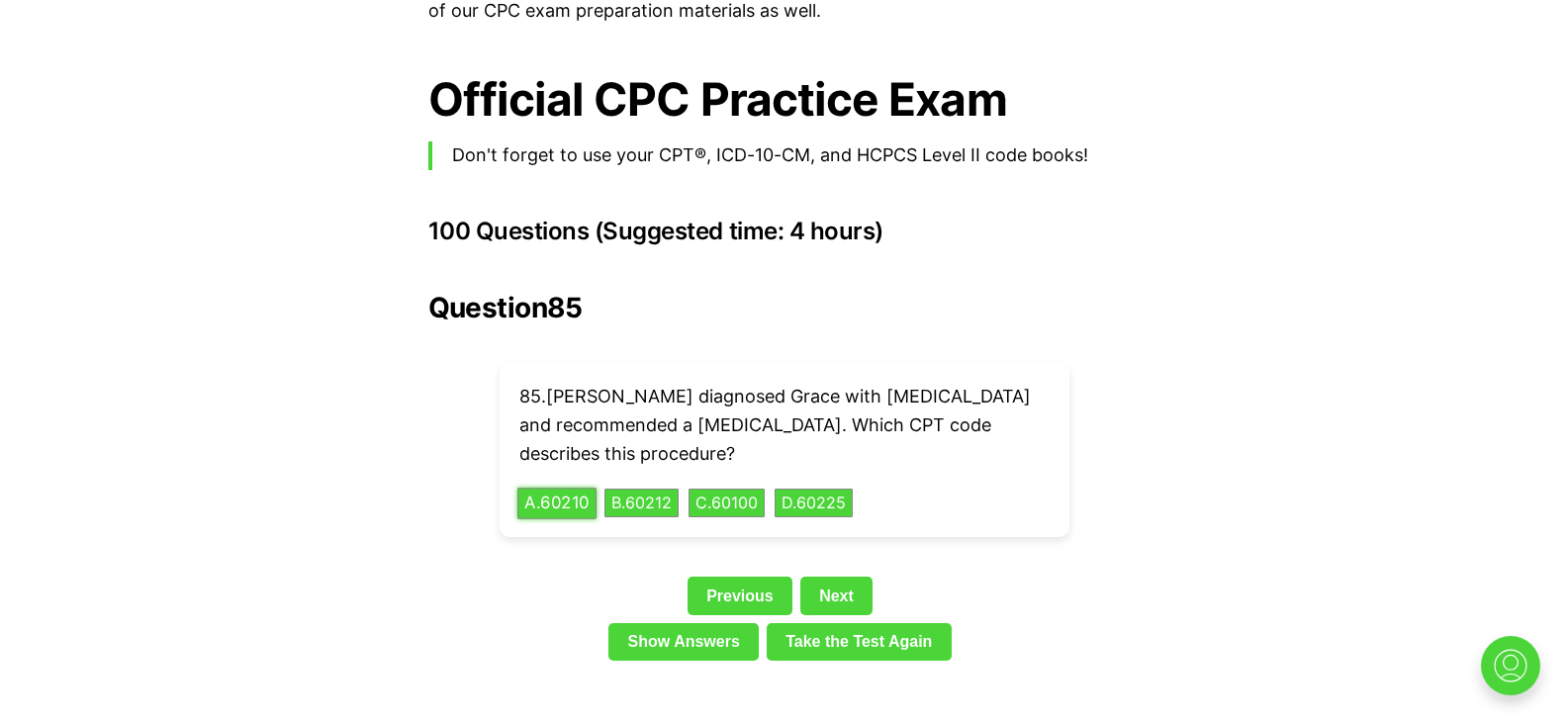
click at [551, 488] on button "A . 60210" at bounding box center [557, 502] width 79 height 31
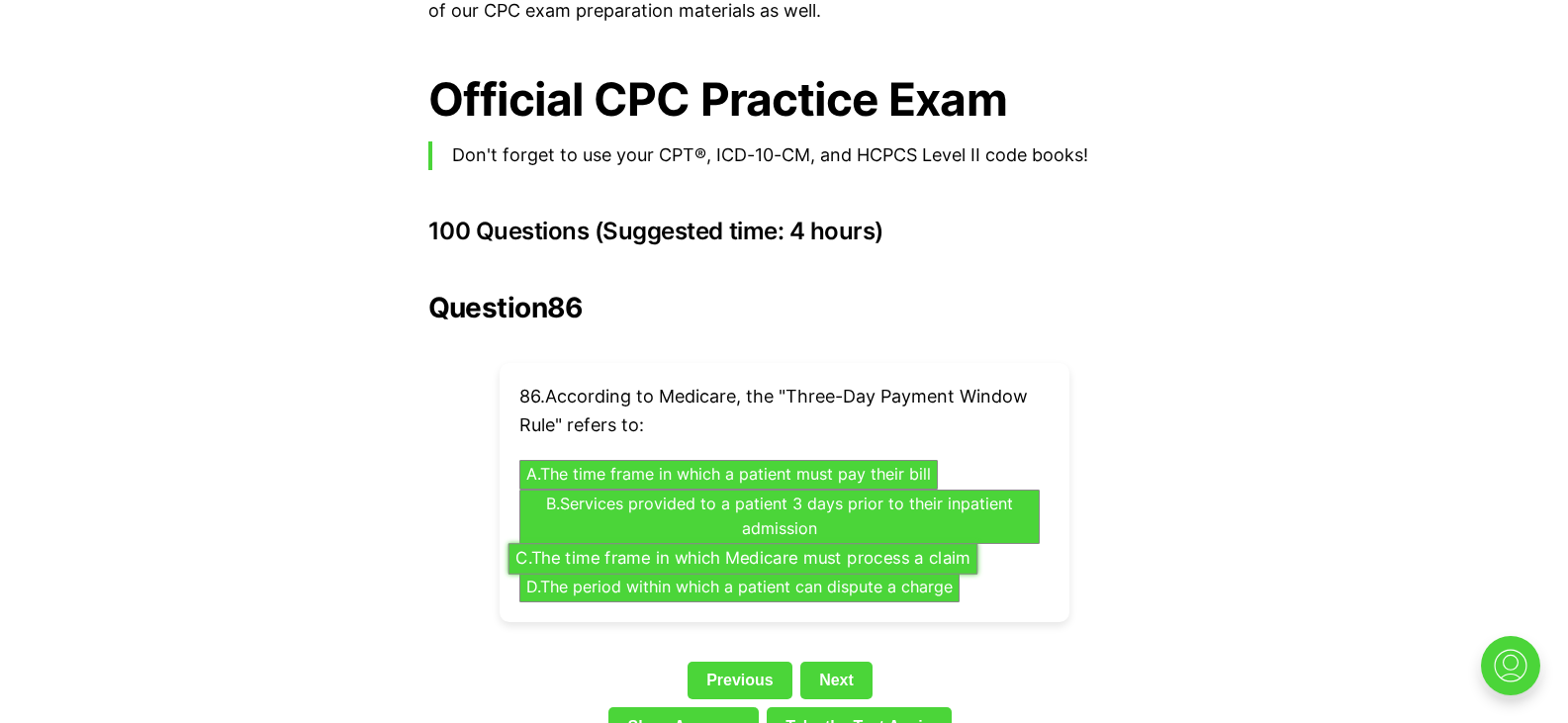
click at [730, 543] on button "C . The time frame in which Medicare must process a claim" at bounding box center [742, 558] width 470 height 31
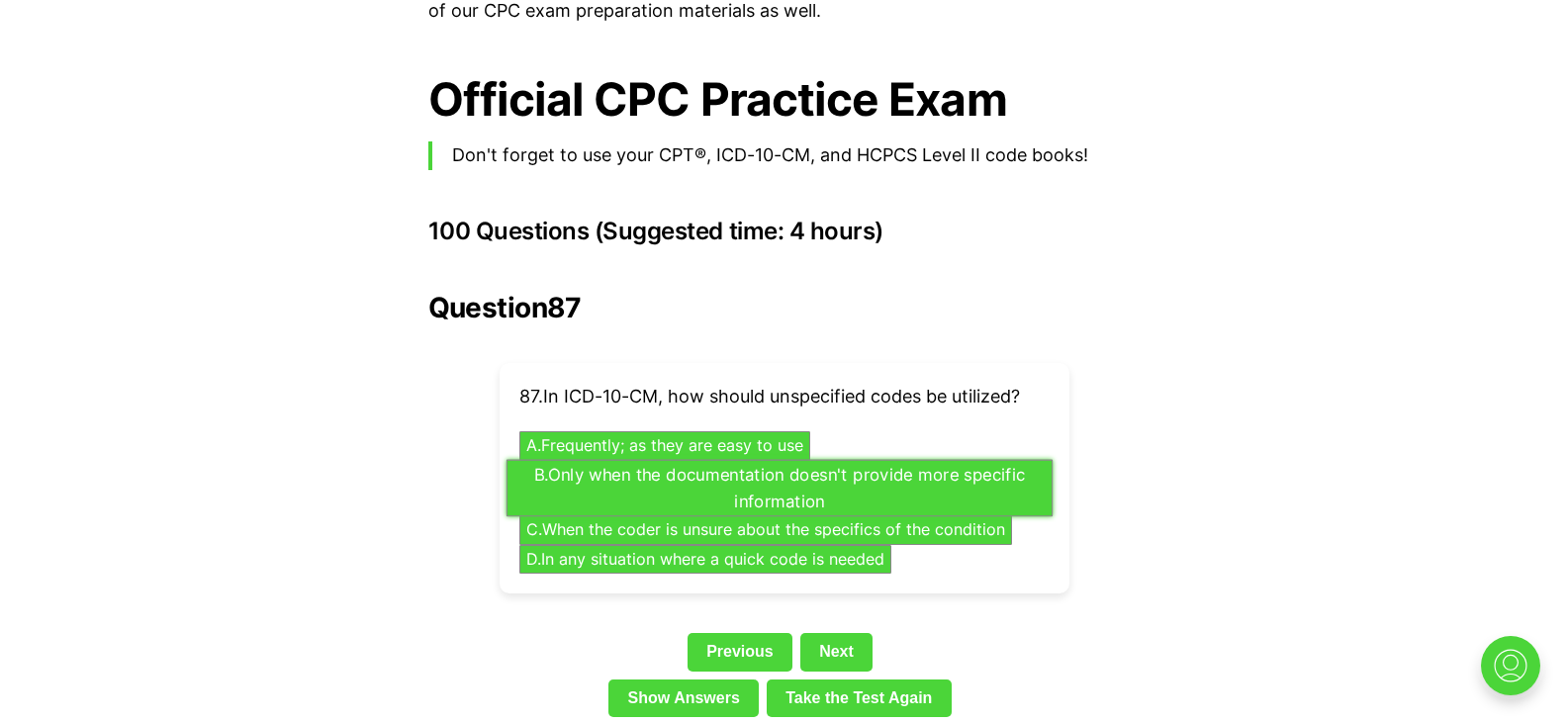
click at [792, 461] on button "B . Only when the documentation doesn't provide more specific information" at bounding box center [779, 488] width 546 height 57
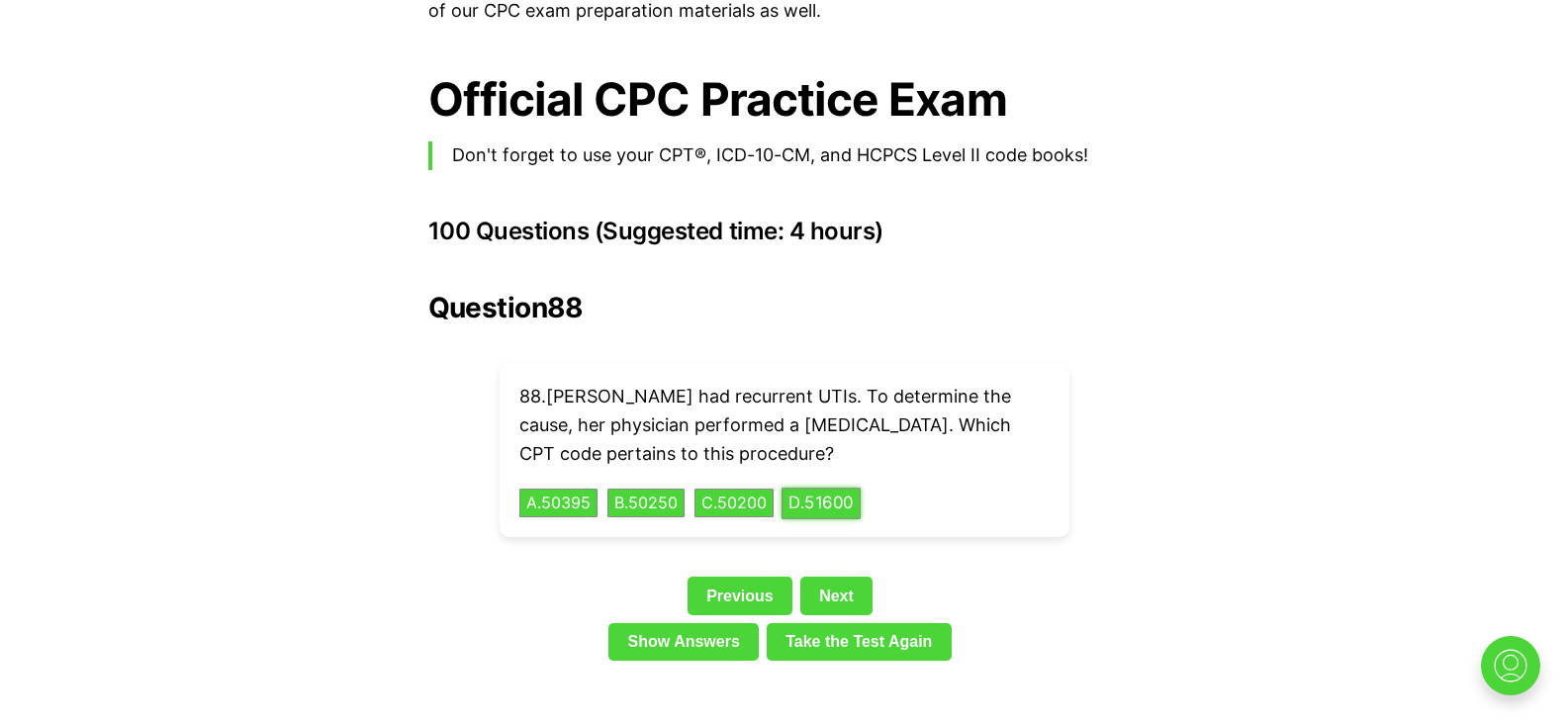
click at [848, 488] on button "D . 51600" at bounding box center [821, 502] width 79 height 31
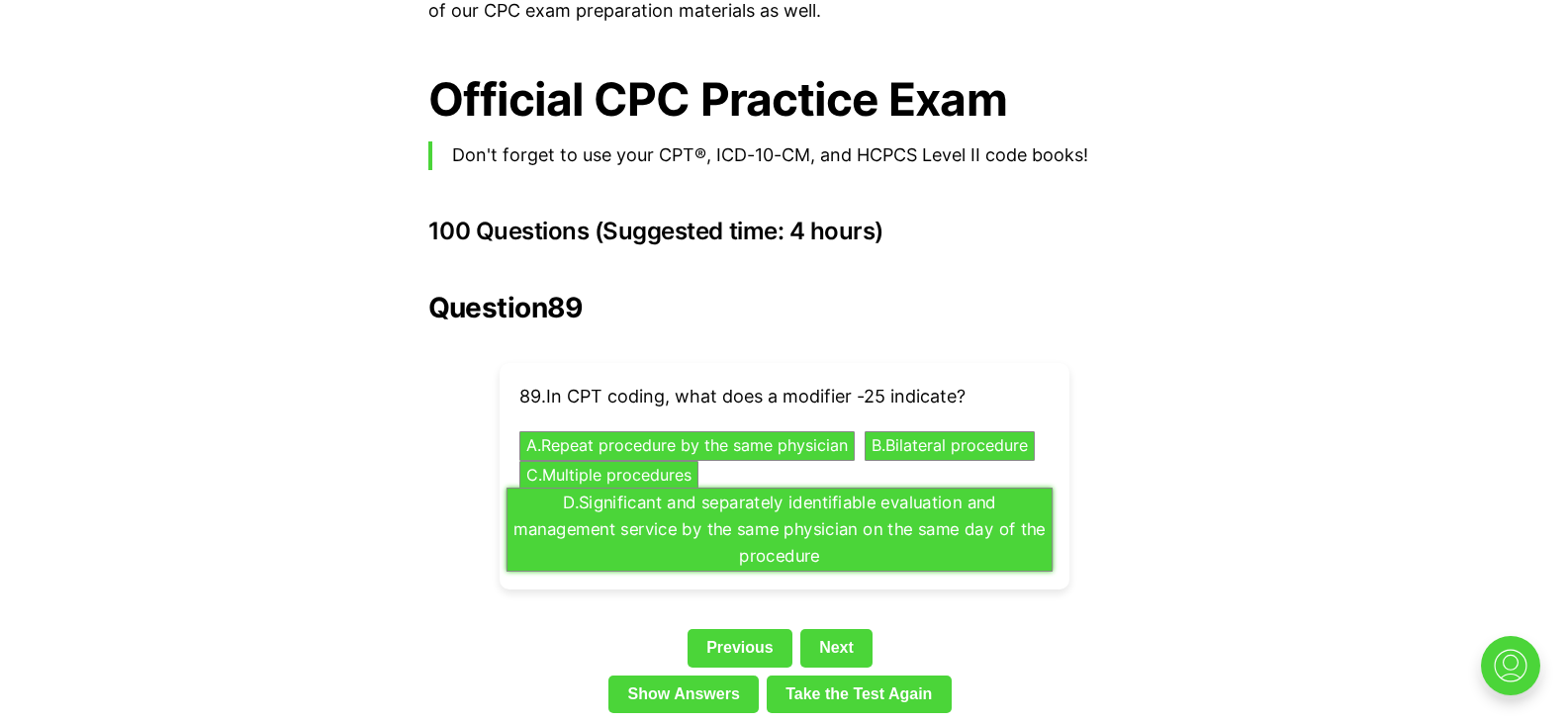
click at [980, 500] on button "D . Significant and separately identifiable evaluation and management service b…" at bounding box center [779, 529] width 546 height 84
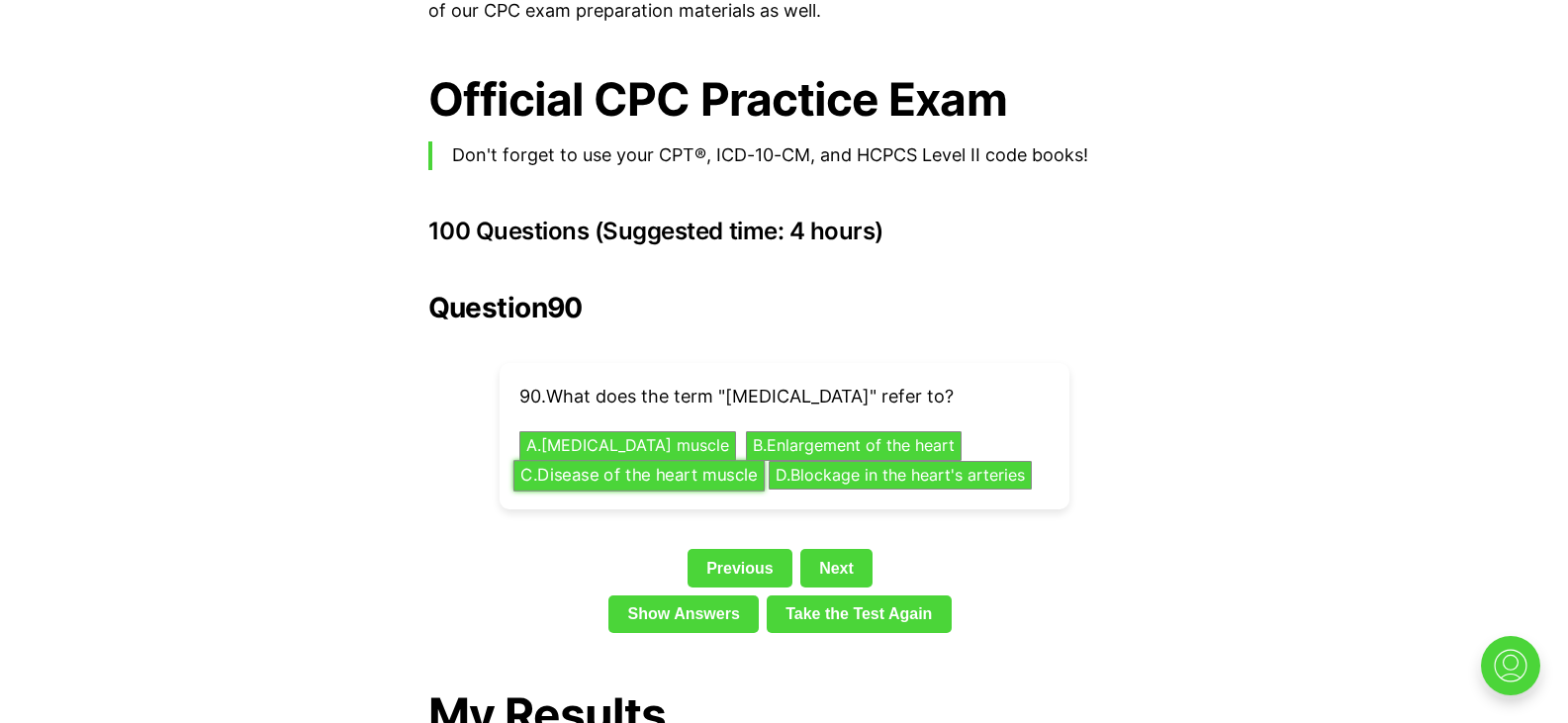
click at [730, 460] on button "C . Disease of the heart muscle" at bounding box center [638, 475] width 251 height 31
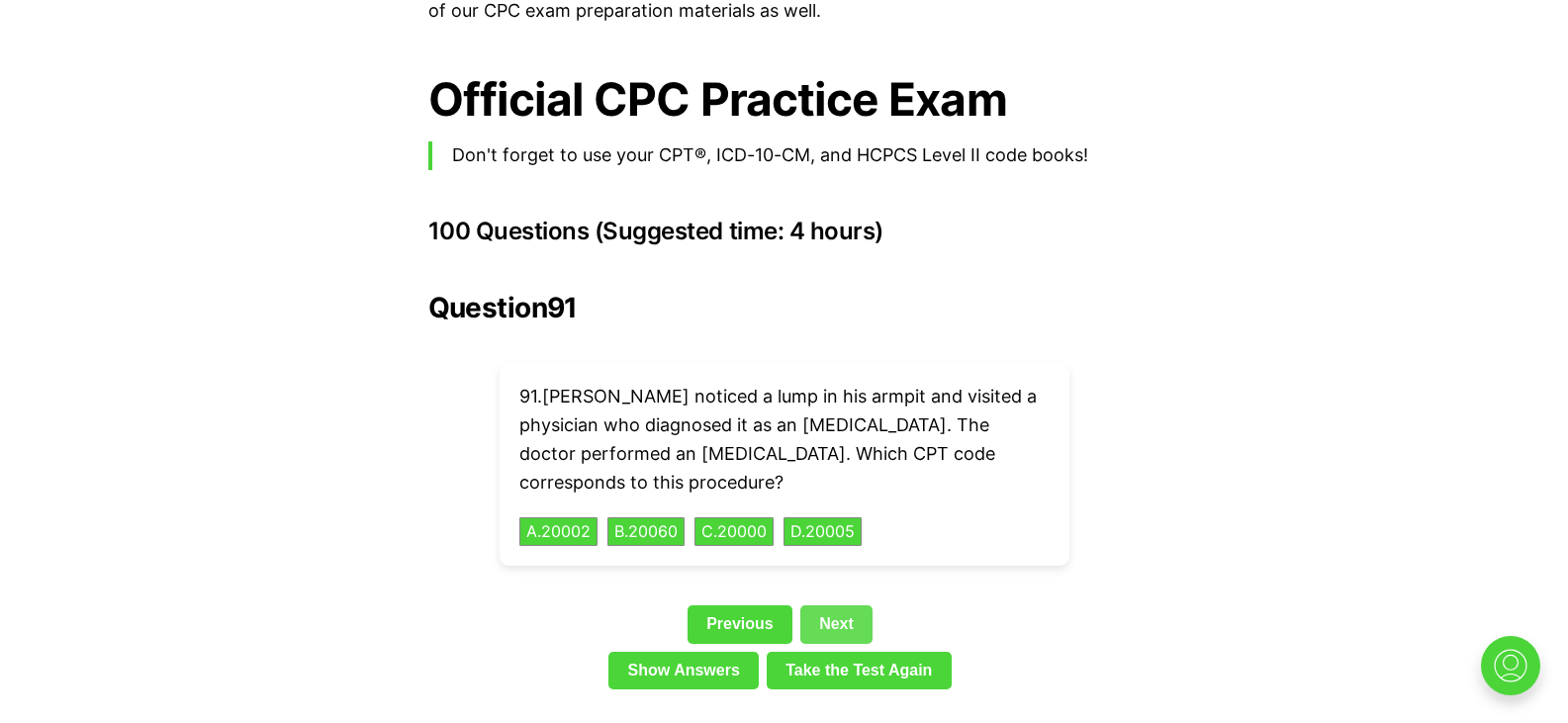
click at [864, 605] on link "Next" at bounding box center [836, 624] width 72 height 38
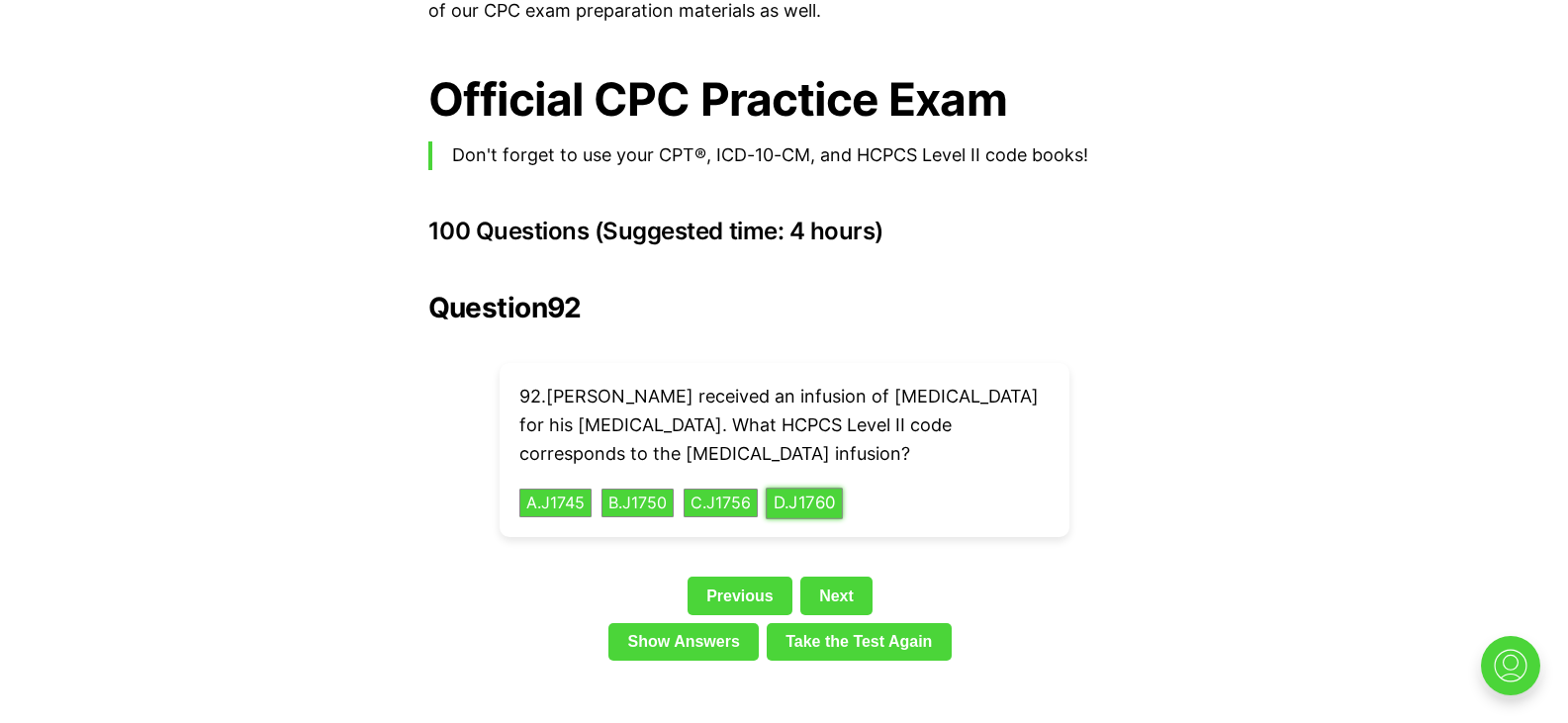
click at [829, 488] on button "D . J1760" at bounding box center [804, 502] width 77 height 31
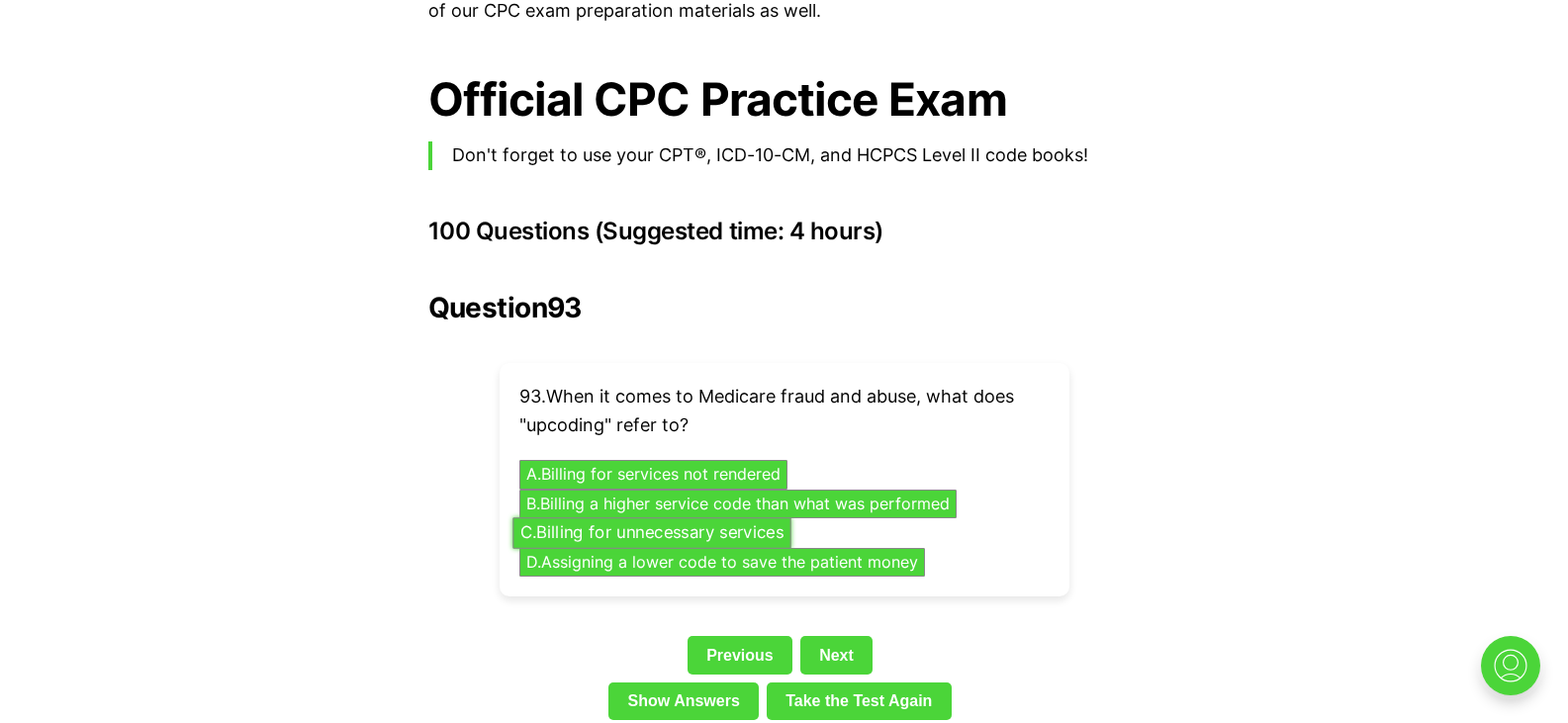
click at [648, 517] on button "C . Billing for unnecessary services" at bounding box center [651, 532] width 278 height 31
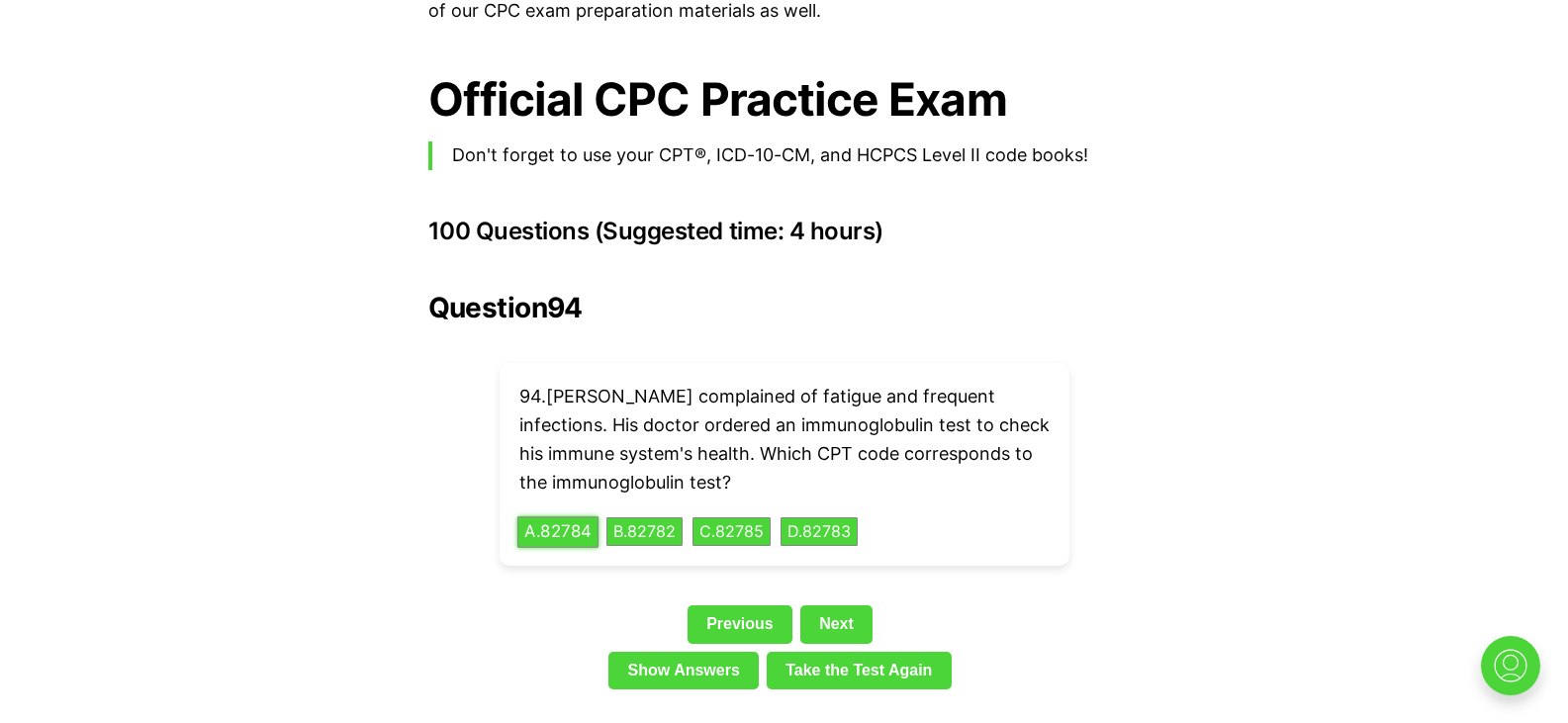
click at [562, 516] on button "A . 82784" at bounding box center [558, 531] width 81 height 31
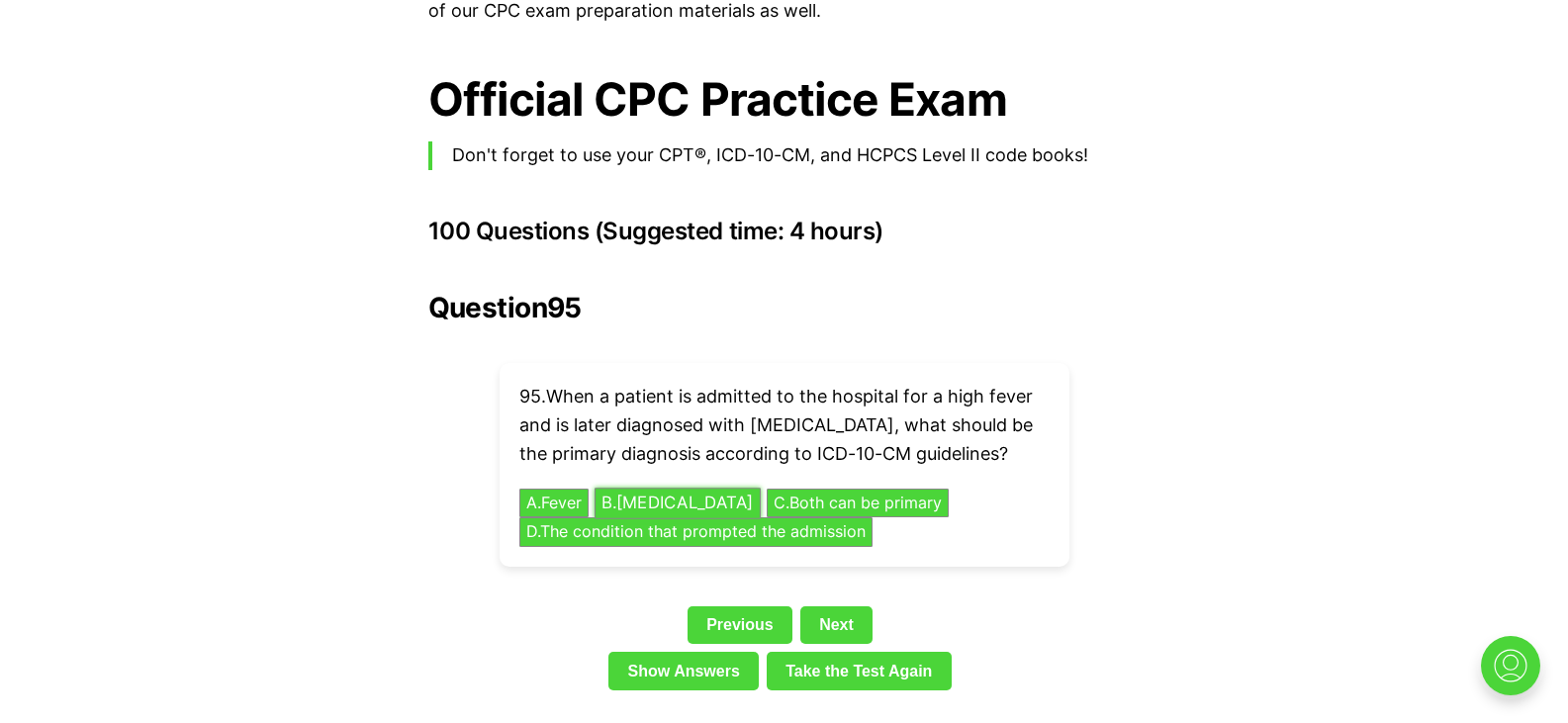
click at [673, 488] on button "B . Sepsis" at bounding box center [678, 502] width 166 height 31
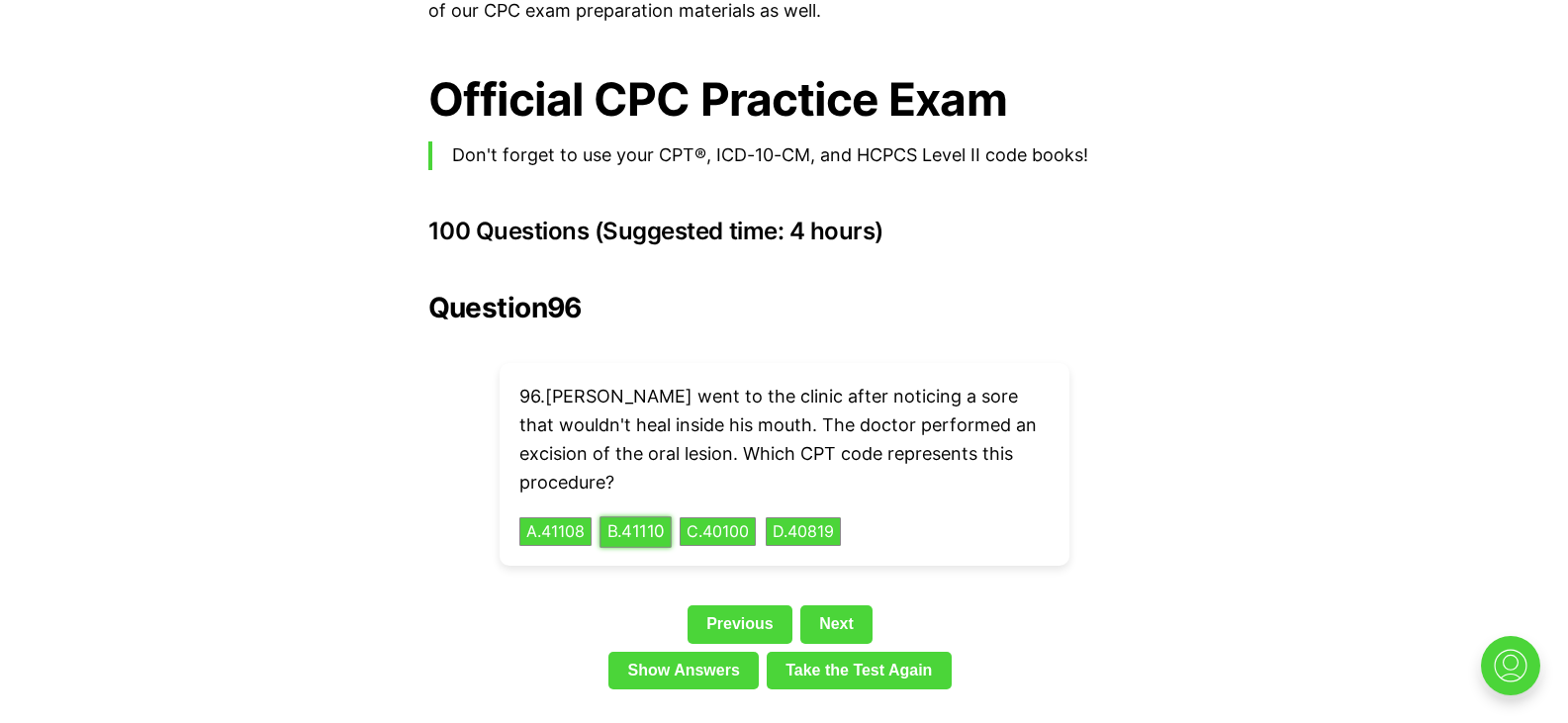
click at [671, 516] on button "B . 41110" at bounding box center [635, 531] width 71 height 31
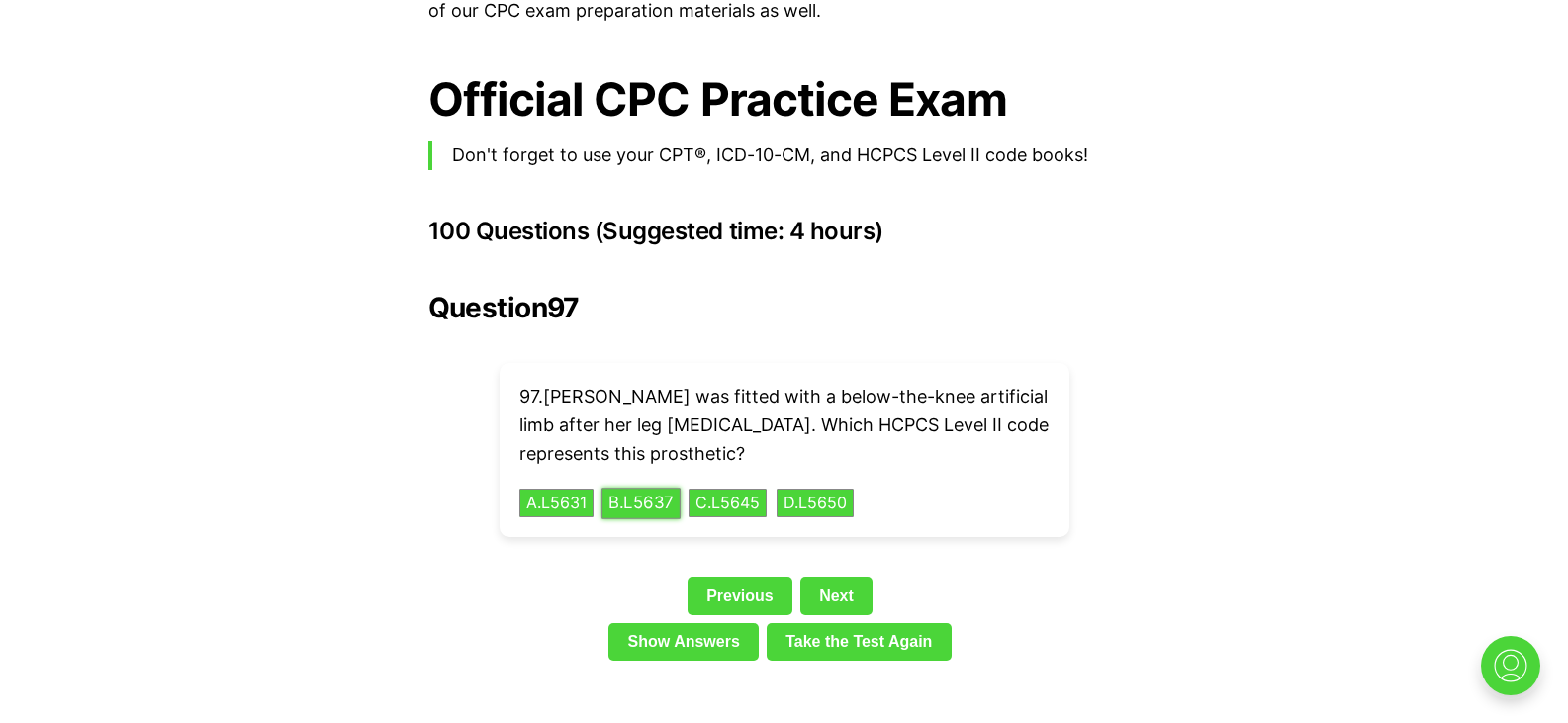
click at [653, 488] on button "B . L5637" at bounding box center [641, 502] width 79 height 31
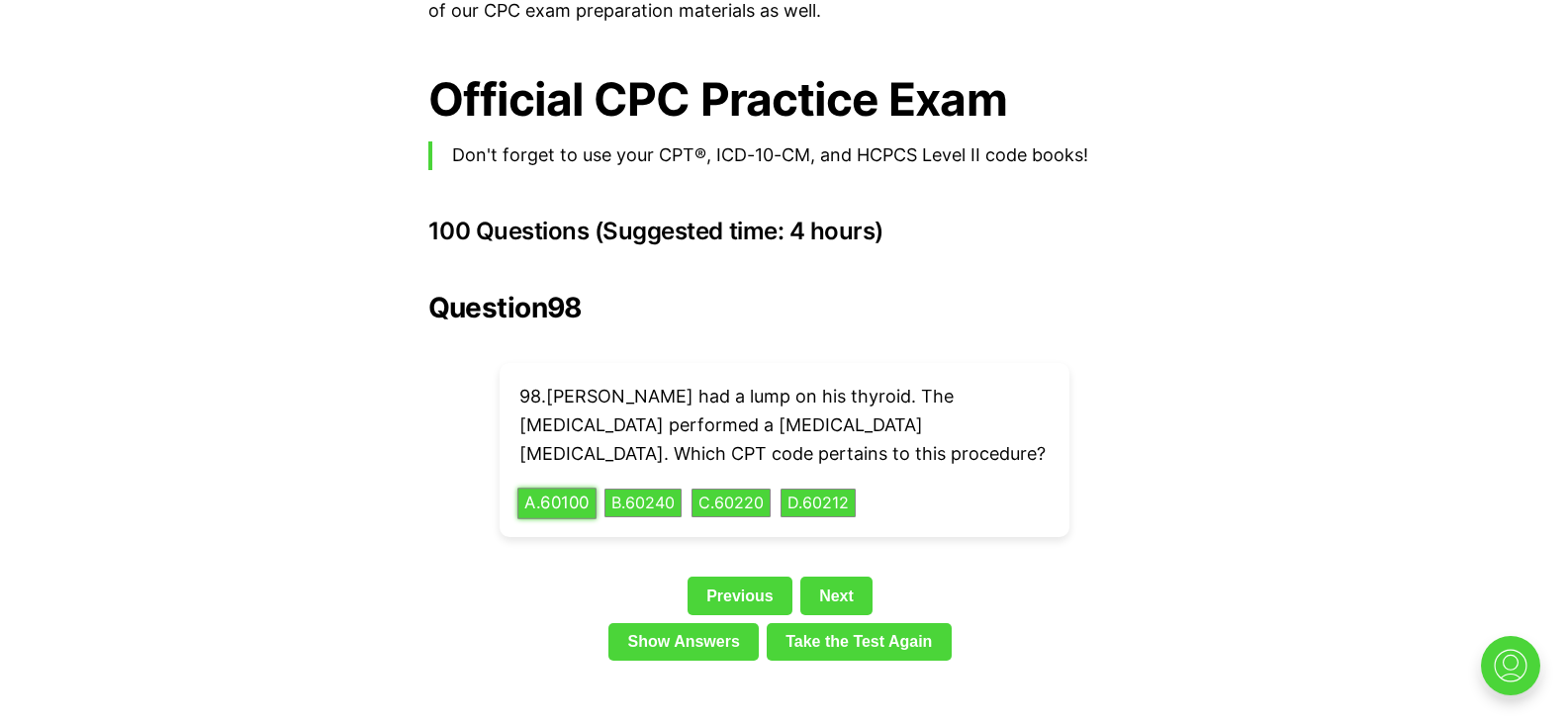
click at [539, 488] on button "A . 60100" at bounding box center [557, 502] width 79 height 31
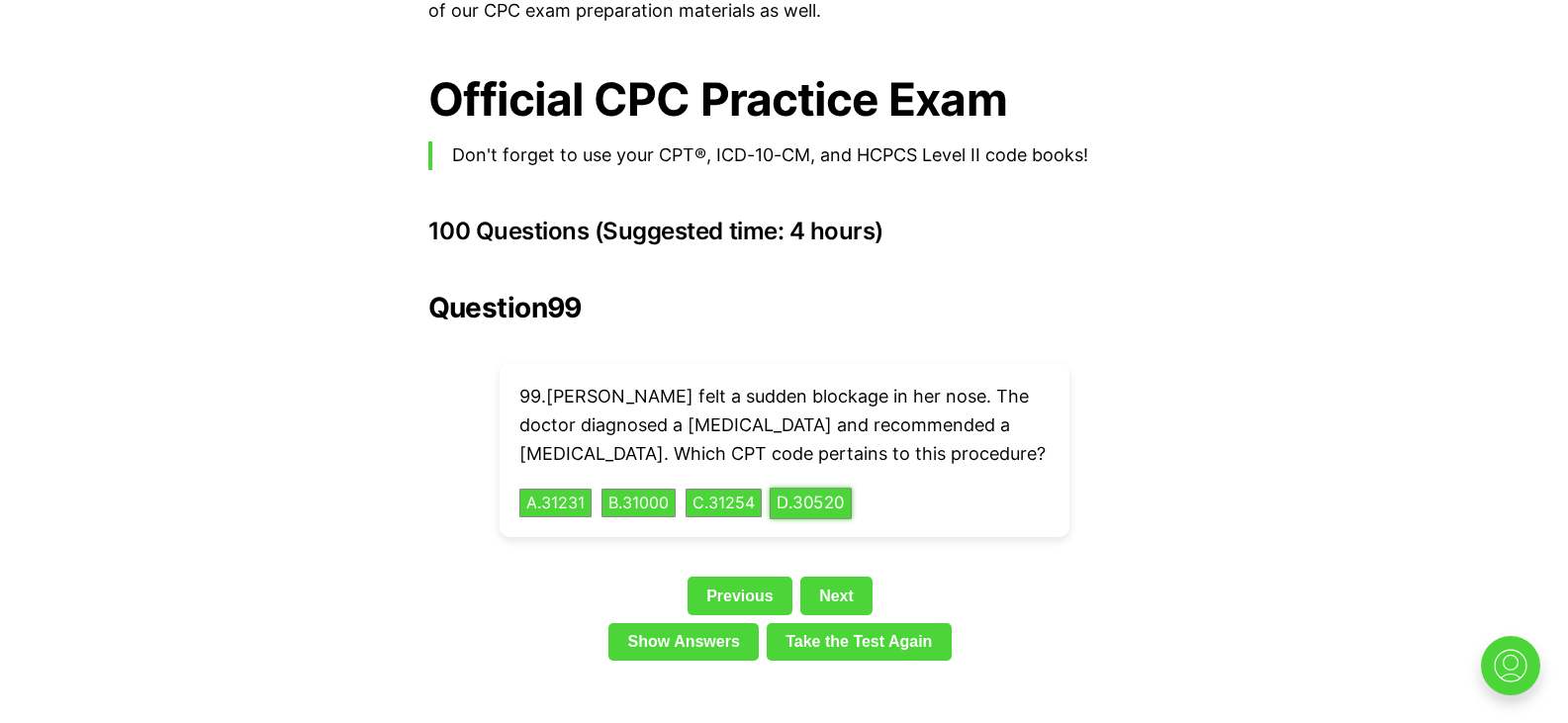
click at [847, 488] on button "D . 30520" at bounding box center [810, 502] width 82 height 31
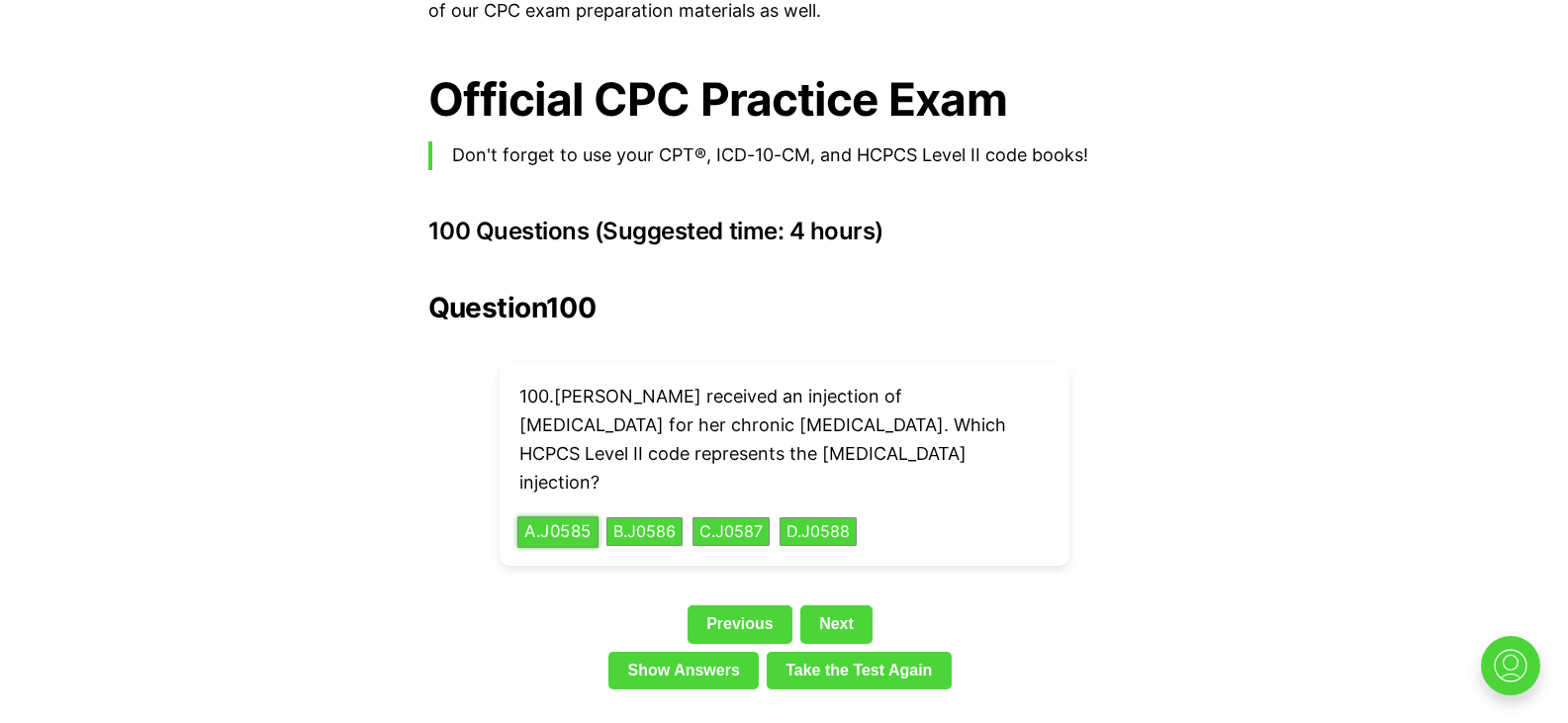
click at [564, 516] on button "A . J0585" at bounding box center [558, 531] width 81 height 31
click at [581, 516] on button "A . J0585" at bounding box center [558, 531] width 81 height 31
click at [825, 605] on link "Next" at bounding box center [836, 624] width 72 height 38
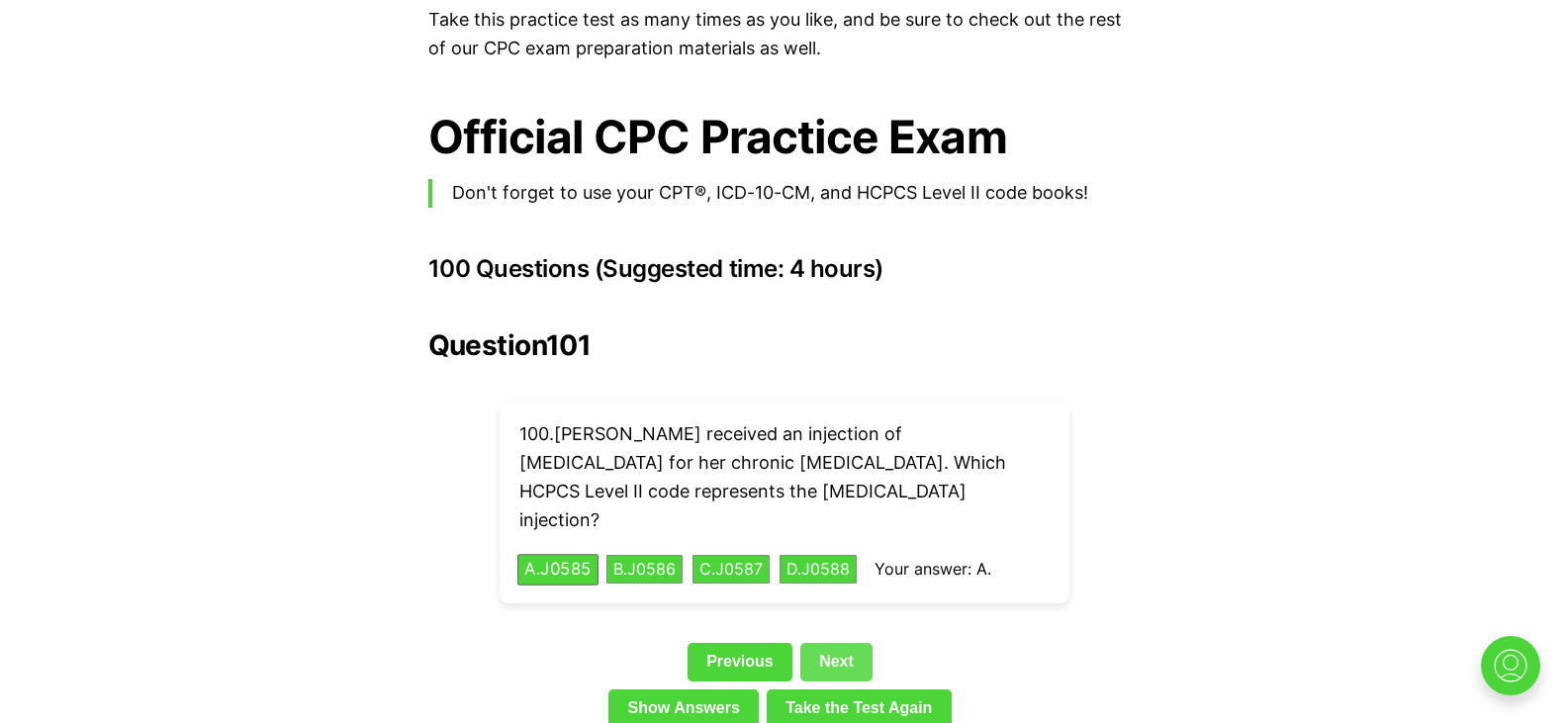
click at [823, 643] on link "Next" at bounding box center [836, 662] width 72 height 38
click at [710, 689] on link "Show Answers" at bounding box center [684, 708] width 150 height 38
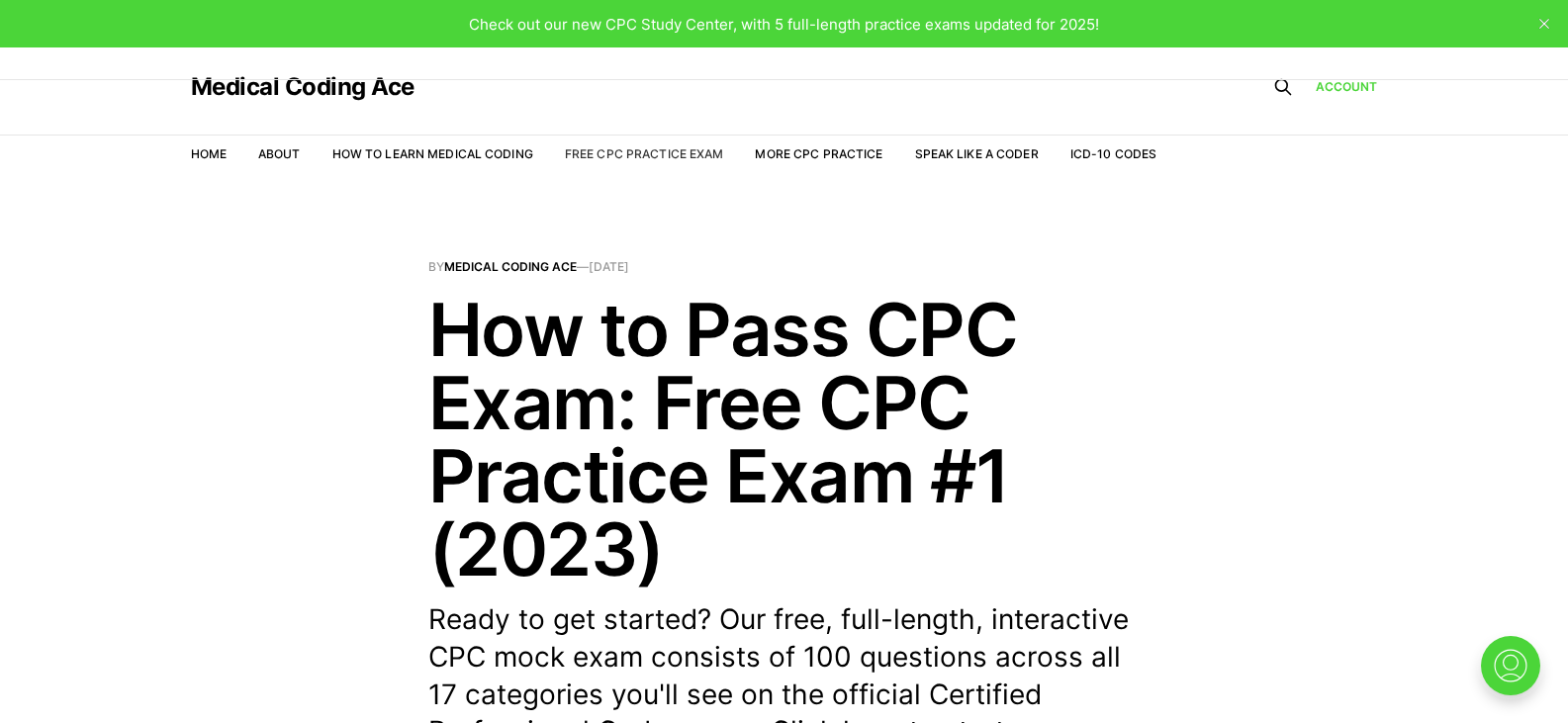
click at [640, 150] on link "Free CPC Practice Exam" at bounding box center [644, 153] width 159 height 15
click at [804, 155] on link "More CPC Practice" at bounding box center [818, 153] width 128 height 15
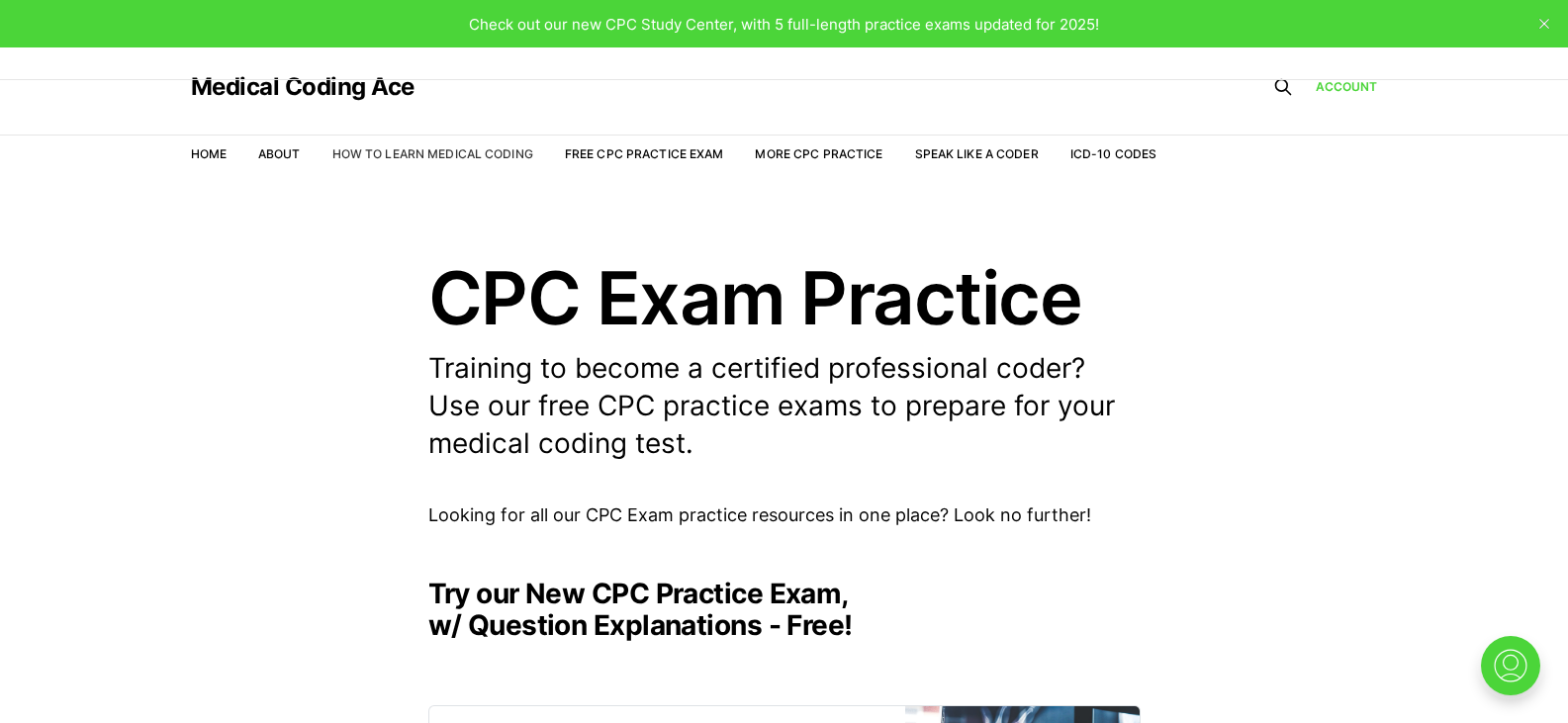
click at [508, 160] on link "How to Learn Medical Coding" at bounding box center [432, 153] width 201 height 15
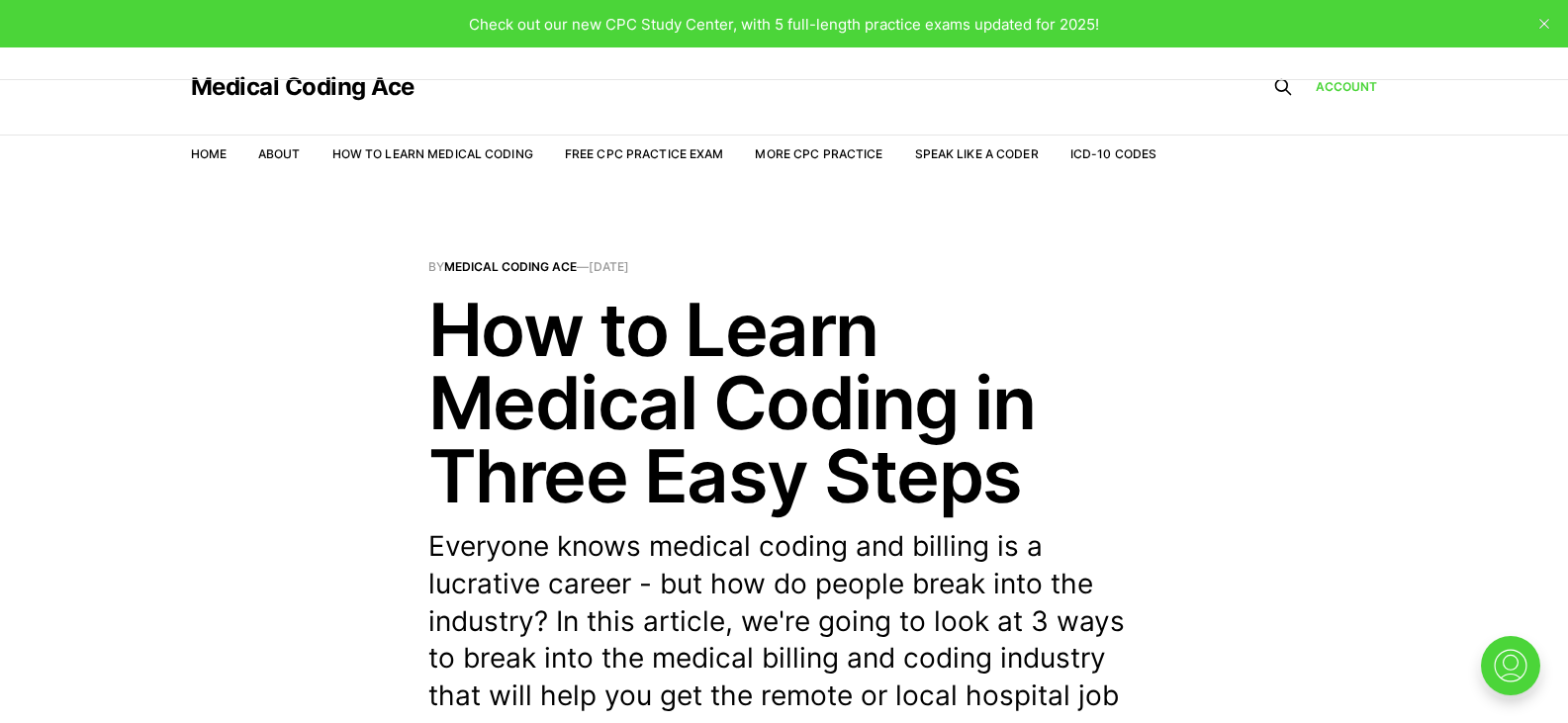
click at [801, 29] on span "Check out our new CPC Study Center, with 5 full-length practice exams updated f…" at bounding box center [784, 24] width 630 height 19
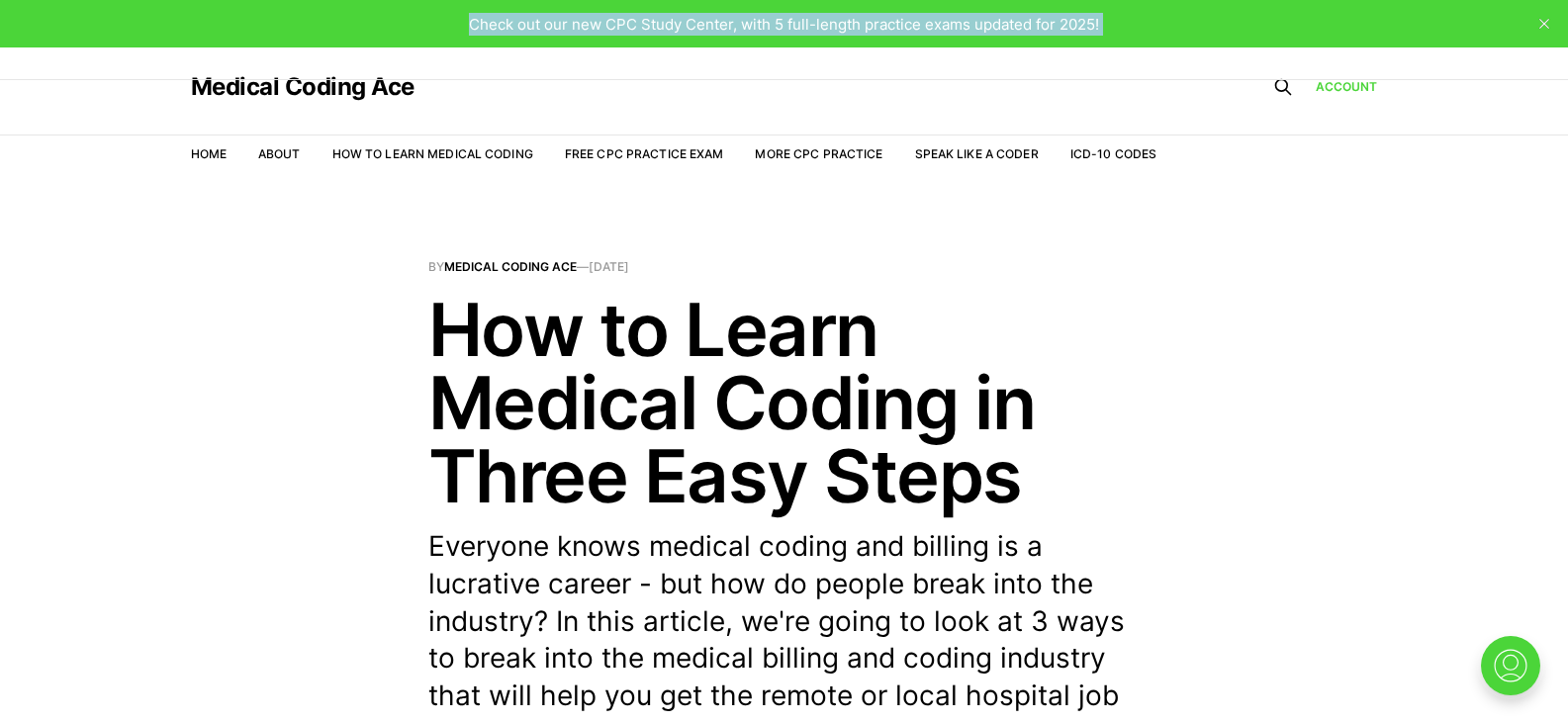
click at [801, 29] on span "Check out our new CPC Study Center, with 5 full-length practice exams updated f…" at bounding box center [784, 24] width 630 height 19
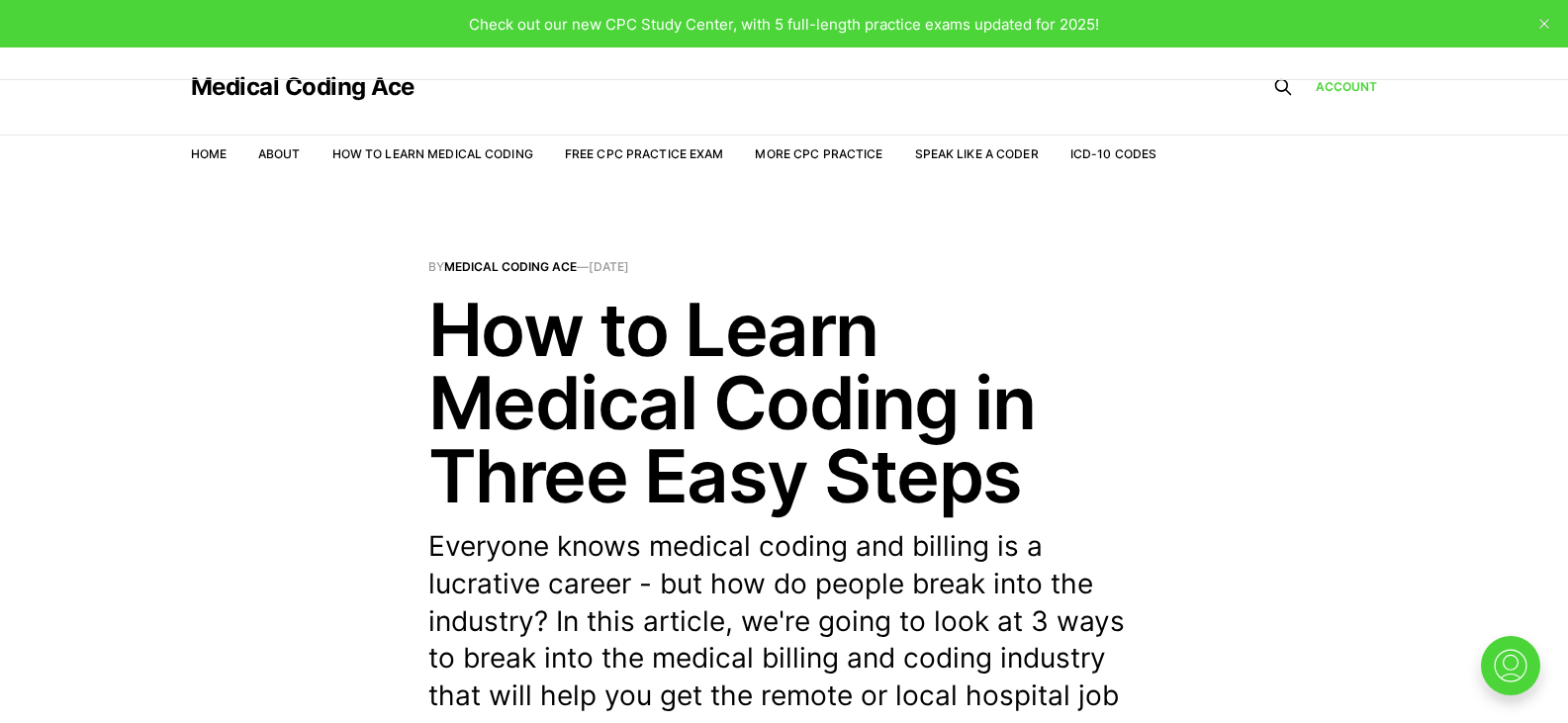
click at [204, 166] on nav "Home About How to Learn Medical Coding Free CPC Practice Exam More CPC Practice…" at bounding box center [674, 154] width 967 height 55
click at [205, 160] on link "Home" at bounding box center [209, 153] width 36 height 15
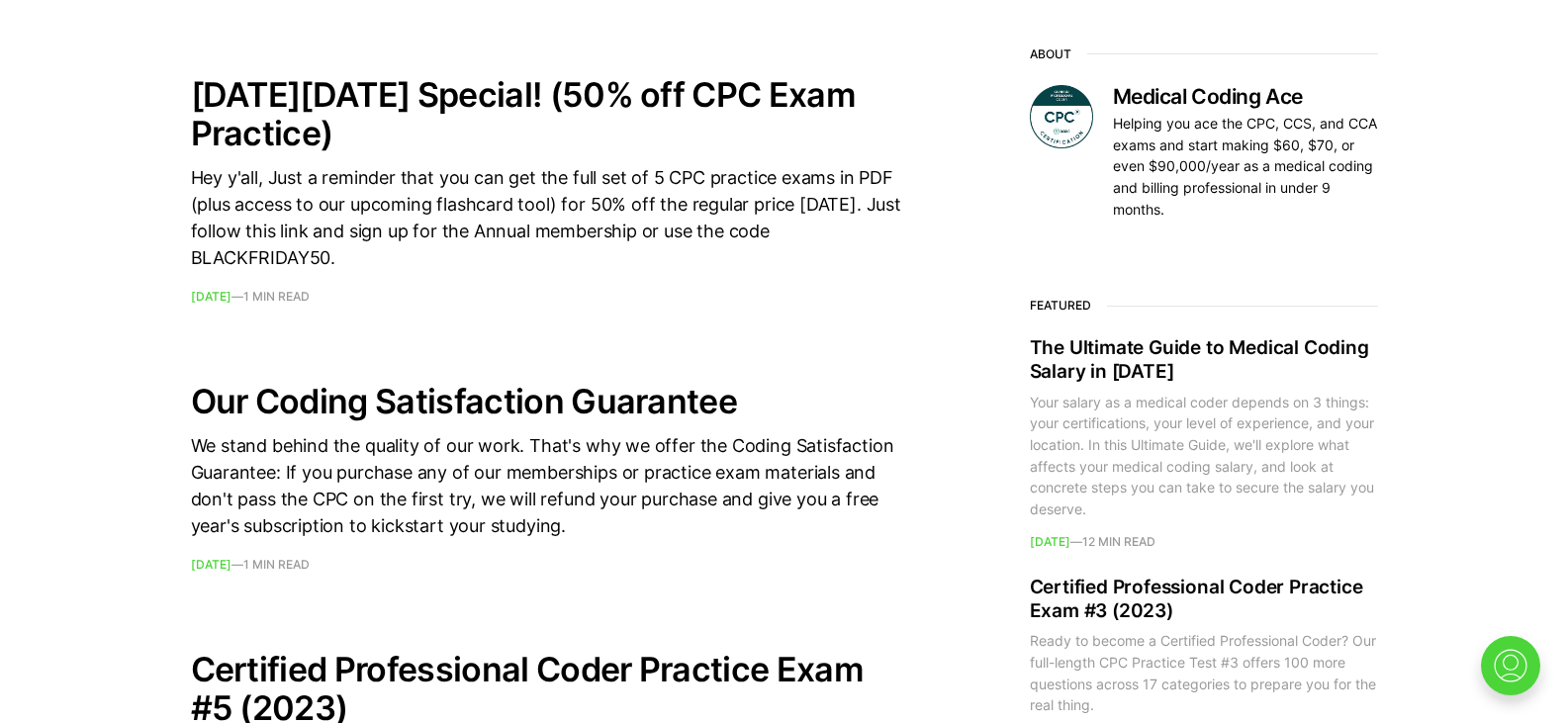
scroll to position [1108, 0]
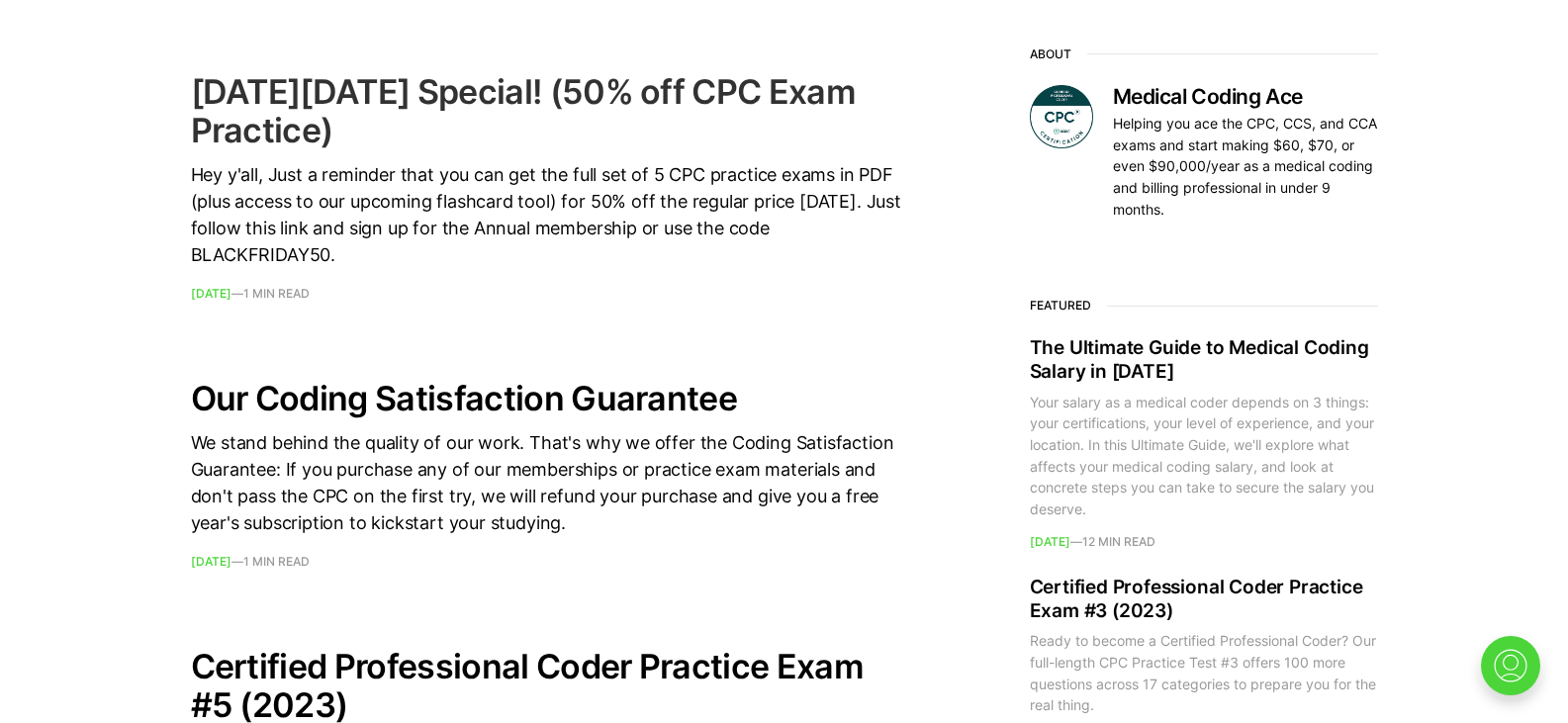
click at [243, 128] on h2 "Black Friday Special! (50% off CPC Exam Practice)" at bounding box center [547, 111] width 712 height 77
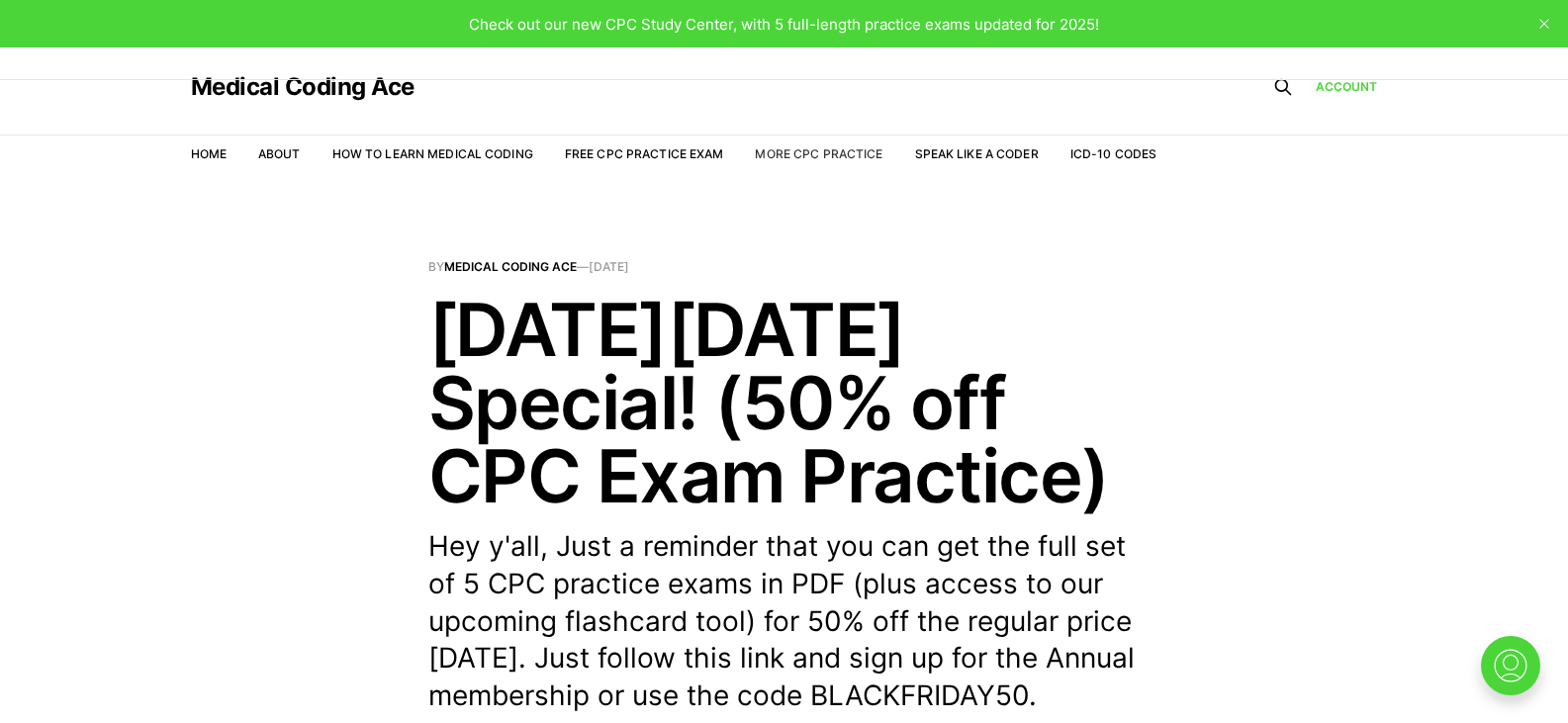
click at [795, 151] on link "More CPC Practice" at bounding box center [818, 153] width 128 height 15
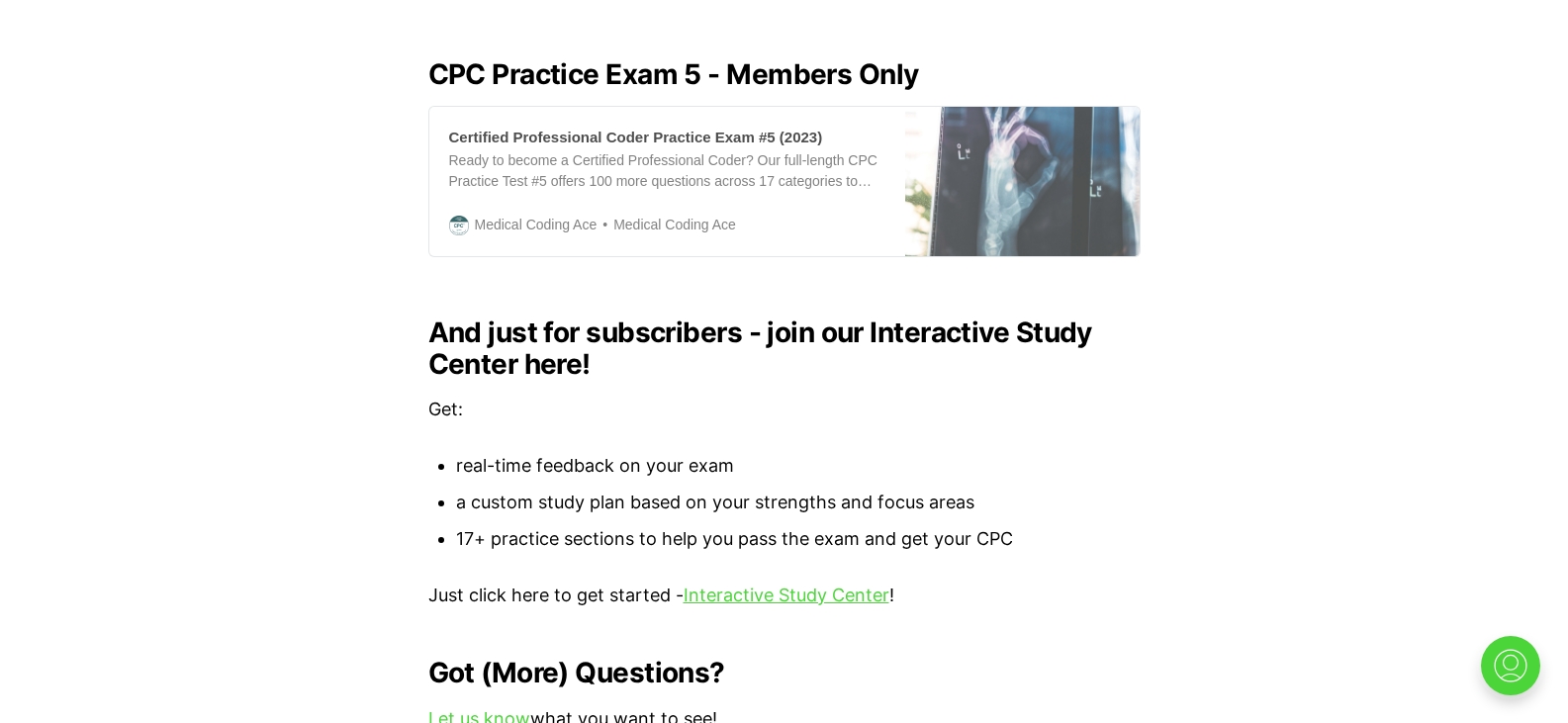
scroll to position [1908, 0]
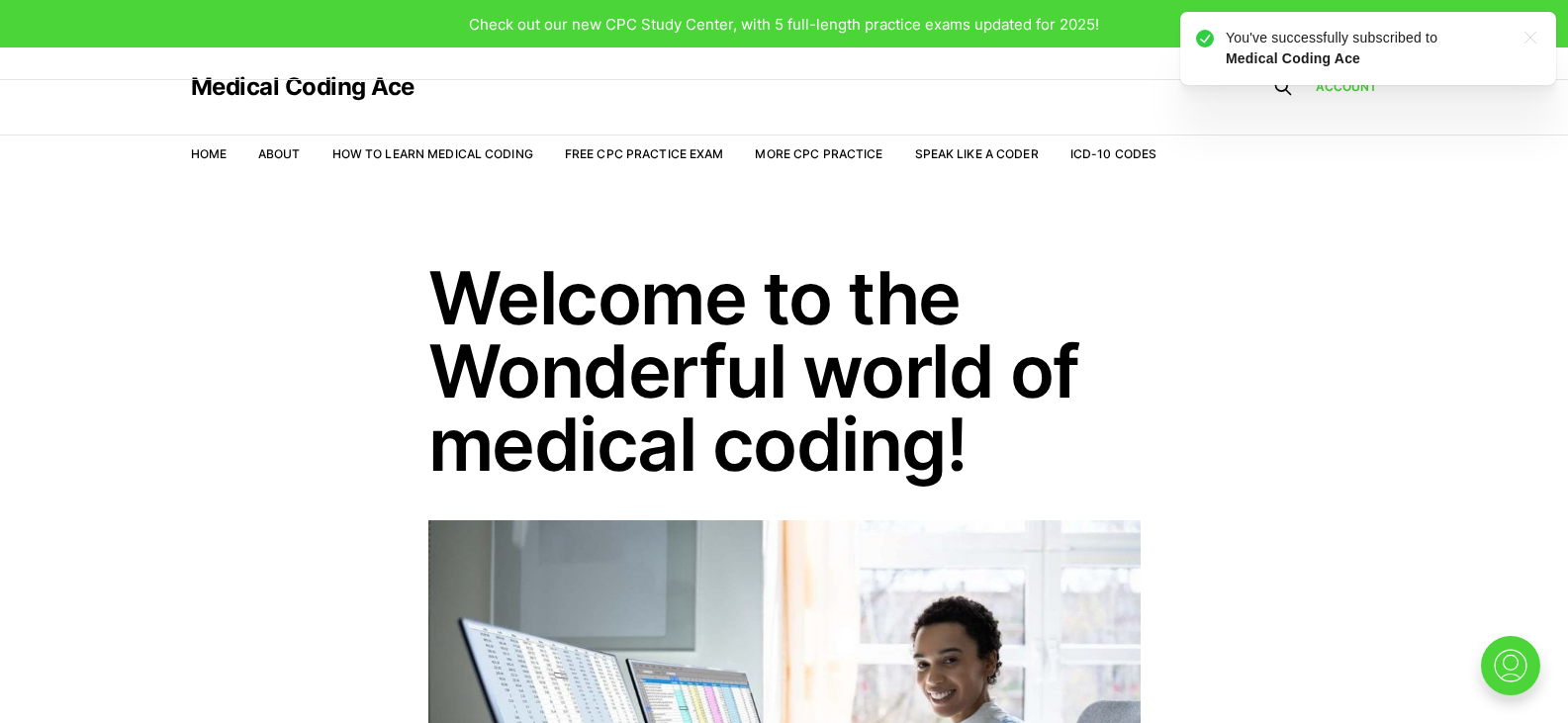
click at [1548, 38] on div ".checkmark-icon-fill{fill:currentColor;} You've successfully subscribed to Medi…" at bounding box center [1368, 48] width 376 height 73
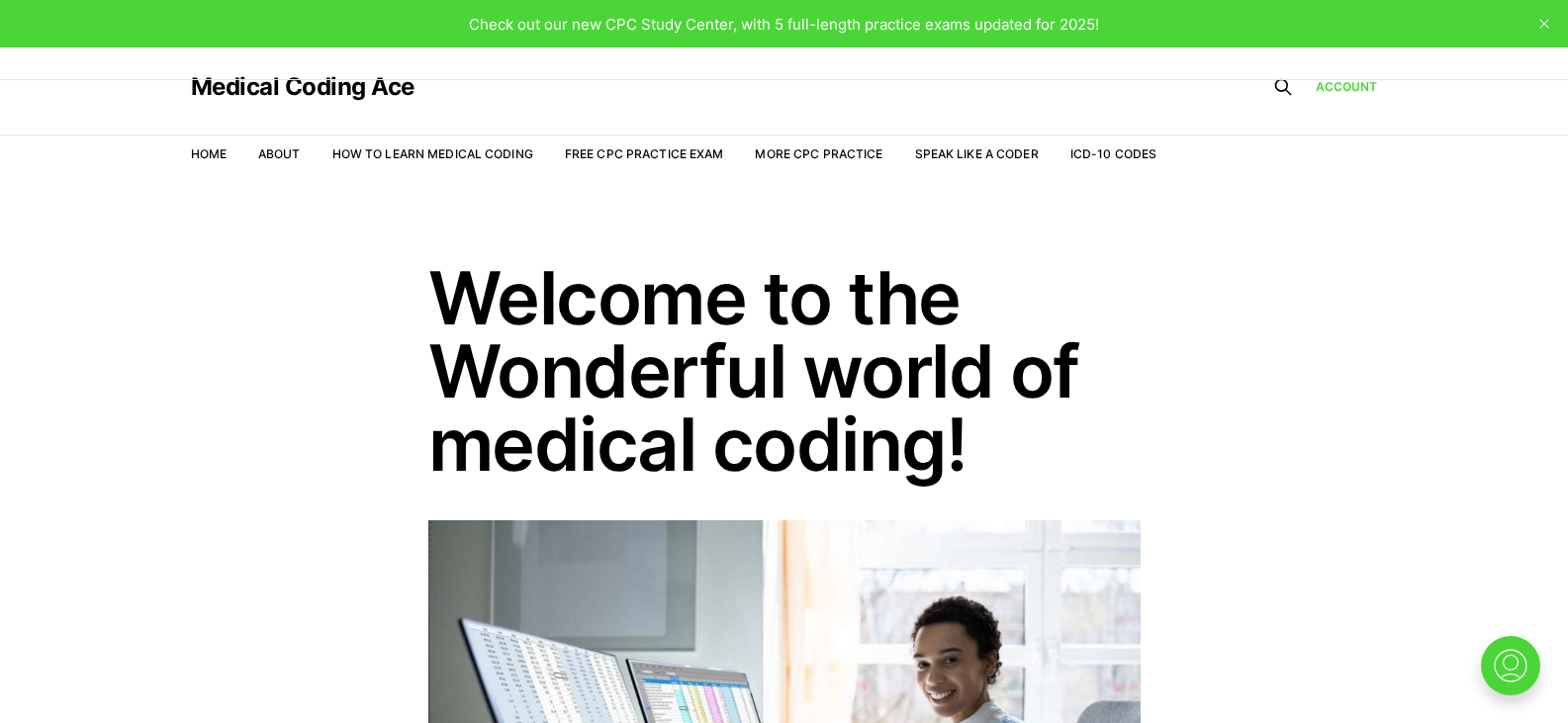
click at [1522, 37] on div "Check out our new CPC Study Center, with 5 full-length practice exams updated f…" at bounding box center [784, 24] width 1568 height 47
click at [1488, 4] on div "Check out our new CPC Study Center, with 5 full-length practice exams updated f…" at bounding box center [784, 24] width 1568 height 47
click at [1549, 23] on button "close" at bounding box center [1544, 24] width 32 height 32
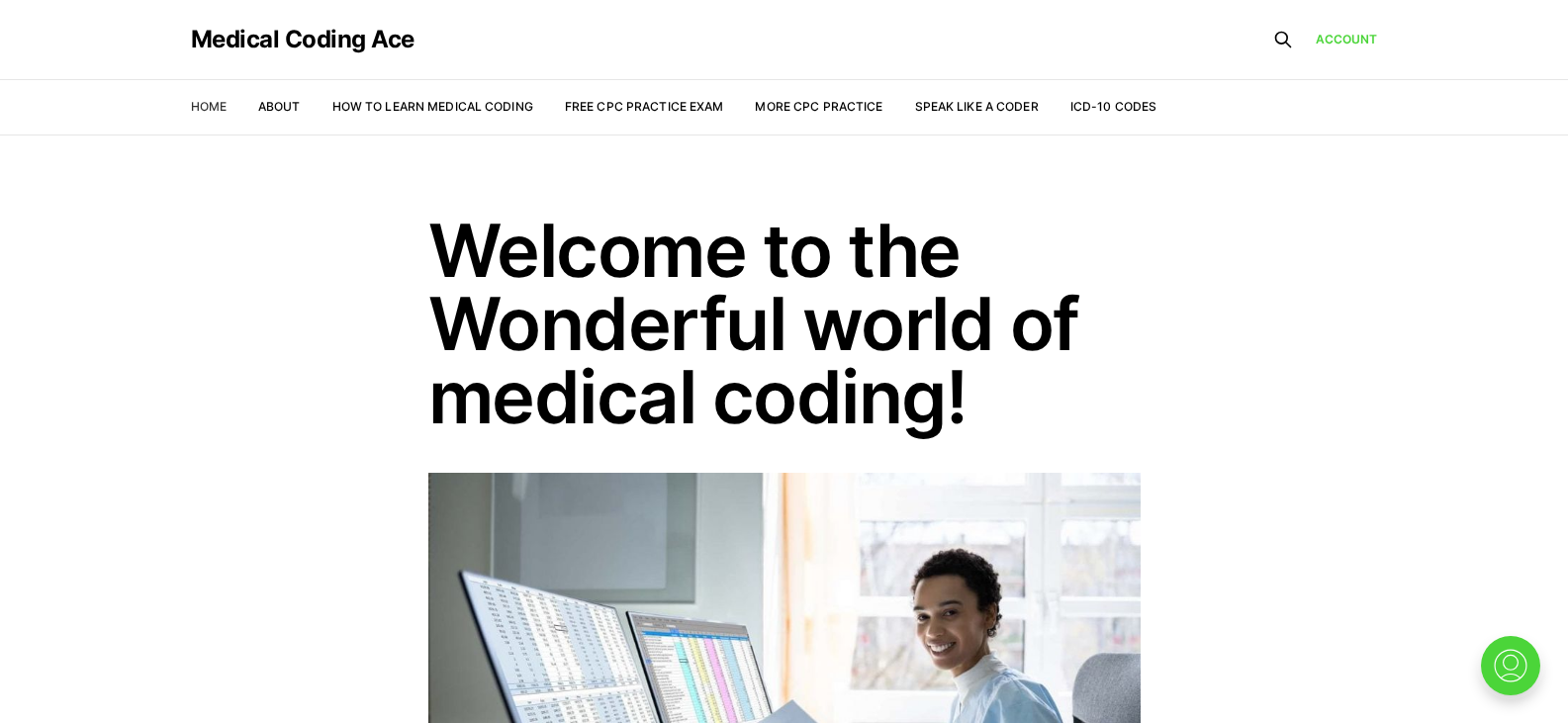
click at [208, 107] on link "Home" at bounding box center [209, 106] width 36 height 15
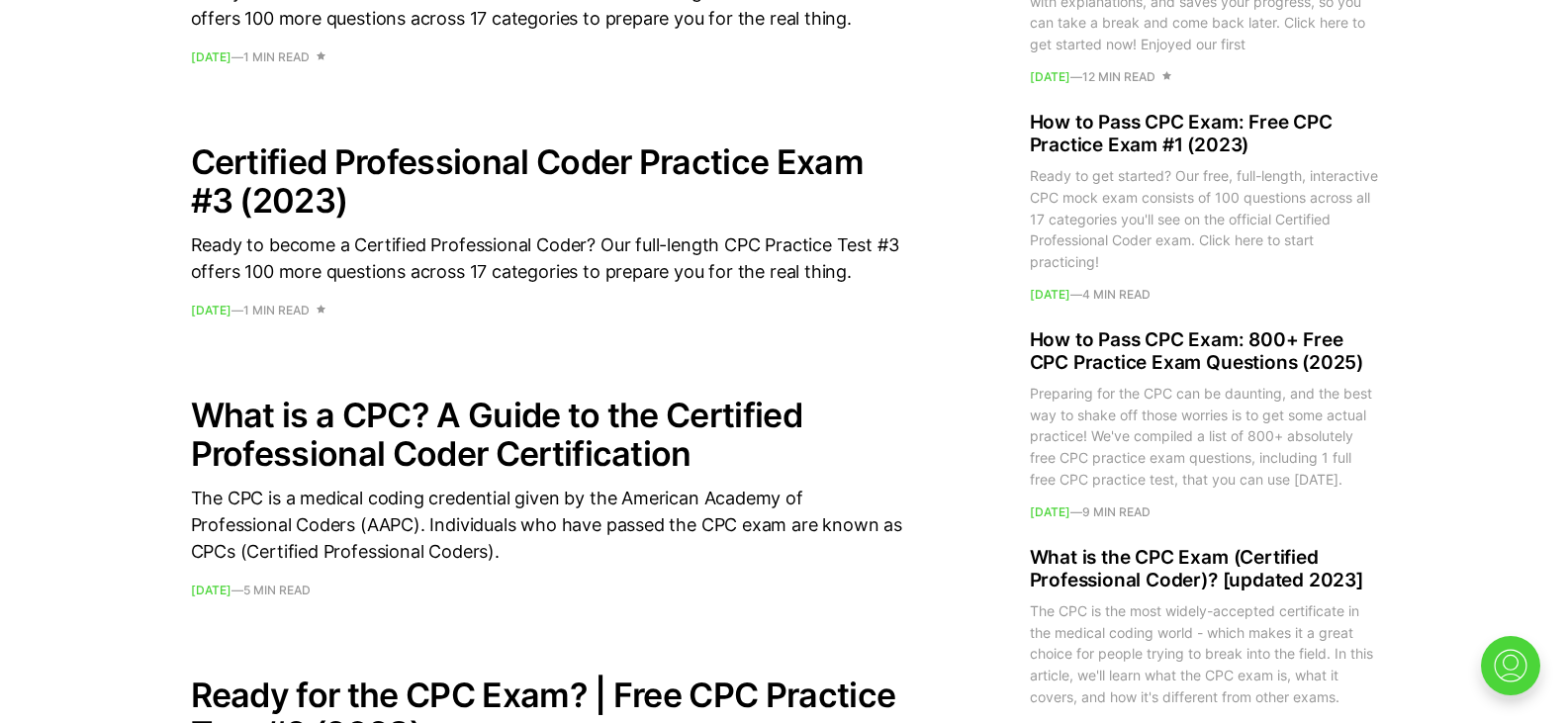
scroll to position [2077, 0]
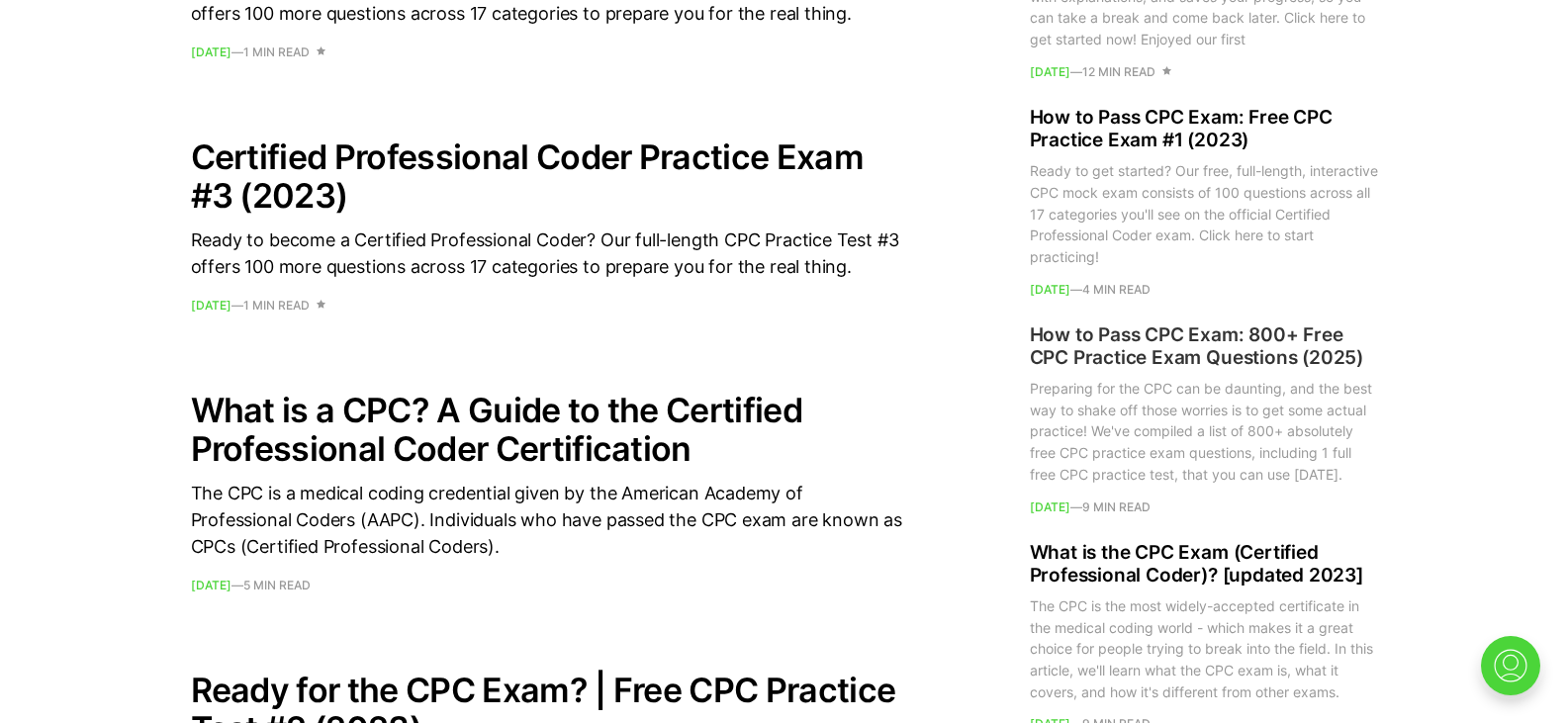
click at [1237, 360] on h2 "How to Pass CPC Exam: 800+ Free CPC Practice Exam Questions (2025)" at bounding box center [1204, 346] width 348 height 47
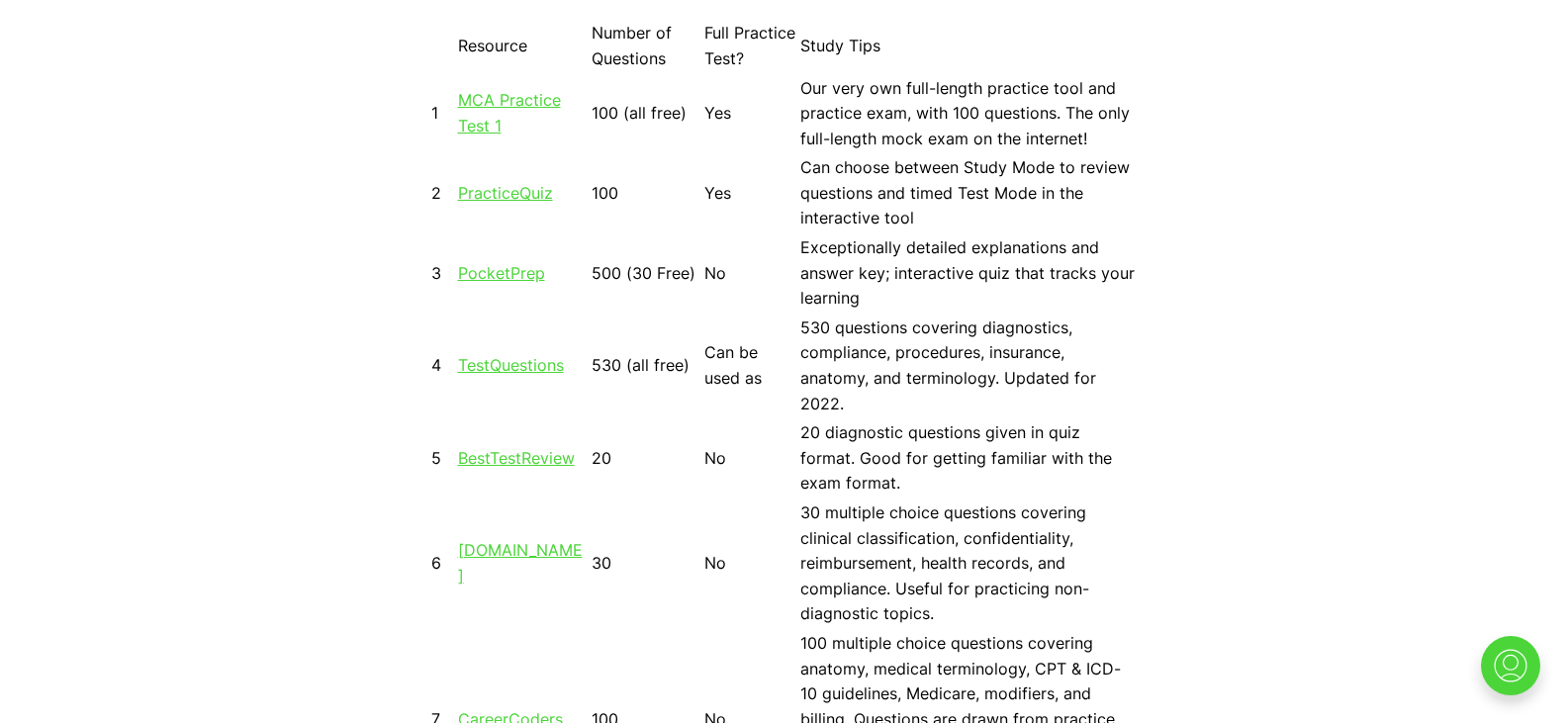
scroll to position [1851, 0]
